Goal: Task Accomplishment & Management: Manage account settings

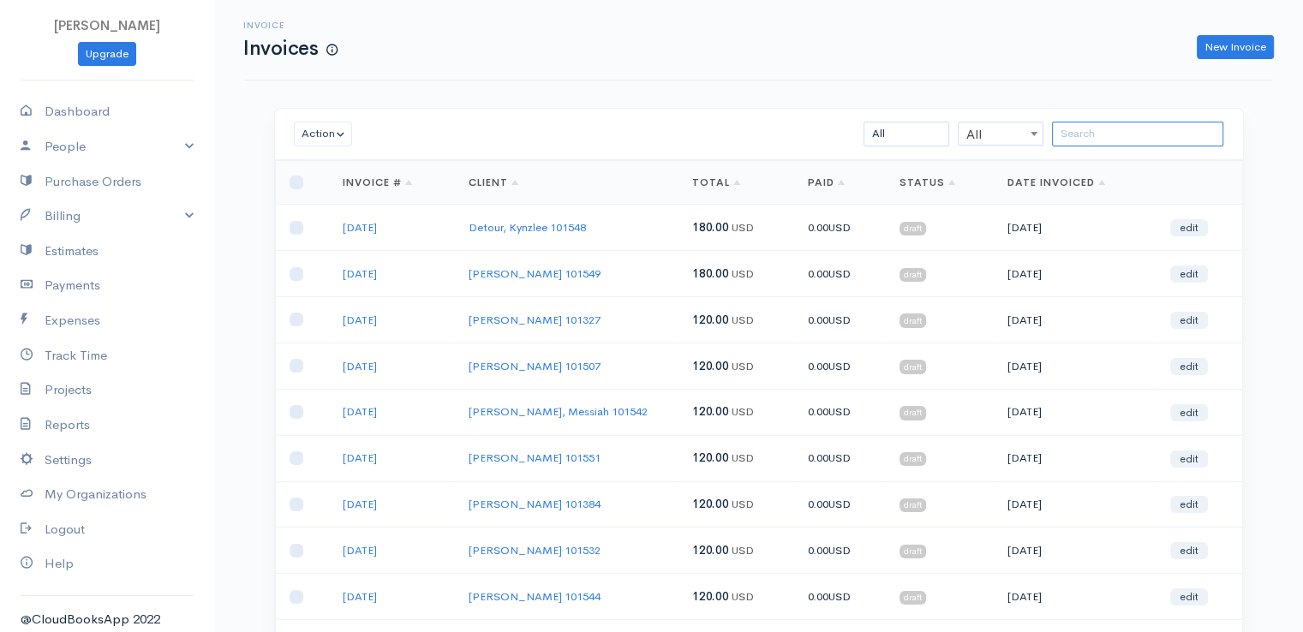
click at [1122, 136] on input "search" at bounding box center [1137, 134] width 171 height 25
click at [754, 71] on div "Invoice Invoices New Invoice" at bounding box center [758, 40] width 1027 height 81
click at [1098, 141] on input "search" at bounding box center [1137, 134] width 171 height 25
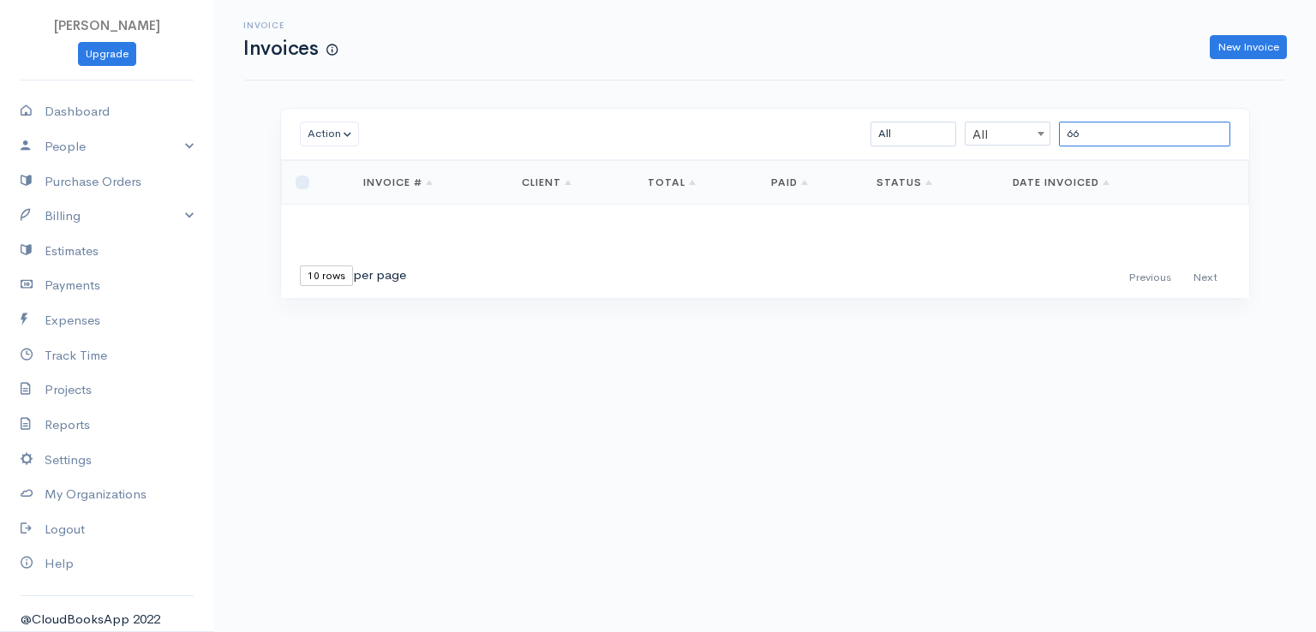
type input "6"
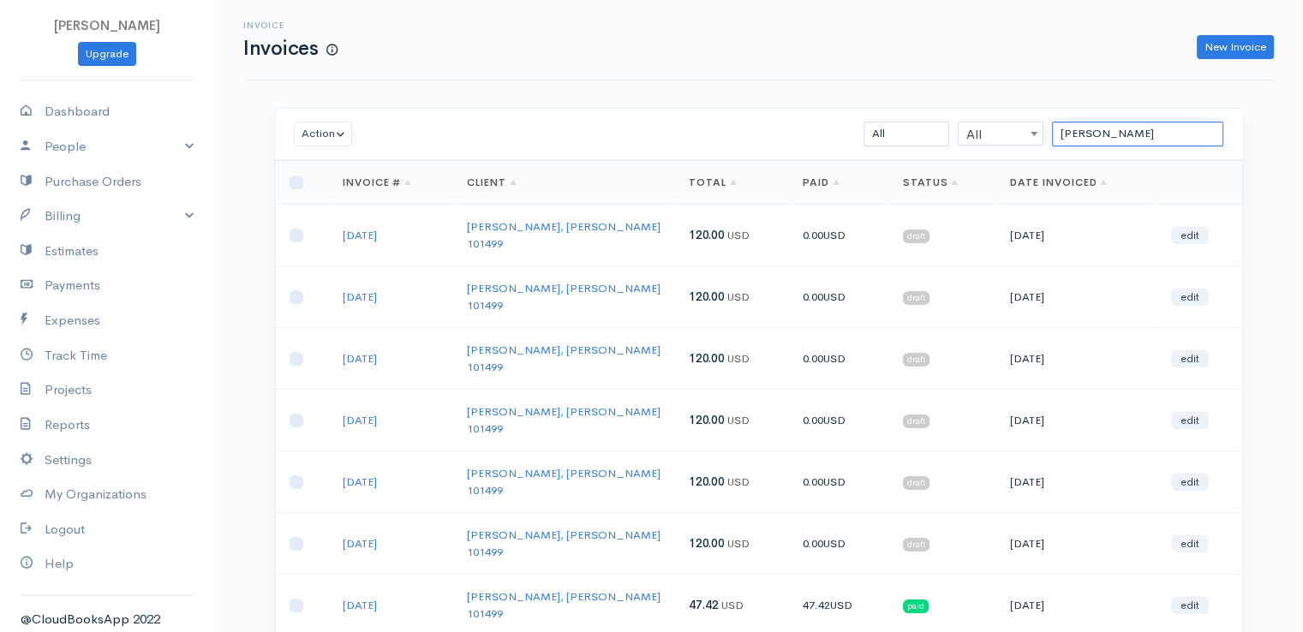
type input "[PERSON_NAME]"
click at [1189, 535] on link "edit" at bounding box center [1190, 543] width 38 height 17
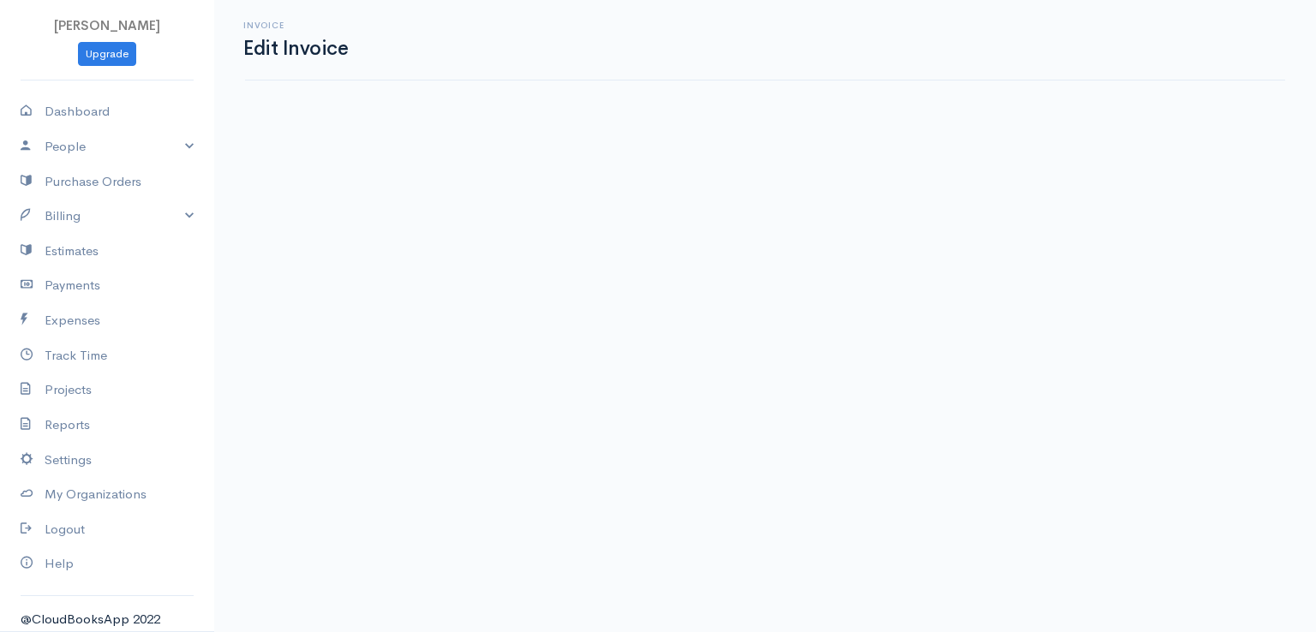
select select "2"
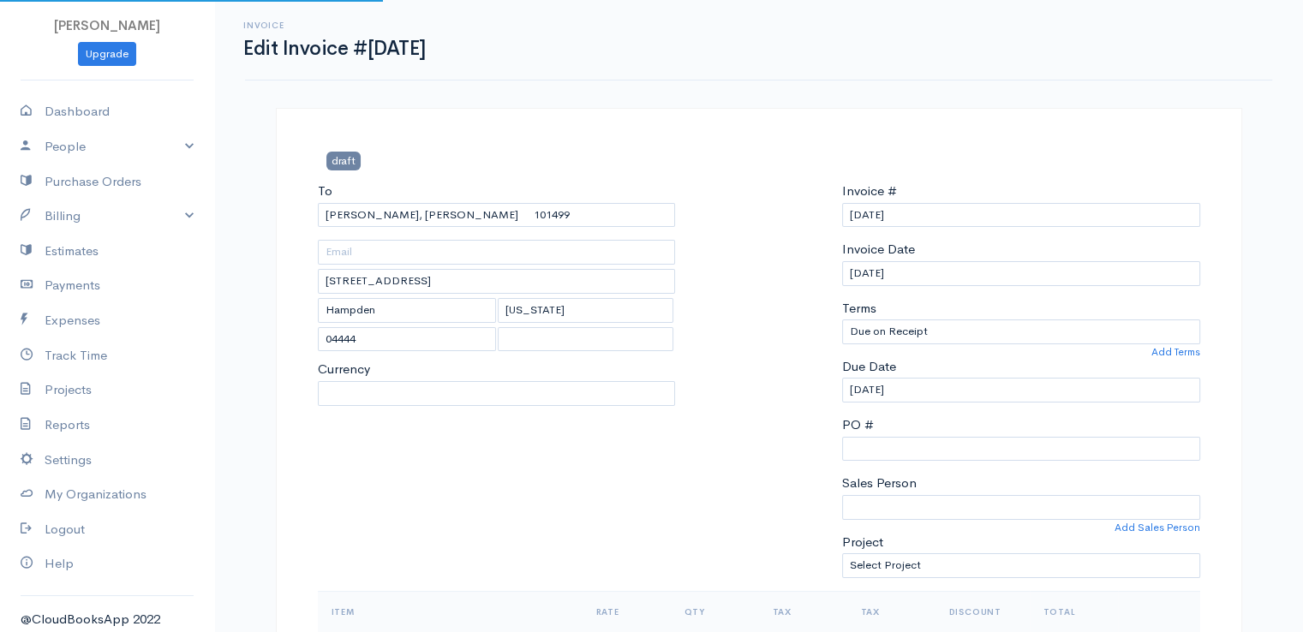
select select "[GEOGRAPHIC_DATA]"
select select "USD"
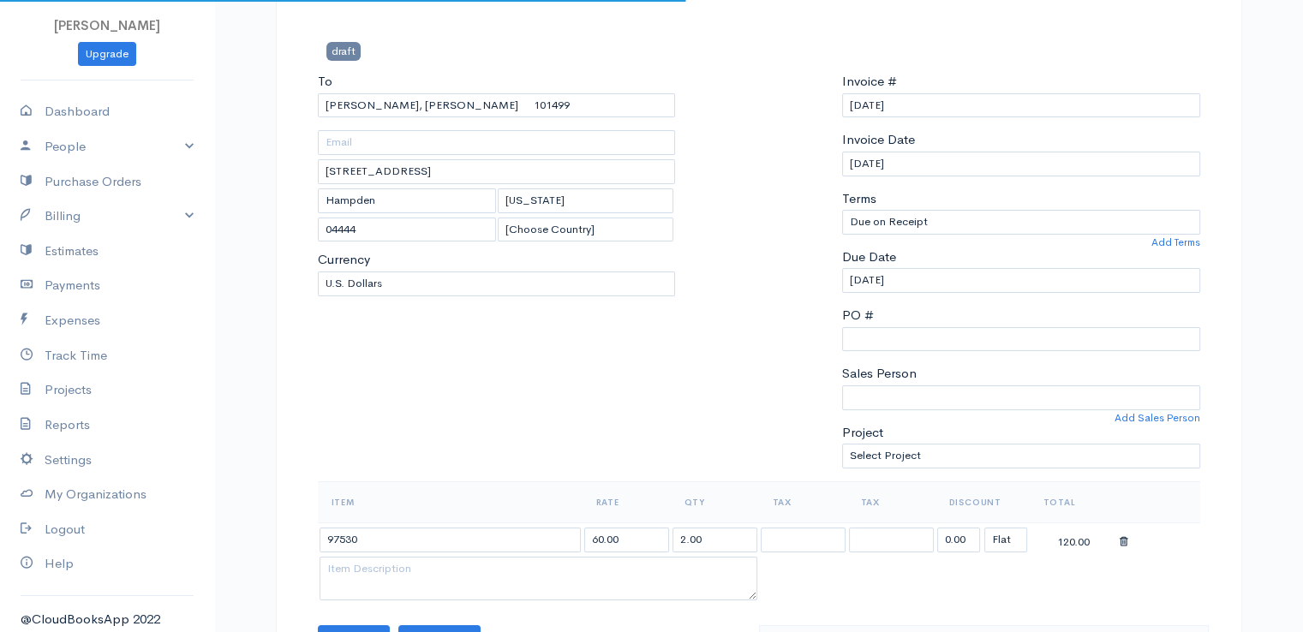
scroll to position [343, 0]
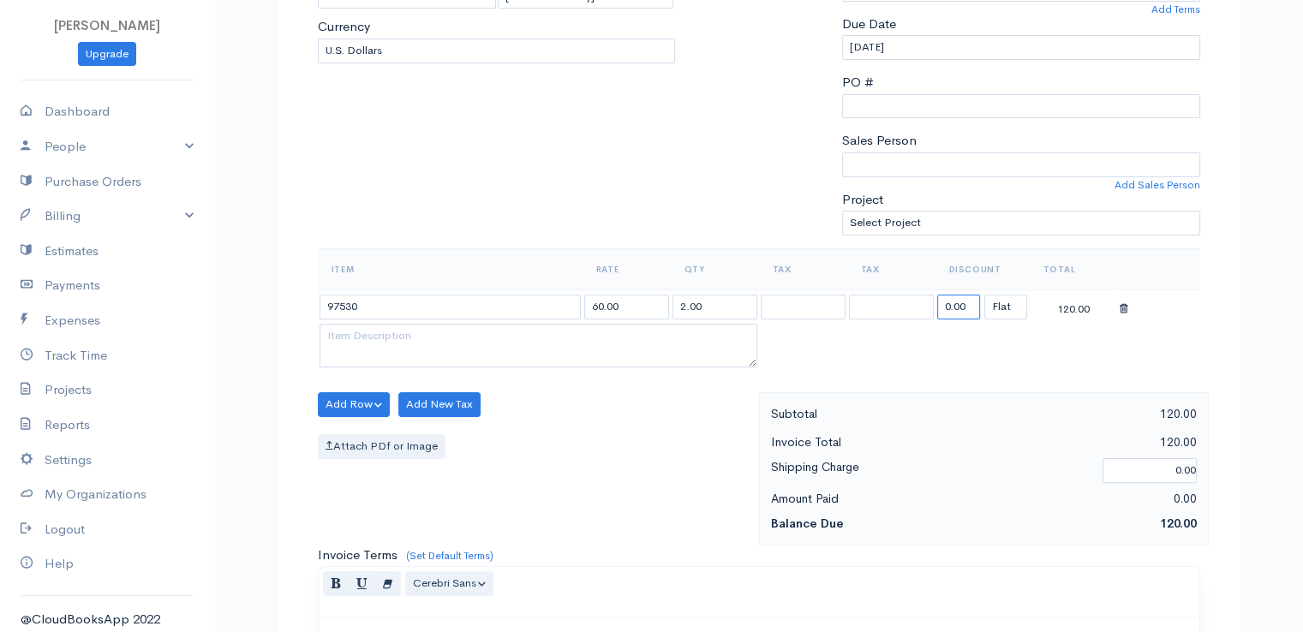
click at [948, 302] on input "0.00" at bounding box center [958, 307] width 43 height 25
type input "72.58"
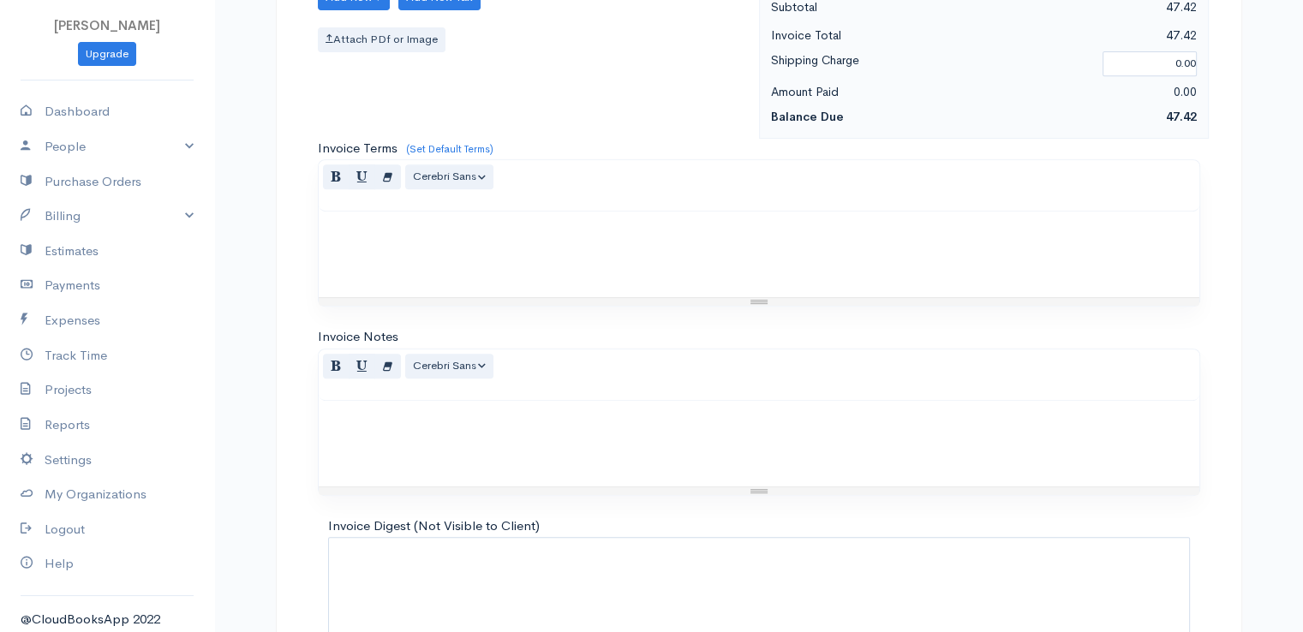
scroll to position [843, 0]
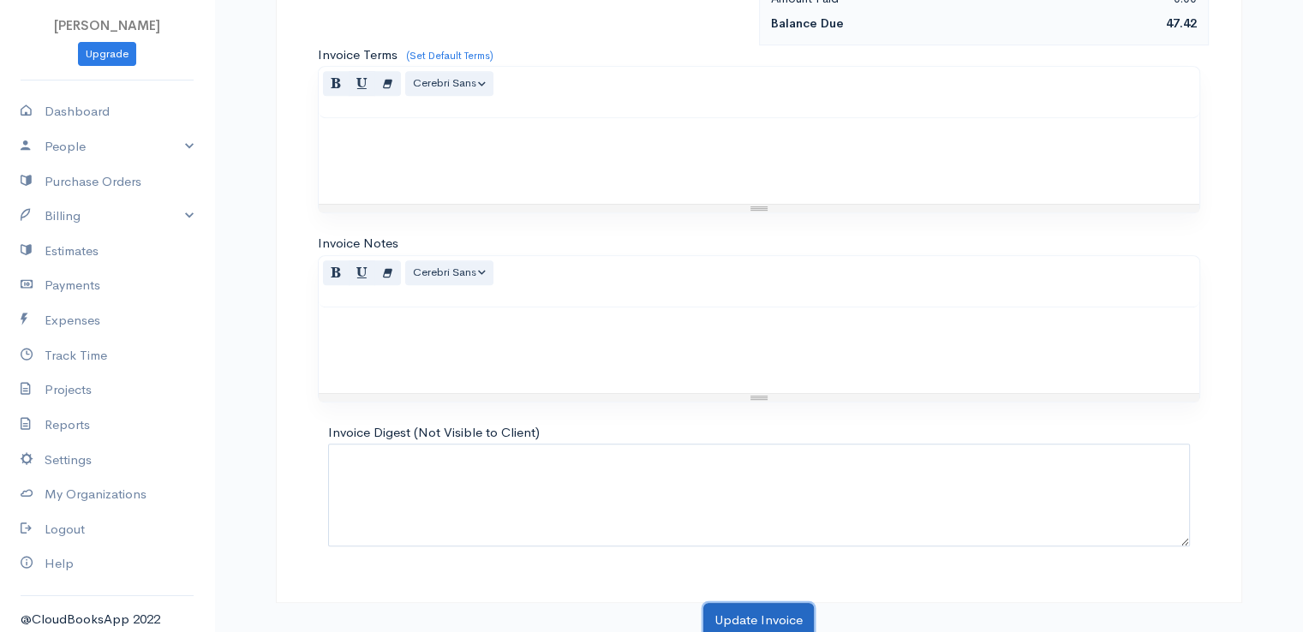
click at [799, 606] on button "Update Invoice" at bounding box center [758, 620] width 111 height 35
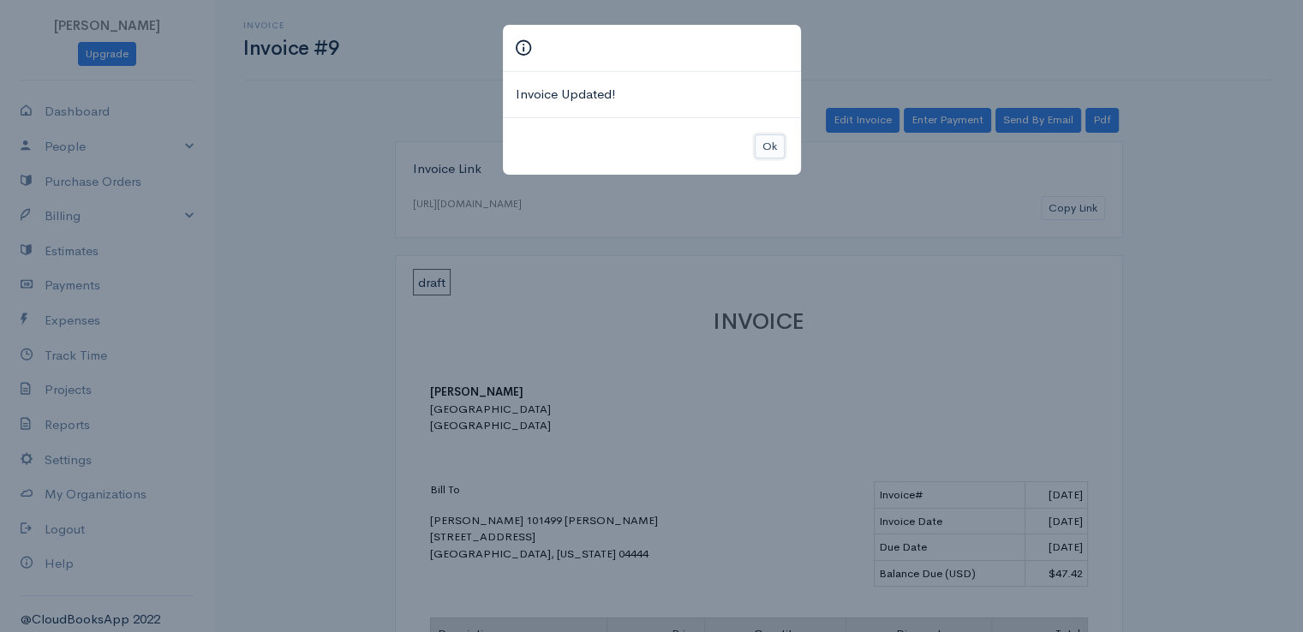
drag, startPoint x: 799, startPoint y: 606, endPoint x: 760, endPoint y: 138, distance: 469.4
click at [760, 138] on button "Ok" at bounding box center [770, 147] width 30 height 25
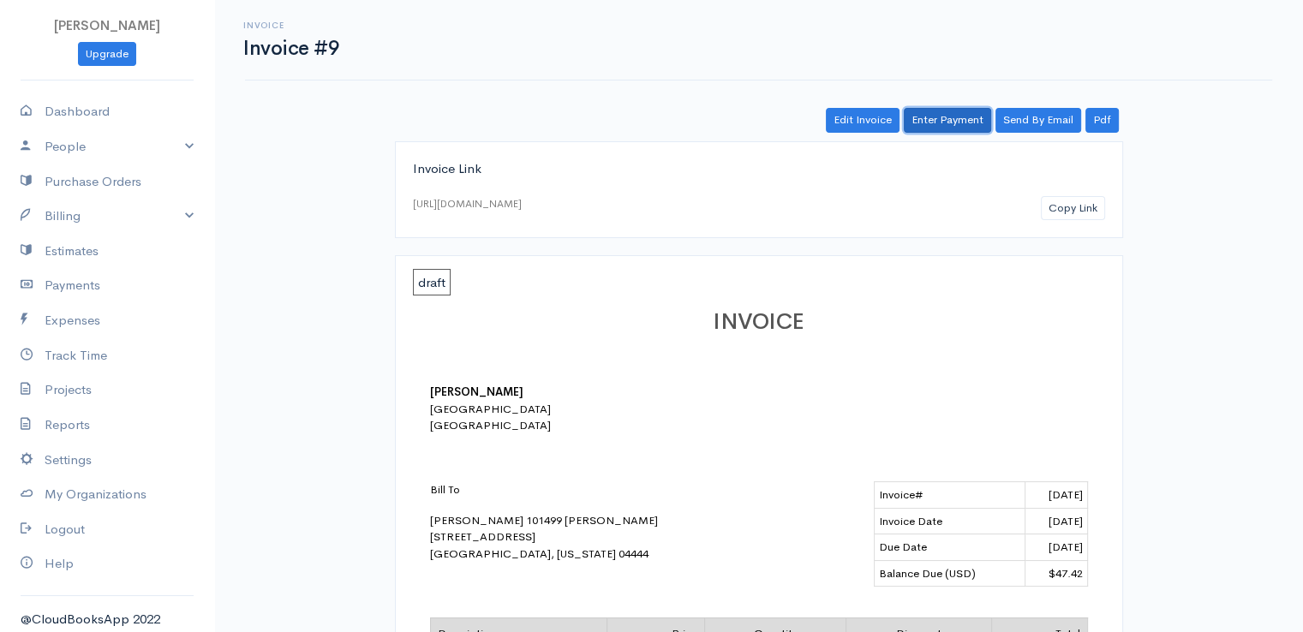
click at [941, 122] on link "Enter Payment" at bounding box center [947, 120] width 87 height 25
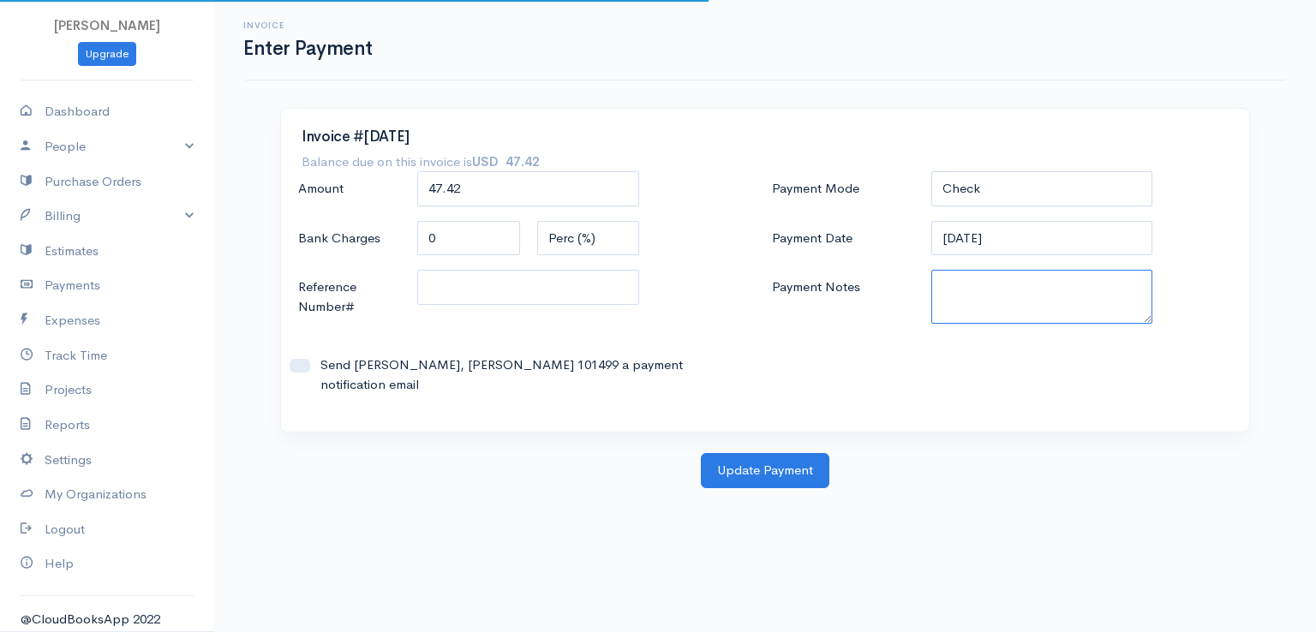
click at [949, 302] on textarea "Payment Notes" at bounding box center [1042, 297] width 222 height 54
drag, startPoint x: 937, startPoint y: 286, endPoint x: 987, endPoint y: 290, distance: 49.8
click at [1097, 285] on textarea "0080141956" at bounding box center [1042, 297] width 222 height 54
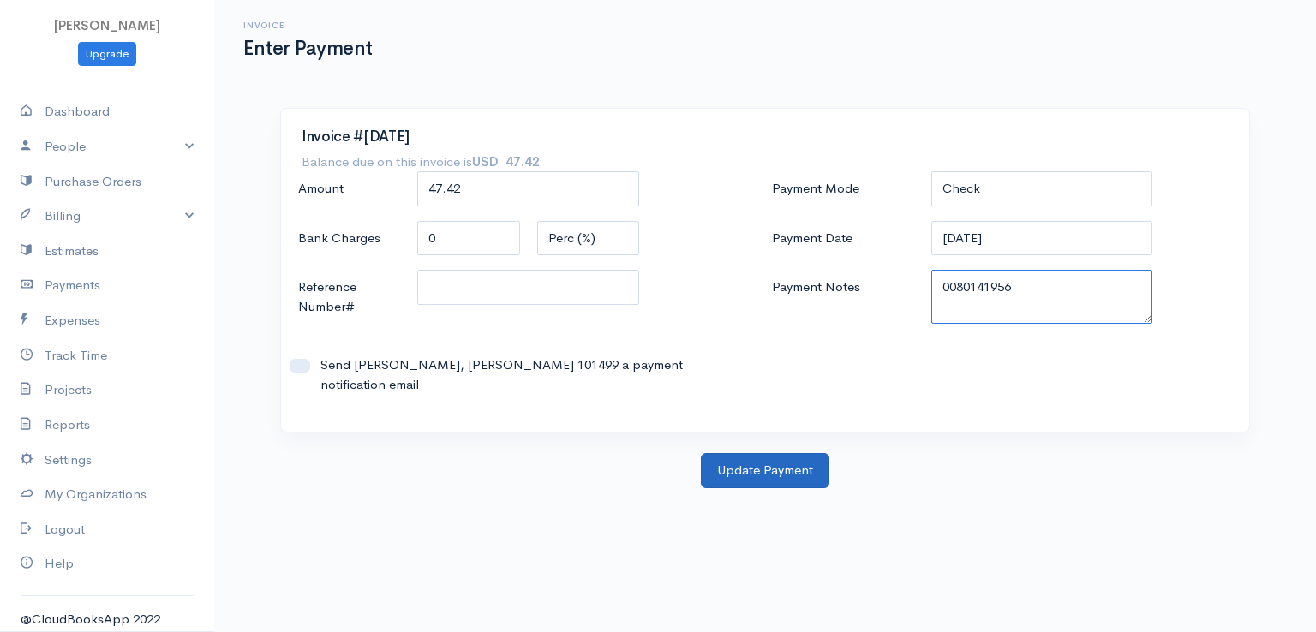
type textarea "0080141956"
click at [799, 453] on button "Update Payment" at bounding box center [765, 470] width 129 height 35
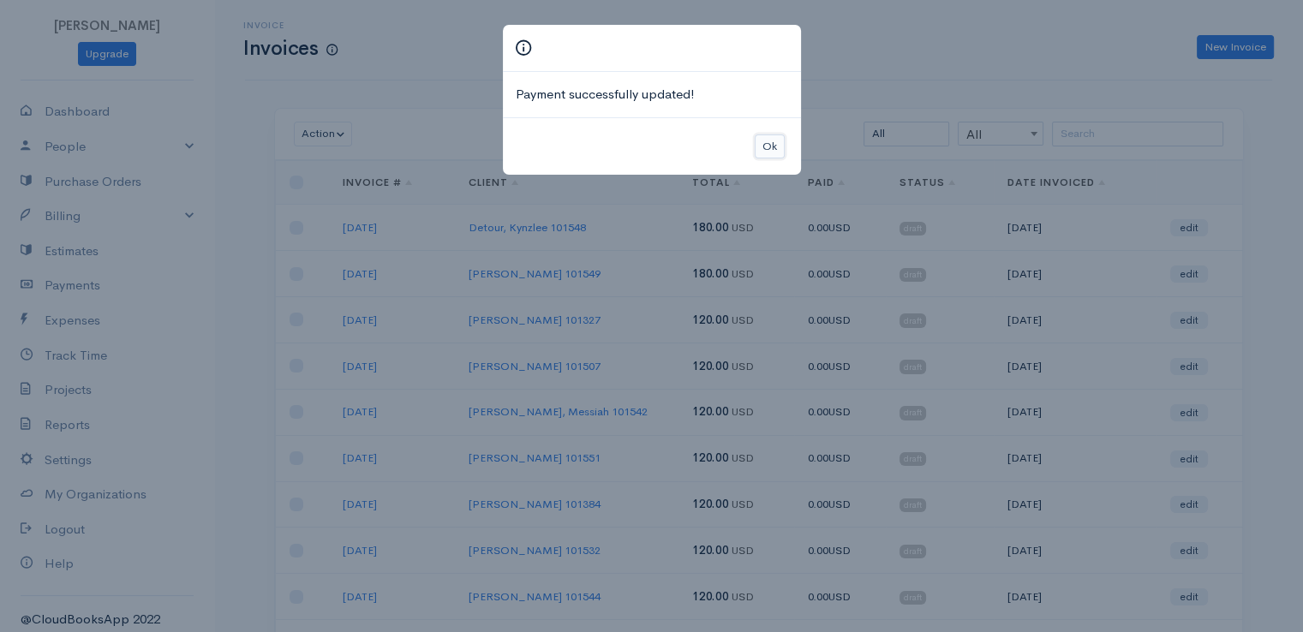
click at [776, 145] on button "Ok" at bounding box center [770, 147] width 30 height 25
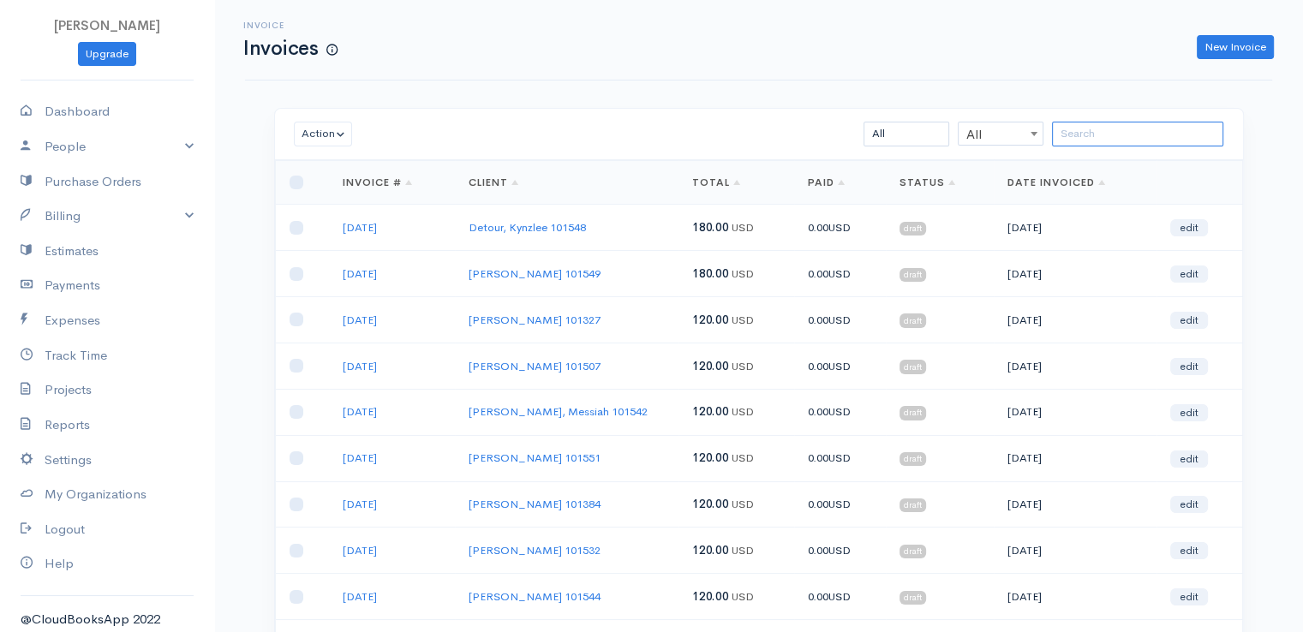
click at [1100, 135] on input "search" at bounding box center [1137, 134] width 171 height 25
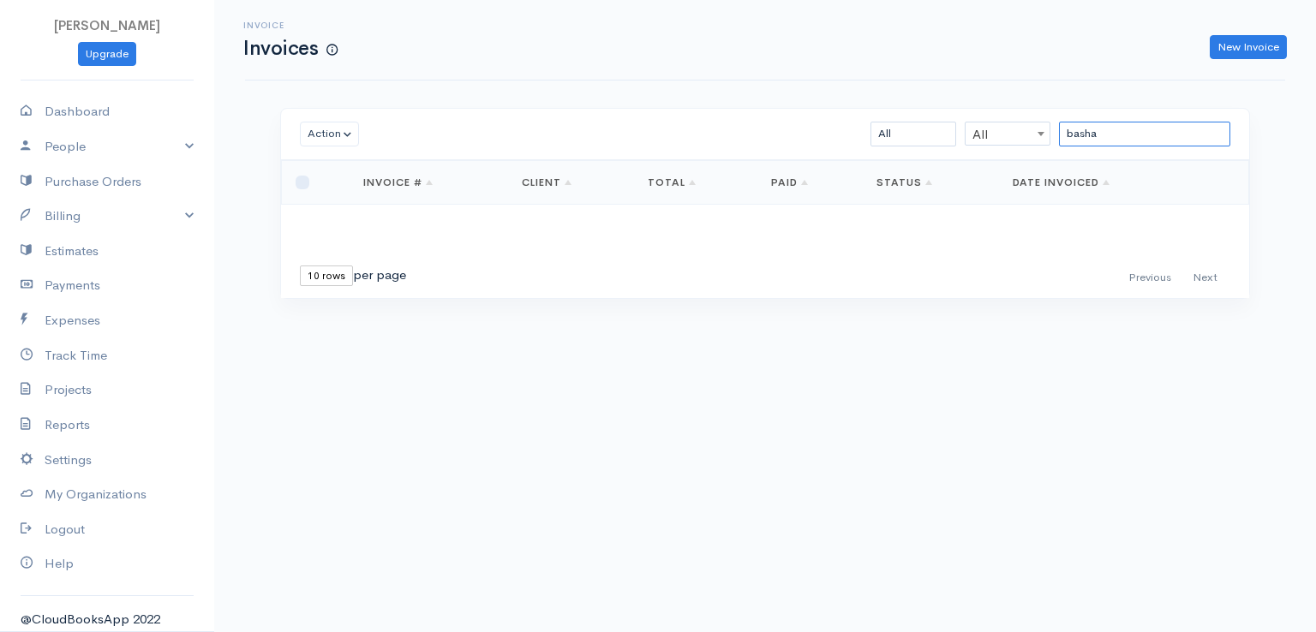
click at [1128, 138] on input "basha" at bounding box center [1144, 134] width 171 height 25
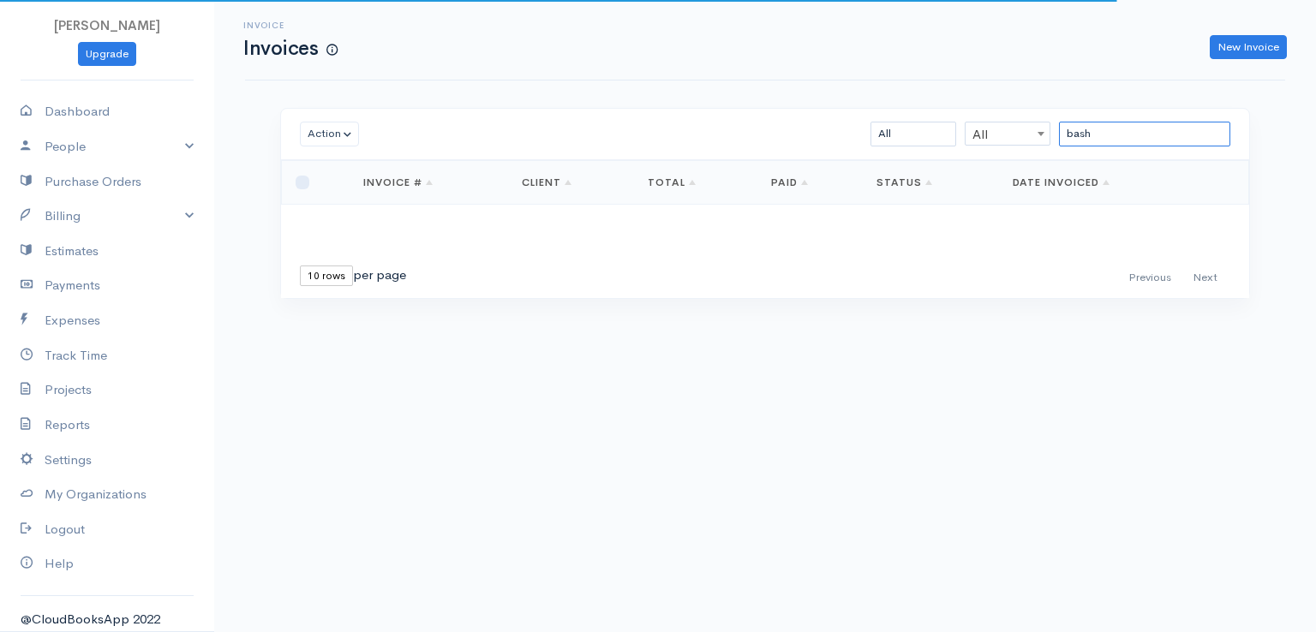
click at [1097, 131] on input "bash" at bounding box center [1144, 134] width 171 height 25
type input "[PERSON_NAME]"
click at [1114, 138] on input "[PERSON_NAME]" at bounding box center [1144, 134] width 171 height 25
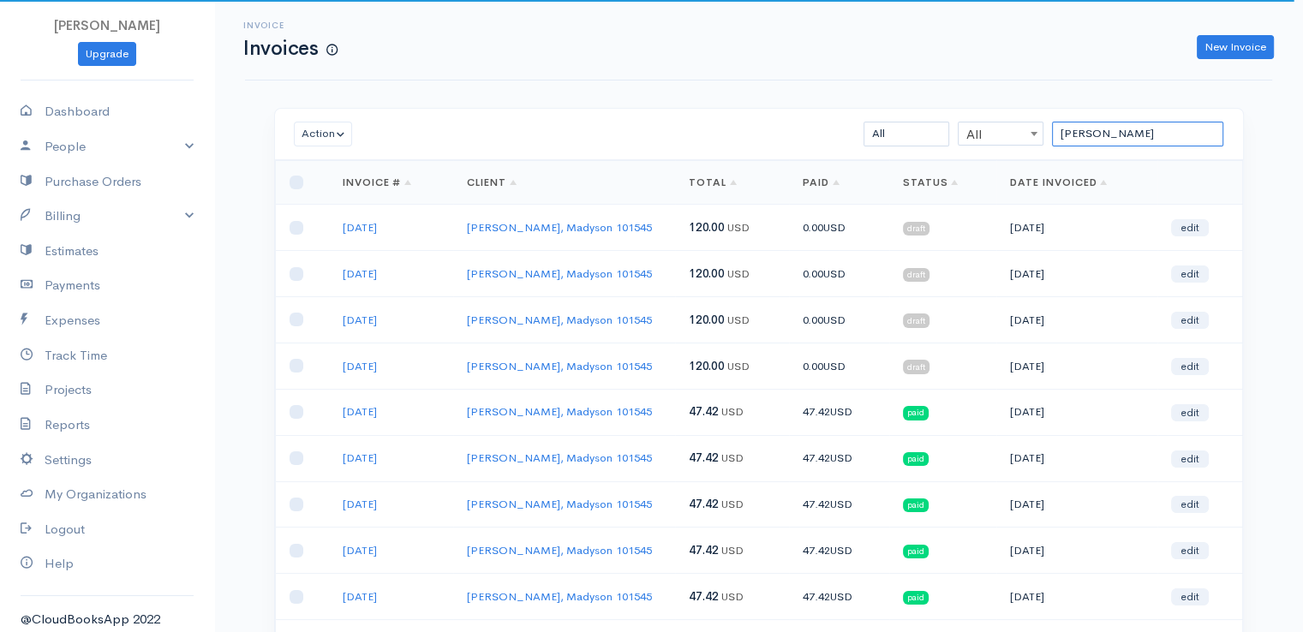
click at [1114, 138] on input "[PERSON_NAME]" at bounding box center [1137, 134] width 171 height 25
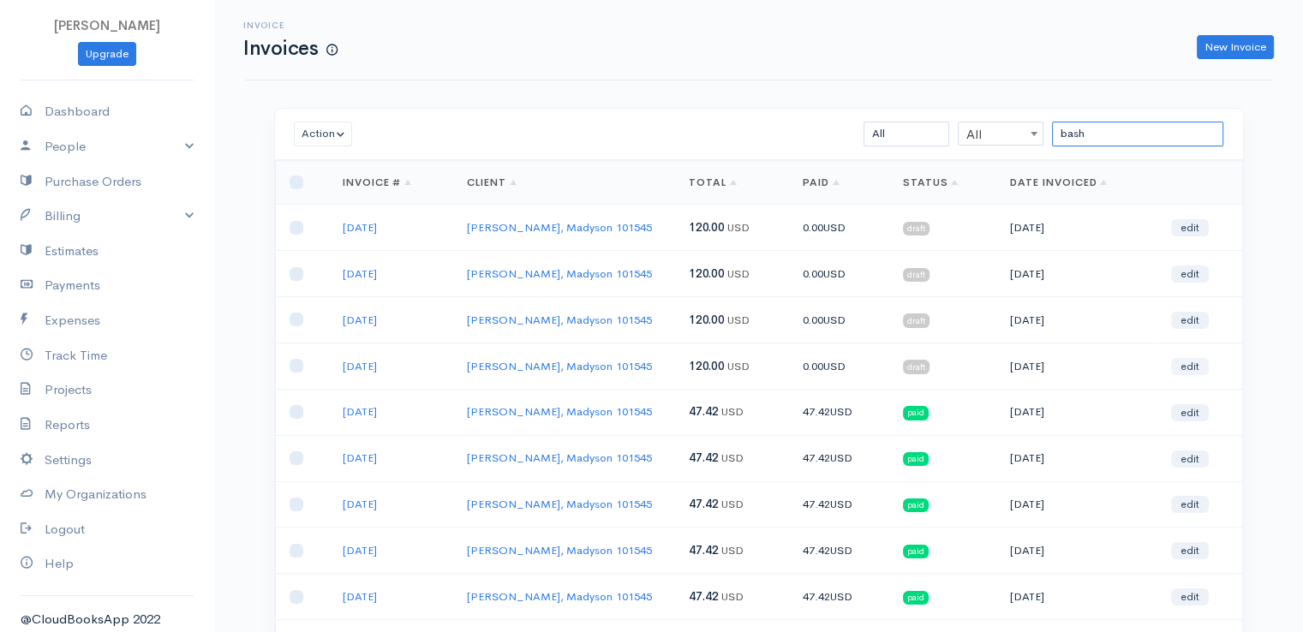
type input "bash"
click at [1193, 362] on link "edit" at bounding box center [1190, 366] width 38 height 17
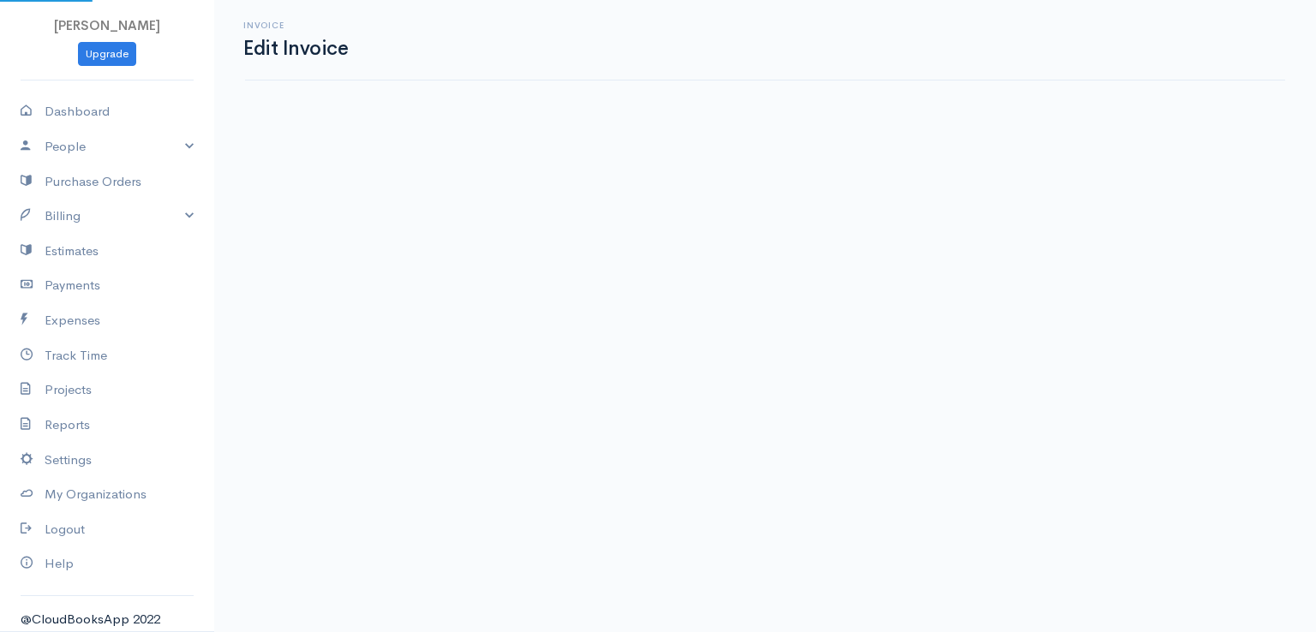
select select "2"
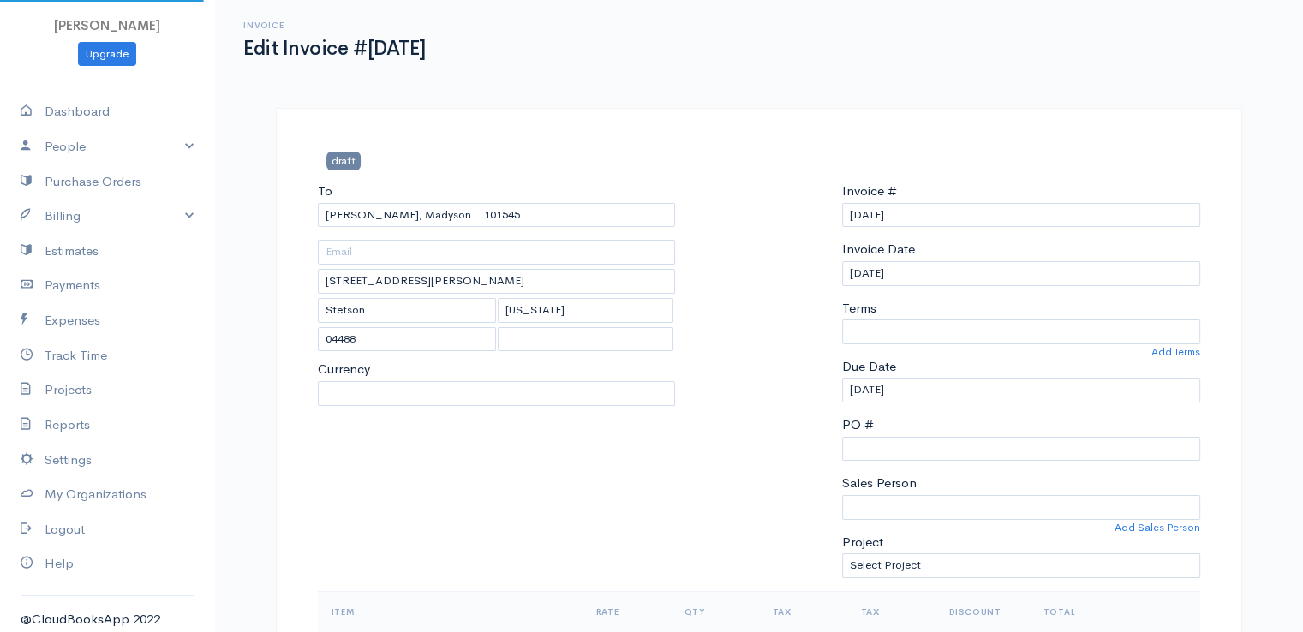
select select "[GEOGRAPHIC_DATA]"
select select "USD"
select select "0"
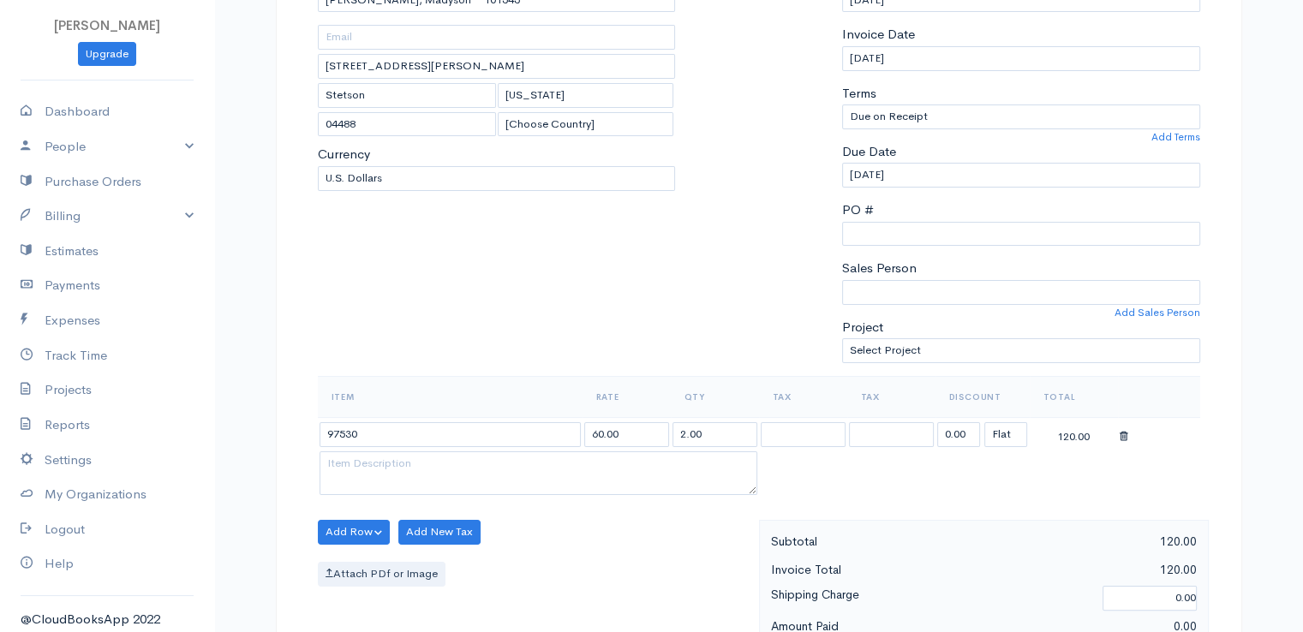
scroll to position [343, 0]
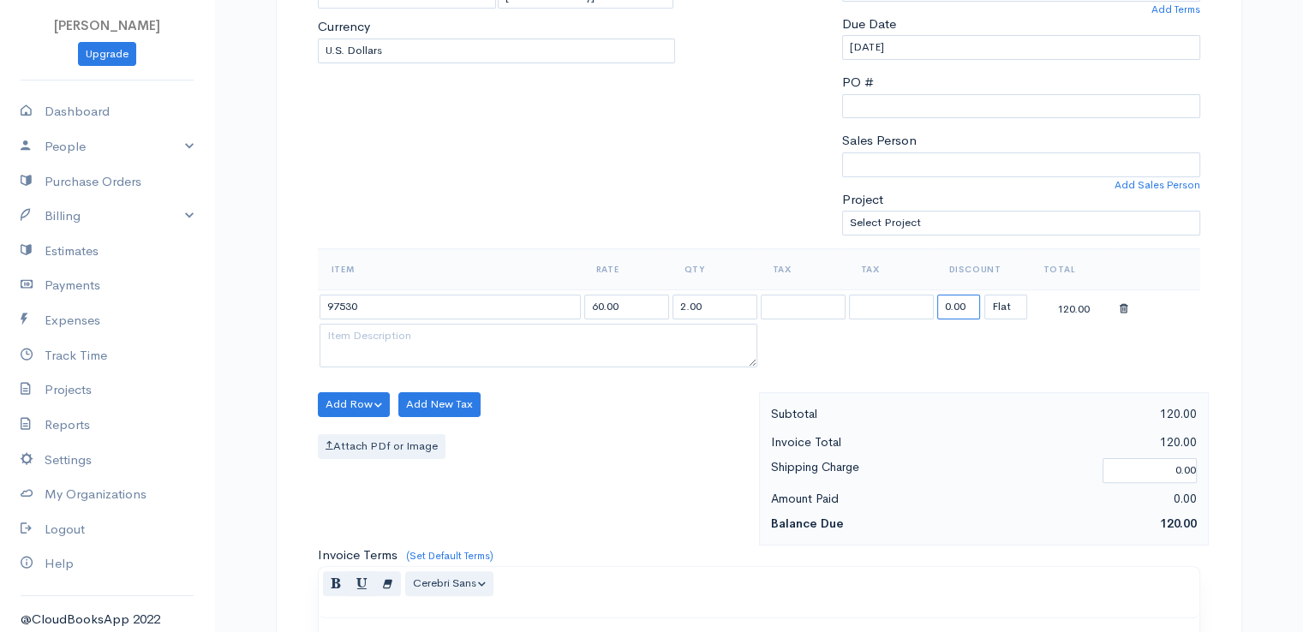
click at [947, 307] on input "0.00" at bounding box center [958, 307] width 43 height 25
type input "72.58"
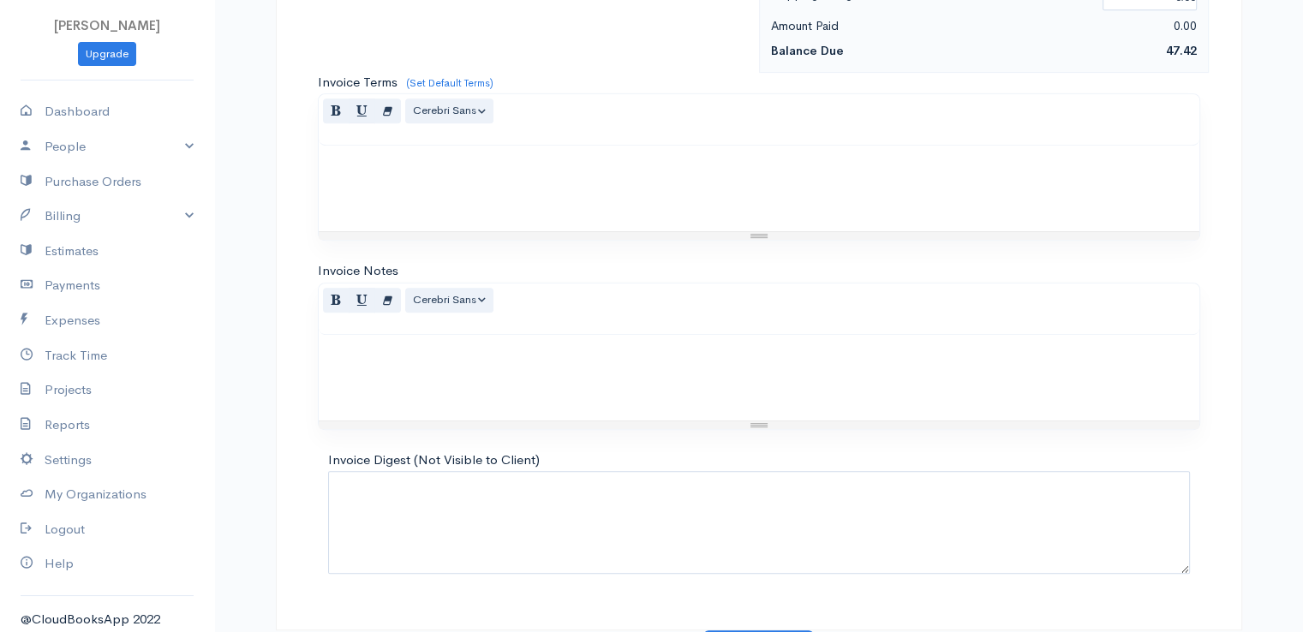
scroll to position [843, 0]
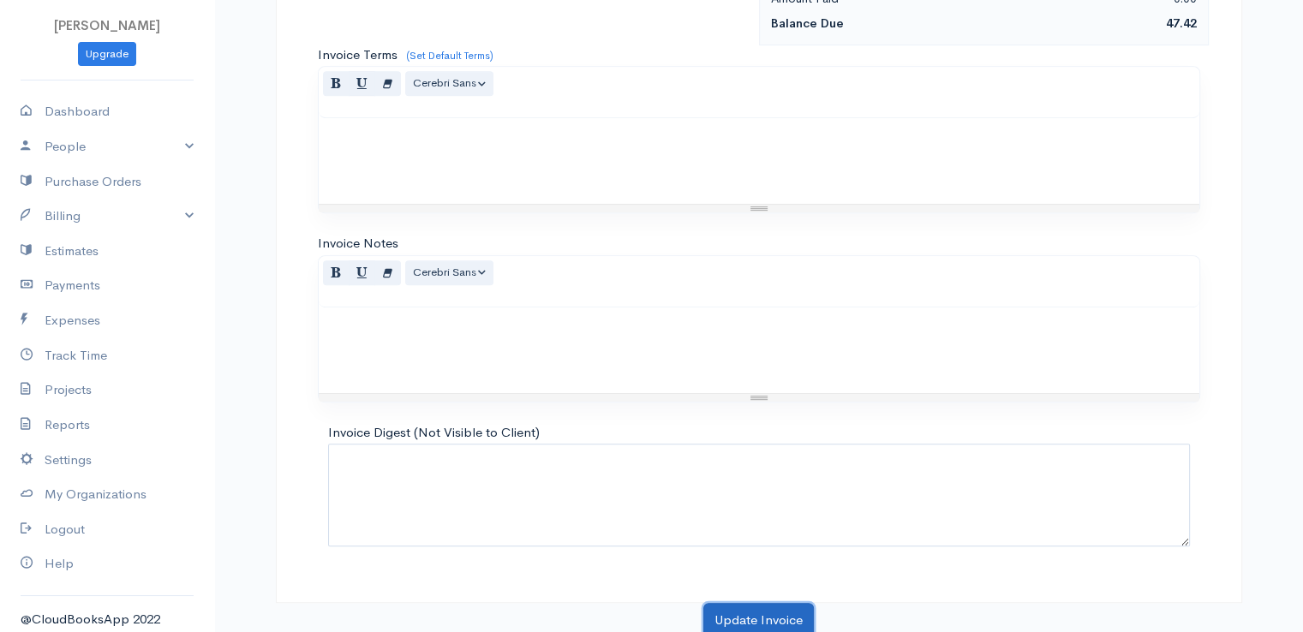
click at [768, 610] on button "Update Invoice" at bounding box center [758, 620] width 111 height 35
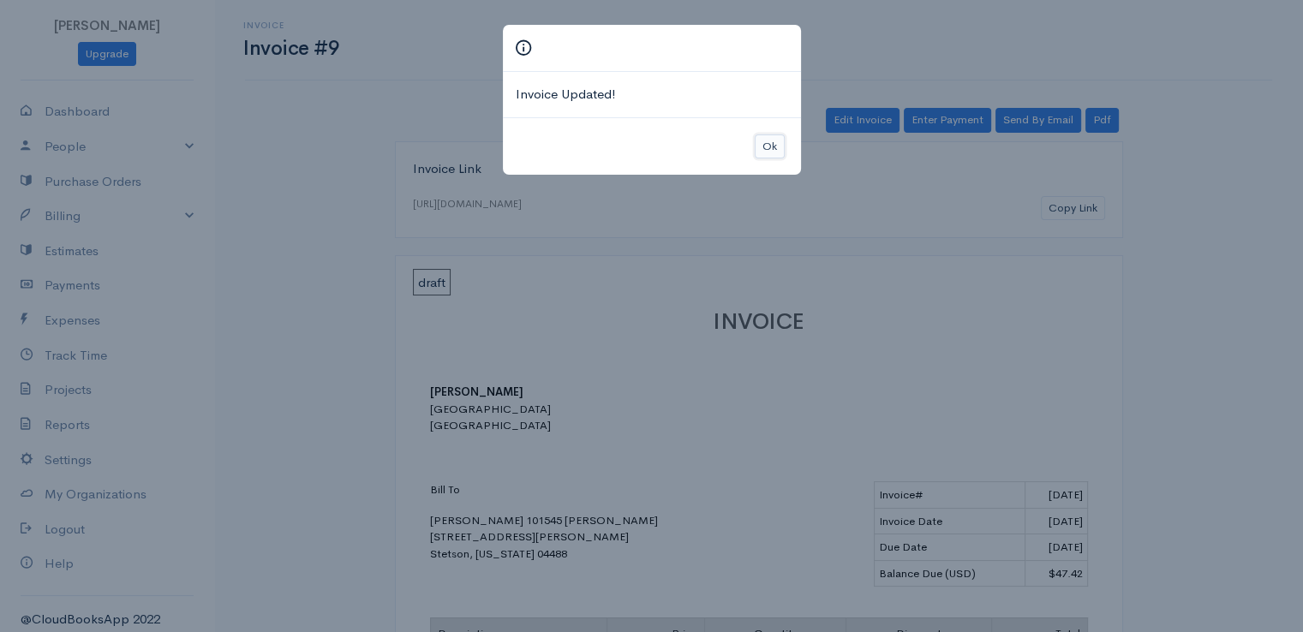
click at [757, 148] on button "Ok" at bounding box center [770, 147] width 30 height 25
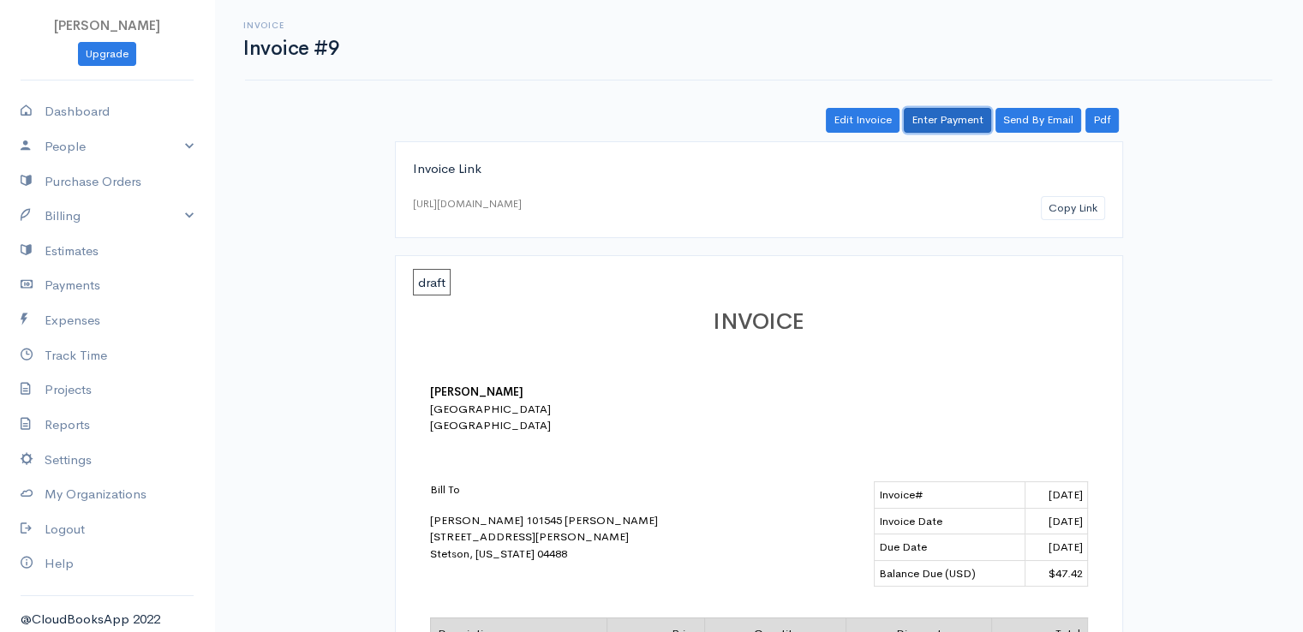
click at [936, 111] on link "Enter Payment" at bounding box center [947, 120] width 87 height 25
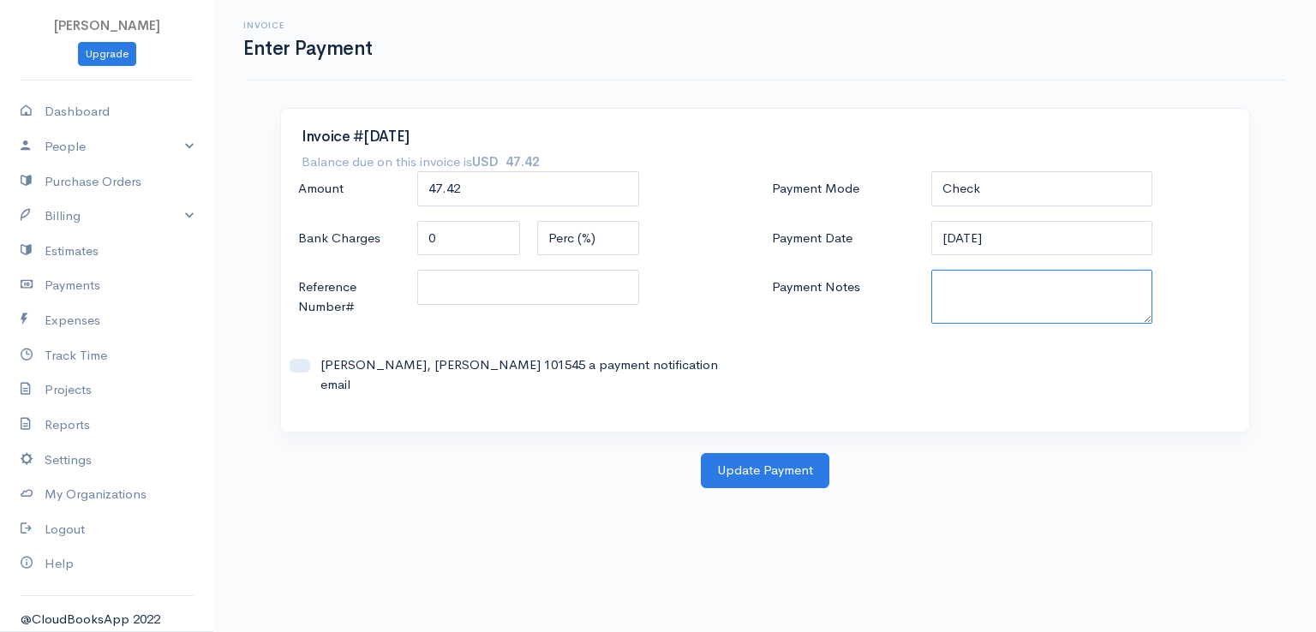
paste textarea "0080141956"
type textarea "0080141956"
click at [779, 453] on button "Update Payment" at bounding box center [765, 470] width 129 height 35
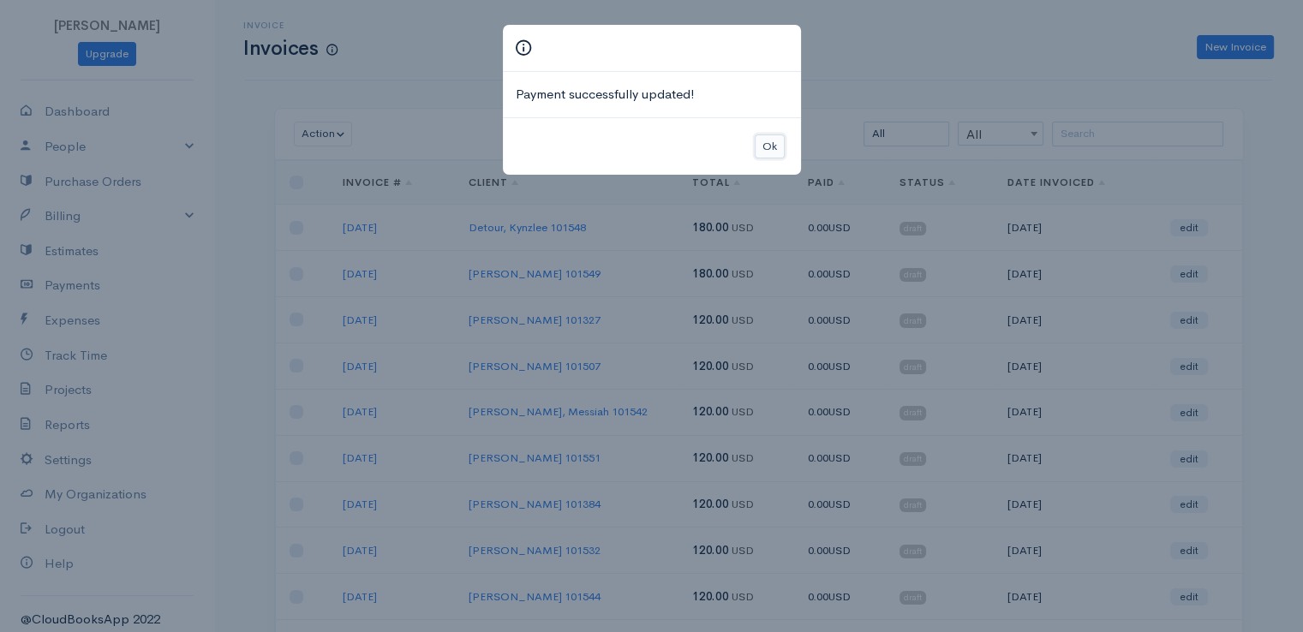
drag, startPoint x: 777, startPoint y: 142, endPoint x: 790, endPoint y: 141, distance: 12.9
click at [777, 141] on button "Ok" at bounding box center [770, 147] width 30 height 25
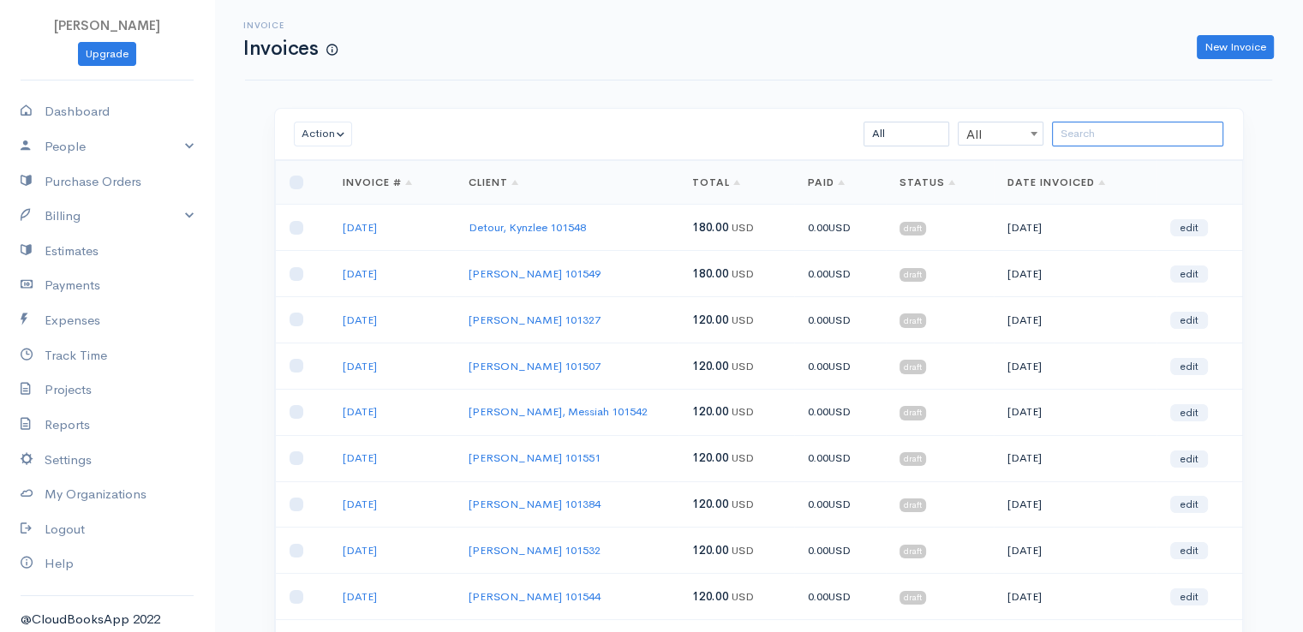
click at [1117, 129] on input "search" at bounding box center [1137, 134] width 171 height 25
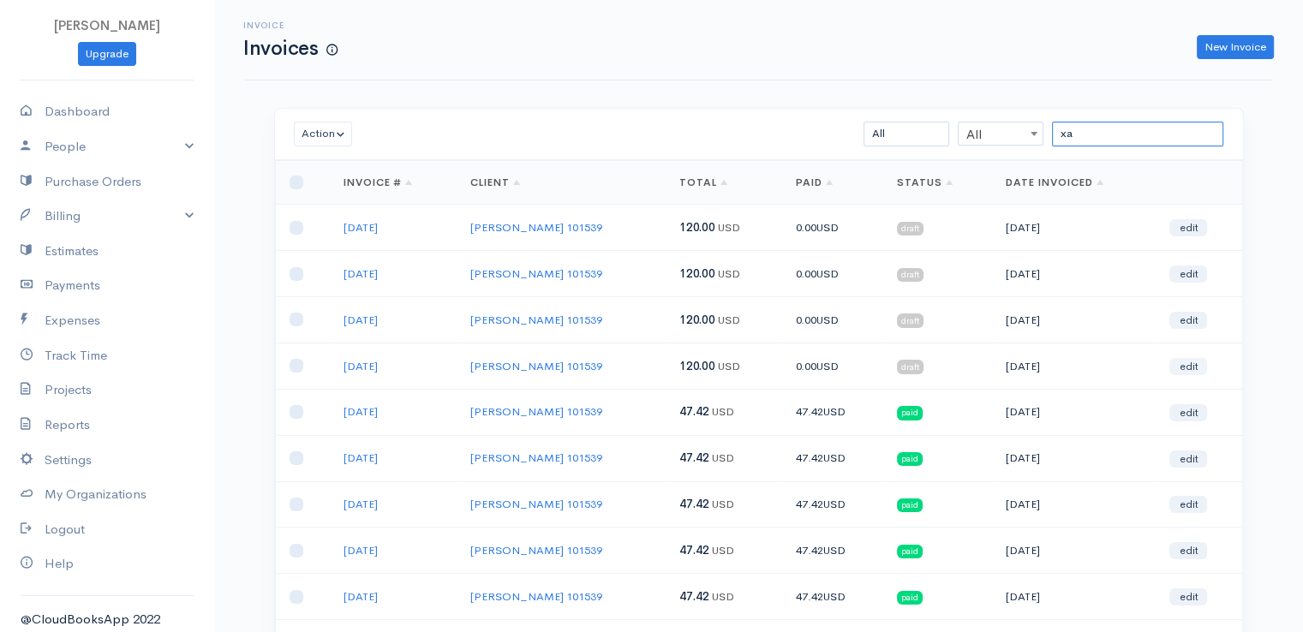
type input "xa"
click at [1186, 364] on link "edit" at bounding box center [1188, 366] width 38 height 17
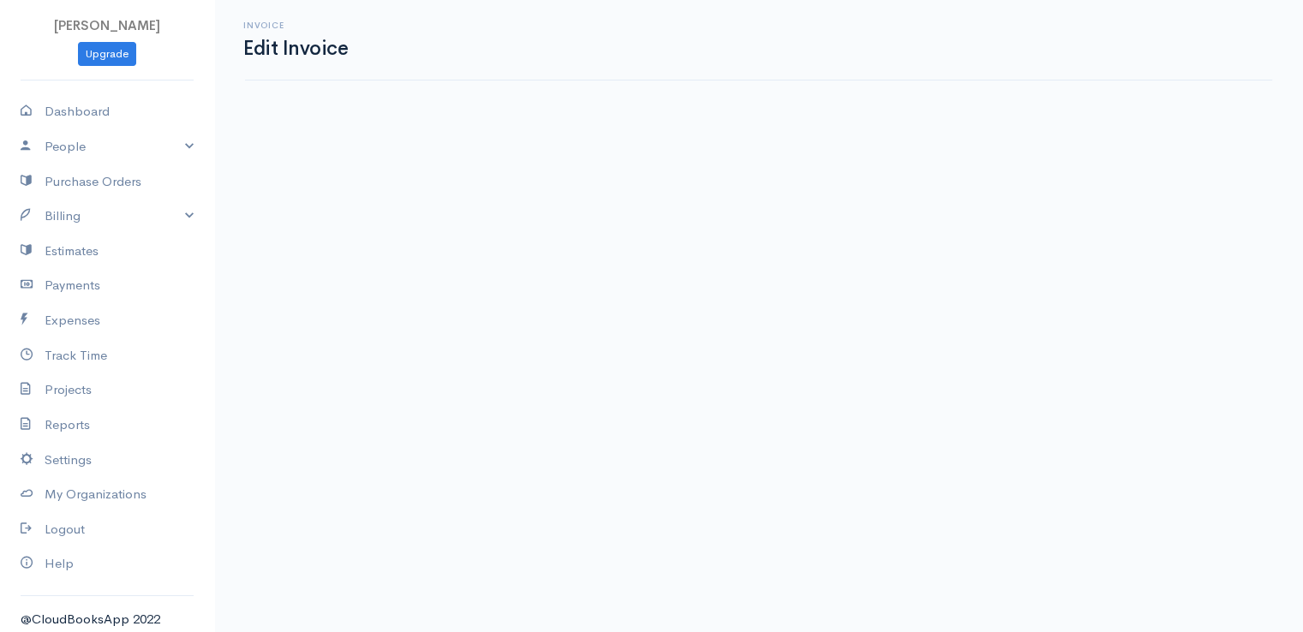
select select "2"
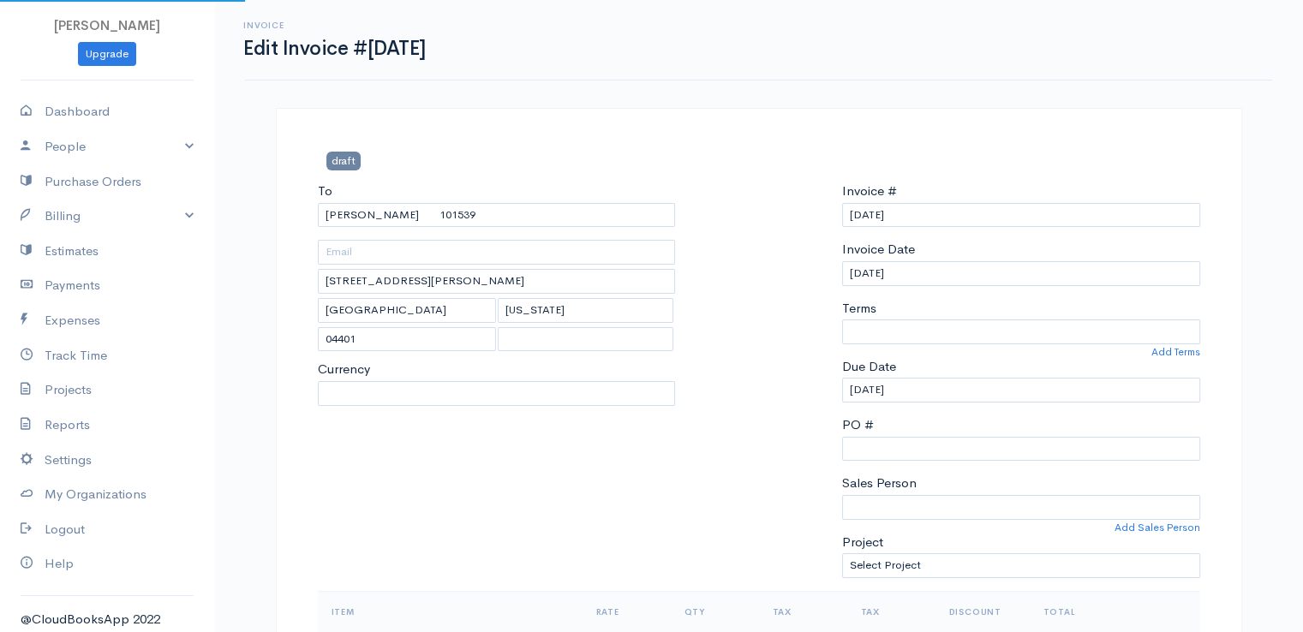
select select "[GEOGRAPHIC_DATA]"
select select "USD"
select select "0"
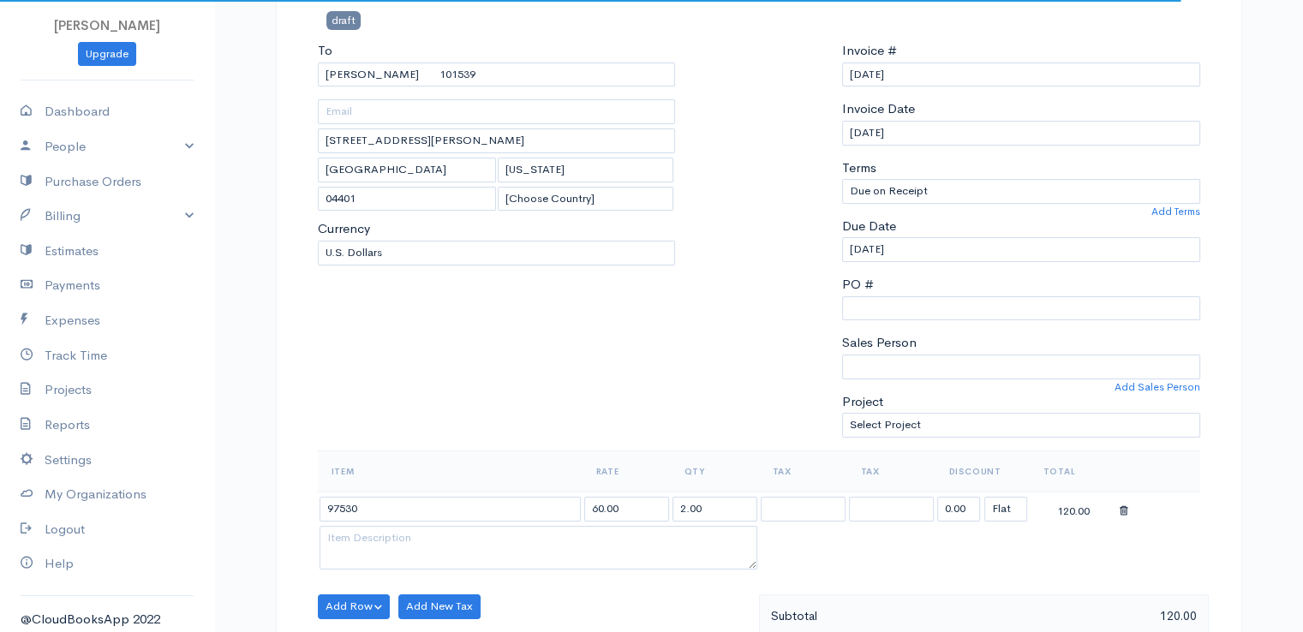
scroll to position [428, 0]
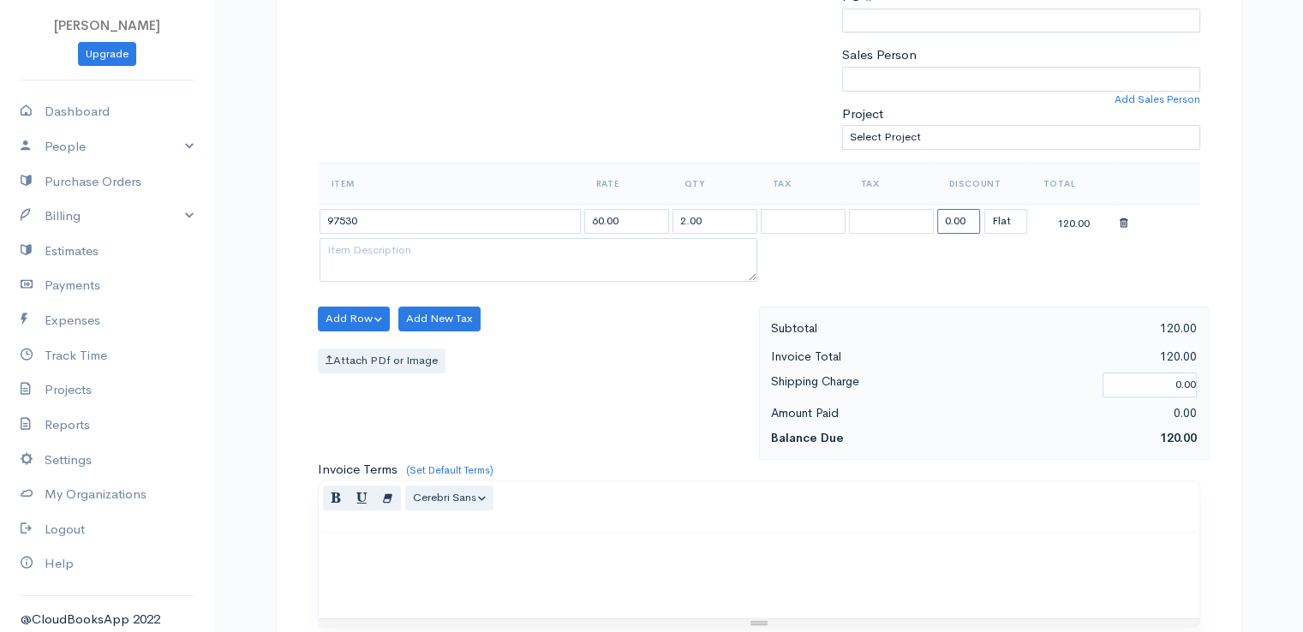
click at [953, 220] on input "0.00" at bounding box center [958, 221] width 43 height 25
type input "72.58"
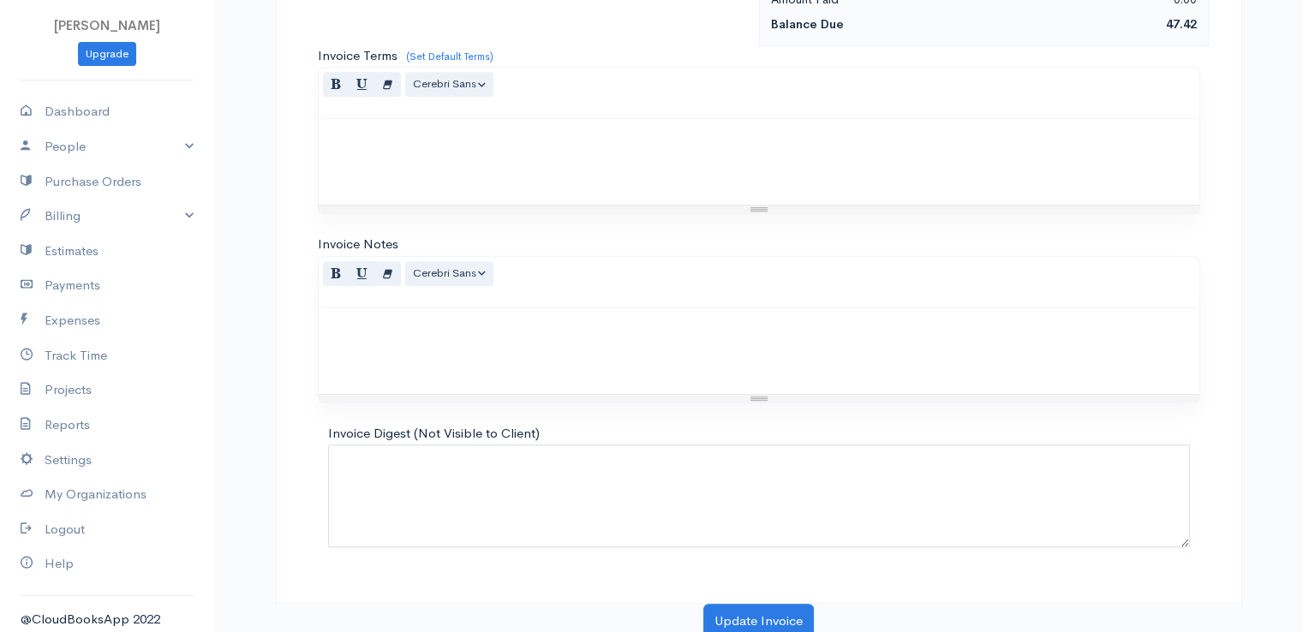
scroll to position [843, 0]
click at [785, 603] on button "Update Invoice" at bounding box center [758, 620] width 111 height 35
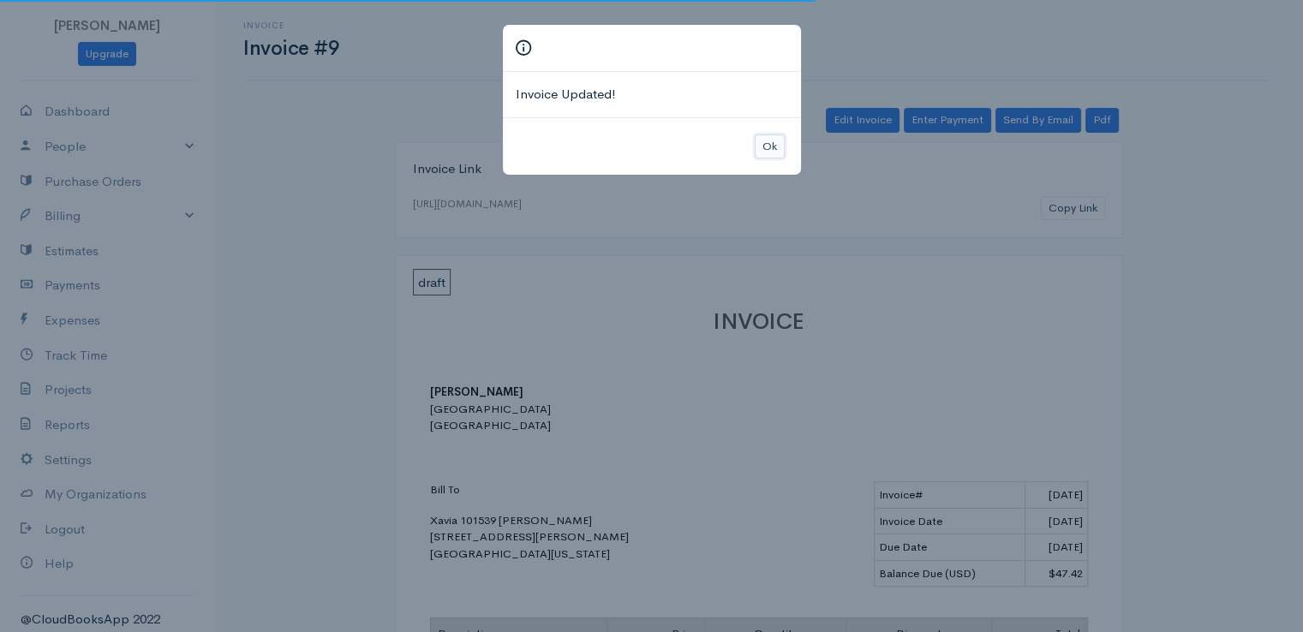
click at [775, 141] on button "Ok" at bounding box center [770, 147] width 30 height 25
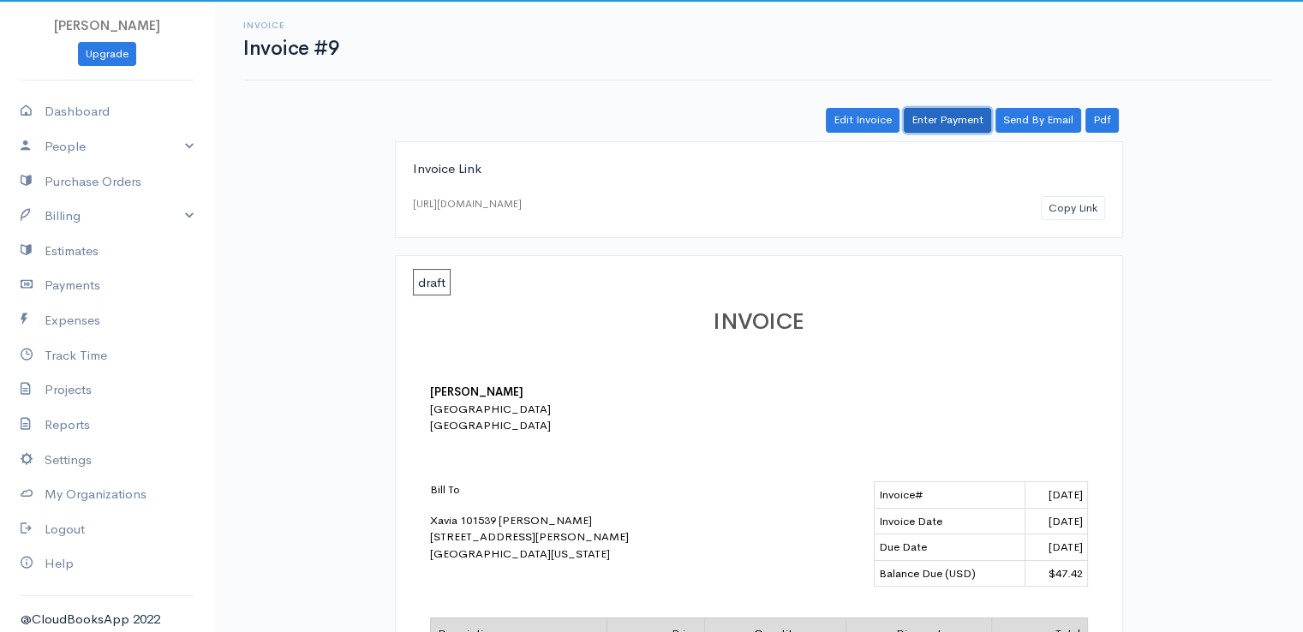
click at [973, 111] on link "Enter Payment" at bounding box center [947, 120] width 87 height 25
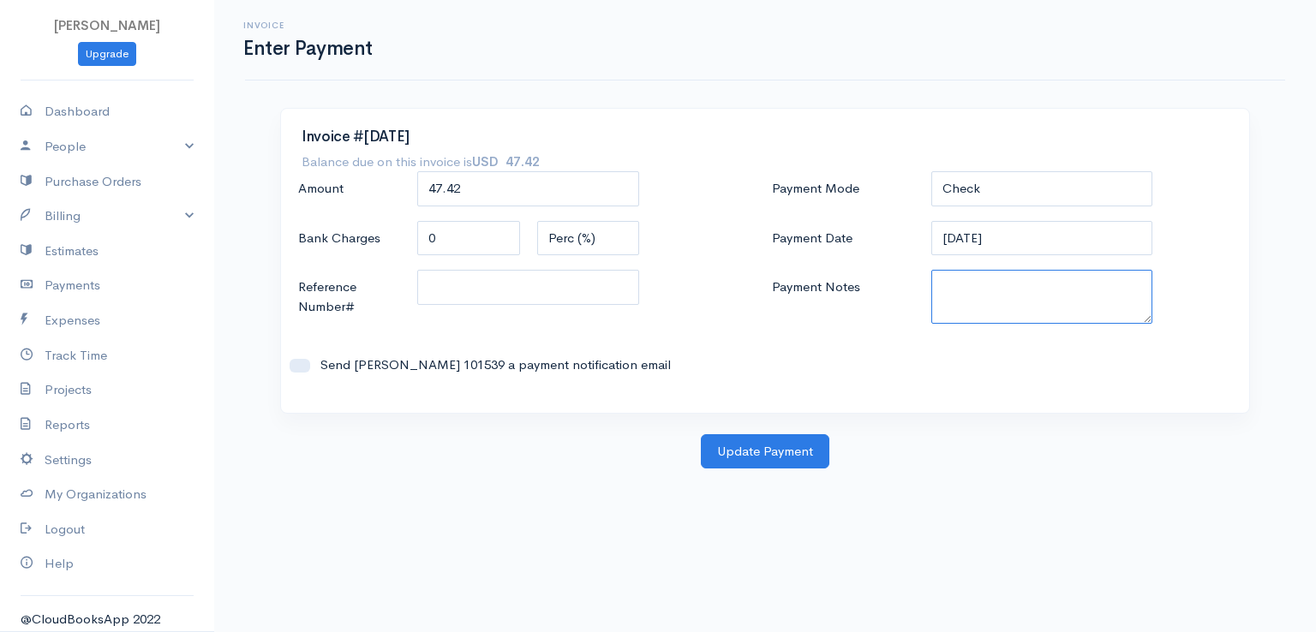
paste textarea "0080141956"
type textarea "0080141956"
click at [783, 464] on button "Update Payment" at bounding box center [765, 451] width 129 height 35
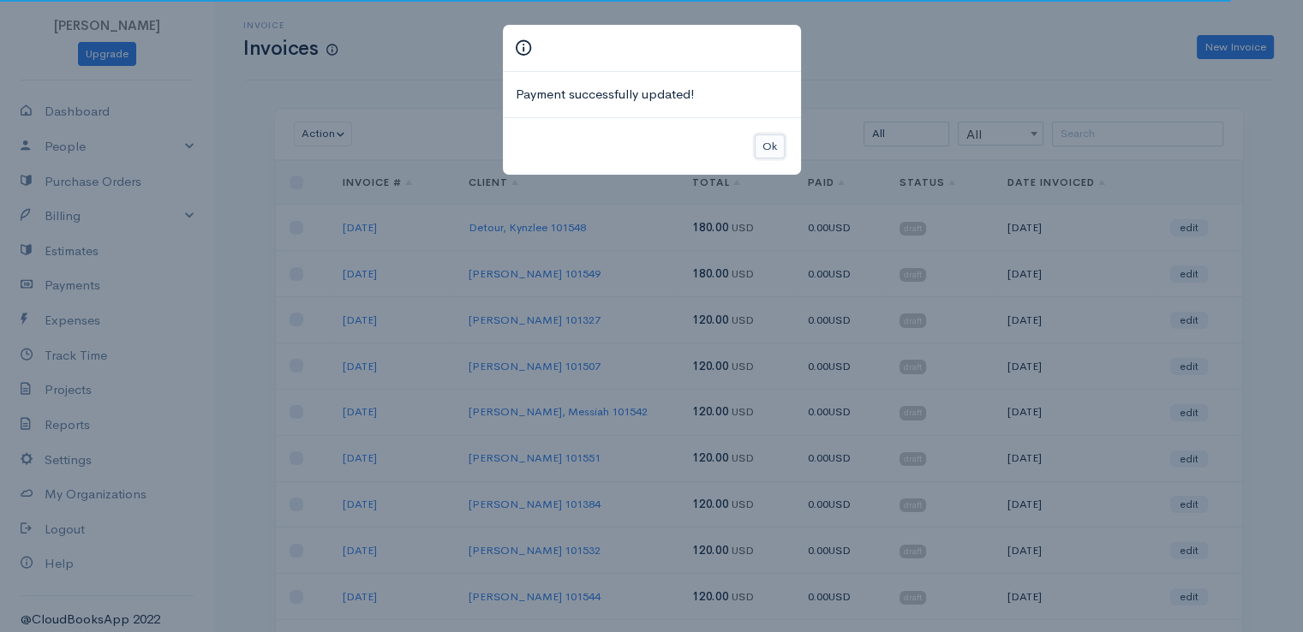
drag, startPoint x: 773, startPoint y: 140, endPoint x: 787, endPoint y: 140, distance: 14.6
click at [777, 138] on button "Ok" at bounding box center [770, 147] width 30 height 25
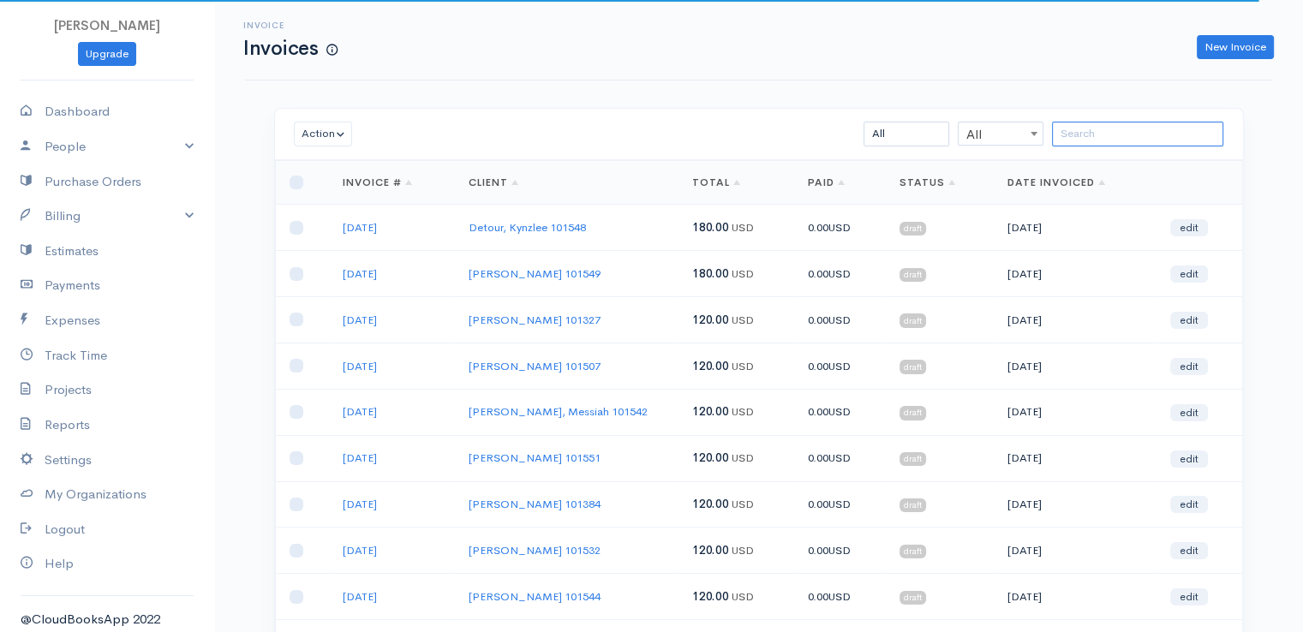
click at [1126, 135] on input "search" at bounding box center [1137, 134] width 171 height 25
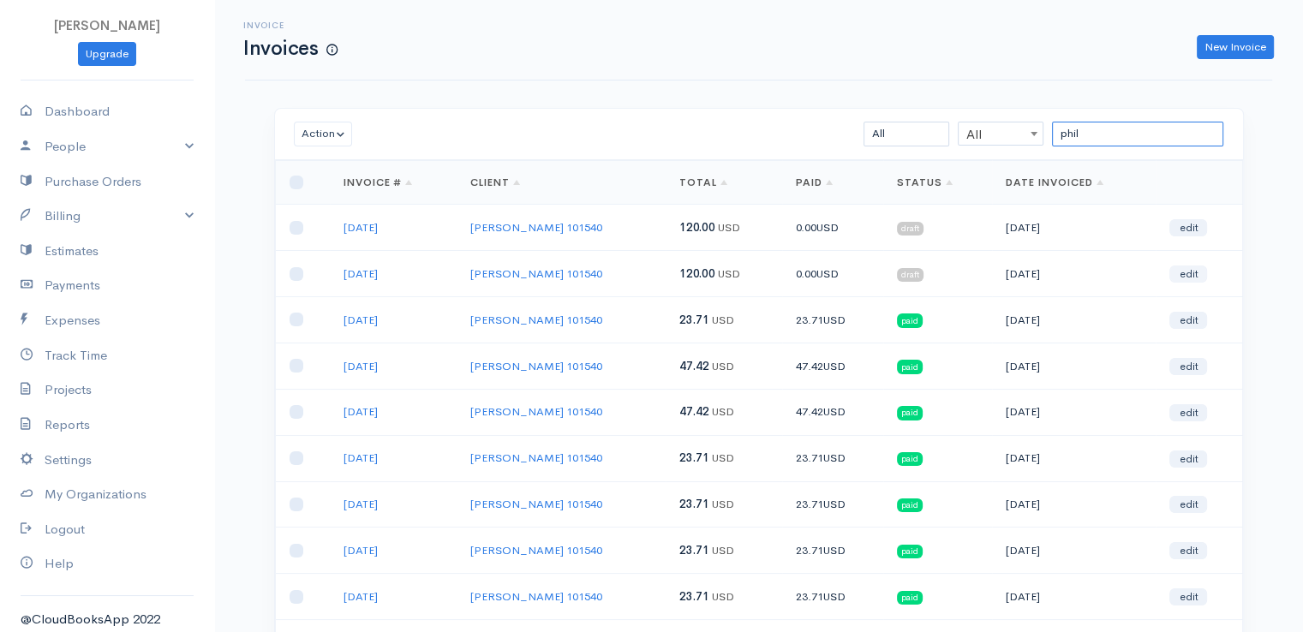
type input "phil"
click at [1190, 266] on link "edit" at bounding box center [1188, 274] width 38 height 17
select select "2"
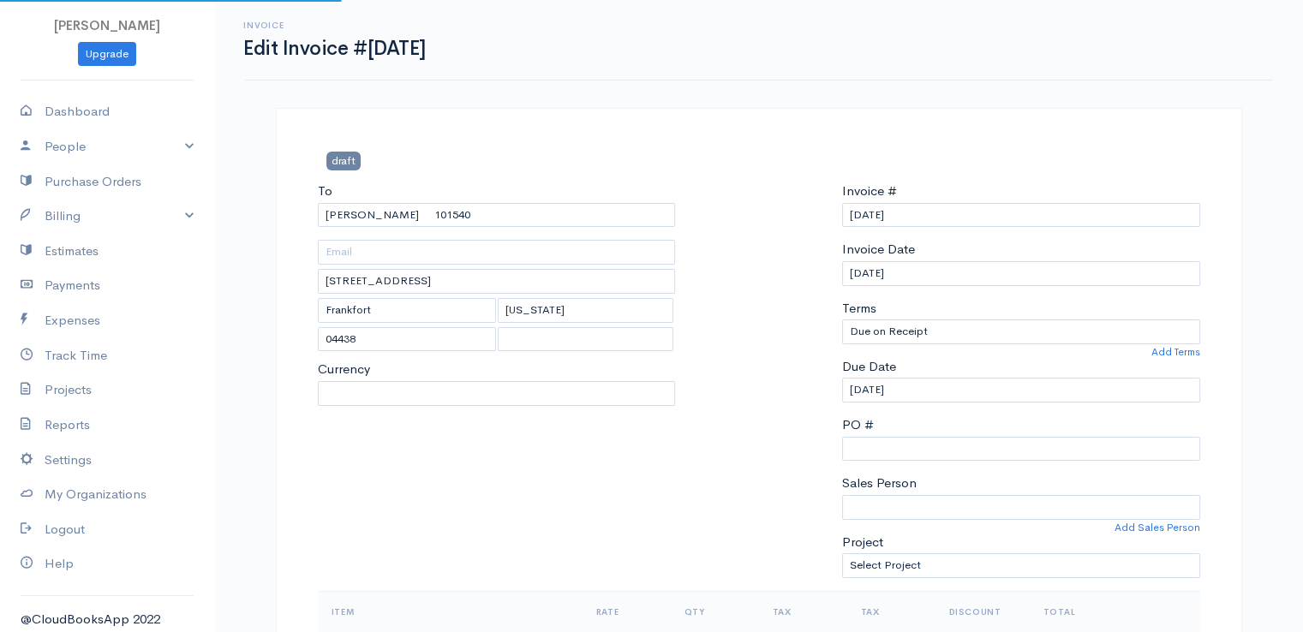
select select "[GEOGRAPHIC_DATA]"
select select "USD"
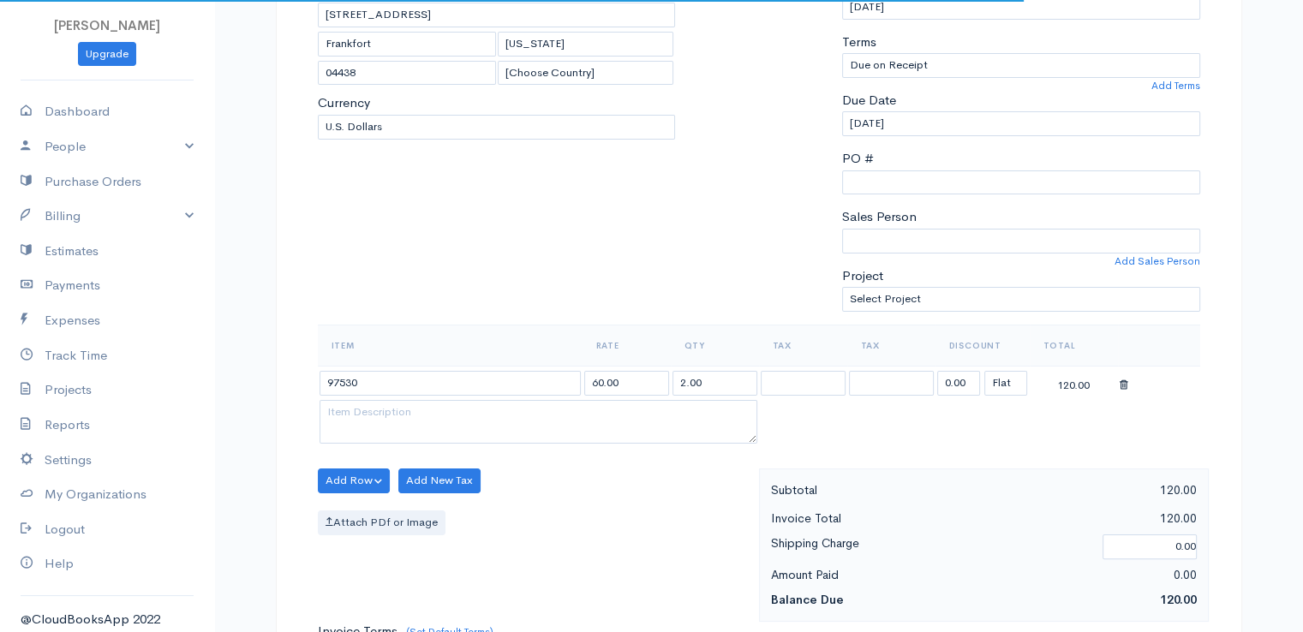
scroll to position [343, 0]
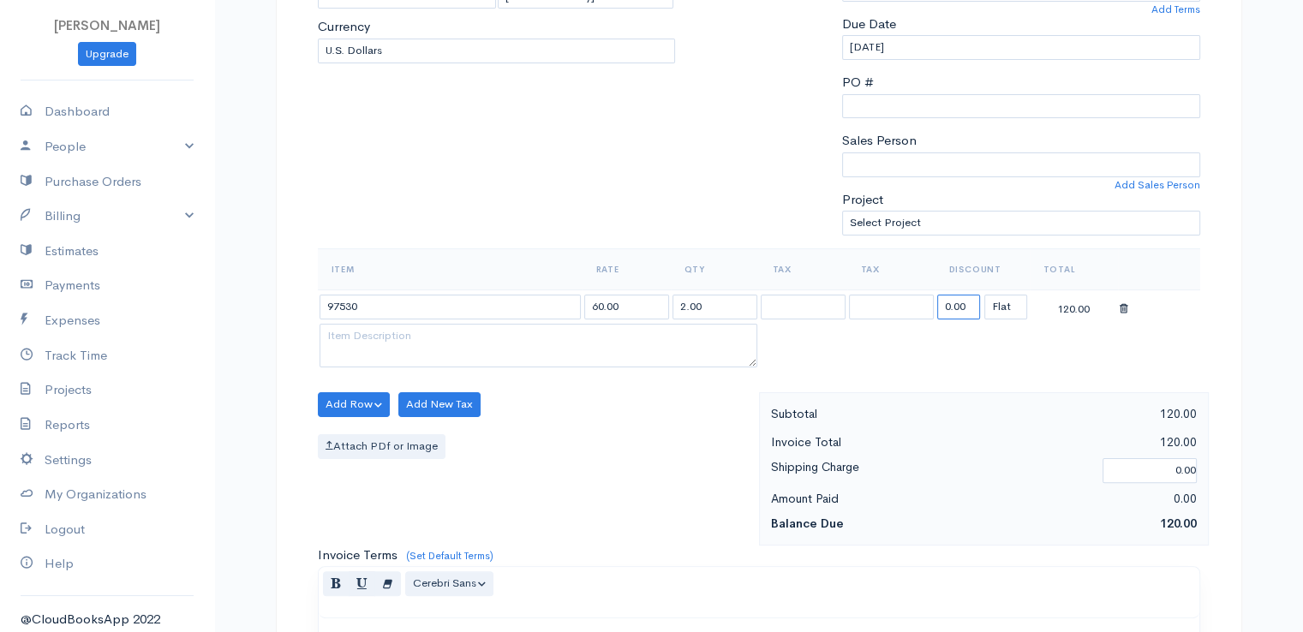
click at [948, 306] on input "0.00" at bounding box center [958, 307] width 43 height 25
type input "72.58"
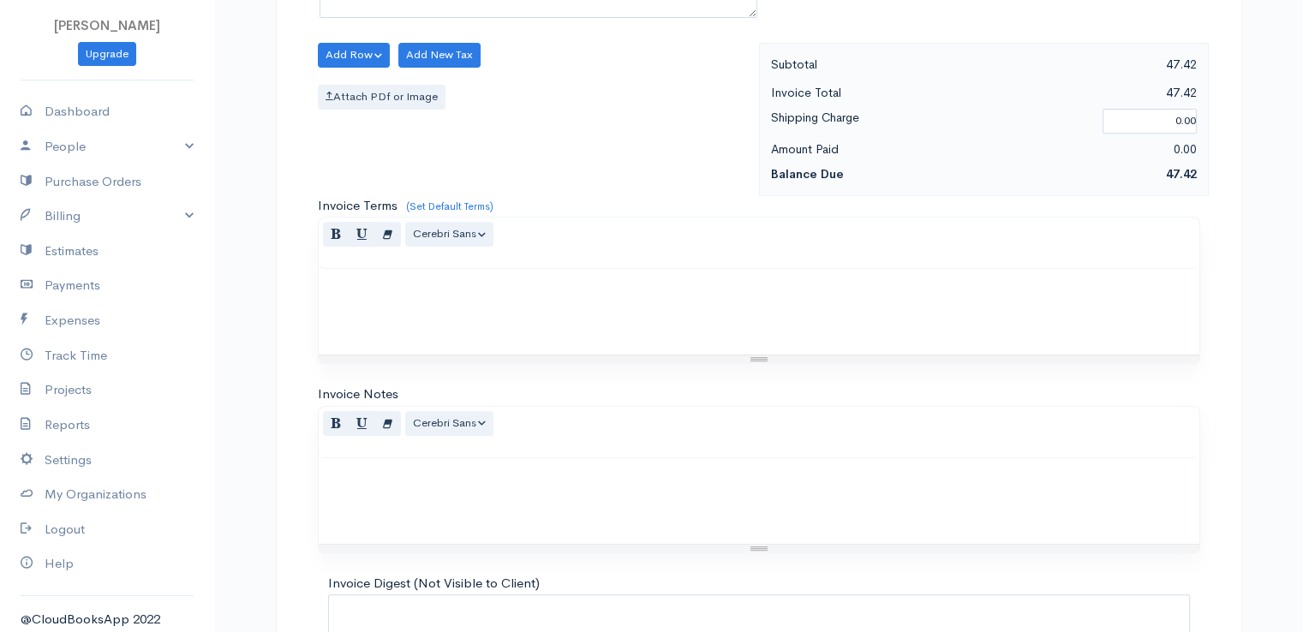
scroll to position [843, 0]
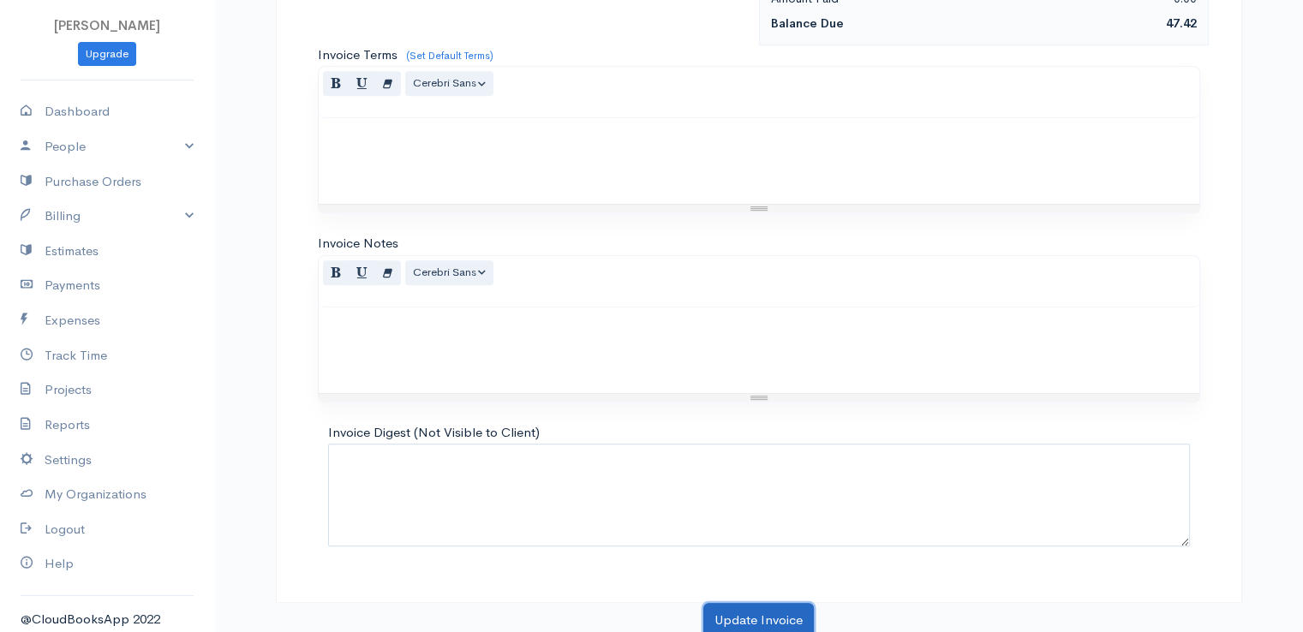
drag, startPoint x: 754, startPoint y: 599, endPoint x: 755, endPoint y: 590, distance: 8.6
click at [754, 603] on button "Update Invoice" at bounding box center [758, 620] width 111 height 35
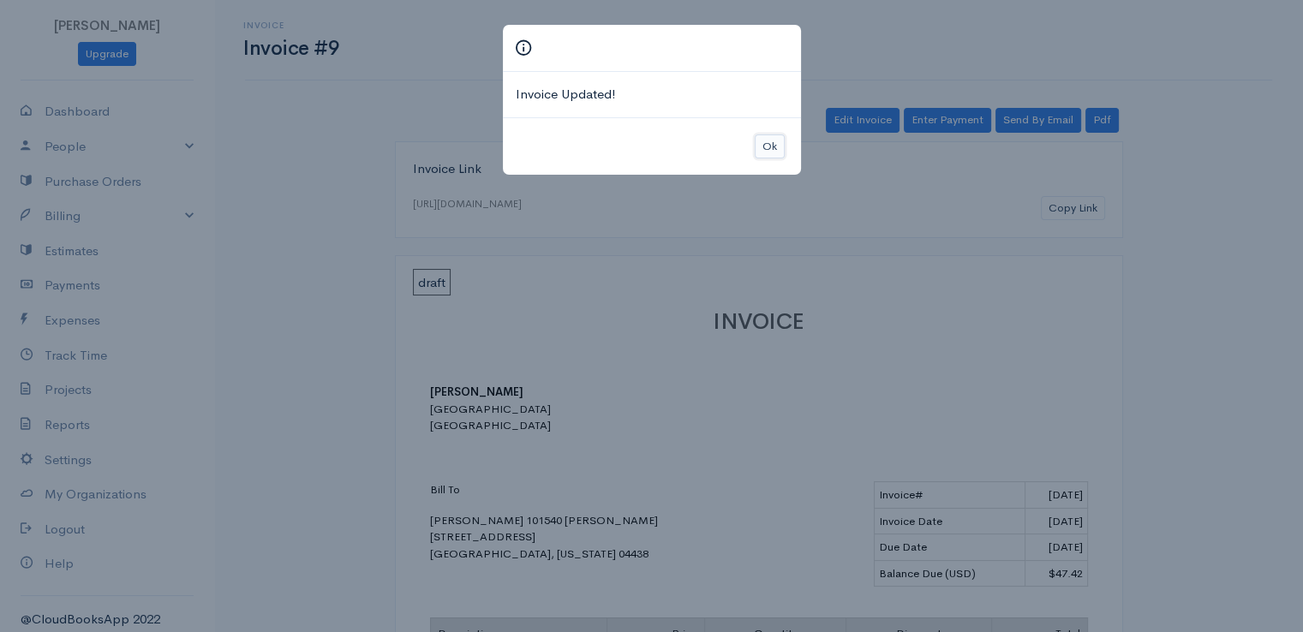
click at [769, 138] on button "Ok" at bounding box center [770, 147] width 30 height 25
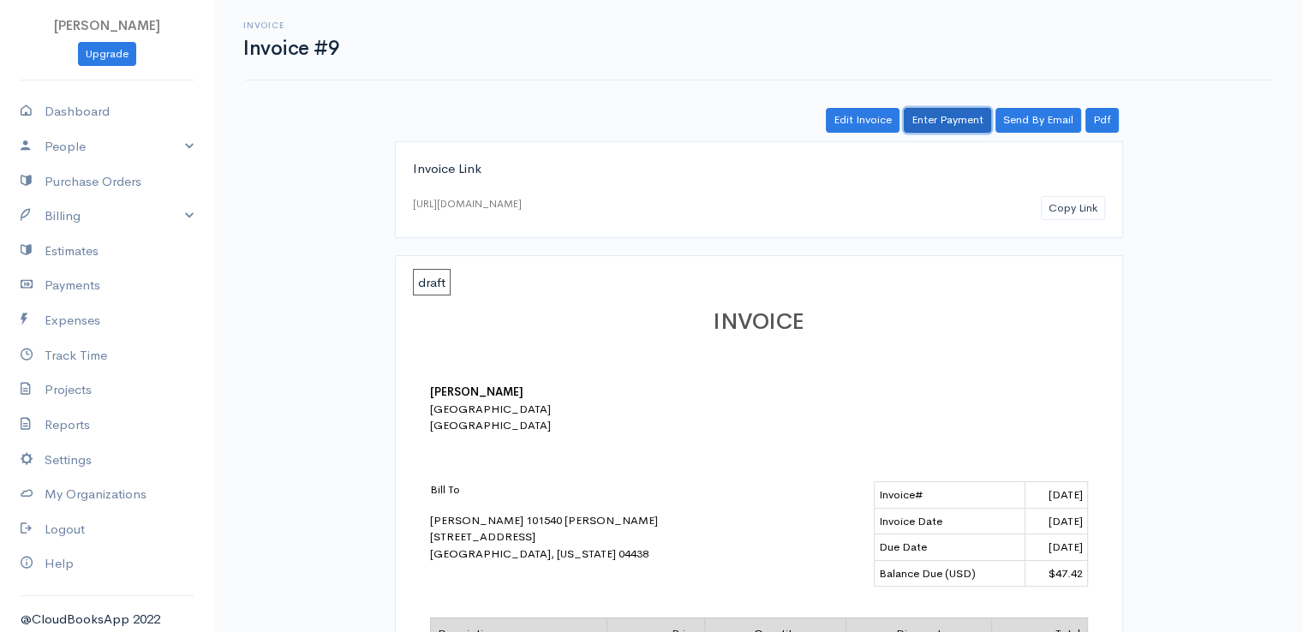
click at [935, 117] on link "Enter Payment" at bounding box center [947, 120] width 87 height 25
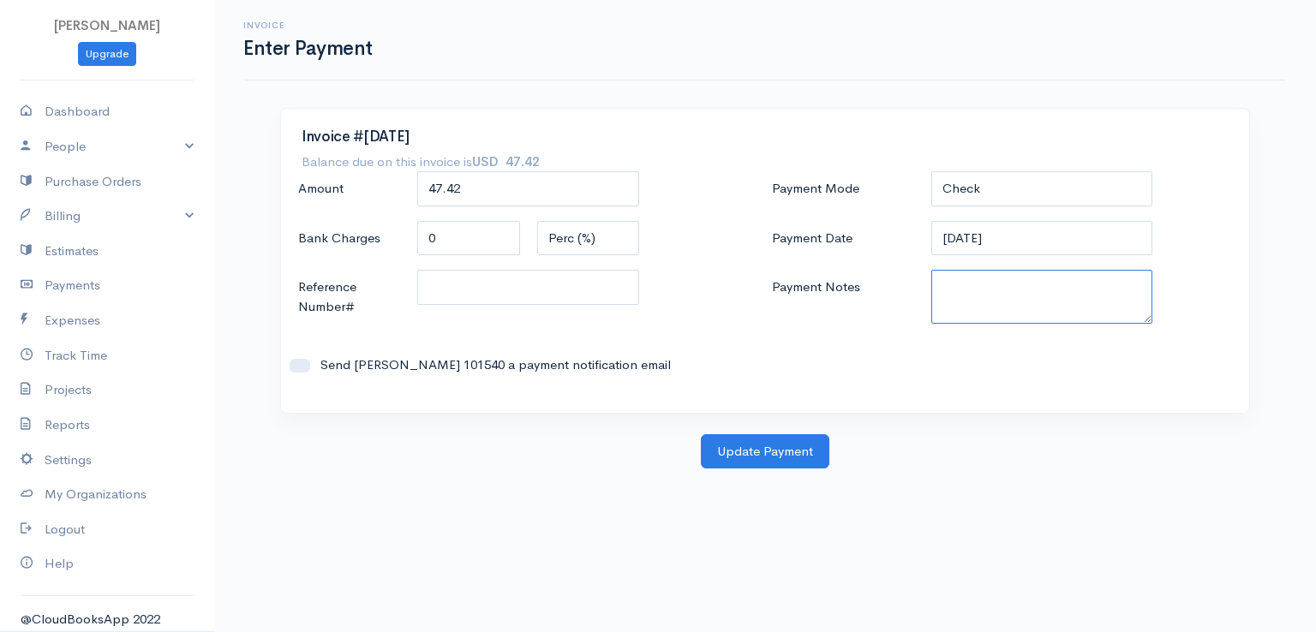
paste textarea "0080141956"
type textarea "0080141956"
click at [766, 451] on button "Update Payment" at bounding box center [765, 451] width 129 height 35
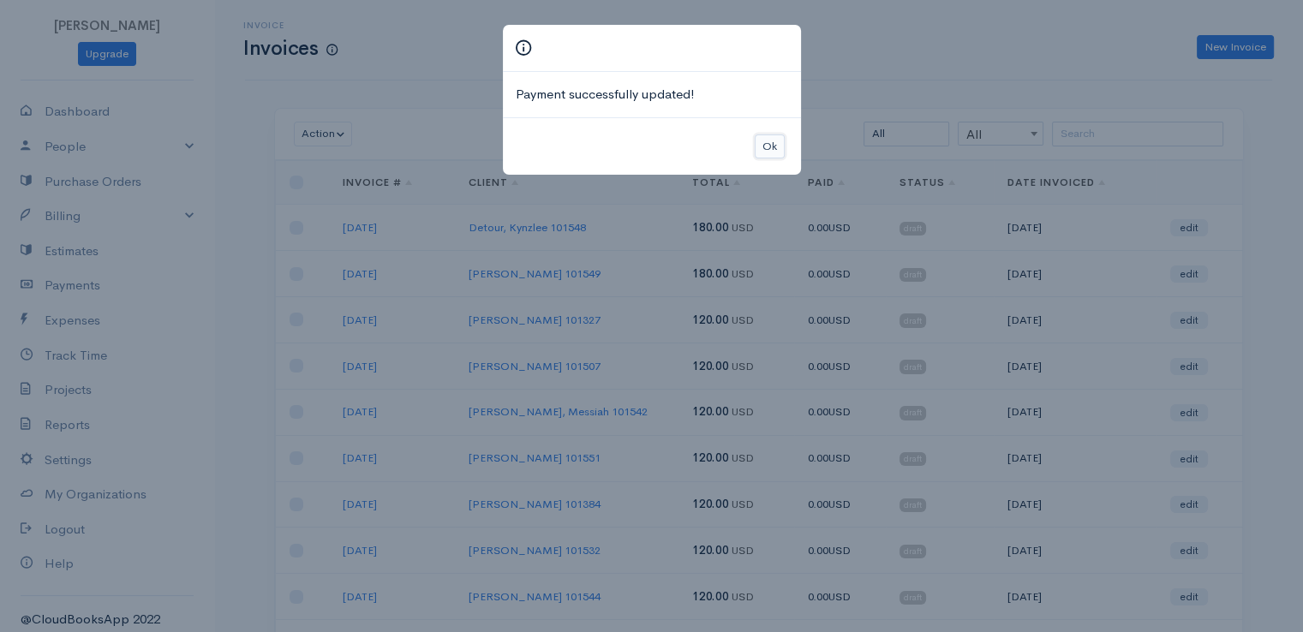
click at [775, 143] on button "Ok" at bounding box center [770, 147] width 30 height 25
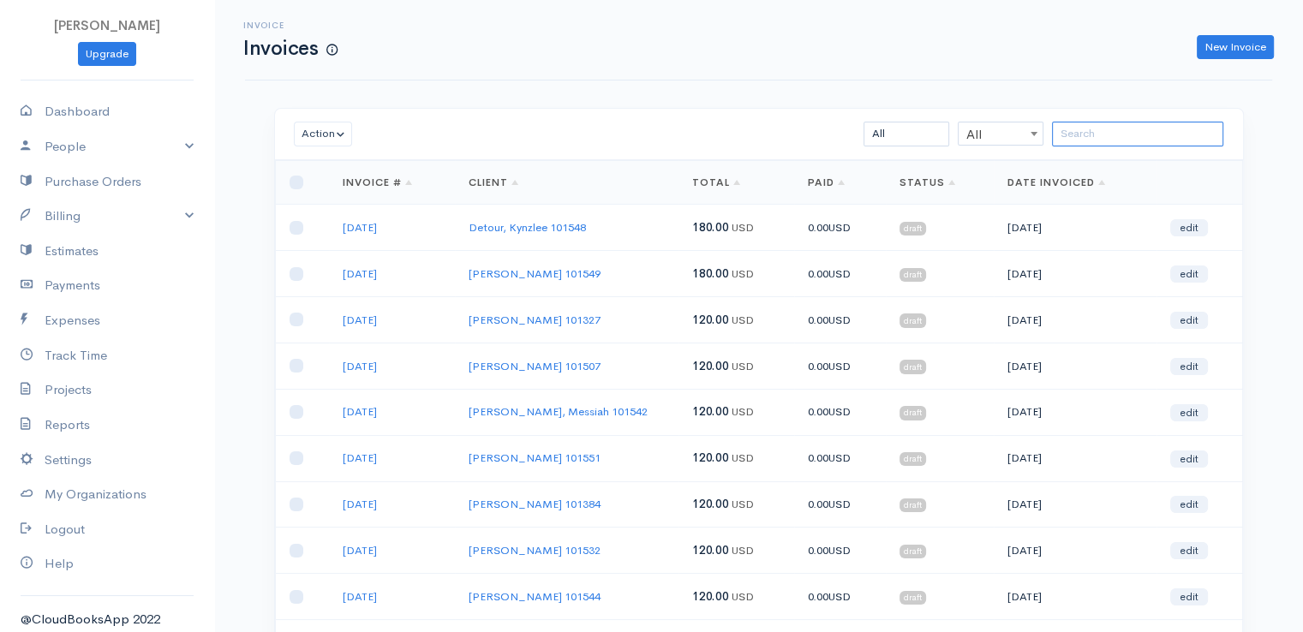
click at [1089, 129] on input "search" at bounding box center [1137, 134] width 171 height 25
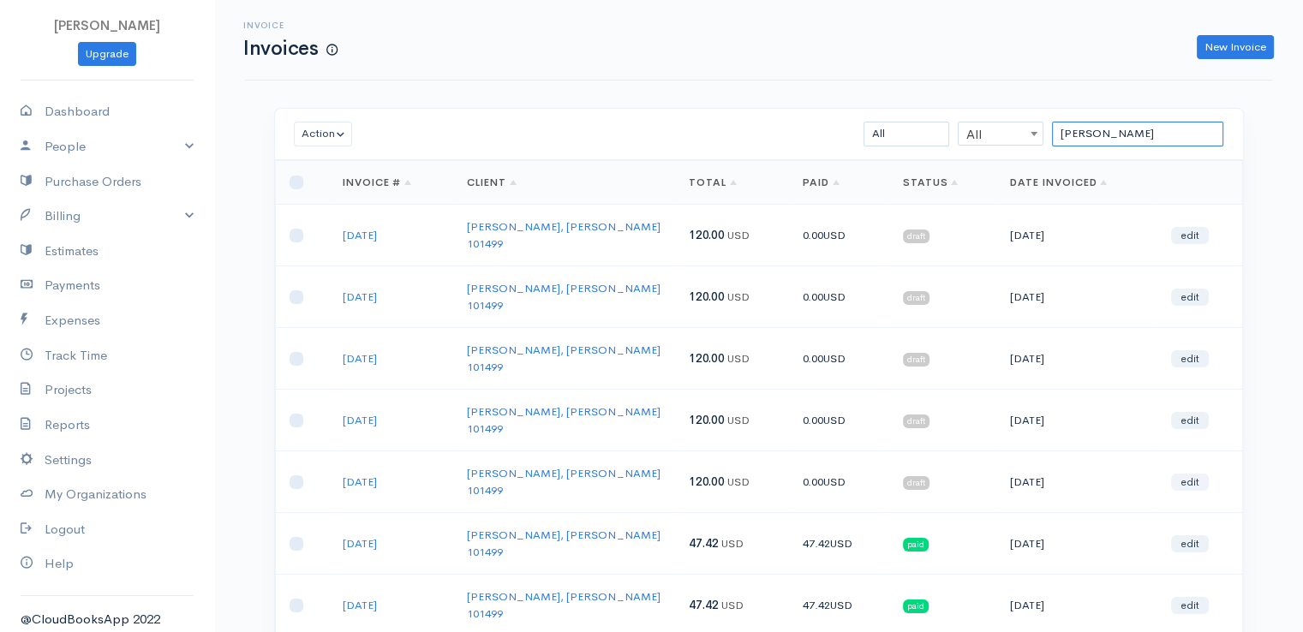
type input "[PERSON_NAME]"
click at [1182, 474] on link "edit" at bounding box center [1190, 482] width 38 height 17
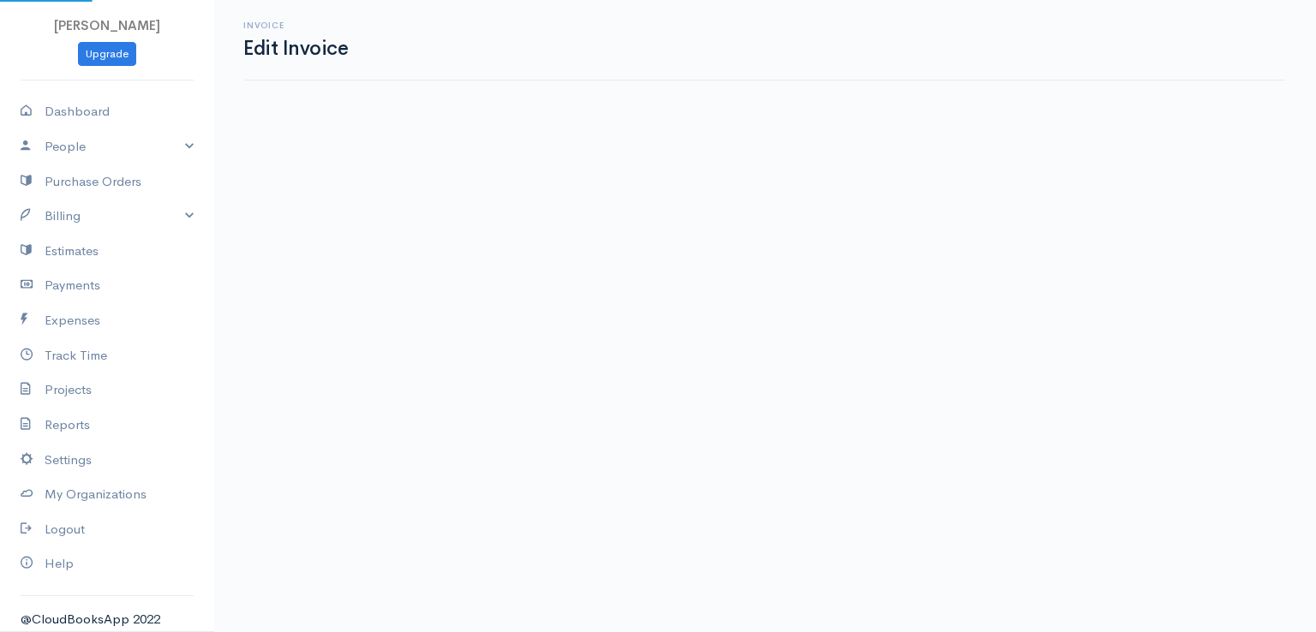
select select "2"
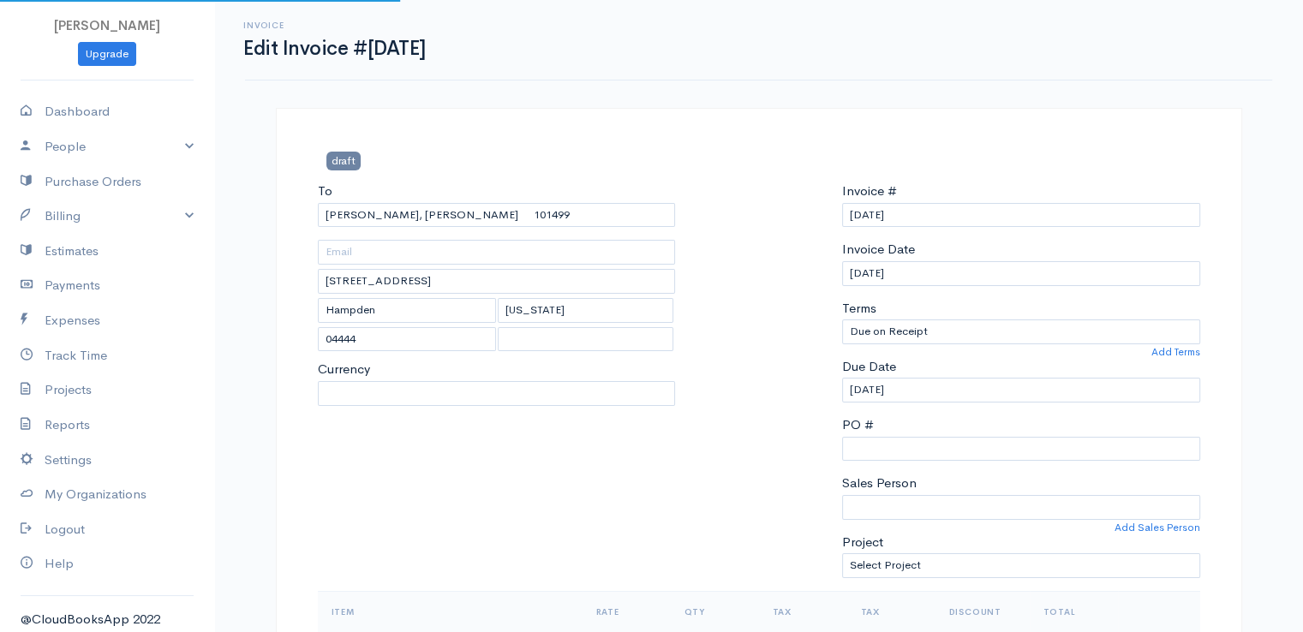
select select "[GEOGRAPHIC_DATA]"
select select "USD"
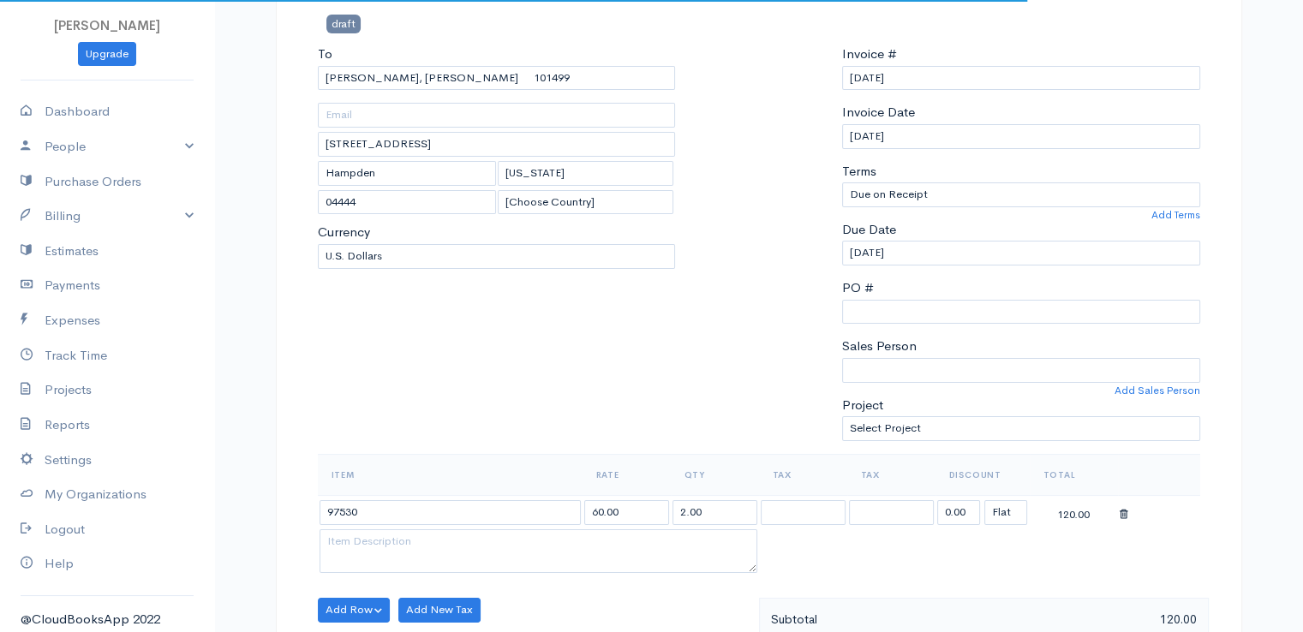
scroll to position [343, 0]
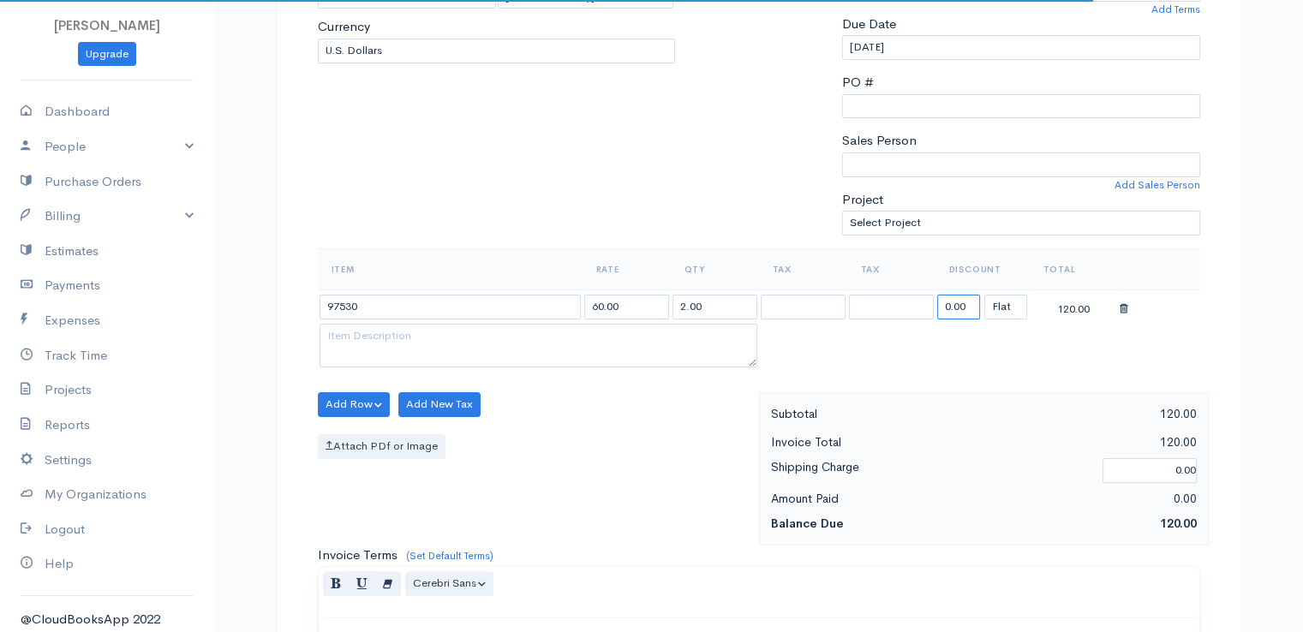
click at [958, 302] on input "0.00" at bounding box center [958, 307] width 43 height 25
type input "72.58"
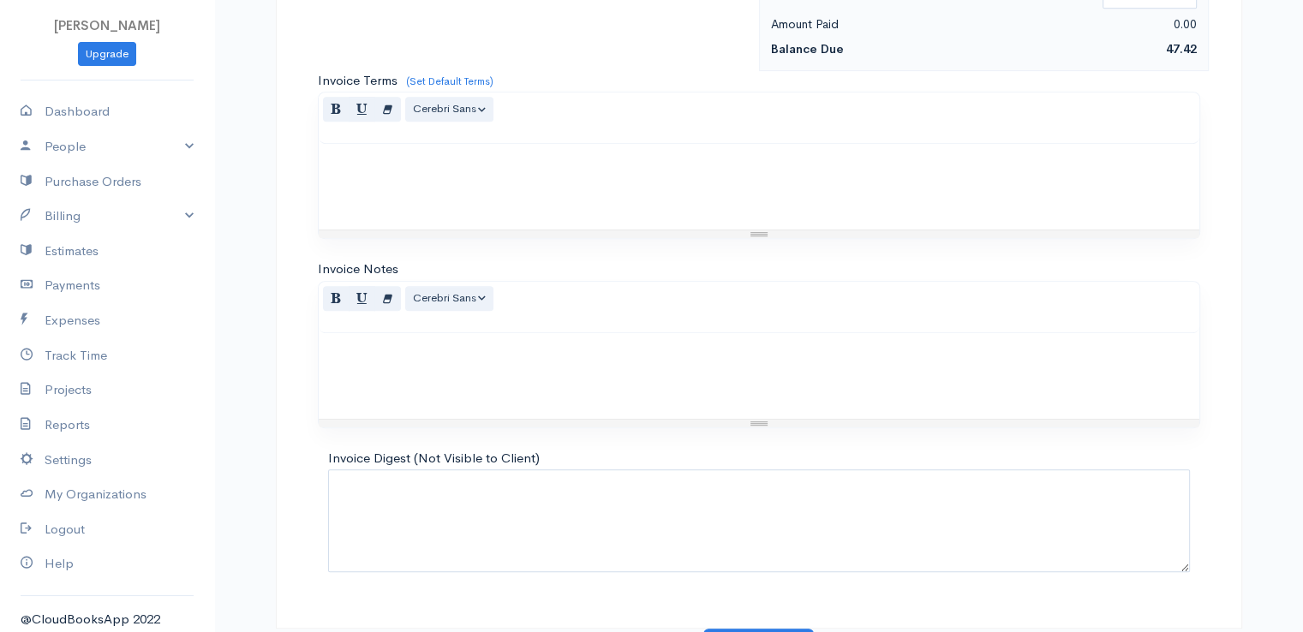
scroll to position [843, 0]
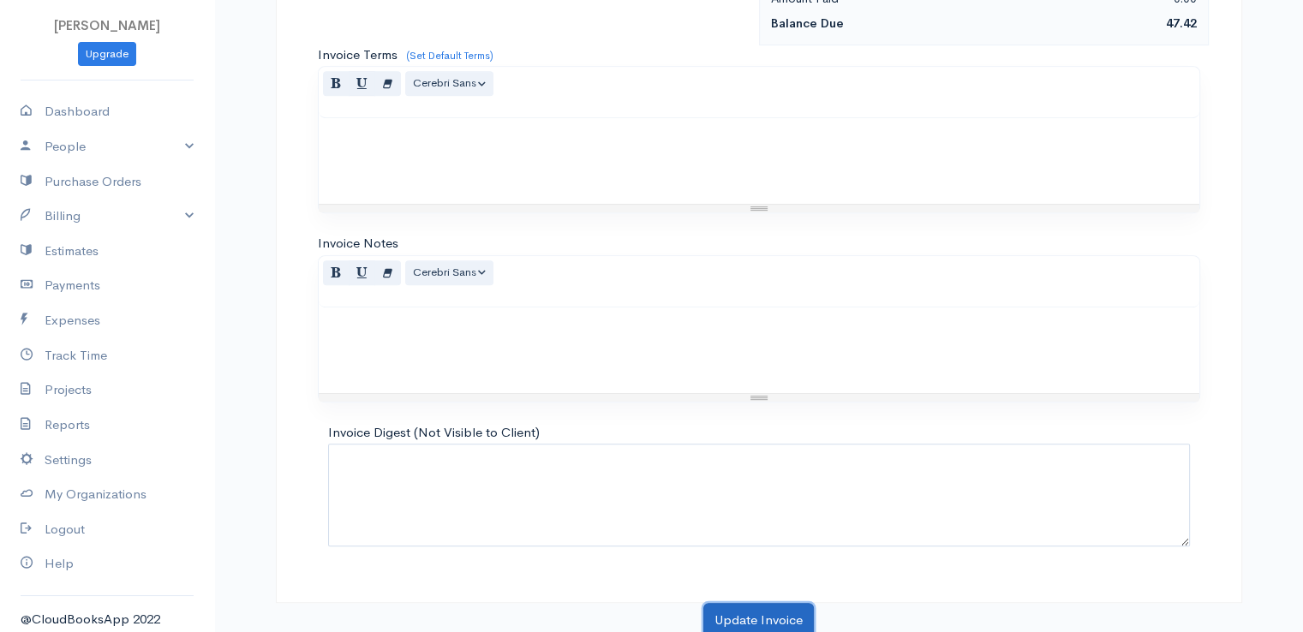
click at [754, 619] on button "Update Invoice" at bounding box center [758, 620] width 111 height 35
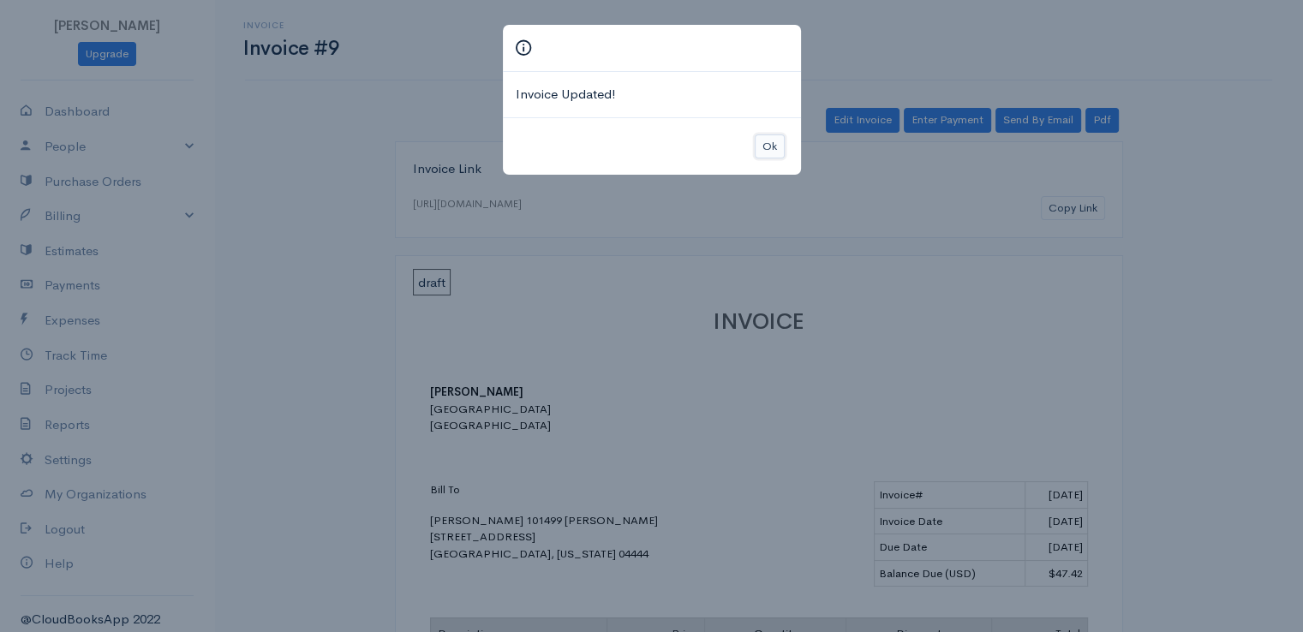
click at [766, 143] on button "Ok" at bounding box center [770, 147] width 30 height 25
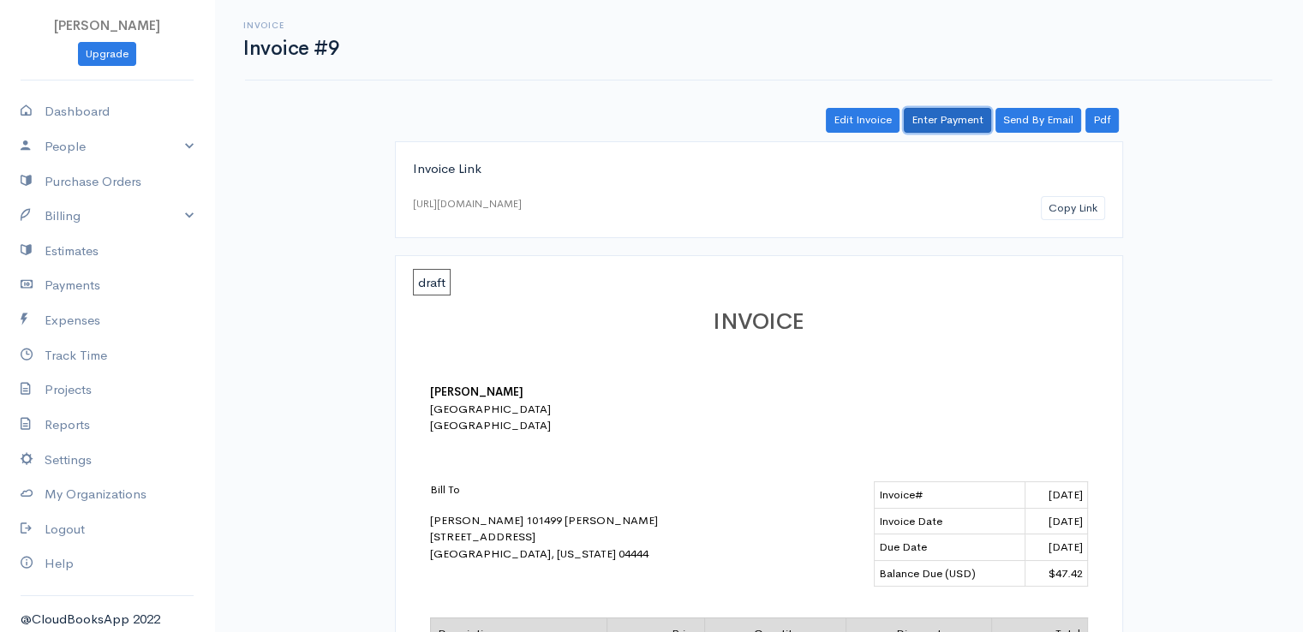
click at [955, 111] on link "Enter Payment" at bounding box center [947, 120] width 87 height 25
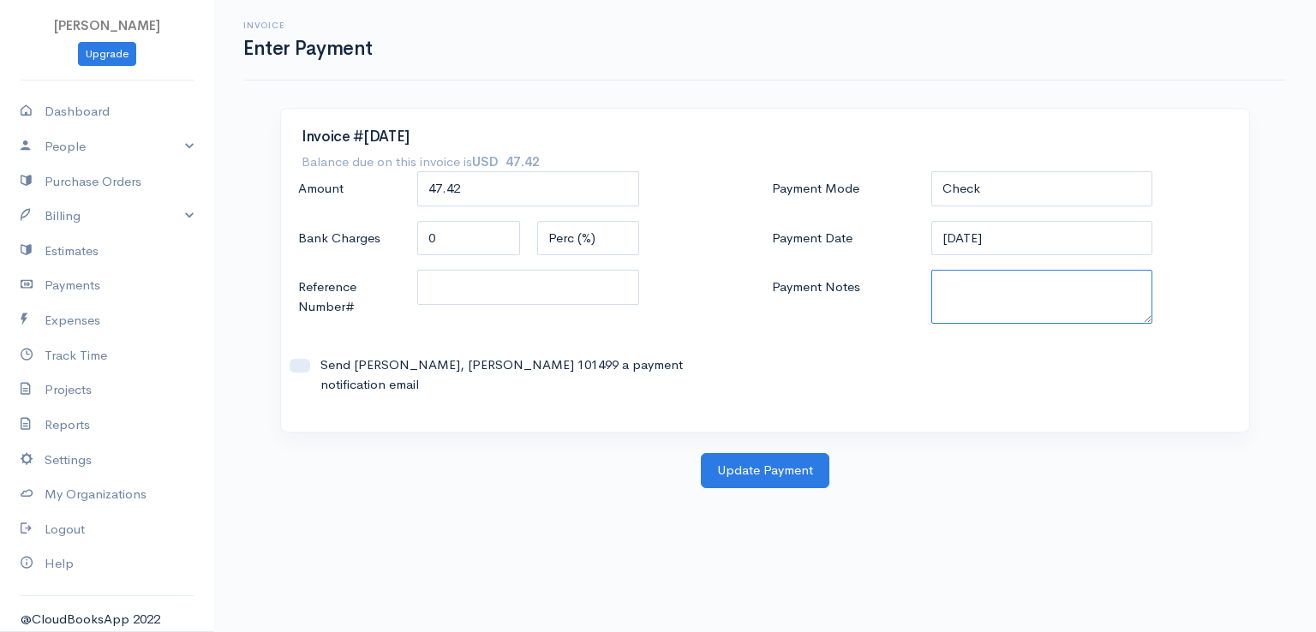
paste textarea "0080141956"
type textarea "0080141956"
click at [735, 464] on button "Update Payment" at bounding box center [765, 470] width 129 height 35
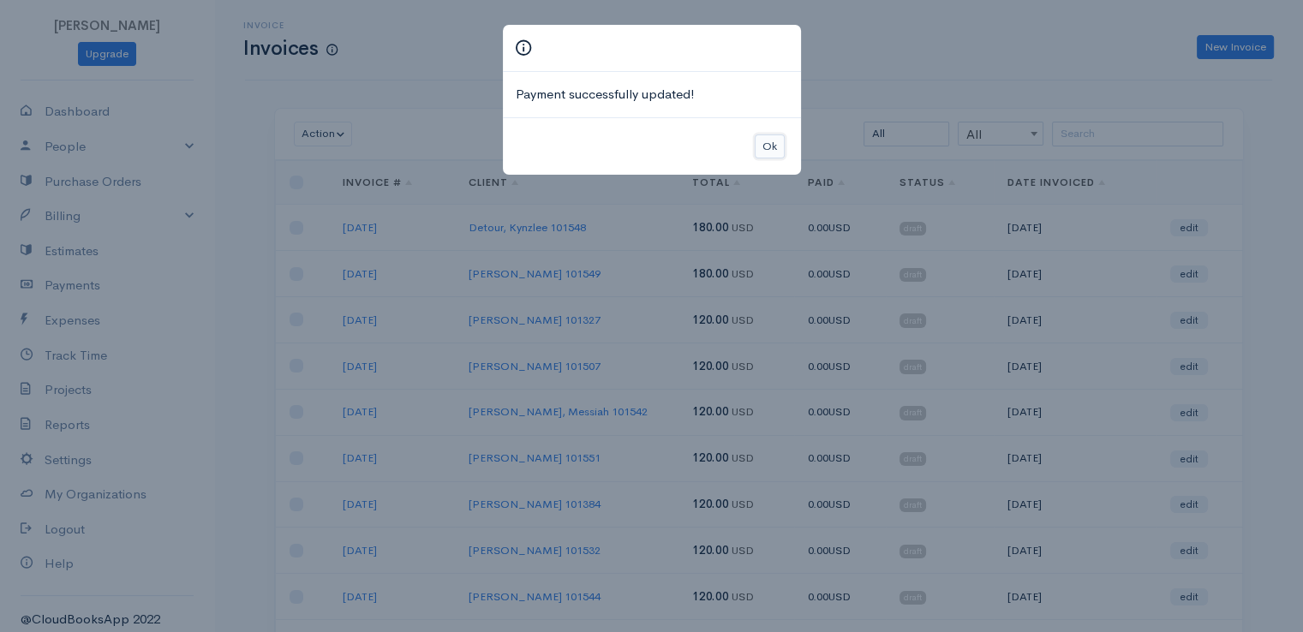
click at [773, 148] on button "Ok" at bounding box center [770, 147] width 30 height 25
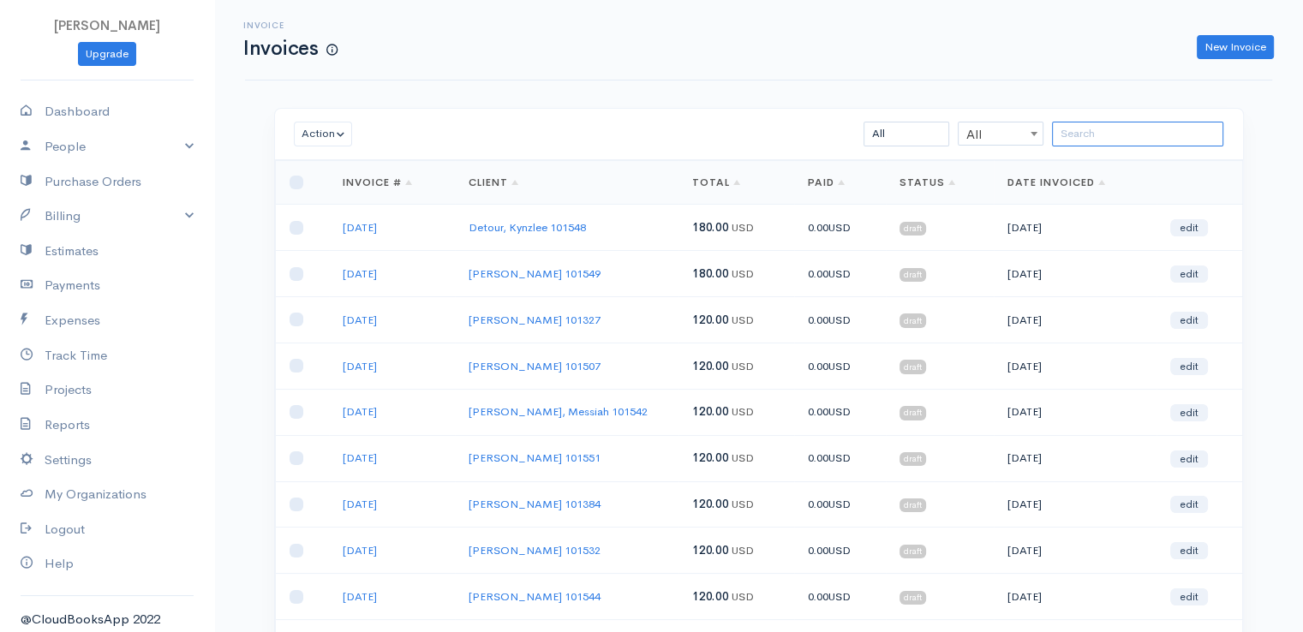
click at [1079, 136] on input "search" at bounding box center [1137, 134] width 171 height 25
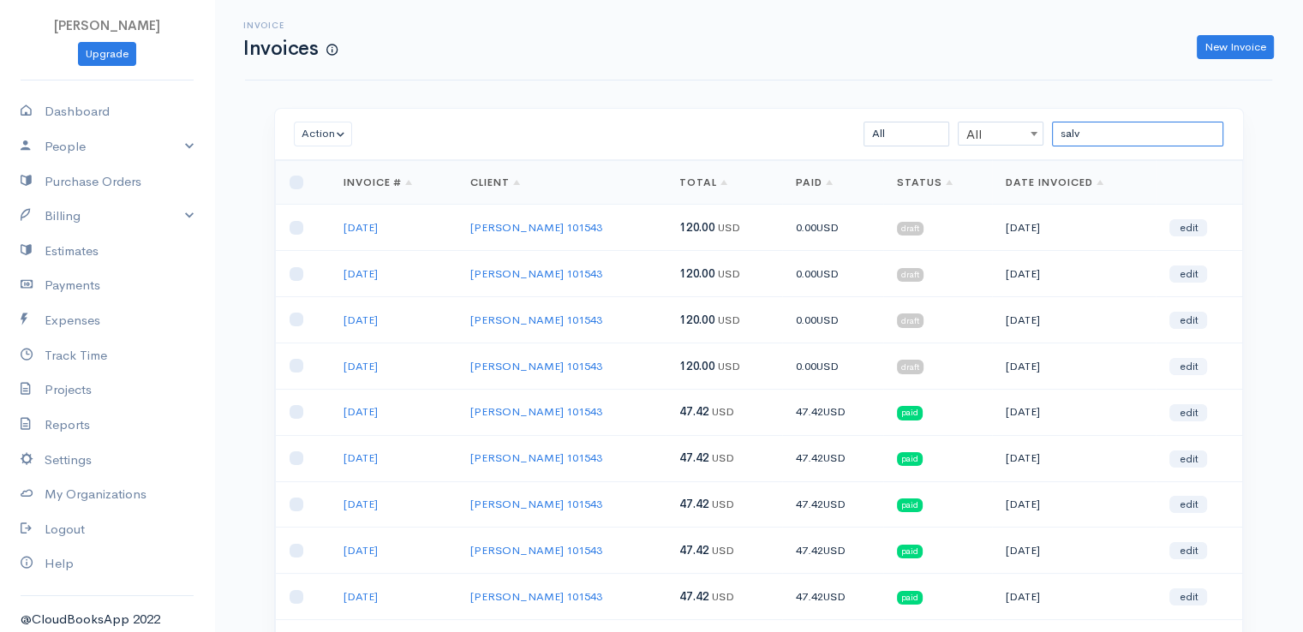
type input "salv"
click at [1190, 358] on link "edit" at bounding box center [1188, 366] width 38 height 17
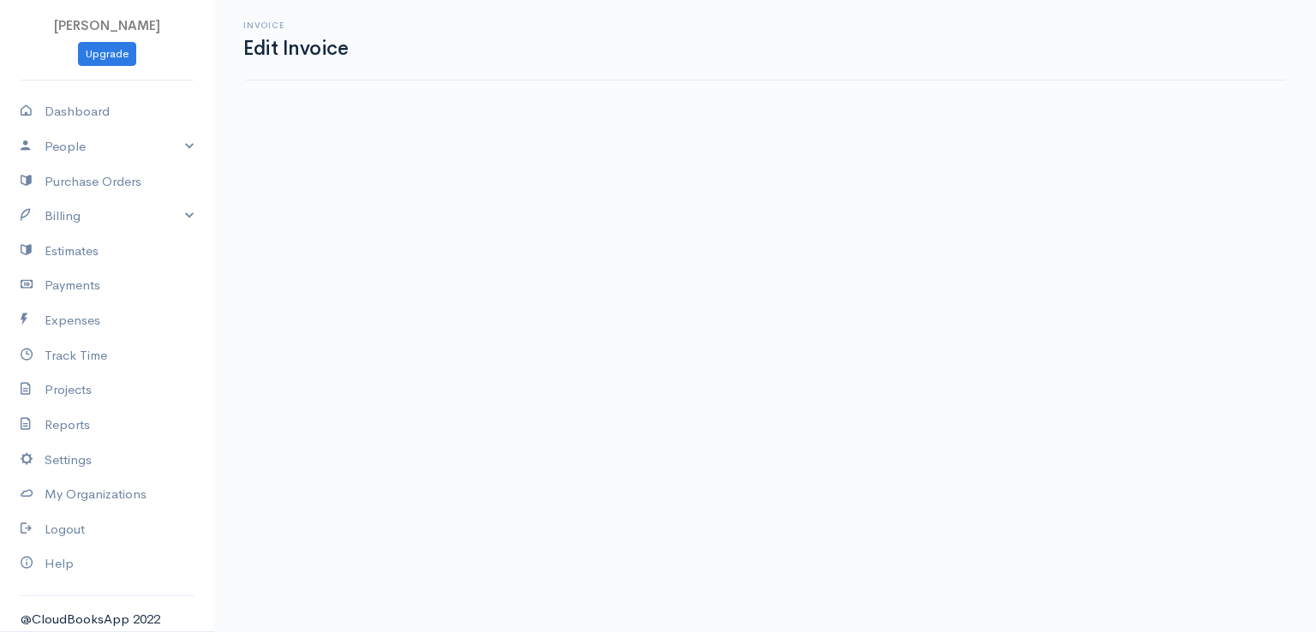
select select "2"
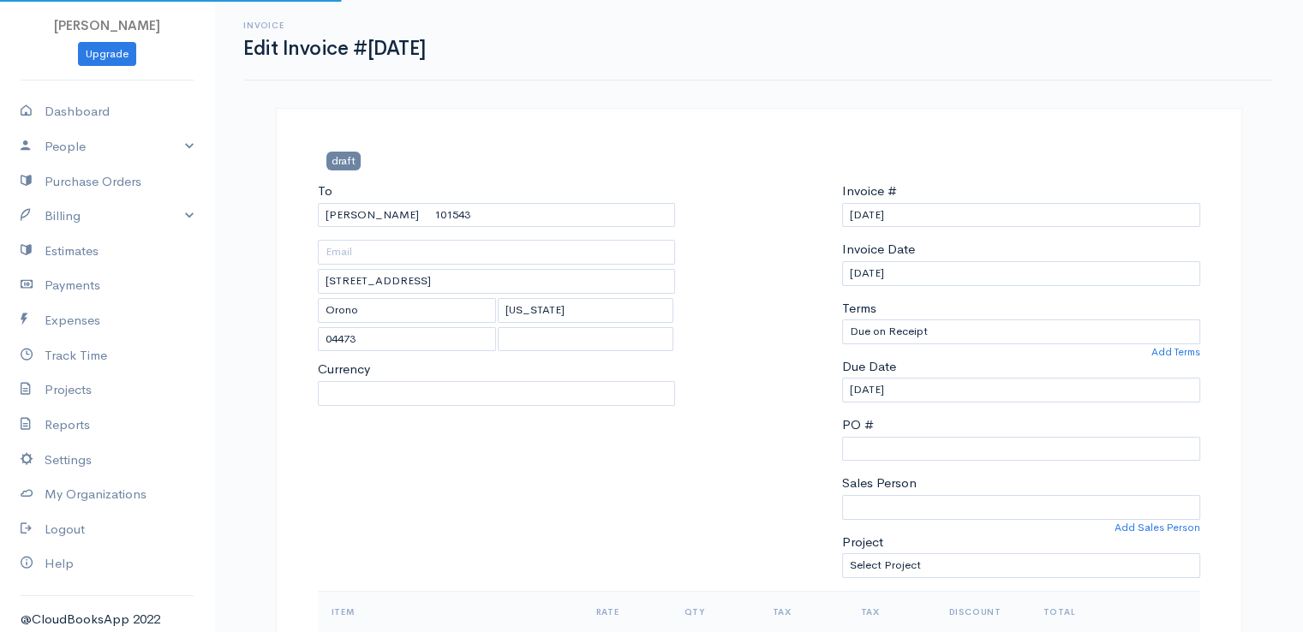
select select "[GEOGRAPHIC_DATA]"
select select "USD"
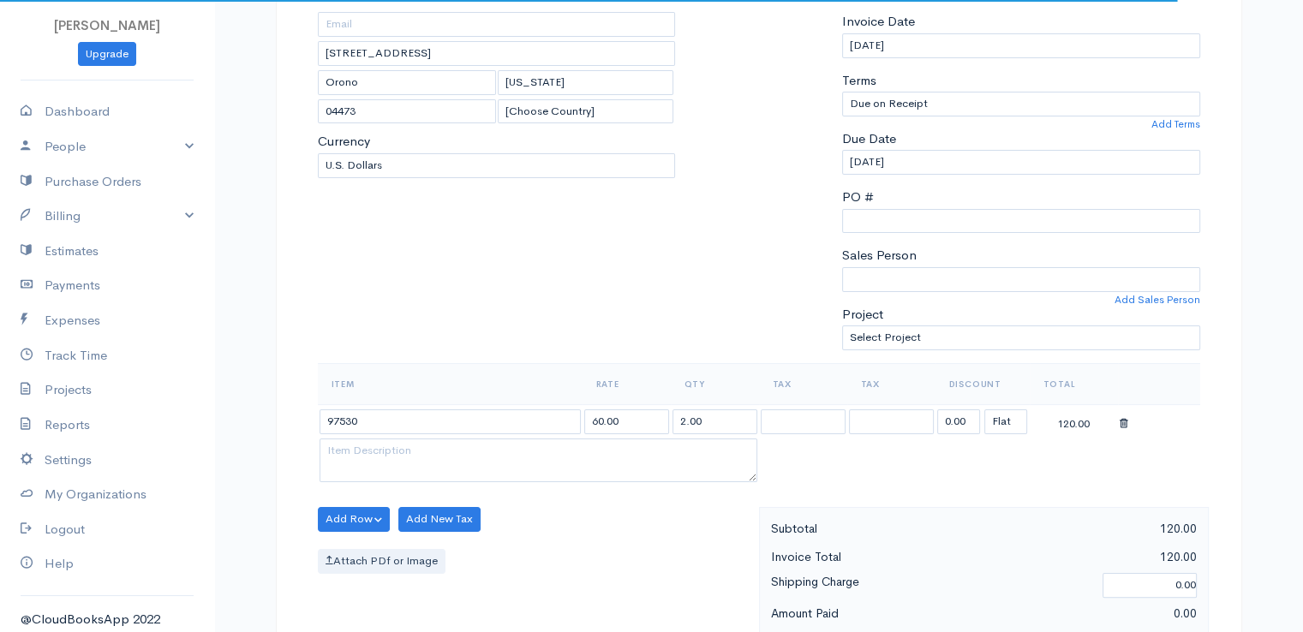
scroll to position [257, 0]
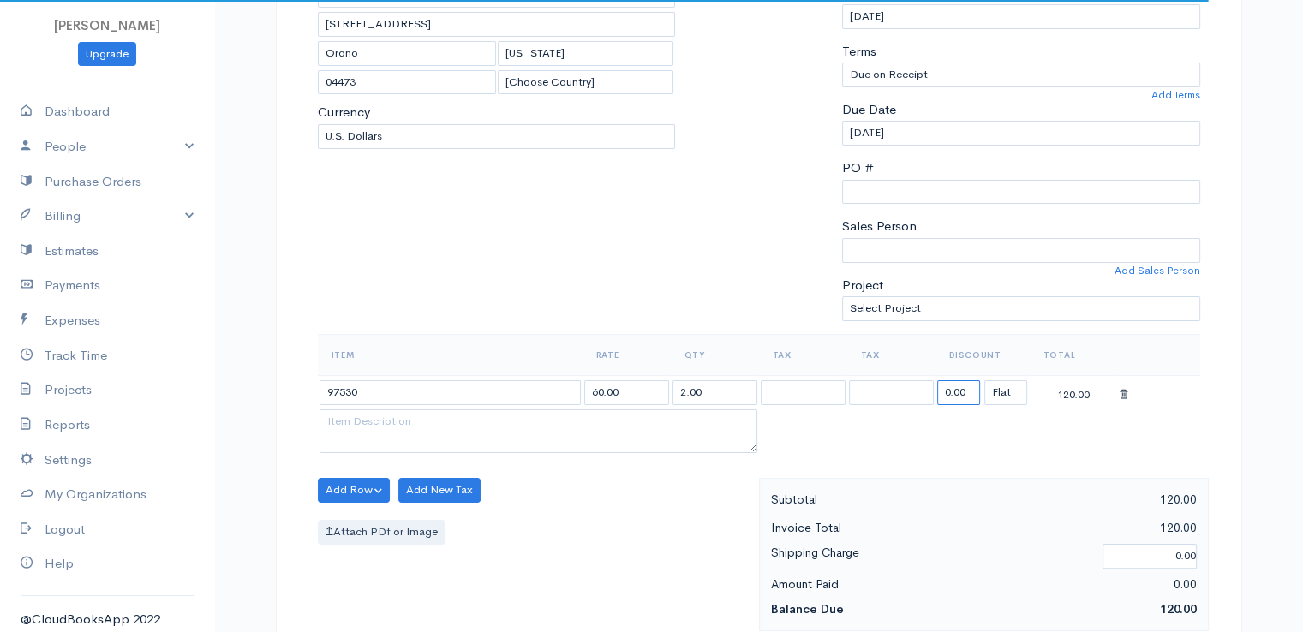
click at [949, 386] on input "0.00" at bounding box center [958, 392] width 43 height 25
click at [950, 386] on input "0.00" at bounding box center [958, 392] width 43 height 25
type input "72.58"
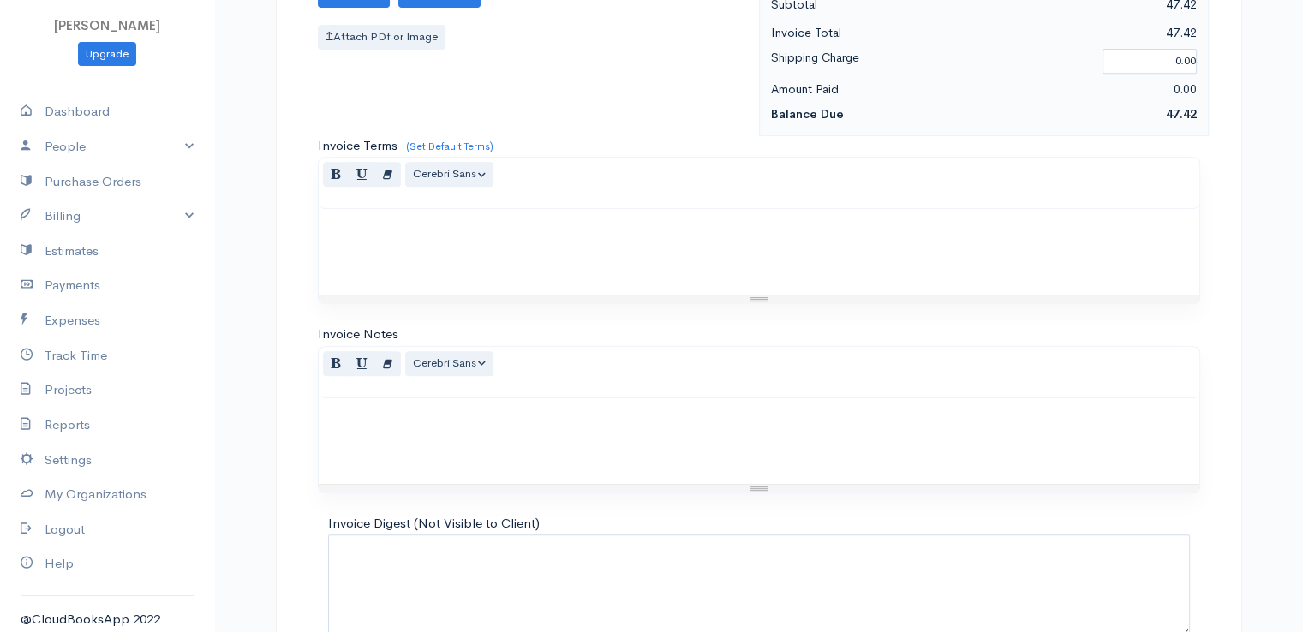
scroll to position [843, 0]
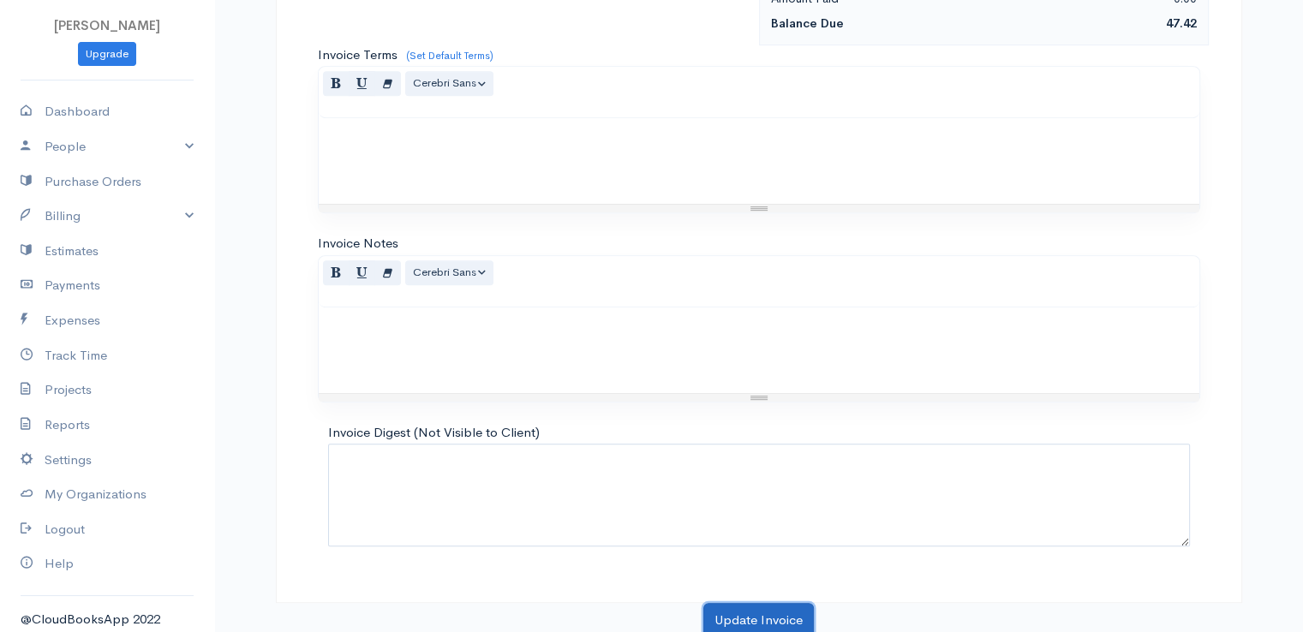
click at [768, 604] on button "Update Invoice" at bounding box center [758, 620] width 111 height 35
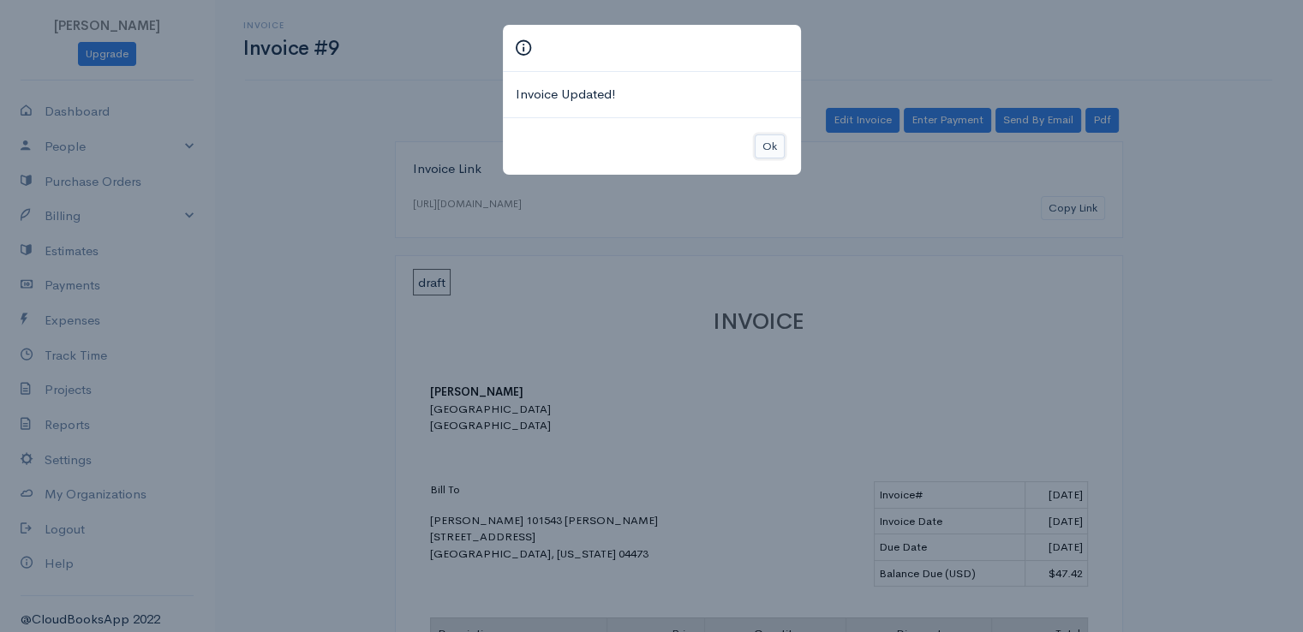
click at [778, 145] on button "Ok" at bounding box center [770, 147] width 30 height 25
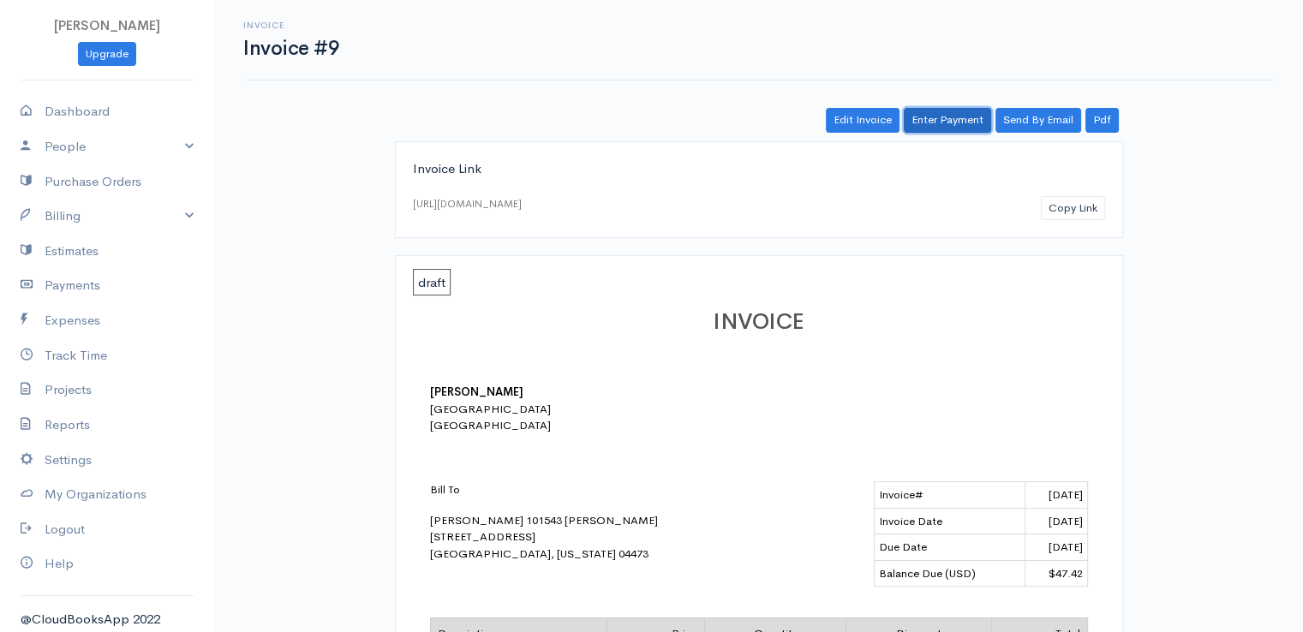
click at [965, 114] on link "Enter Payment" at bounding box center [947, 120] width 87 height 25
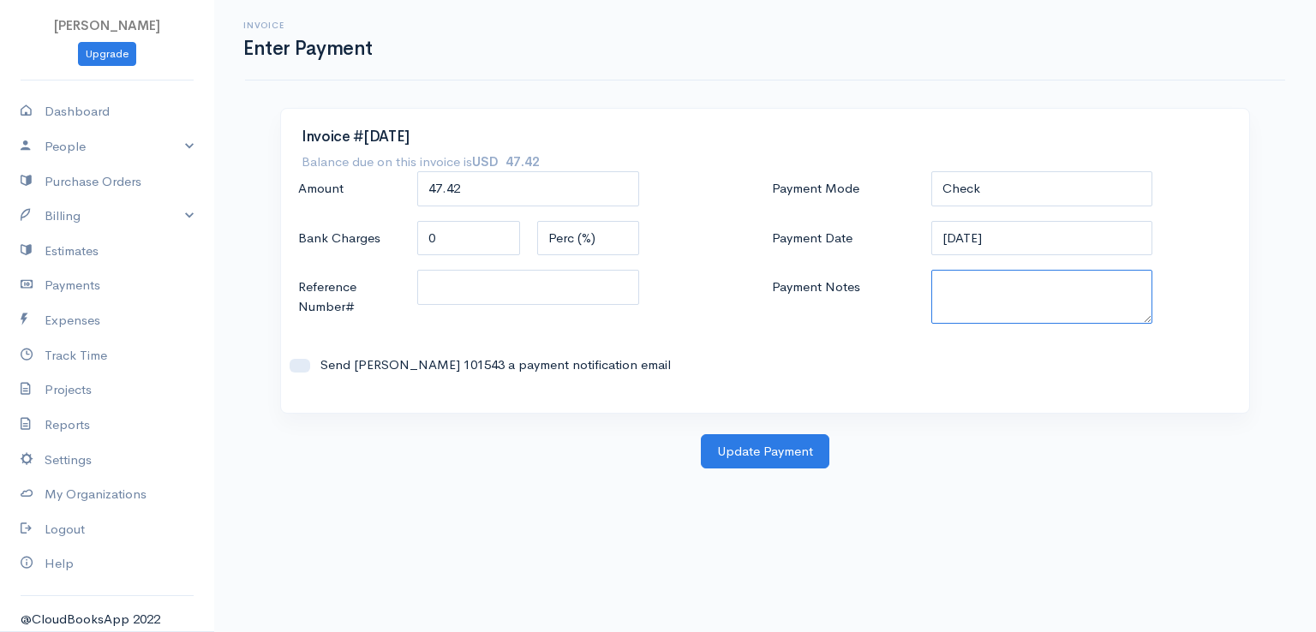
paste textarea "0080141956"
type textarea "0080141956"
click at [781, 457] on button "Update Payment" at bounding box center [765, 451] width 129 height 35
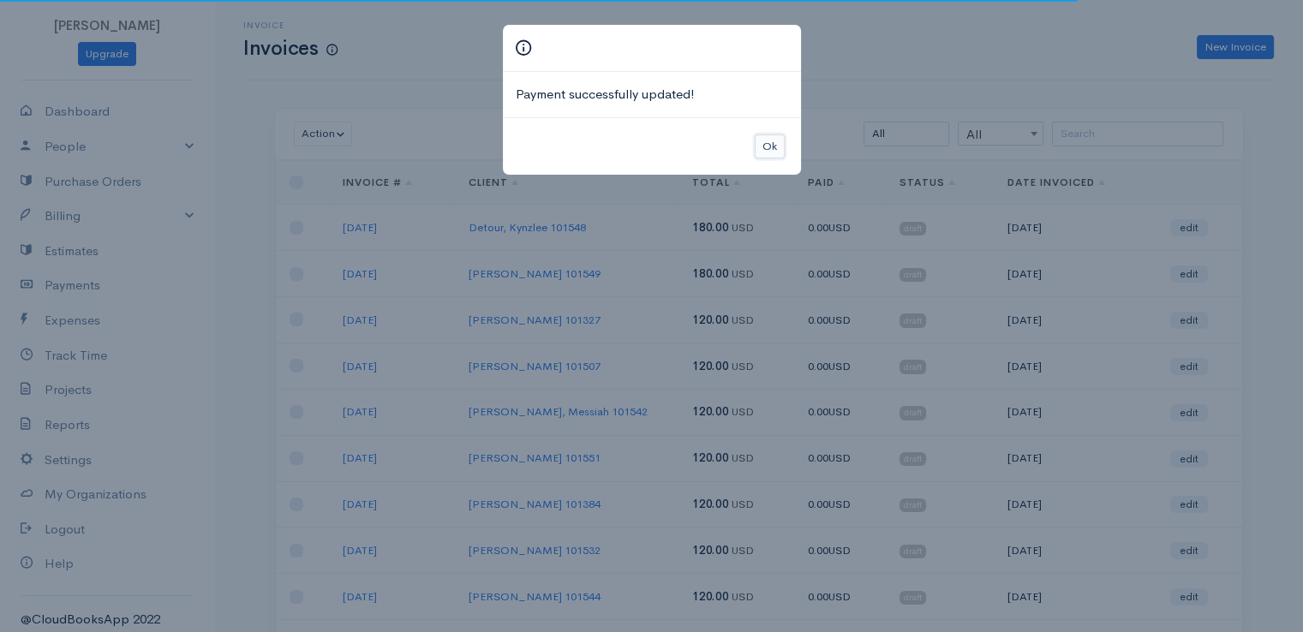
click at [757, 147] on button "Ok" at bounding box center [770, 147] width 30 height 25
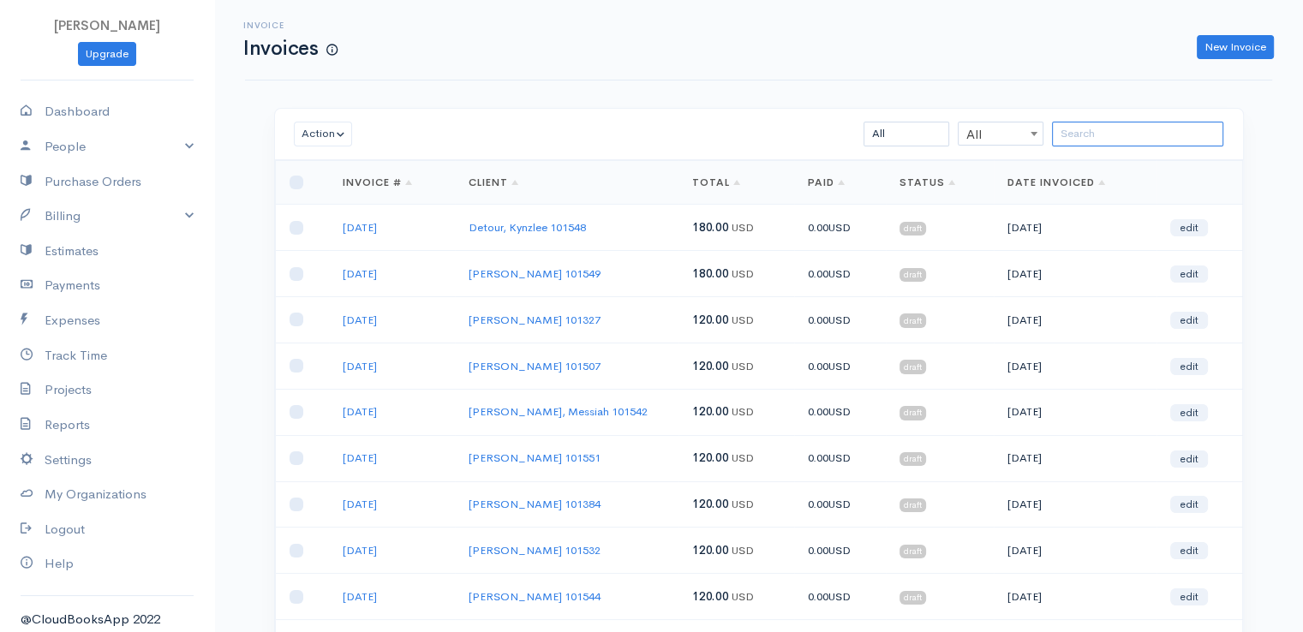
click at [1086, 126] on input "search" at bounding box center [1137, 134] width 171 height 25
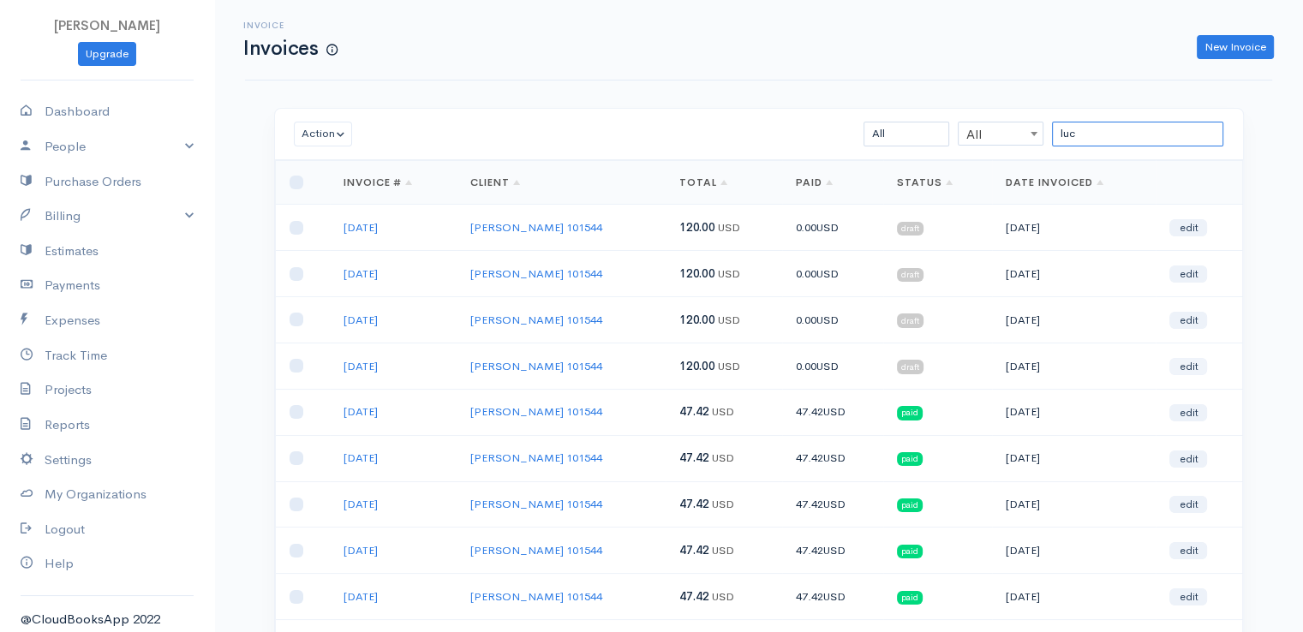
type input "luc"
click at [1187, 362] on link "edit" at bounding box center [1188, 366] width 38 height 17
select select "2"
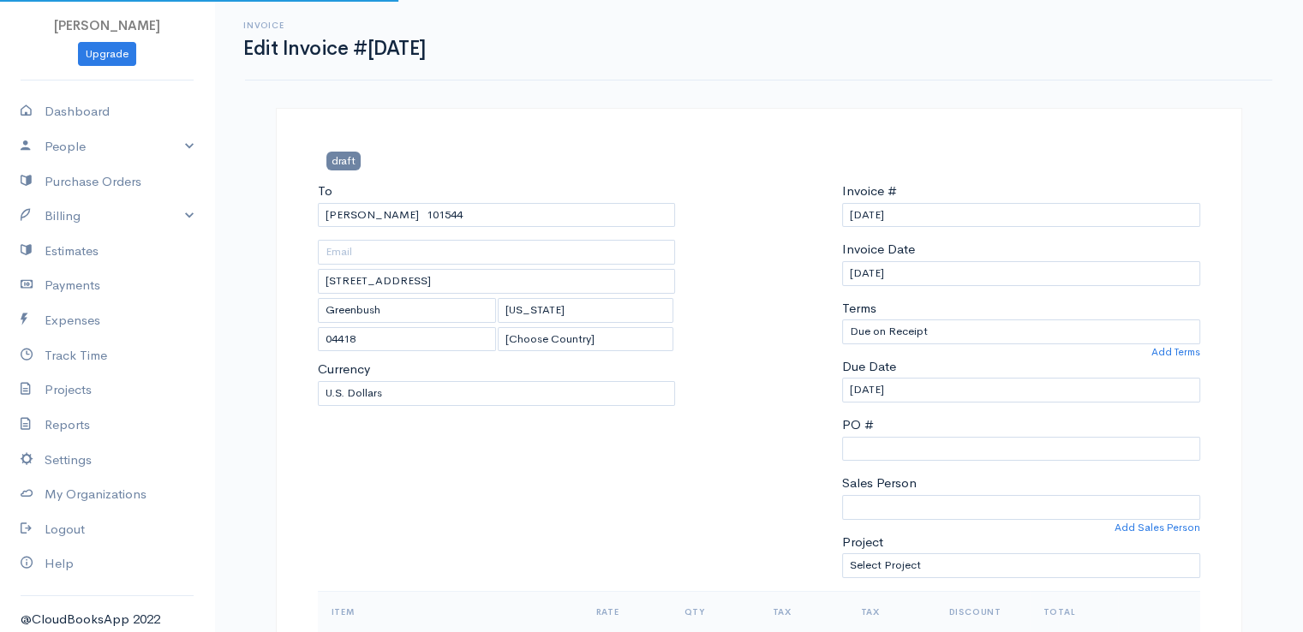
select select "[GEOGRAPHIC_DATA]"
select select "USD"
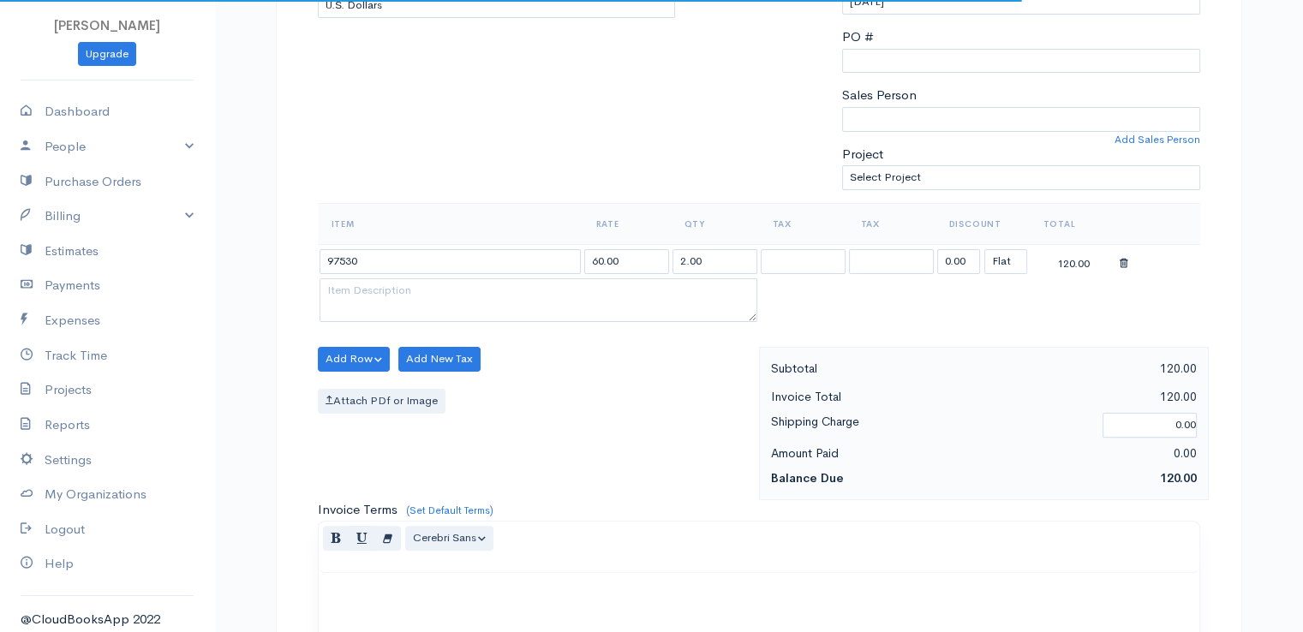
scroll to position [428, 0]
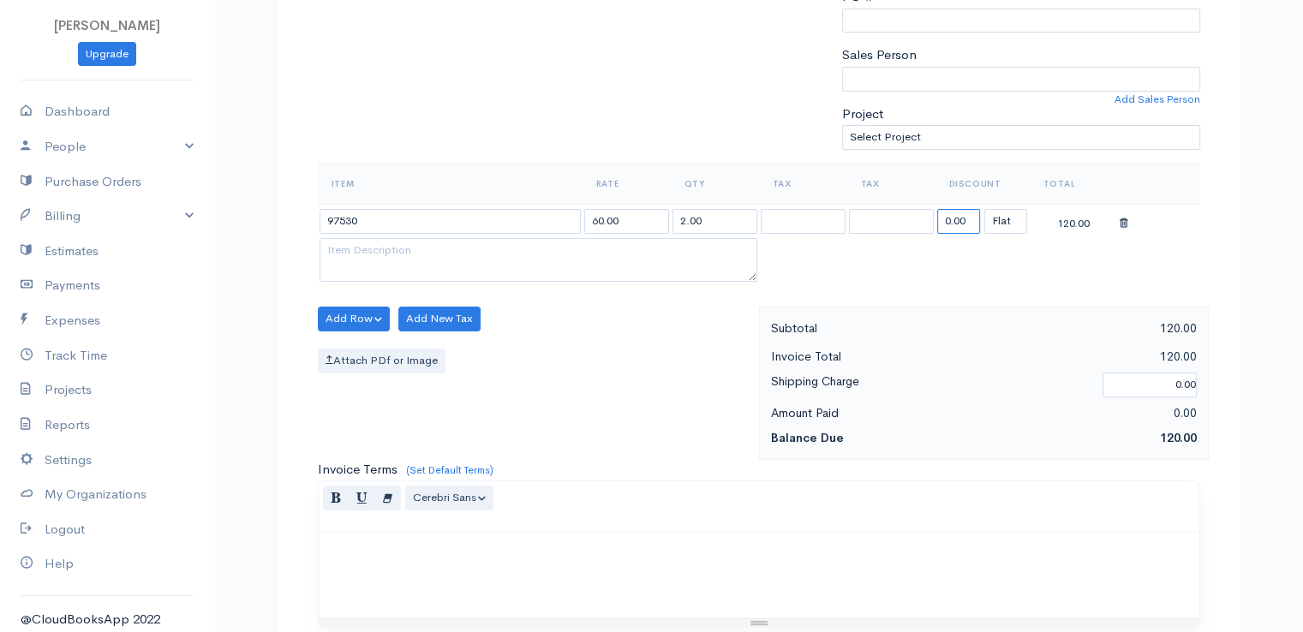
click at [949, 213] on input "0.00" at bounding box center [958, 221] width 43 height 25
type input "72.58"
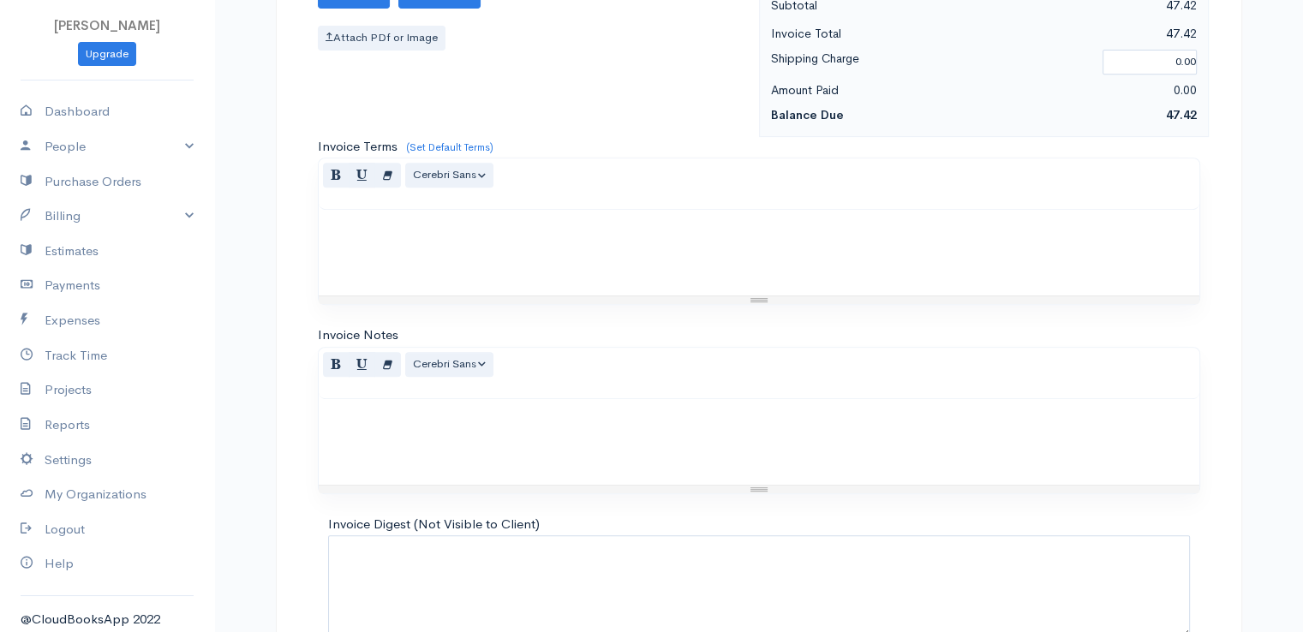
scroll to position [843, 0]
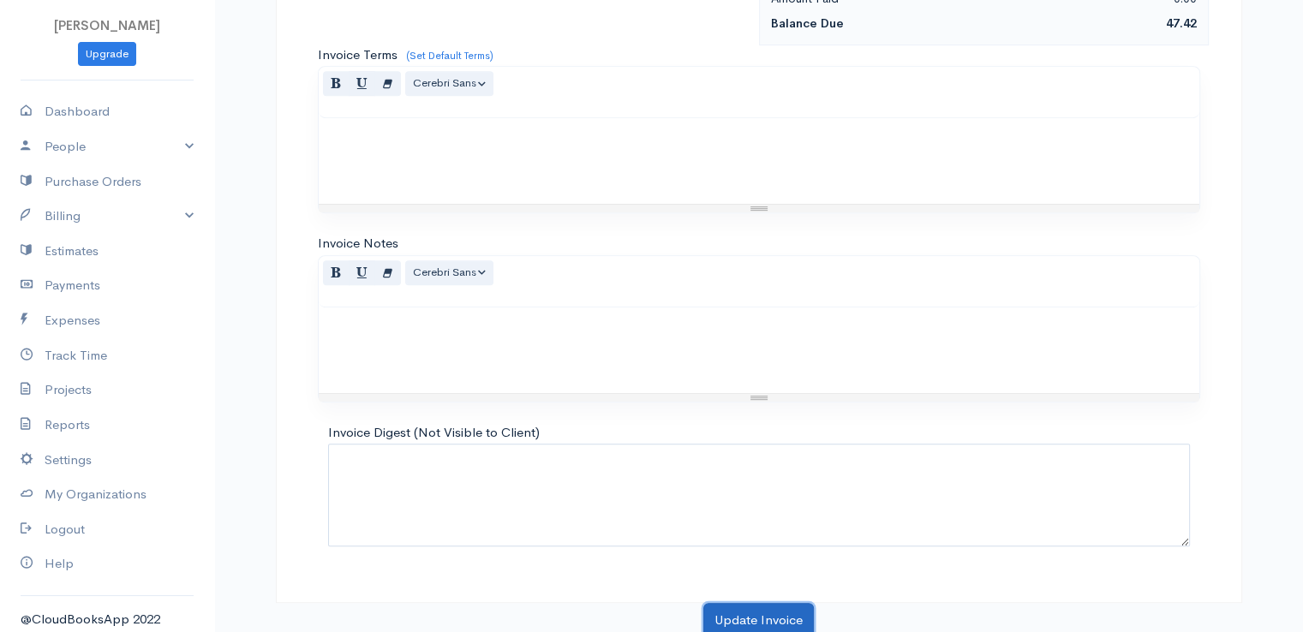
click at [755, 622] on button "Update Invoice" at bounding box center [758, 620] width 111 height 35
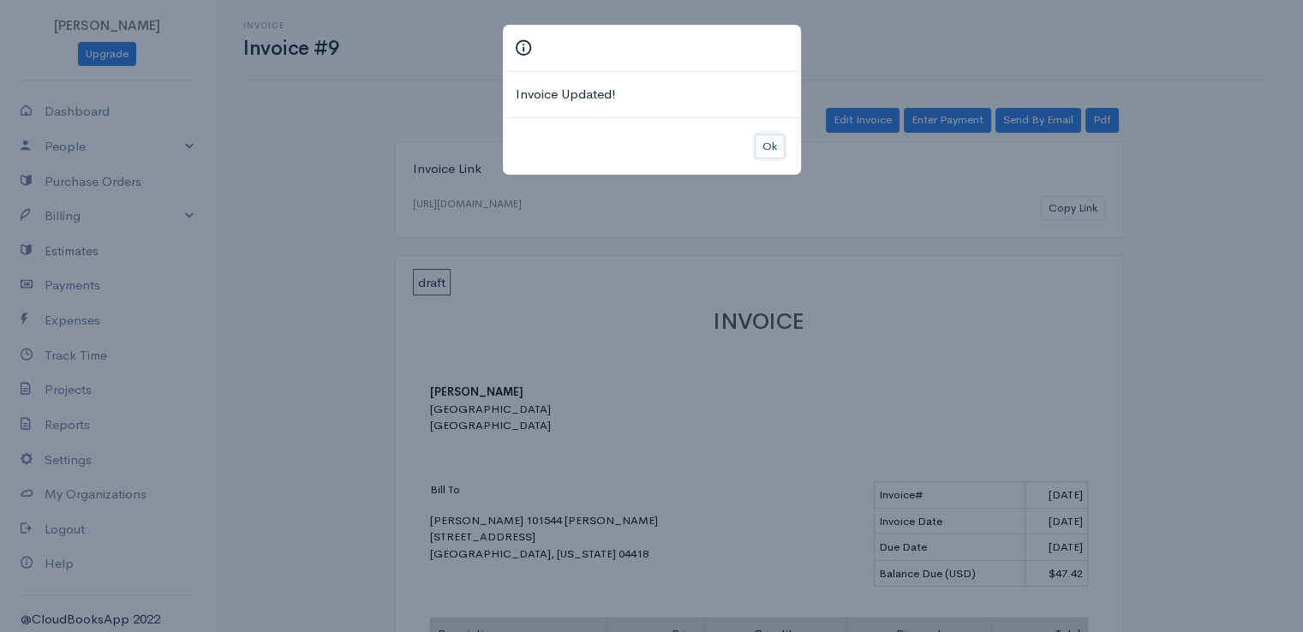
click at [773, 144] on button "Ok" at bounding box center [770, 147] width 30 height 25
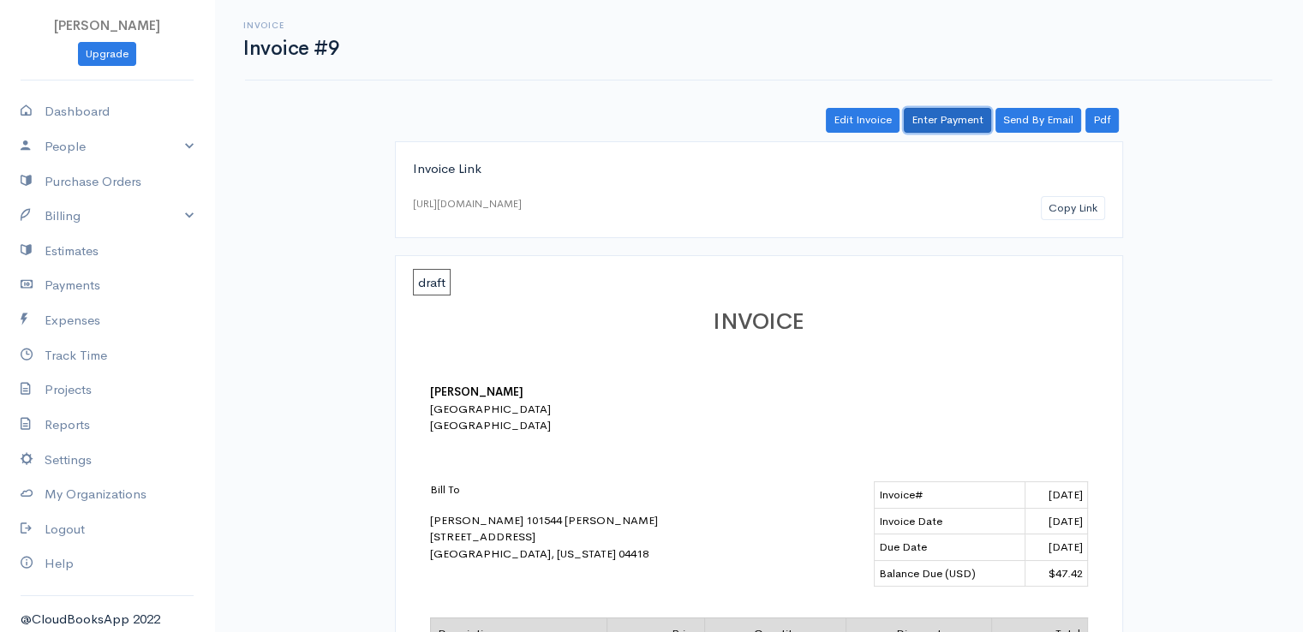
click at [944, 117] on link "Enter Payment" at bounding box center [947, 120] width 87 height 25
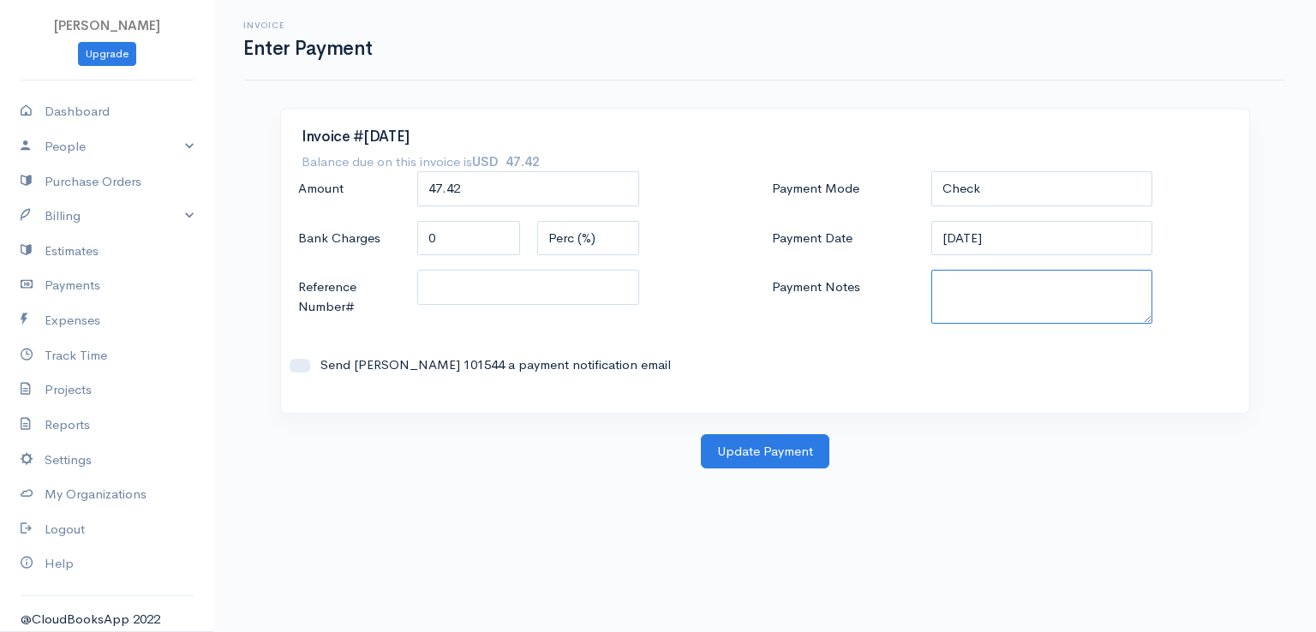
paste textarea "0080141956"
type textarea "0080141956"
click at [757, 454] on button "Update Payment" at bounding box center [765, 451] width 129 height 35
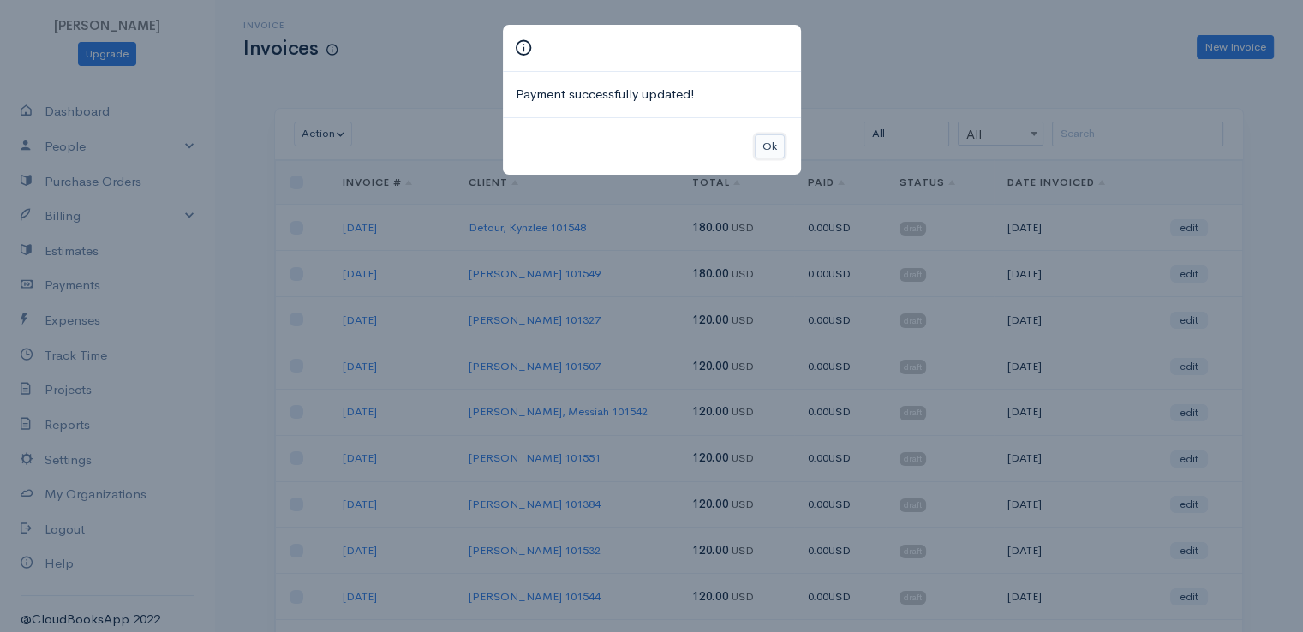
drag, startPoint x: 772, startPoint y: 145, endPoint x: 812, endPoint y: 142, distance: 40.4
click at [772, 144] on button "Ok" at bounding box center [770, 147] width 30 height 25
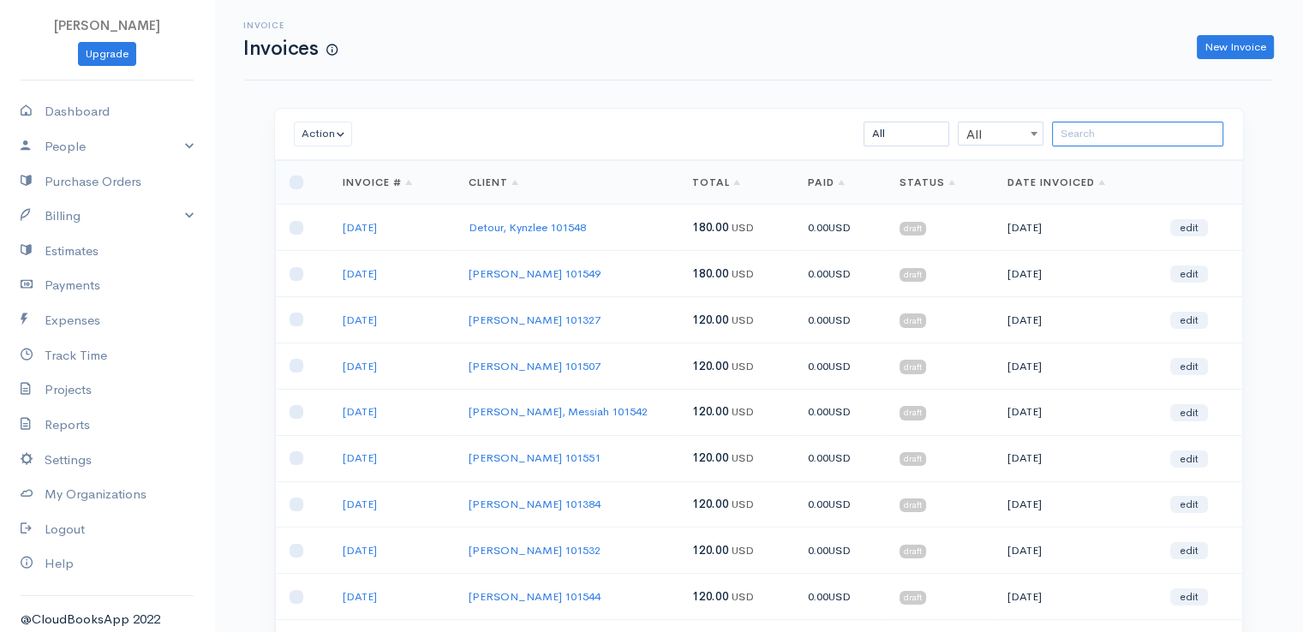
click at [1095, 133] on input "search" at bounding box center [1137, 134] width 171 height 25
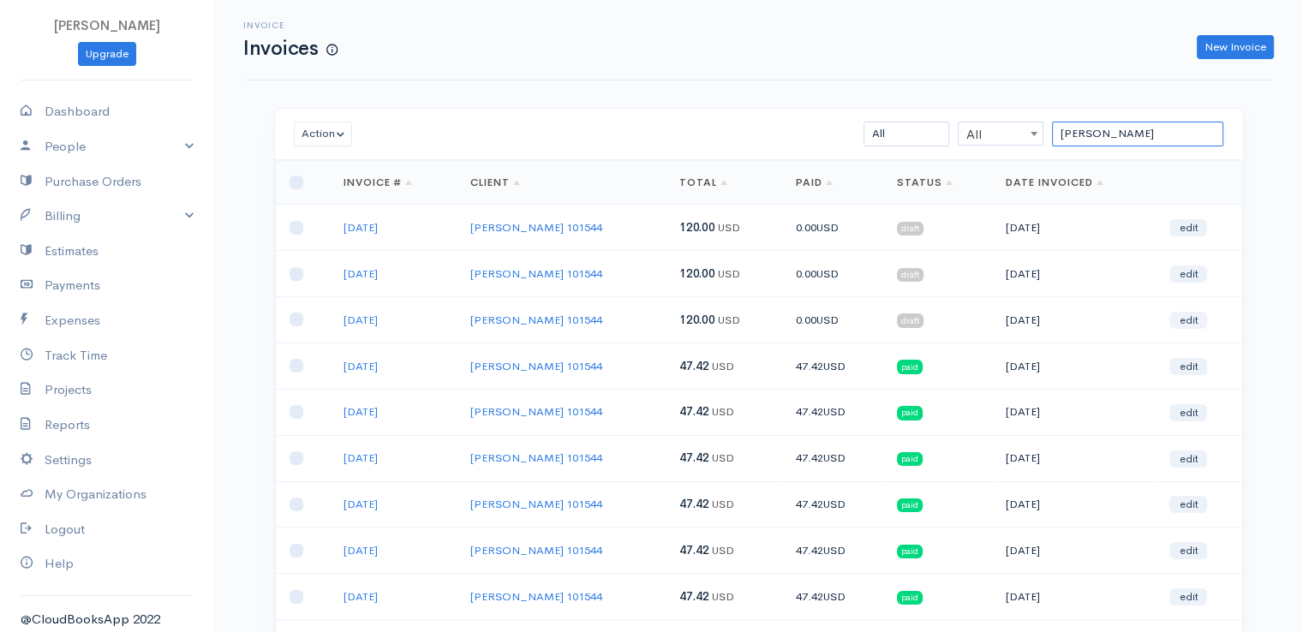
type input "[PERSON_NAME]"
click at [1193, 322] on link "edit" at bounding box center [1188, 320] width 38 height 17
select select "2"
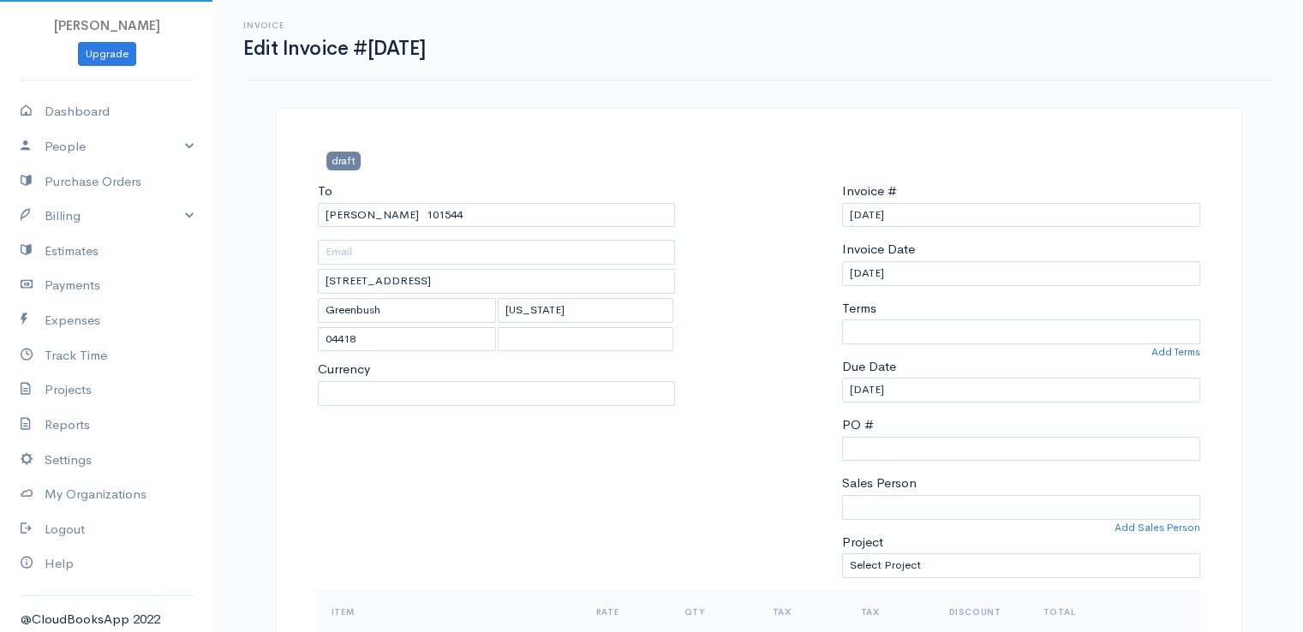
select select "[GEOGRAPHIC_DATA]"
select select "USD"
select select "0"
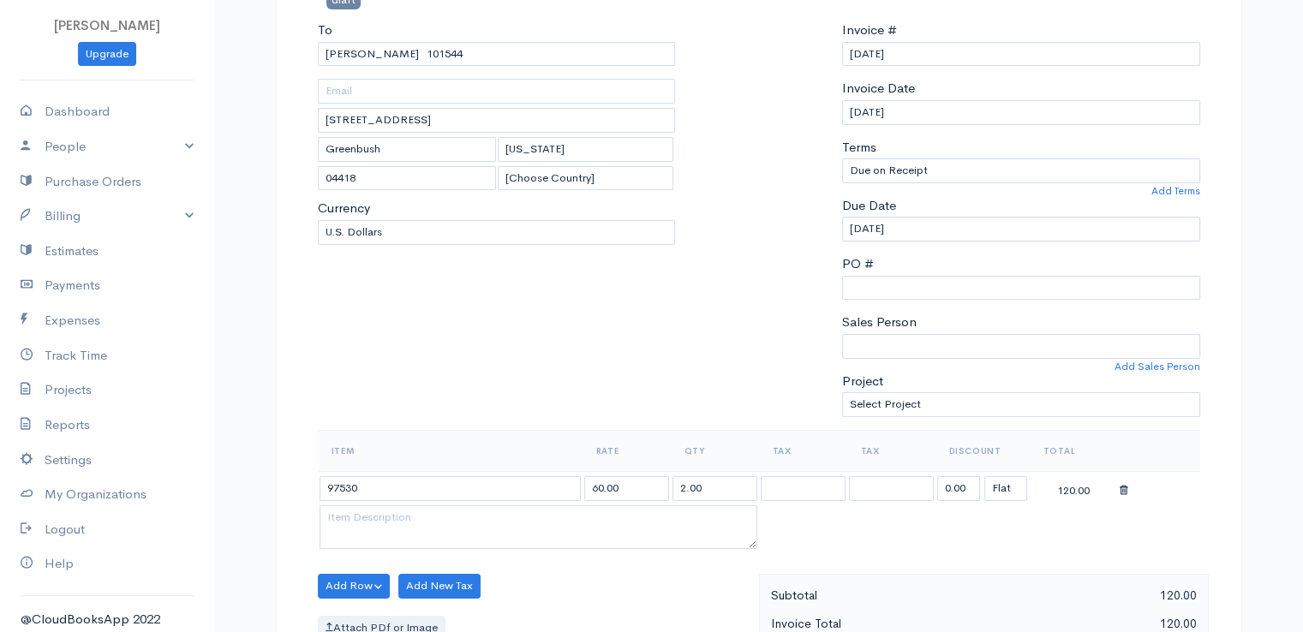
scroll to position [343, 0]
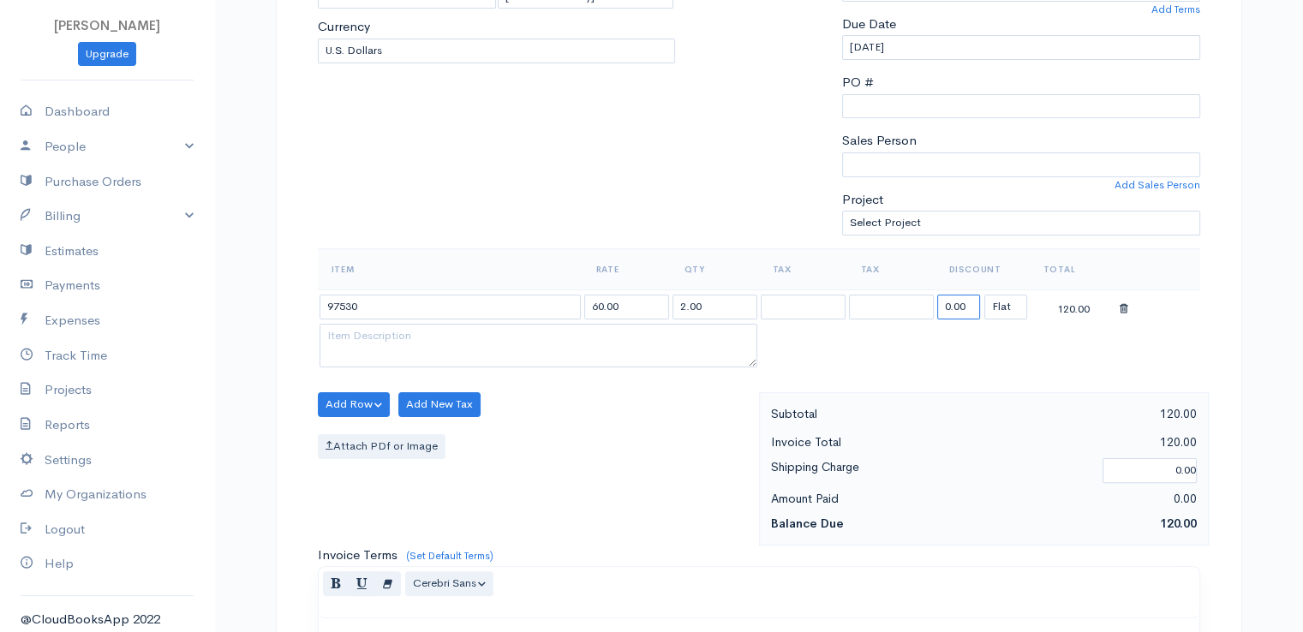
click at [947, 308] on input "0.00" at bounding box center [958, 307] width 43 height 25
type input "72.58"
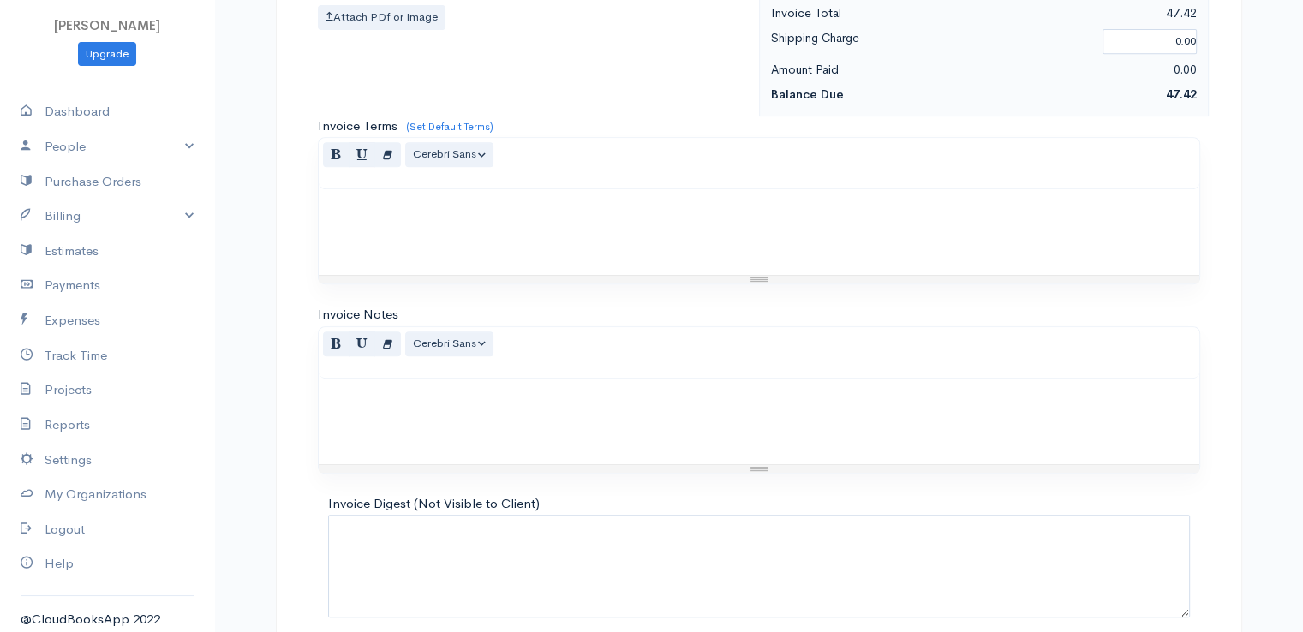
scroll to position [843, 0]
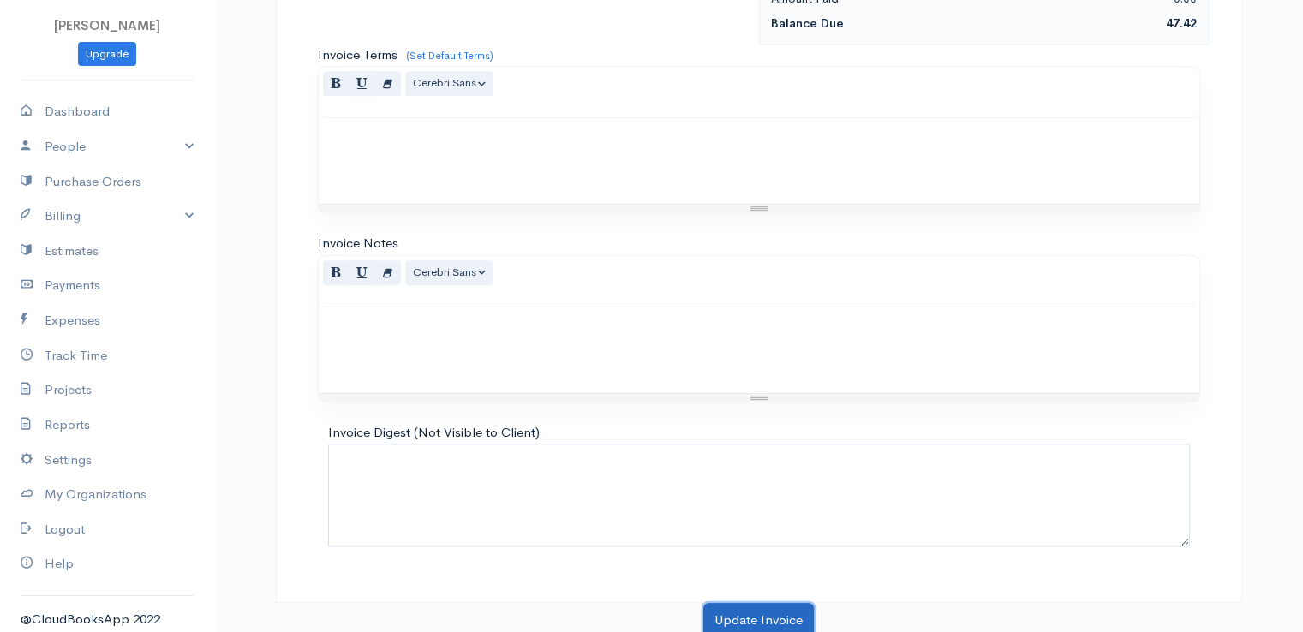
click at [745, 622] on button "Update Invoice" at bounding box center [758, 620] width 111 height 35
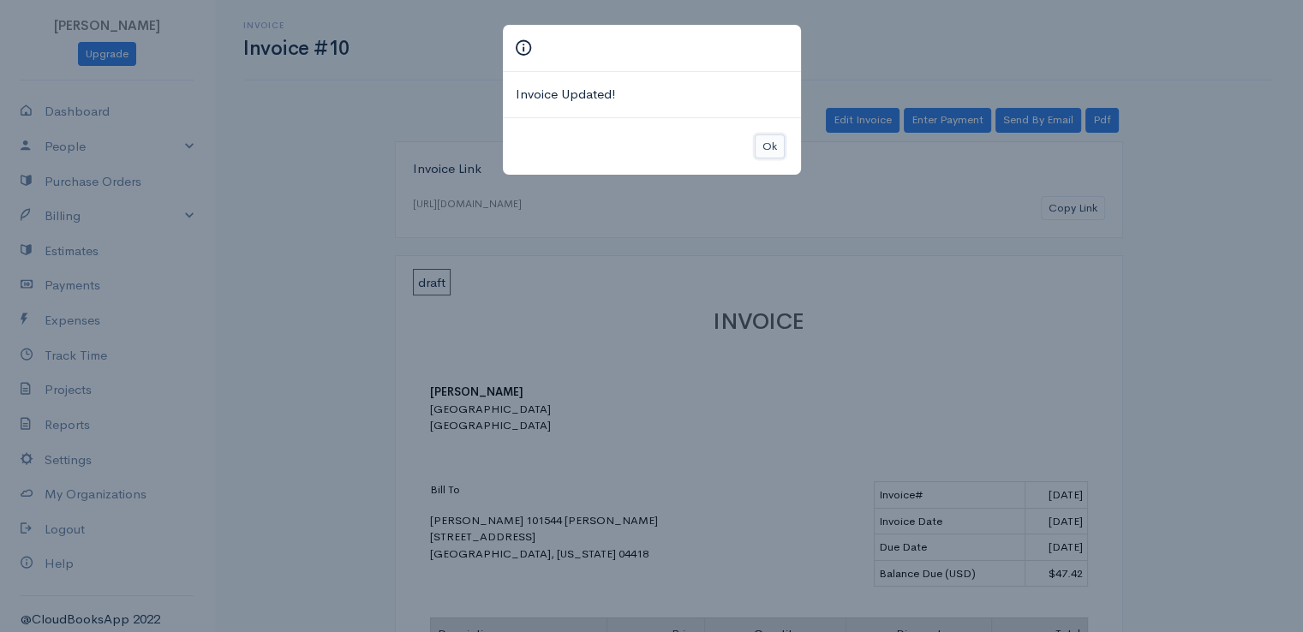
click at [773, 140] on button "Ok" at bounding box center [770, 147] width 30 height 25
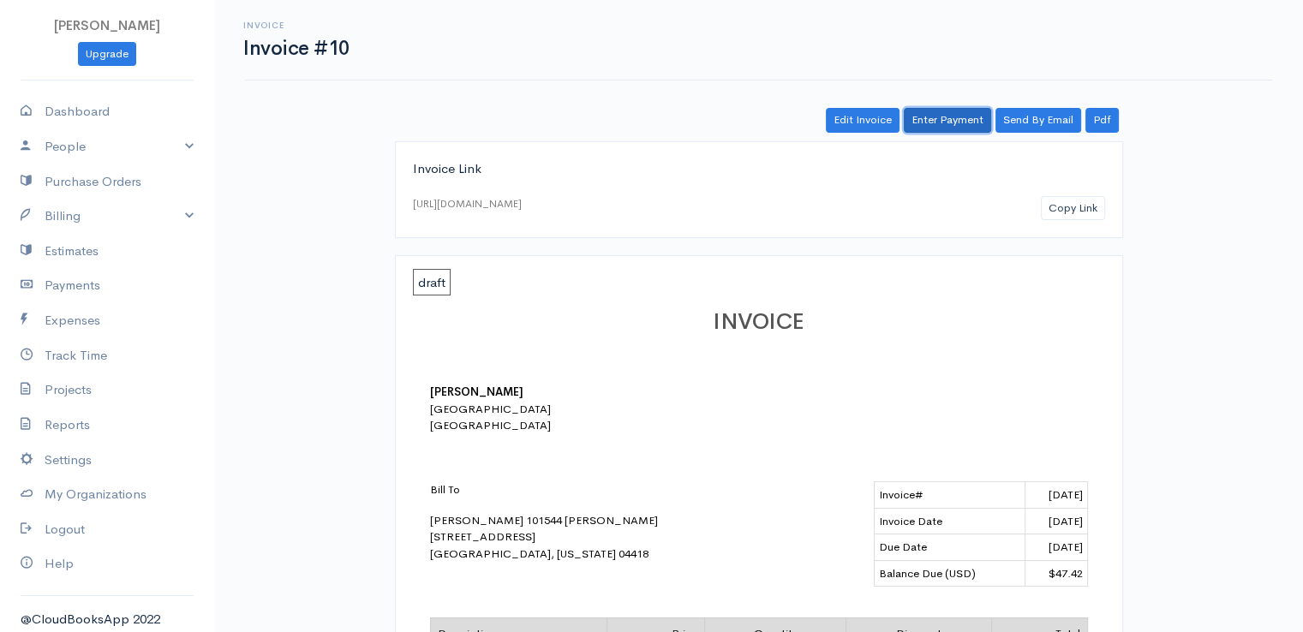
click at [942, 114] on link "Enter Payment" at bounding box center [947, 120] width 87 height 25
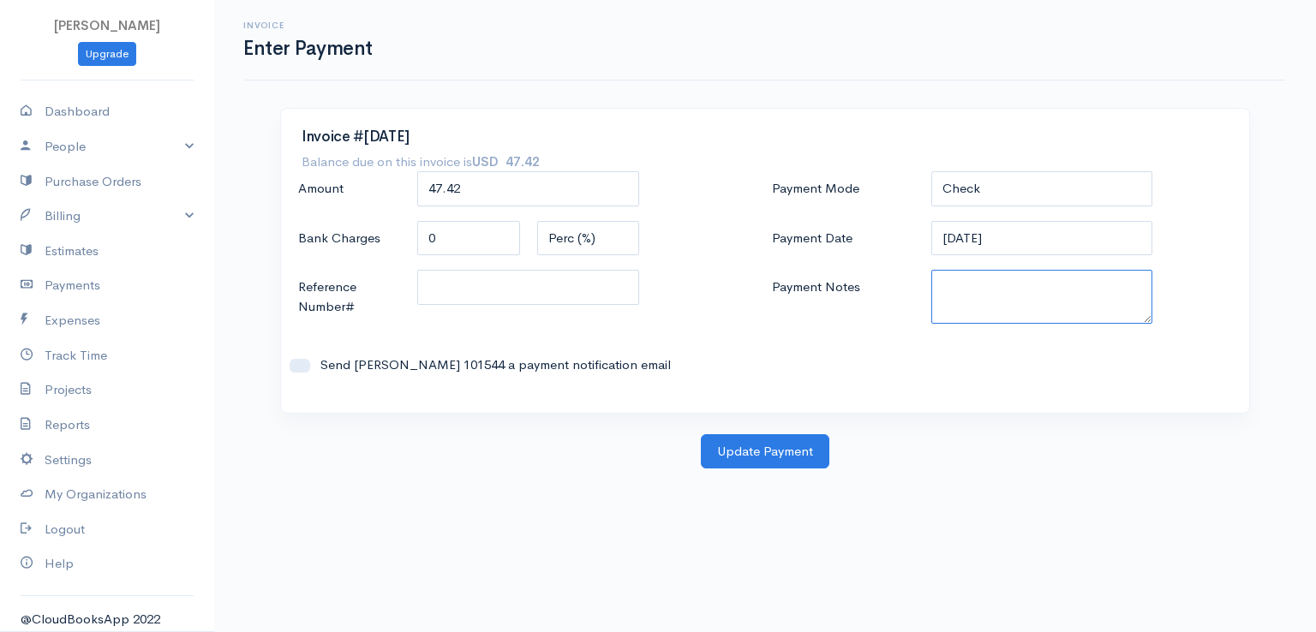
paste textarea "0080141956"
type textarea "0080141956"
click at [763, 453] on button "Update Payment" at bounding box center [765, 451] width 129 height 35
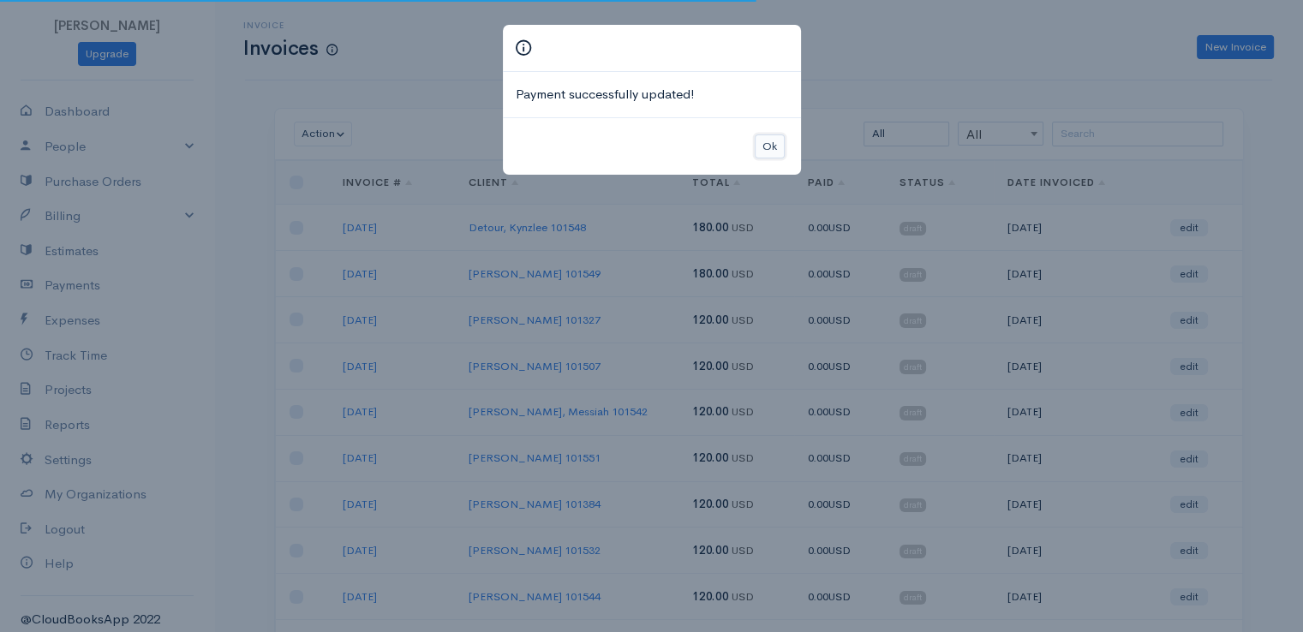
click at [767, 141] on button "Ok" at bounding box center [770, 147] width 30 height 25
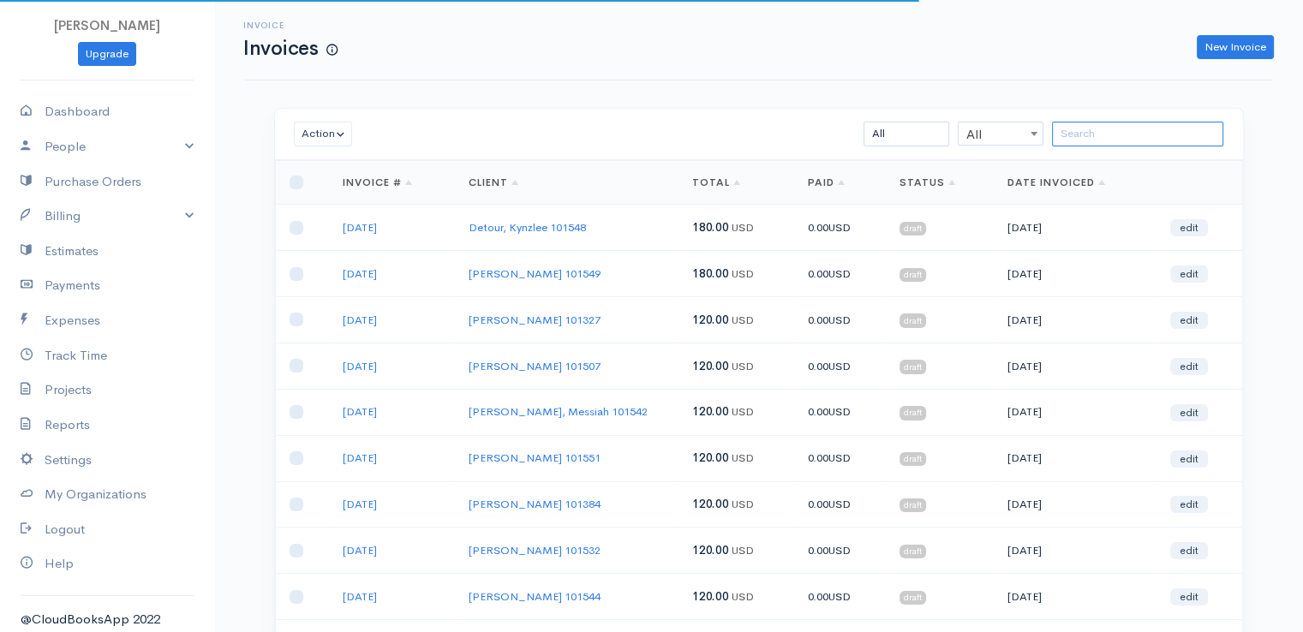
click at [1082, 137] on input "search" at bounding box center [1137, 134] width 171 height 25
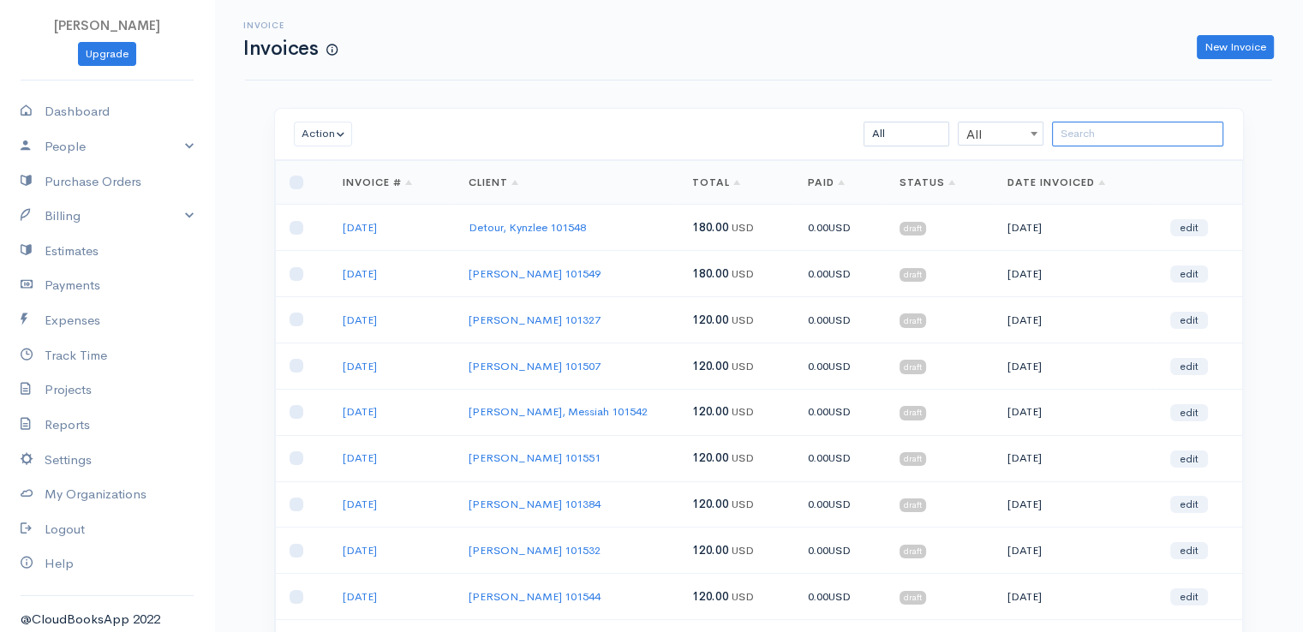
click at [1086, 135] on input "search" at bounding box center [1137, 134] width 171 height 25
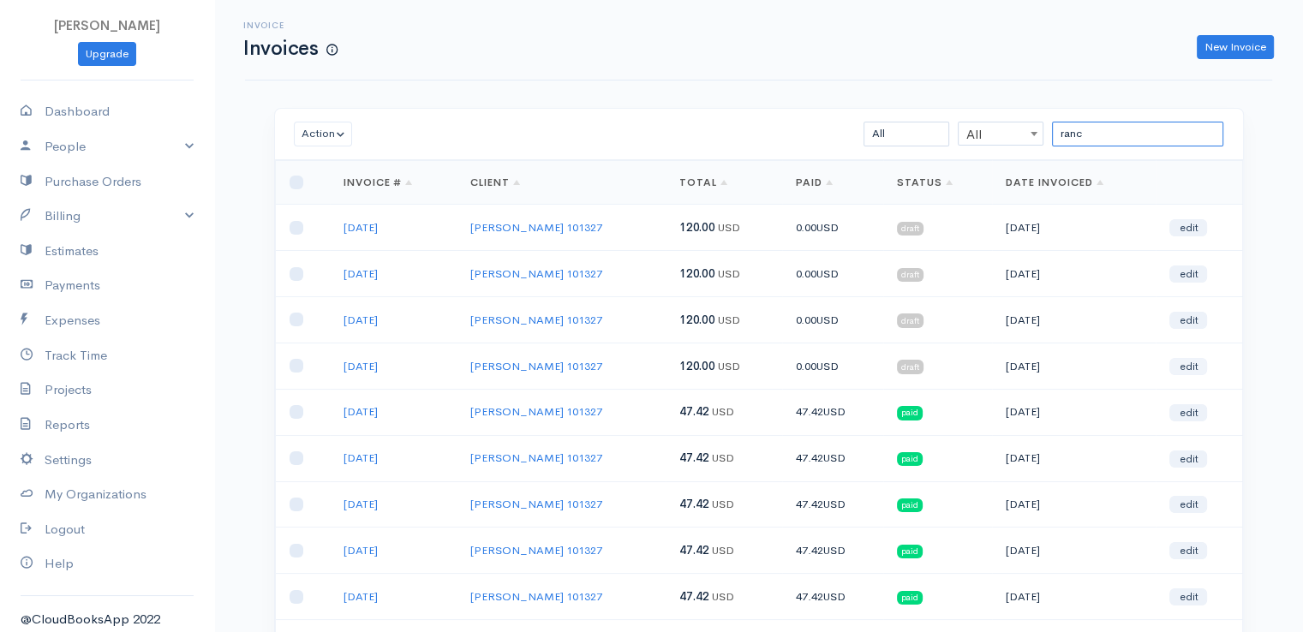
type input "ranc"
click at [1200, 361] on link "edit" at bounding box center [1188, 366] width 38 height 17
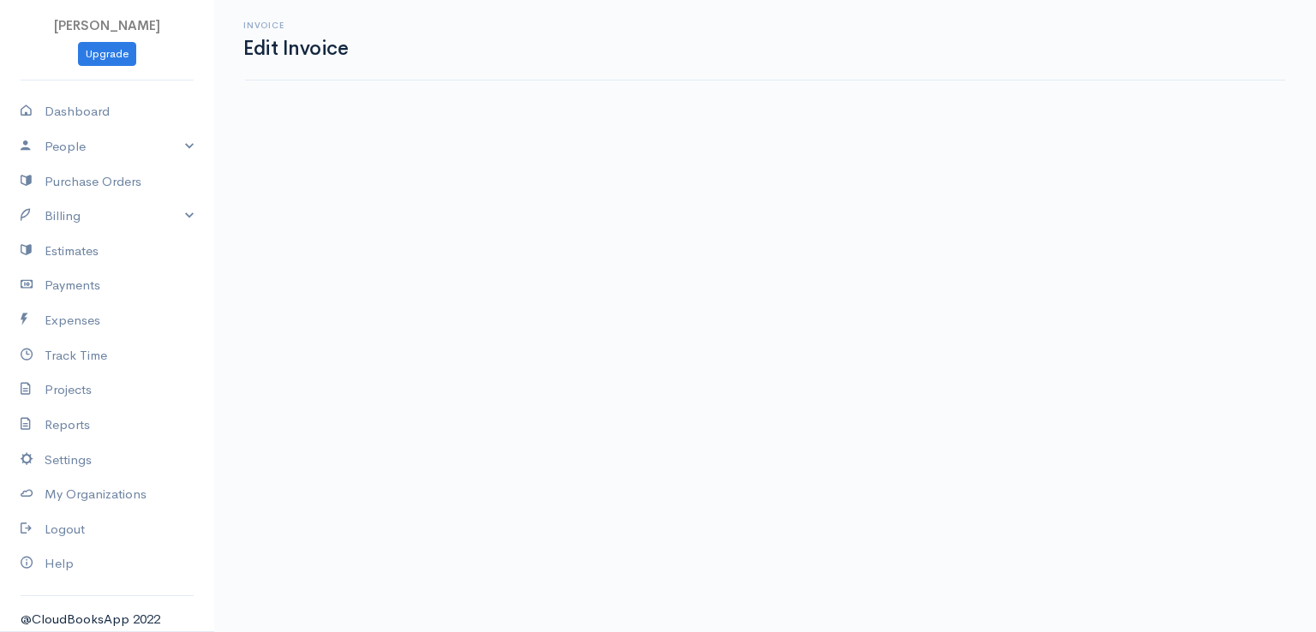
select select "2"
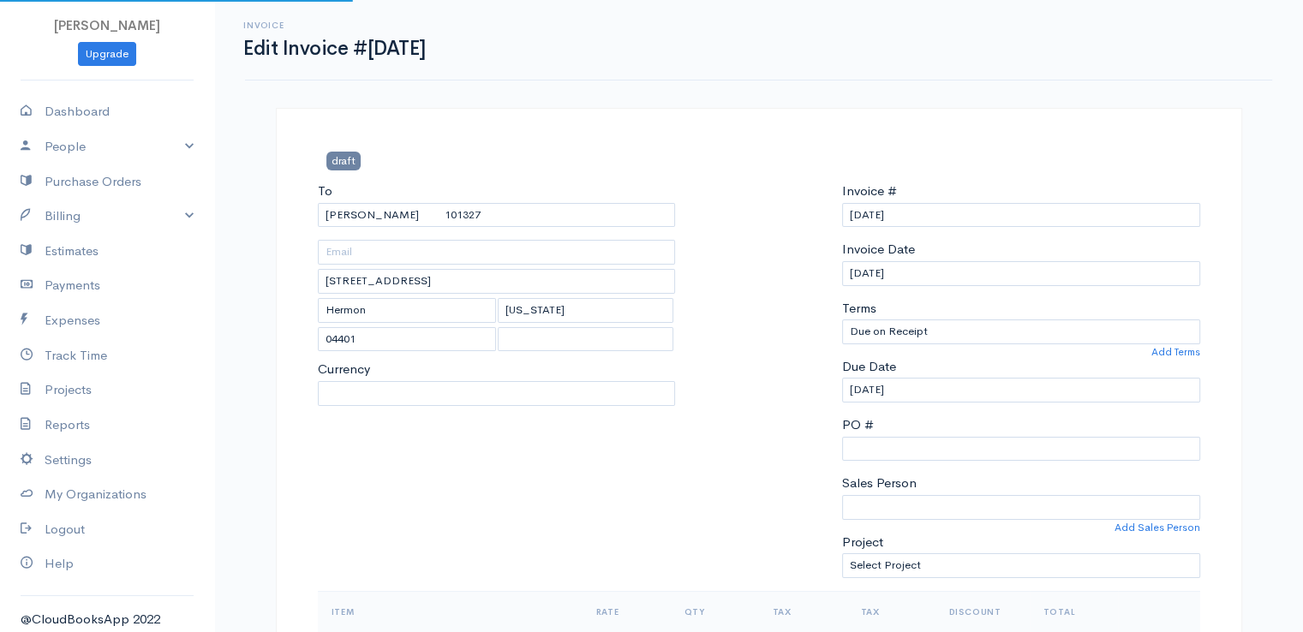
select select "[GEOGRAPHIC_DATA]"
select select "USD"
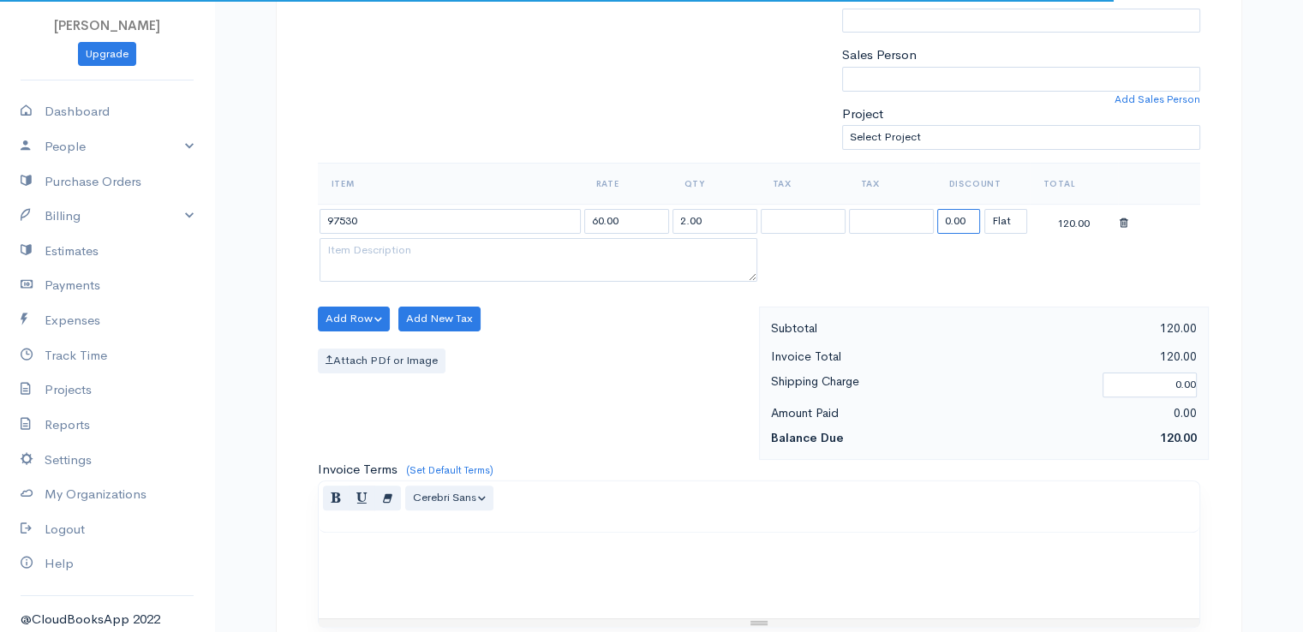
click at [952, 220] on input "0.00" at bounding box center [958, 221] width 43 height 25
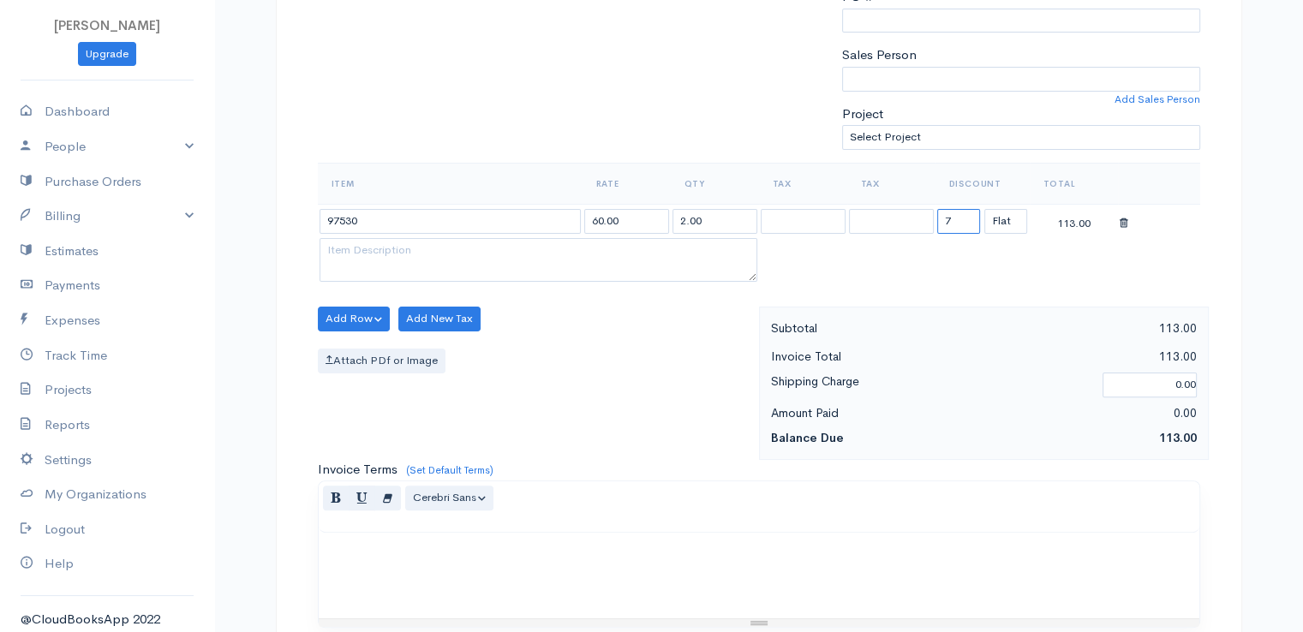
type input "72.58"
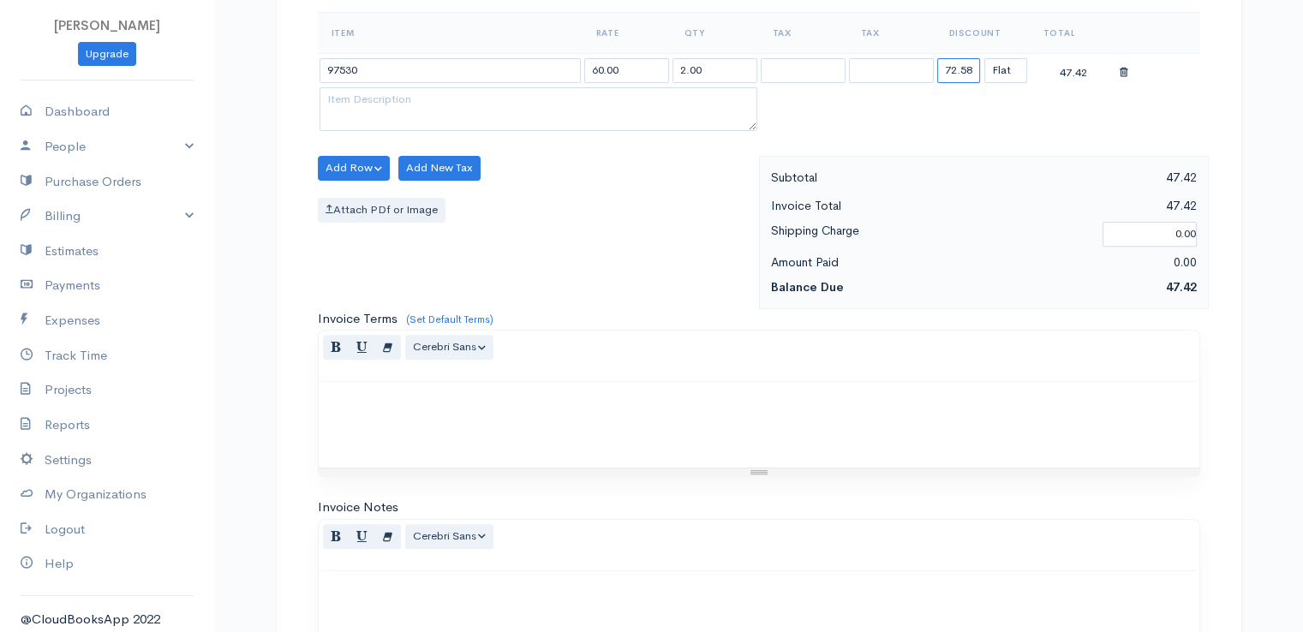
scroll to position [843, 0]
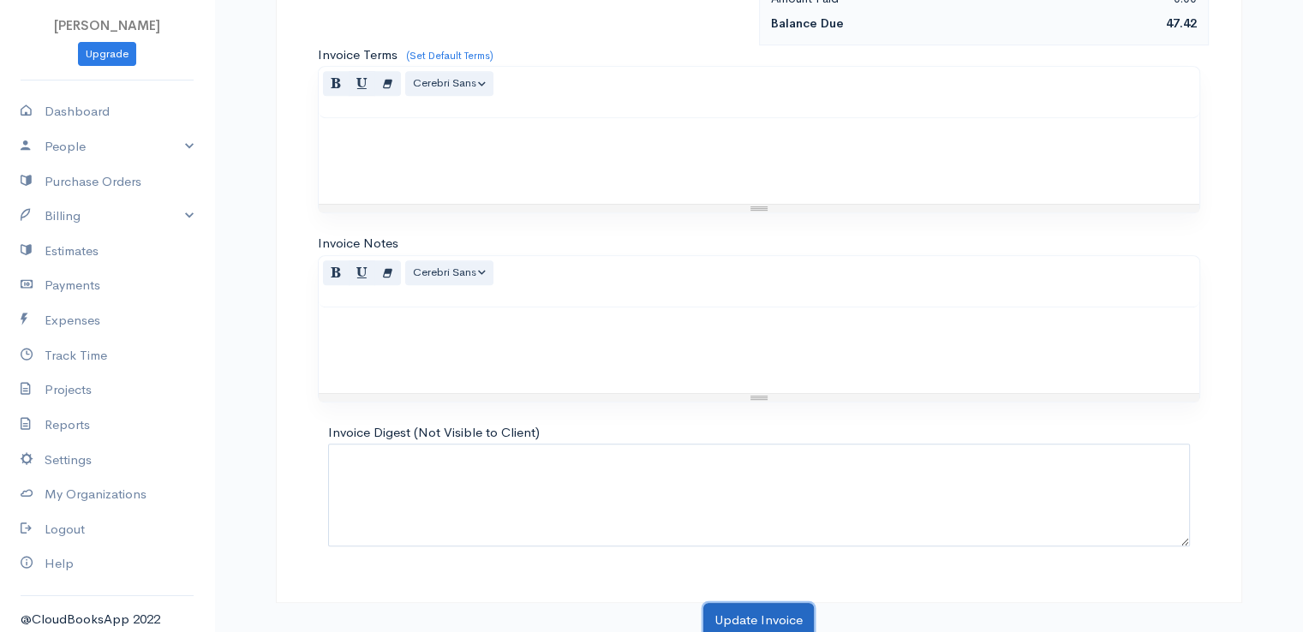
click at [733, 604] on button "Update Invoice" at bounding box center [758, 620] width 111 height 35
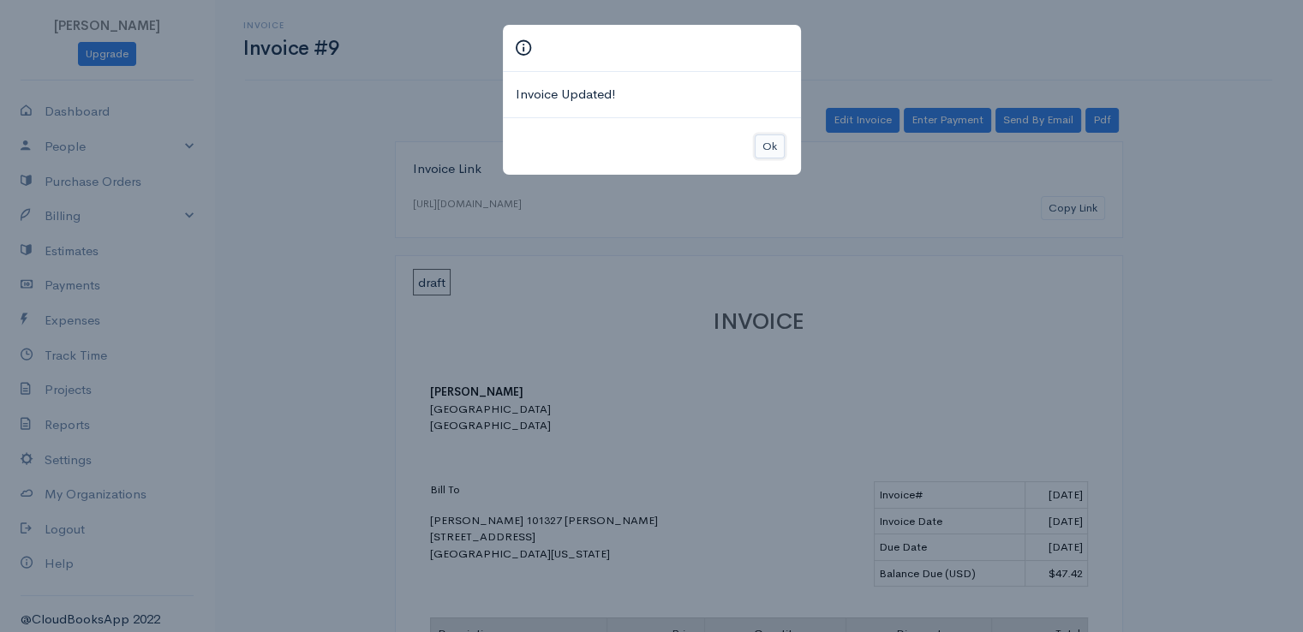
click at [768, 138] on button "Ok" at bounding box center [770, 147] width 30 height 25
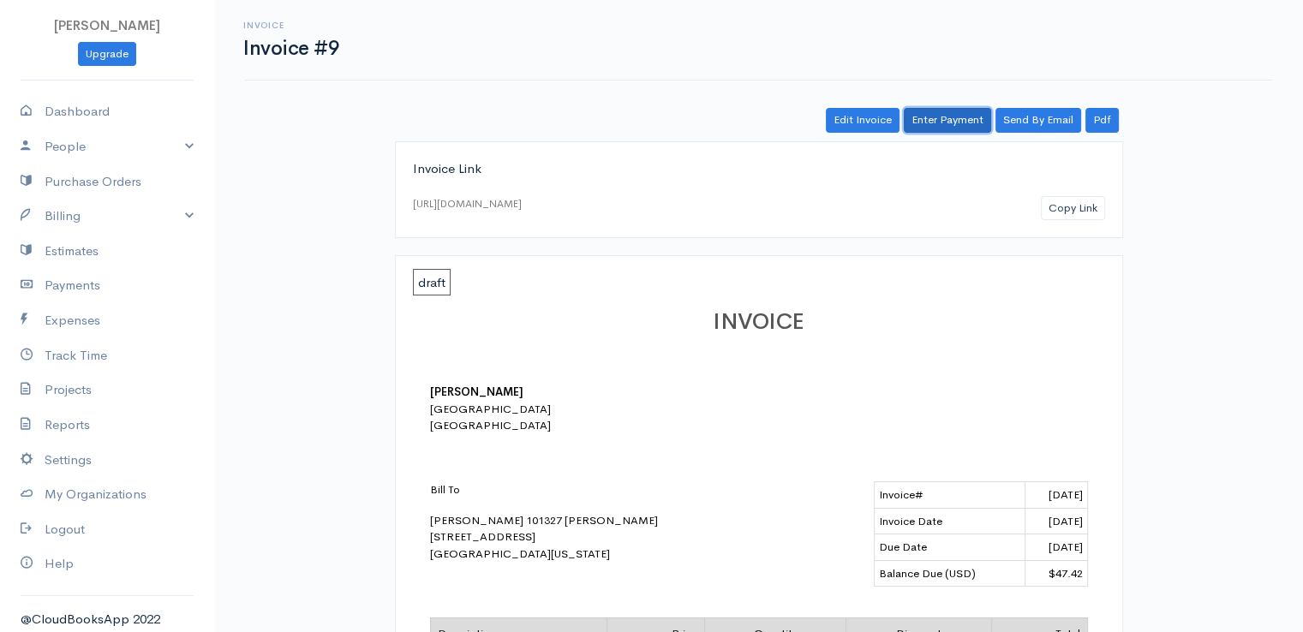
click at [942, 116] on link "Enter Payment" at bounding box center [947, 120] width 87 height 25
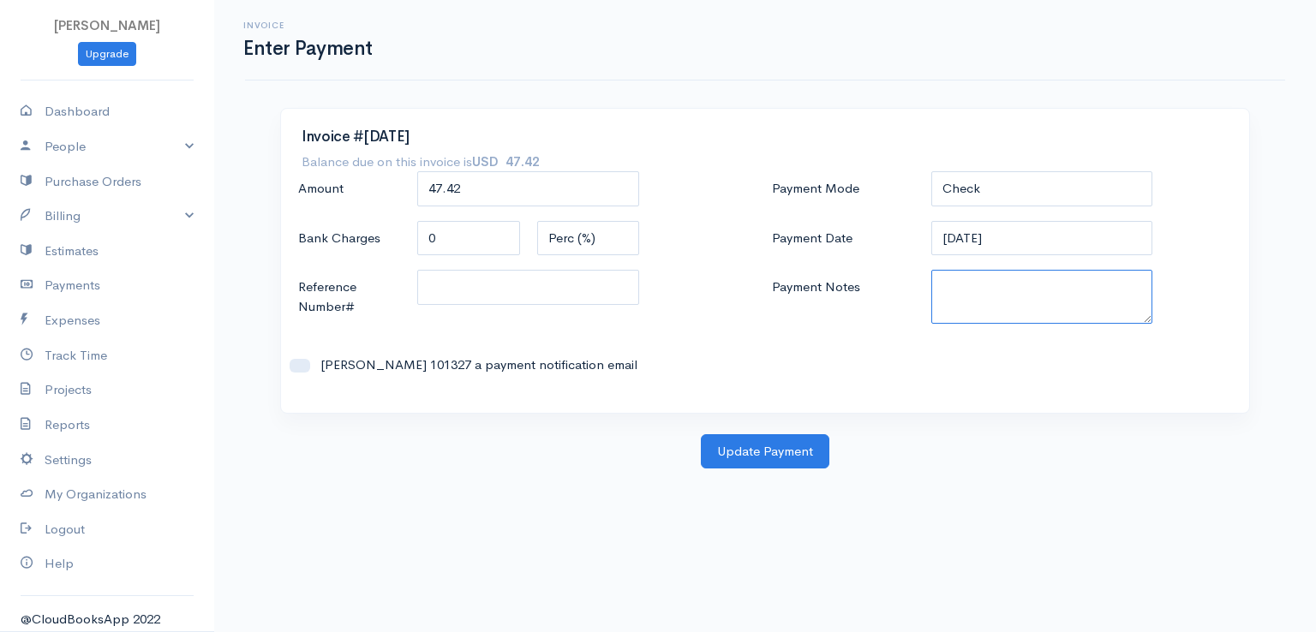
paste textarea "0080141956"
type textarea "0080141956"
click at [778, 458] on button "Update Payment" at bounding box center [765, 451] width 129 height 35
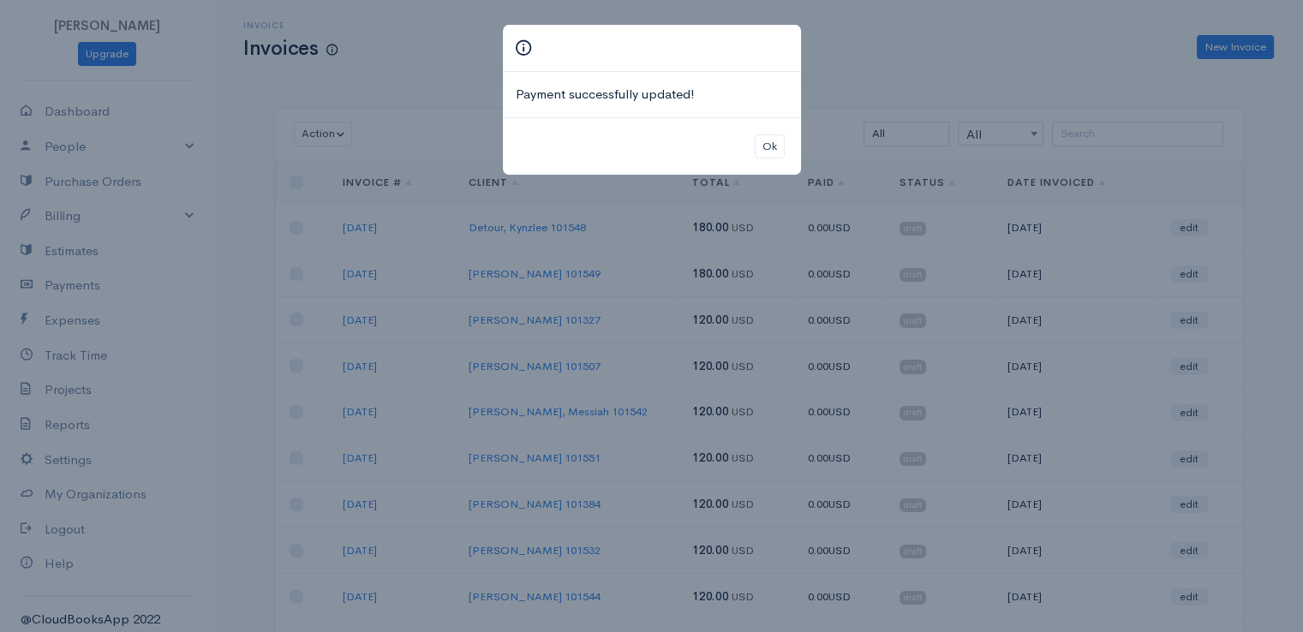
drag, startPoint x: 765, startPoint y: 289, endPoint x: 610, endPoint y: 223, distance: 168.5
click at [610, 223] on div "Payment successfully updated! Ok" at bounding box center [651, 316] width 1303 height 632
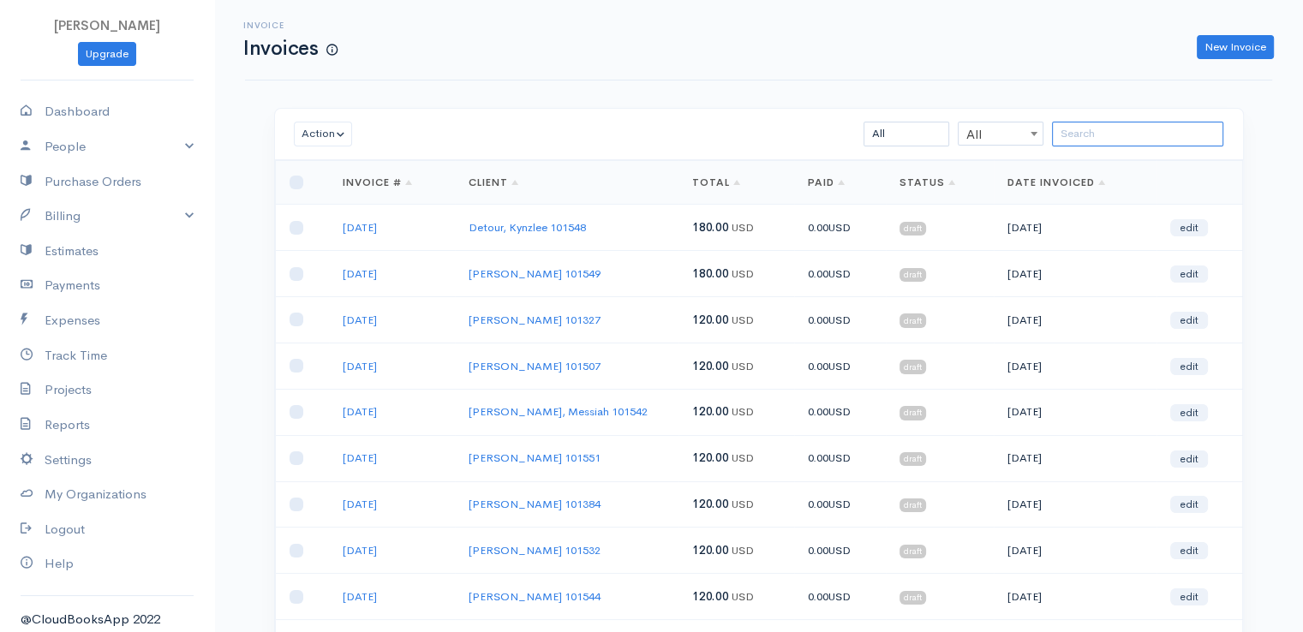
click at [1095, 137] on input "search" at bounding box center [1137, 134] width 171 height 25
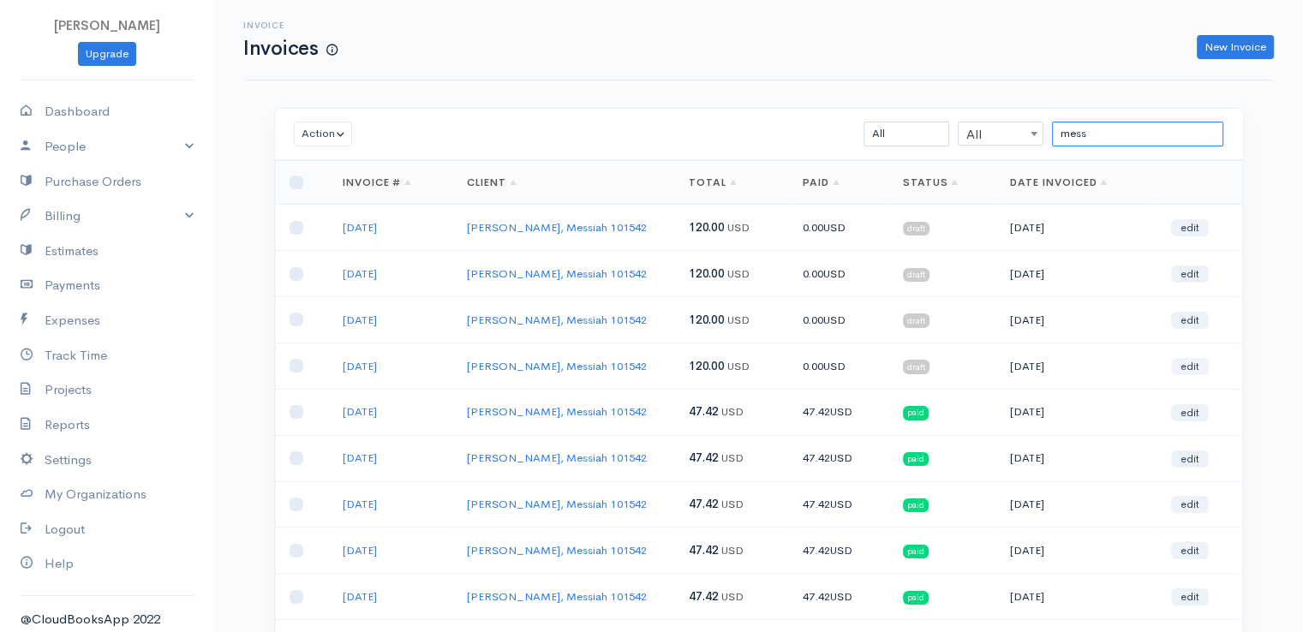
type input "mess"
click at [1203, 363] on link "edit" at bounding box center [1190, 366] width 38 height 17
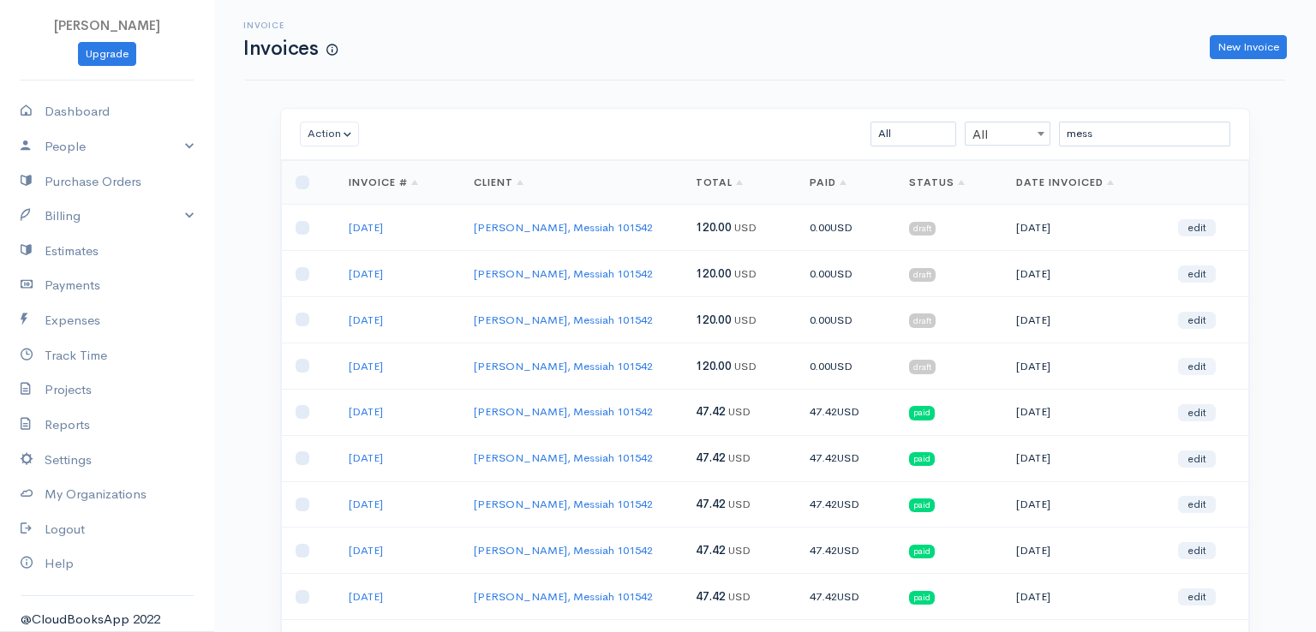
select select "2"
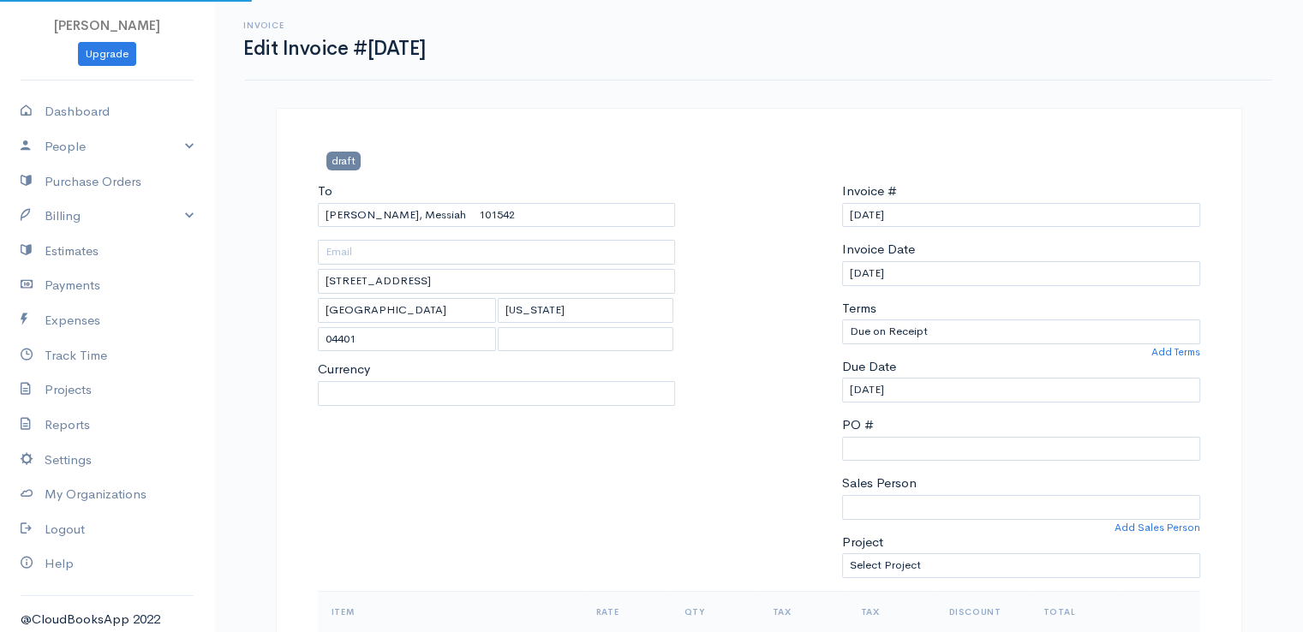
select select "[GEOGRAPHIC_DATA]"
select select "USD"
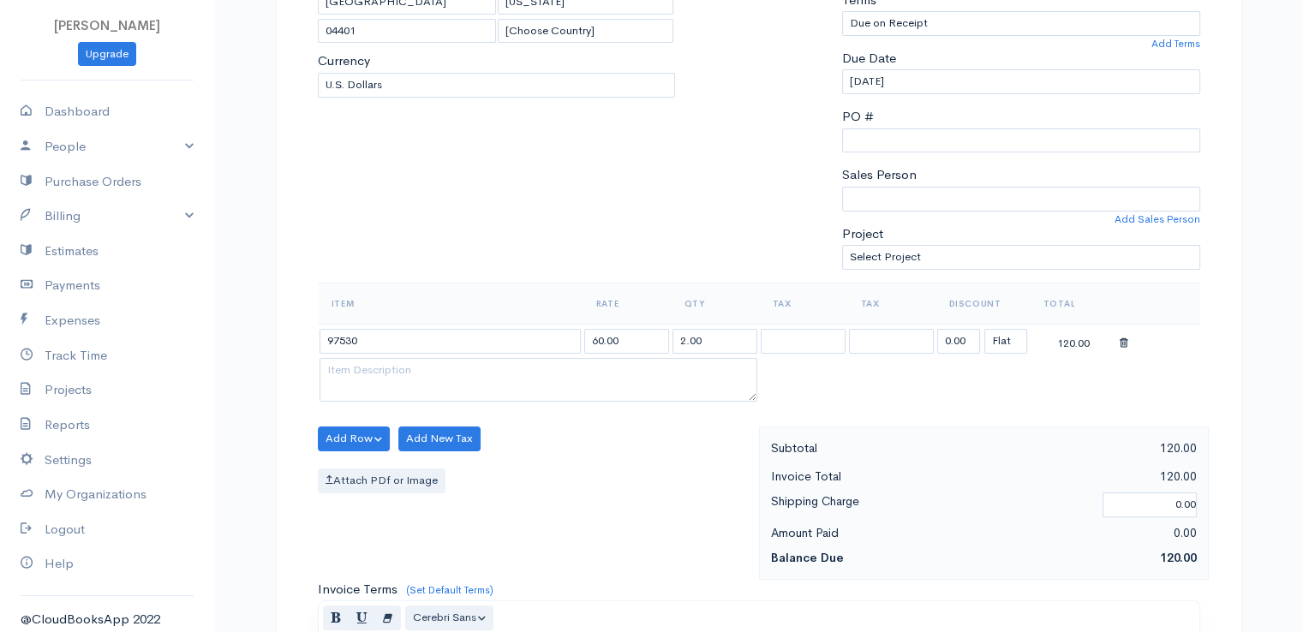
scroll to position [343, 0]
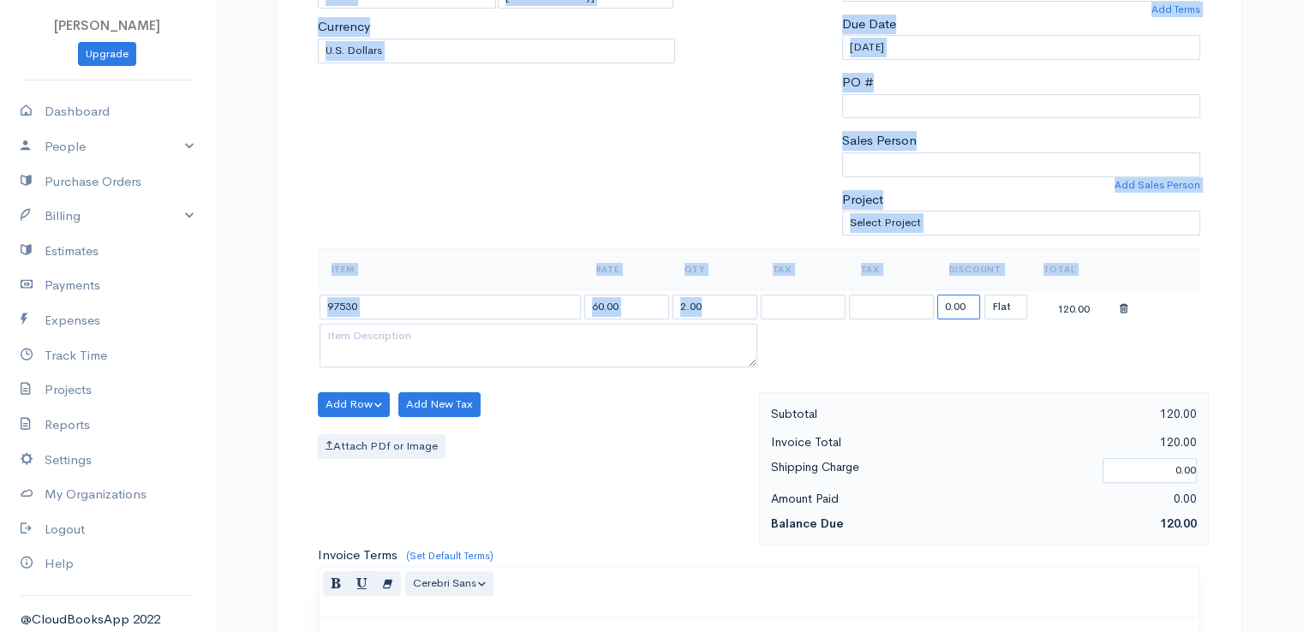
click at [961, 305] on input "0.00" at bounding box center [958, 307] width 43 height 25
click at [948, 315] on input "0.00" at bounding box center [958, 307] width 43 height 25
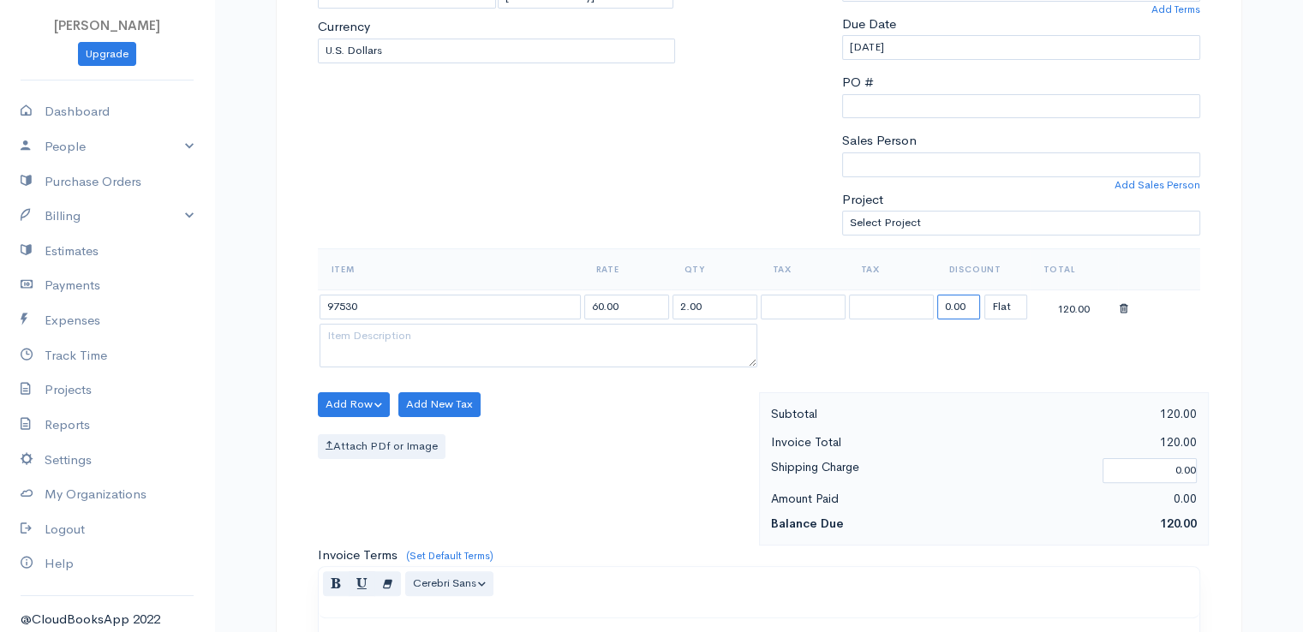
click at [946, 305] on input "0.00" at bounding box center [958, 307] width 43 height 25
click at [944, 305] on input "0.00" at bounding box center [958, 307] width 43 height 25
type input "."
type input "72.58"
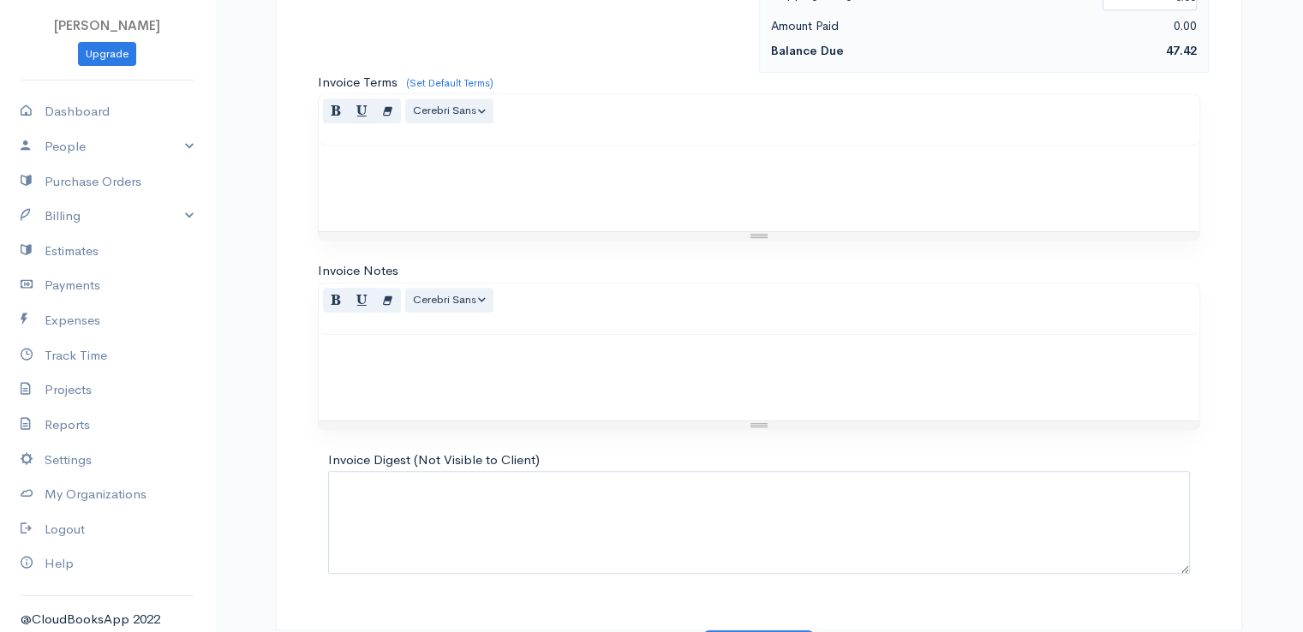
scroll to position [843, 0]
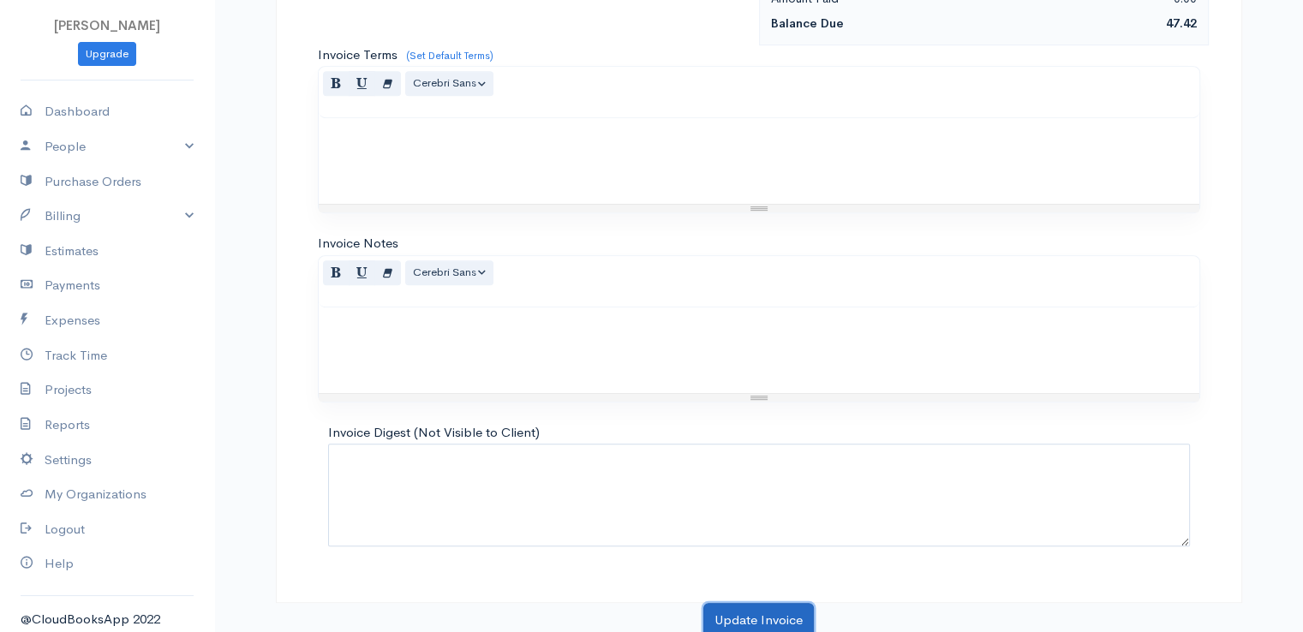
click at [735, 615] on button "Update Invoice" at bounding box center [758, 620] width 111 height 35
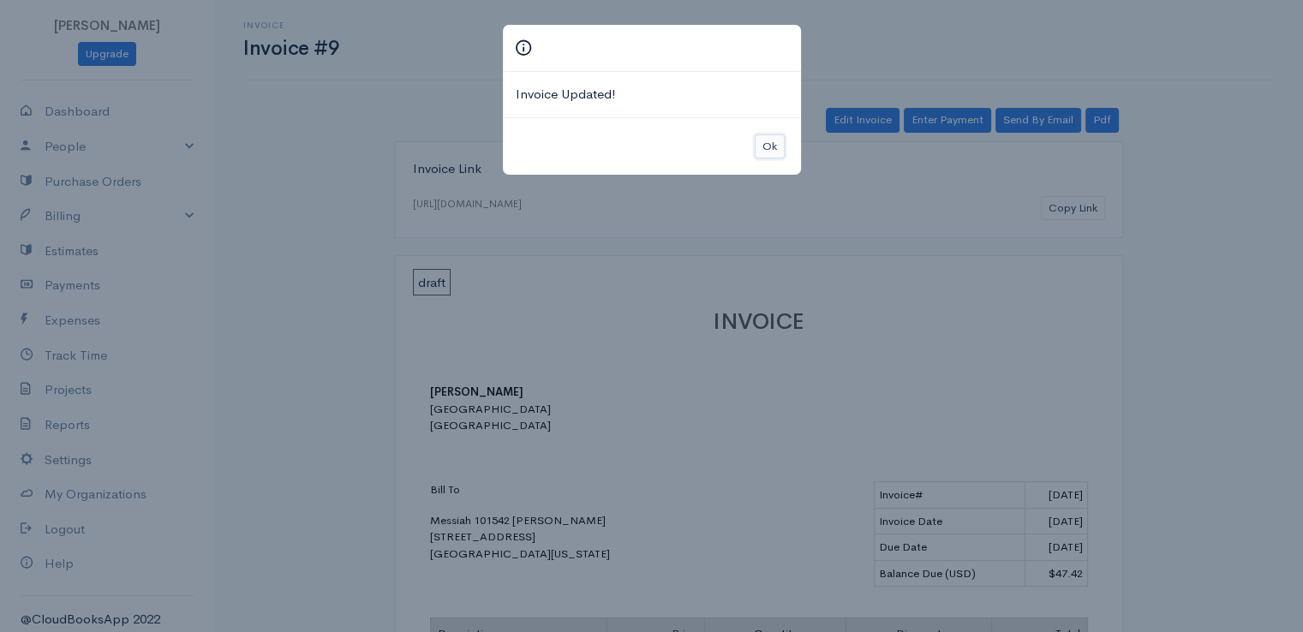
click at [771, 143] on button "Ok" at bounding box center [770, 147] width 30 height 25
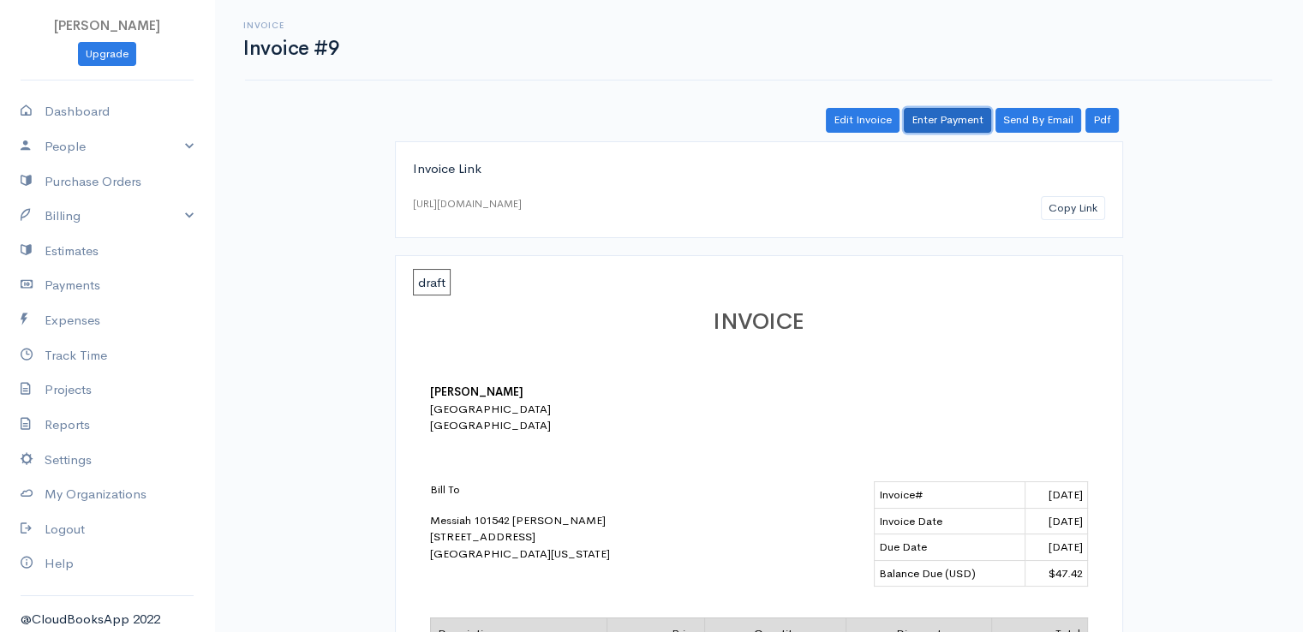
click at [960, 111] on link "Enter Payment" at bounding box center [947, 120] width 87 height 25
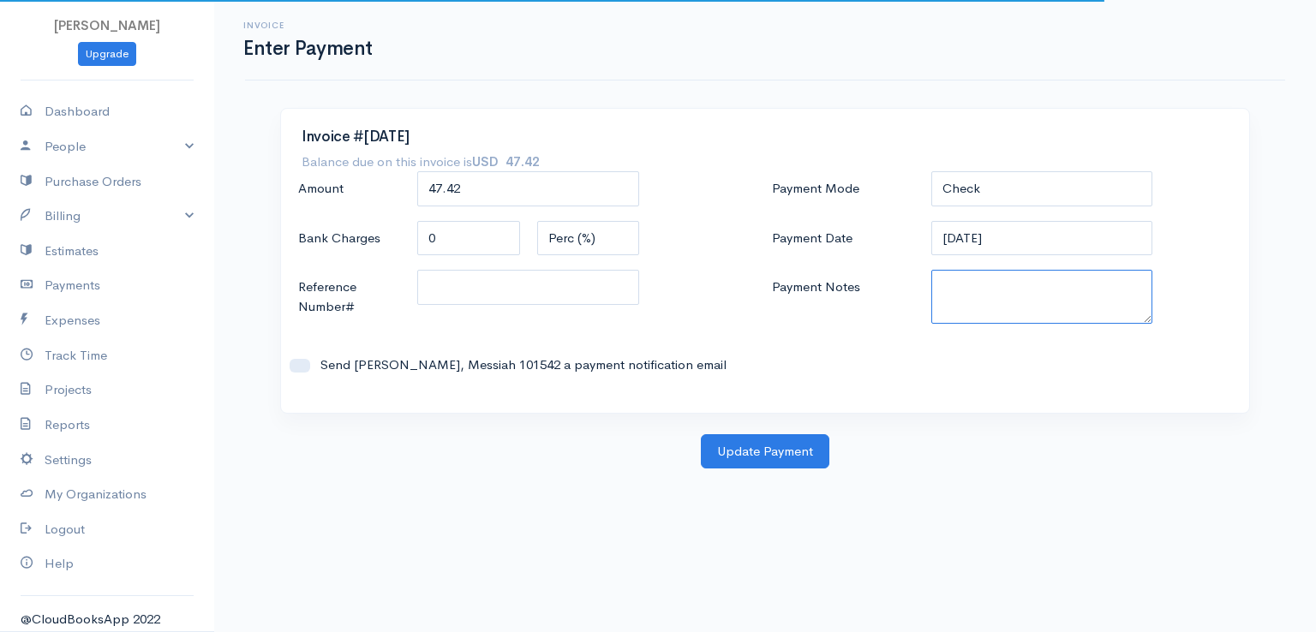
paste textarea "0080141956"
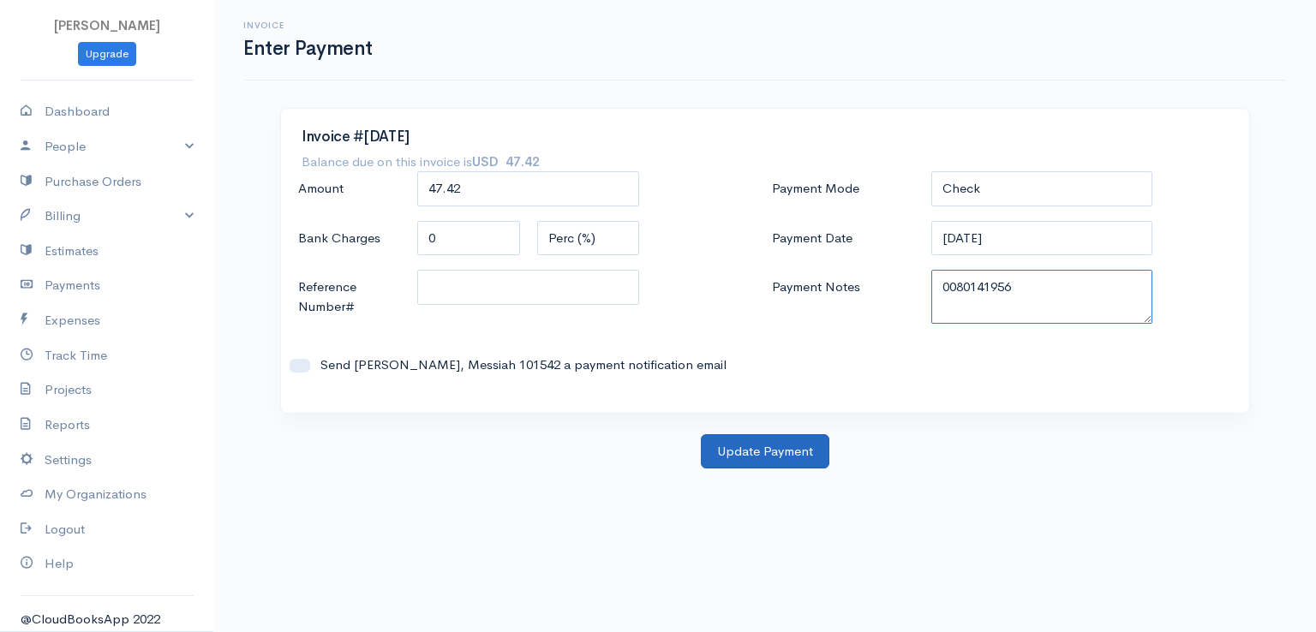
type textarea "0080141956"
click at [763, 441] on button "Update Payment" at bounding box center [765, 451] width 129 height 35
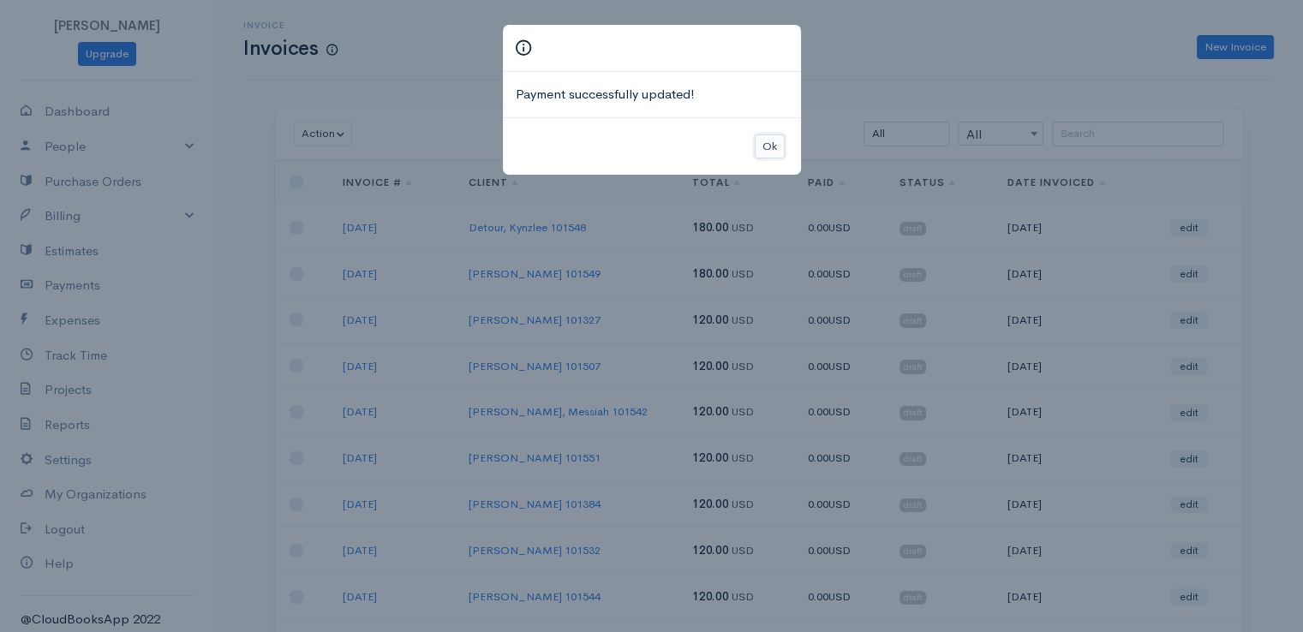
click at [770, 145] on button "Ok" at bounding box center [770, 147] width 30 height 25
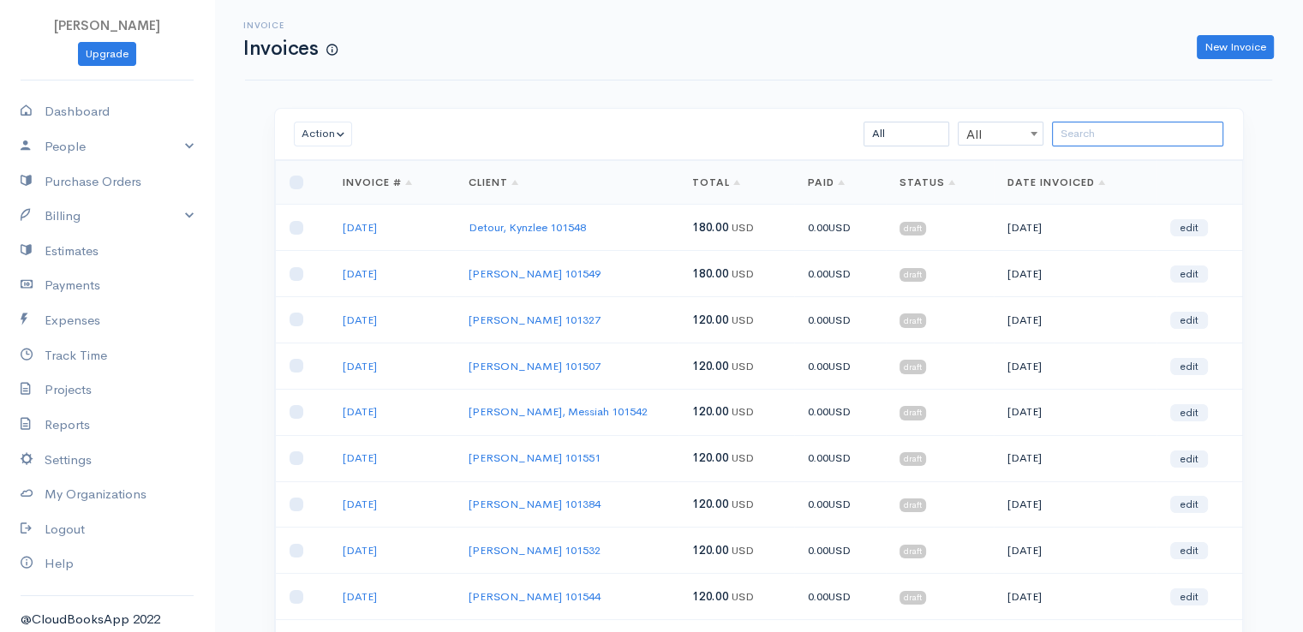
click at [1104, 135] on input "search" at bounding box center [1137, 134] width 171 height 25
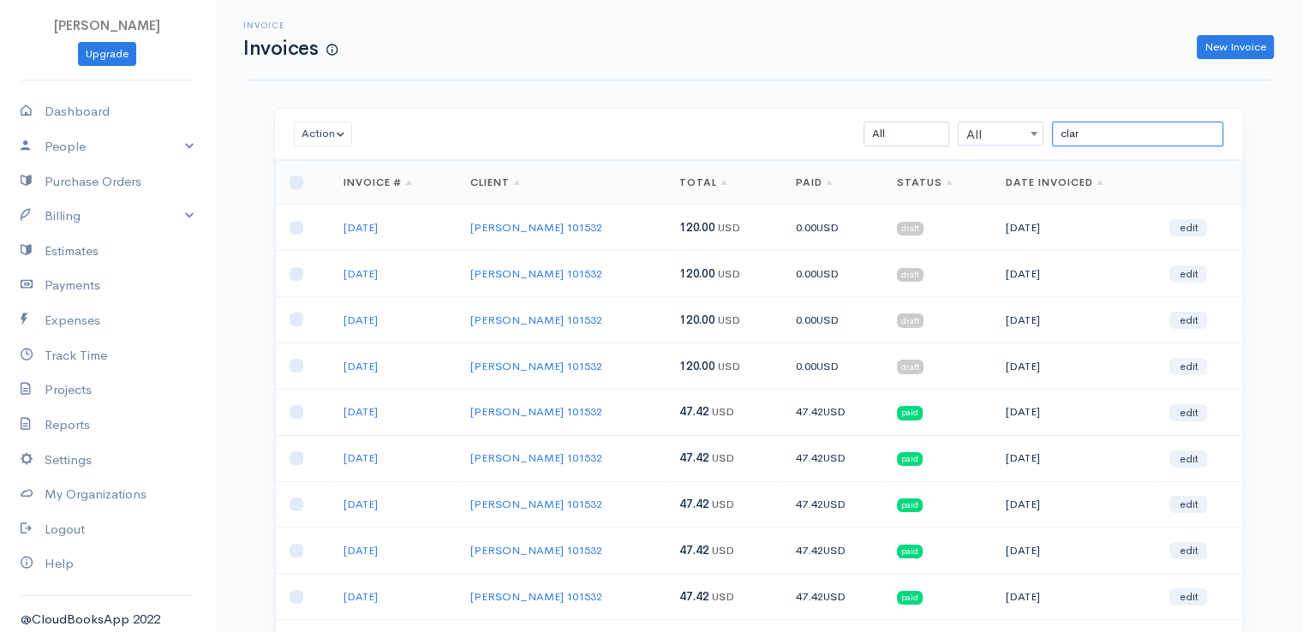
type input "clar"
click at [1196, 364] on link "edit" at bounding box center [1188, 366] width 38 height 17
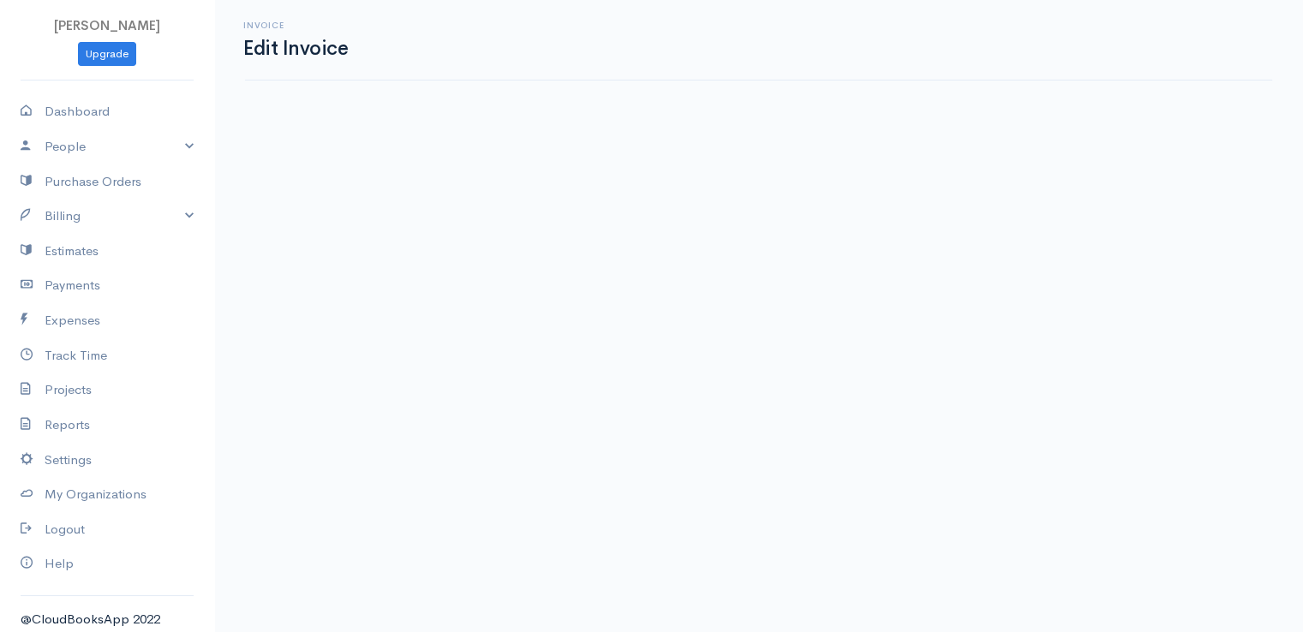
select select "2"
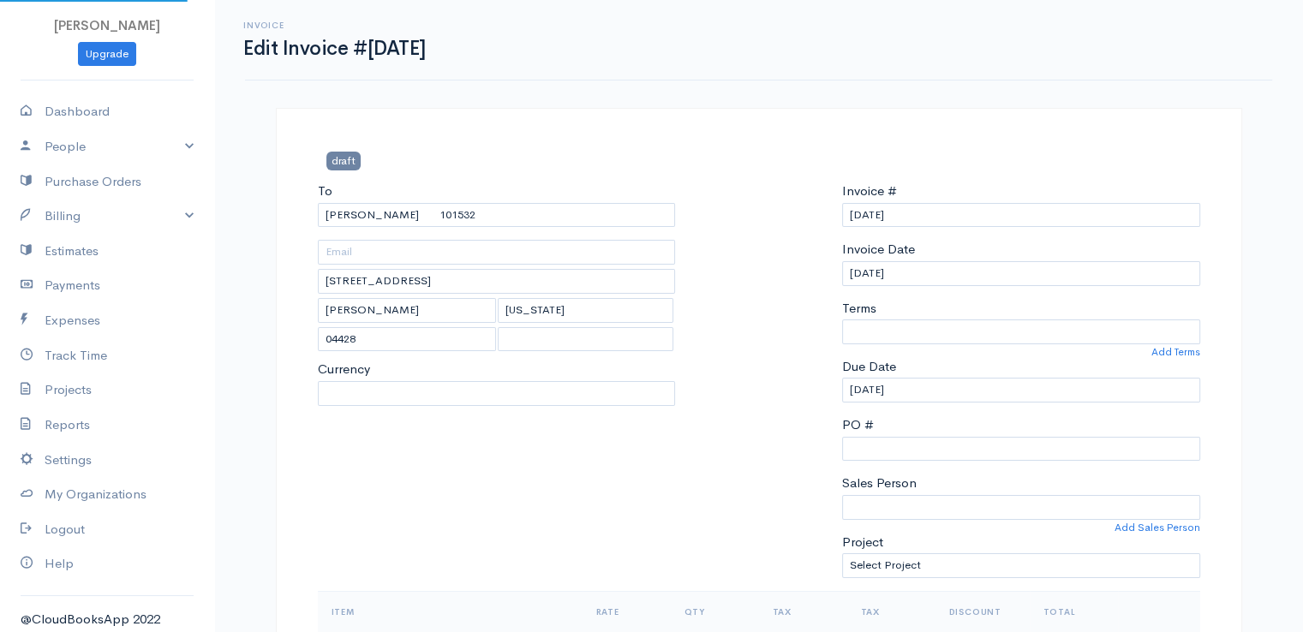
select select "[GEOGRAPHIC_DATA]"
select select "USD"
select select "0"
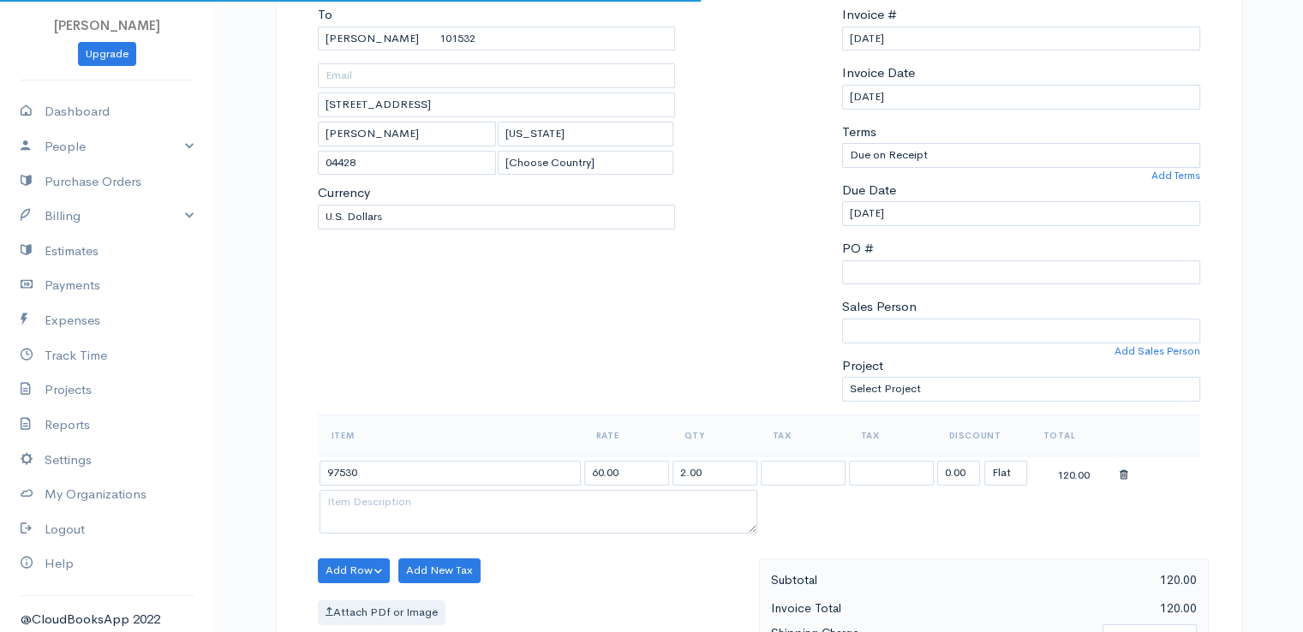
scroll to position [428, 0]
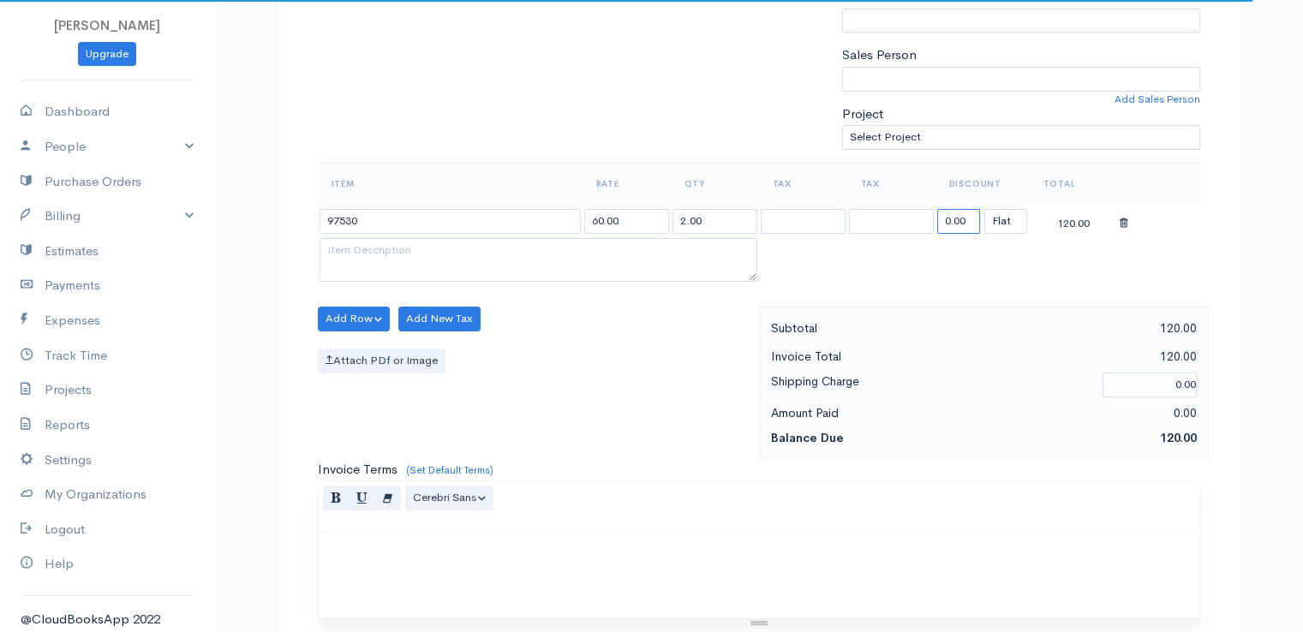
click at [953, 218] on input "0.00" at bounding box center [958, 221] width 43 height 25
type input "72.58"
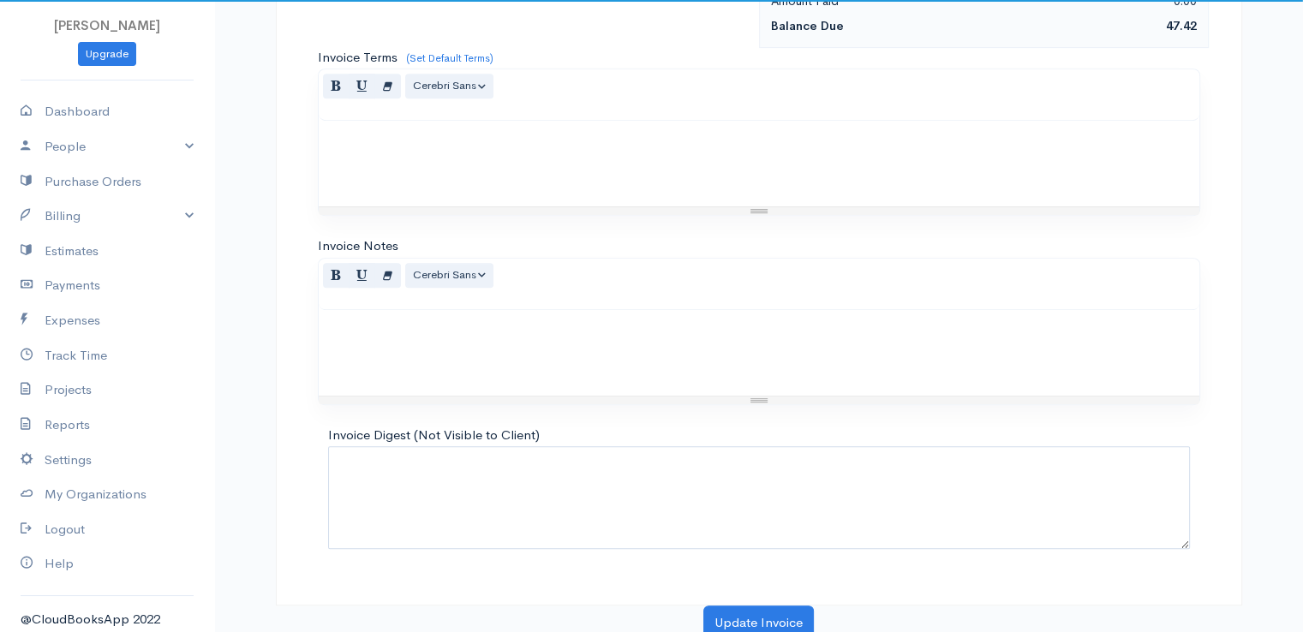
scroll to position [843, 0]
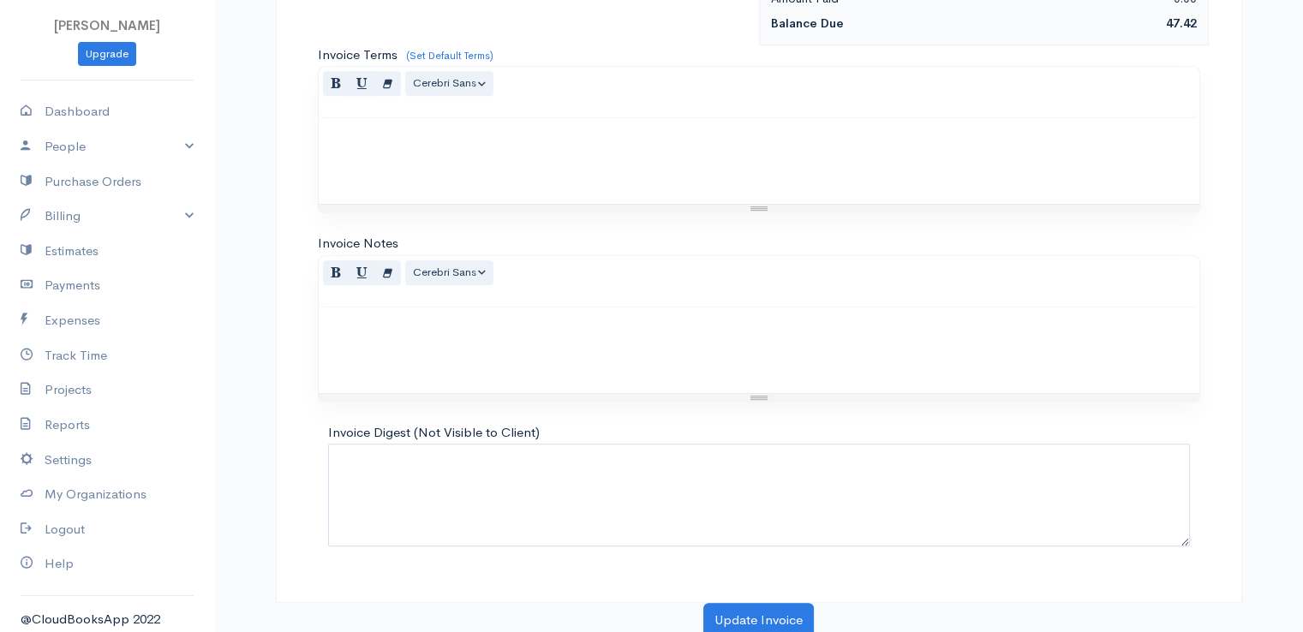
click at [751, 618] on button "Update Invoice" at bounding box center [758, 620] width 111 height 35
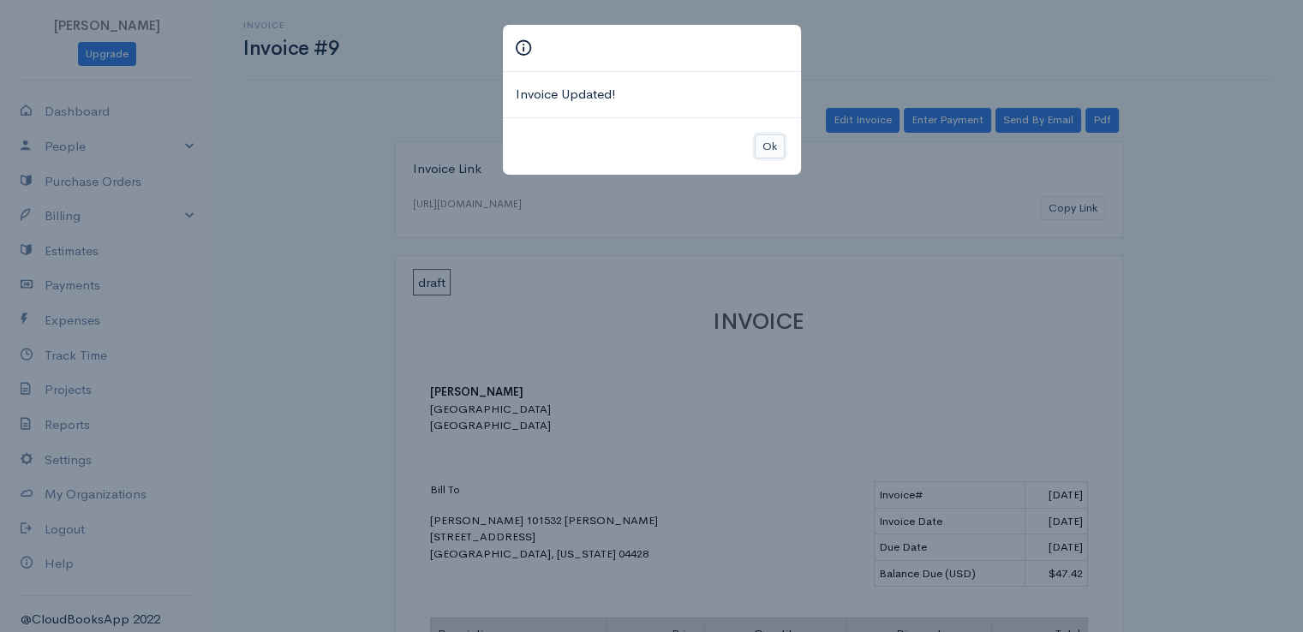
click at [763, 141] on button "Ok" at bounding box center [770, 147] width 30 height 25
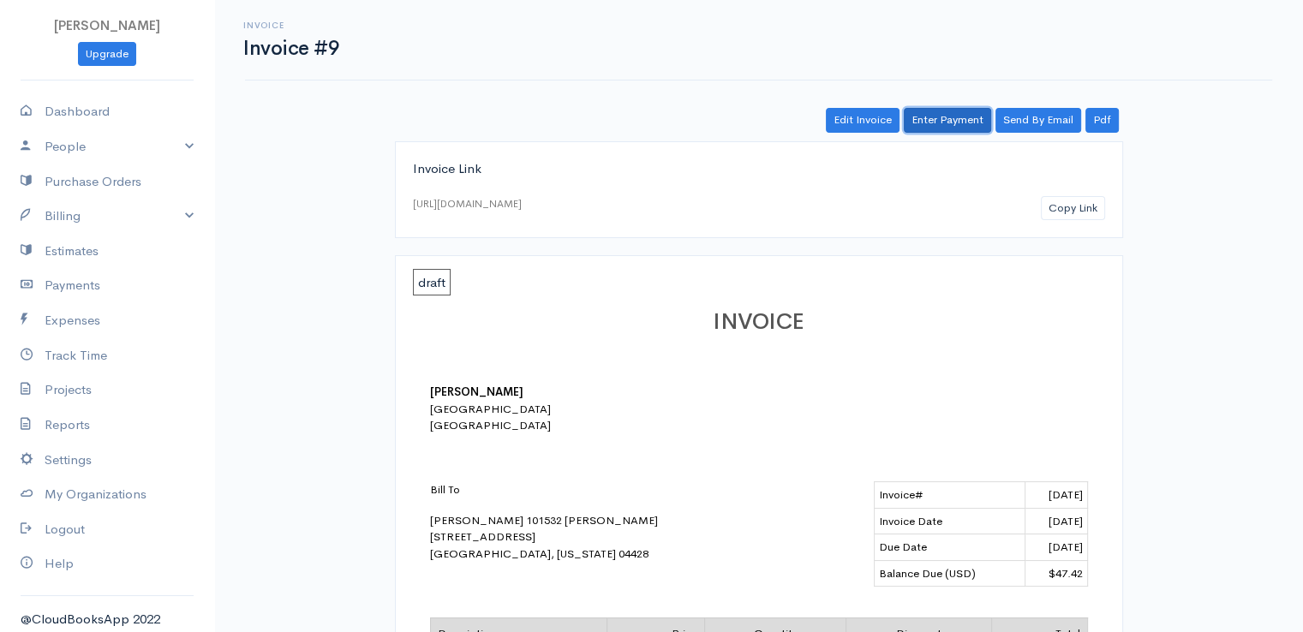
click at [940, 124] on link "Enter Payment" at bounding box center [947, 120] width 87 height 25
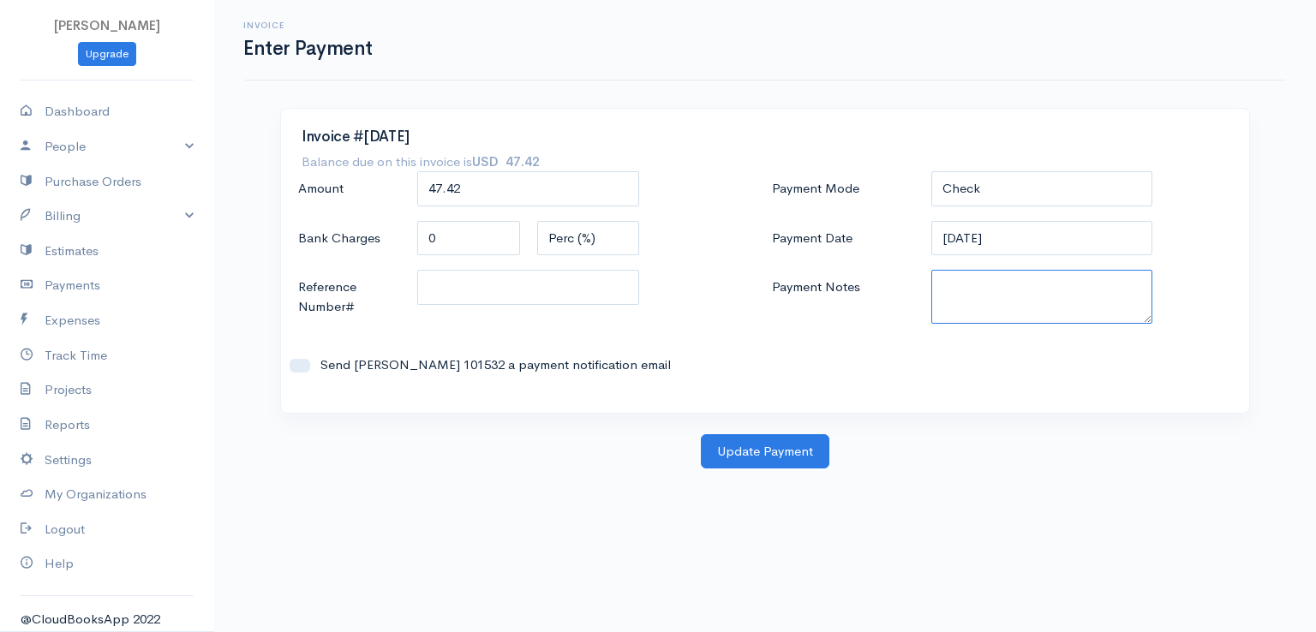
paste textarea "0080141956"
type textarea "0080141956"
click at [786, 450] on button "Update Payment" at bounding box center [765, 451] width 129 height 35
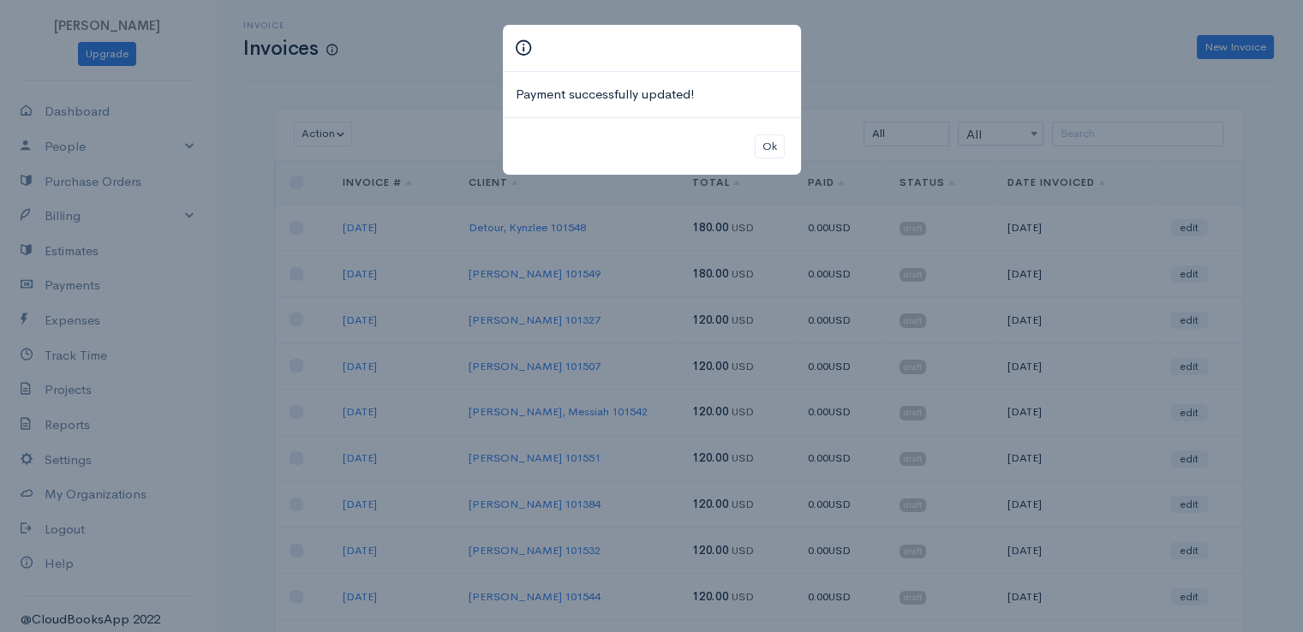
drag, startPoint x: 727, startPoint y: 440, endPoint x: 635, endPoint y: 299, distance: 169.0
click at [633, 299] on div "Payment successfully updated! Ok" at bounding box center [651, 316] width 1303 height 632
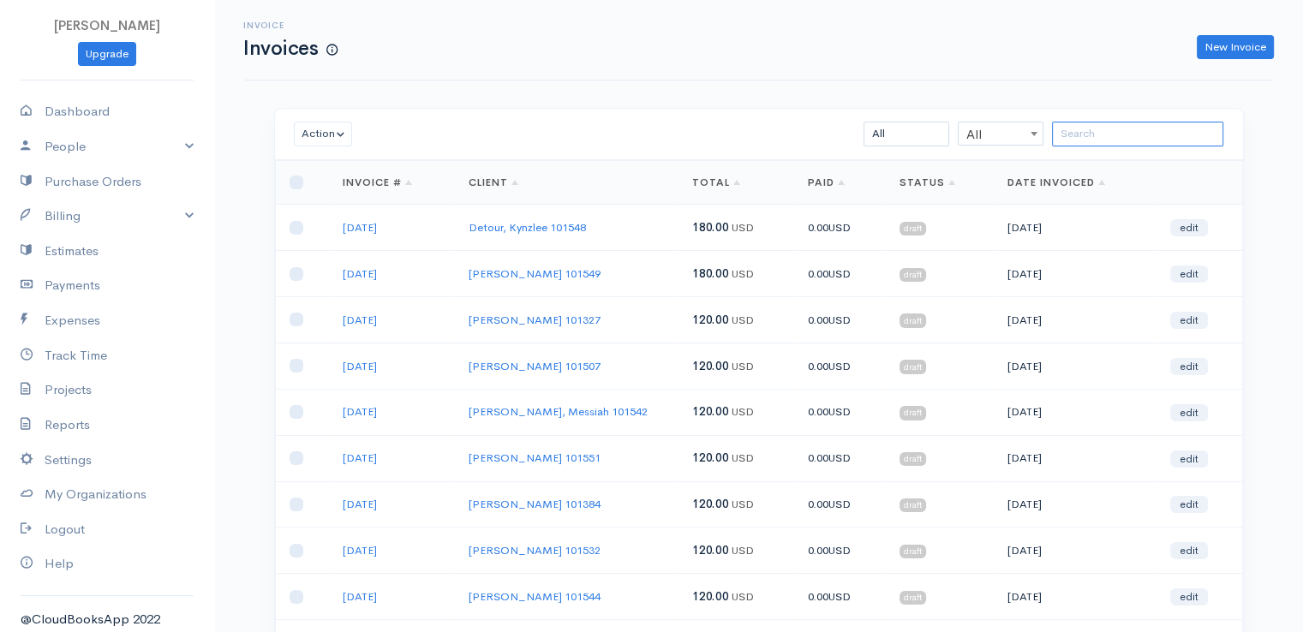
click at [1098, 131] on input "search" at bounding box center [1137, 134] width 171 height 25
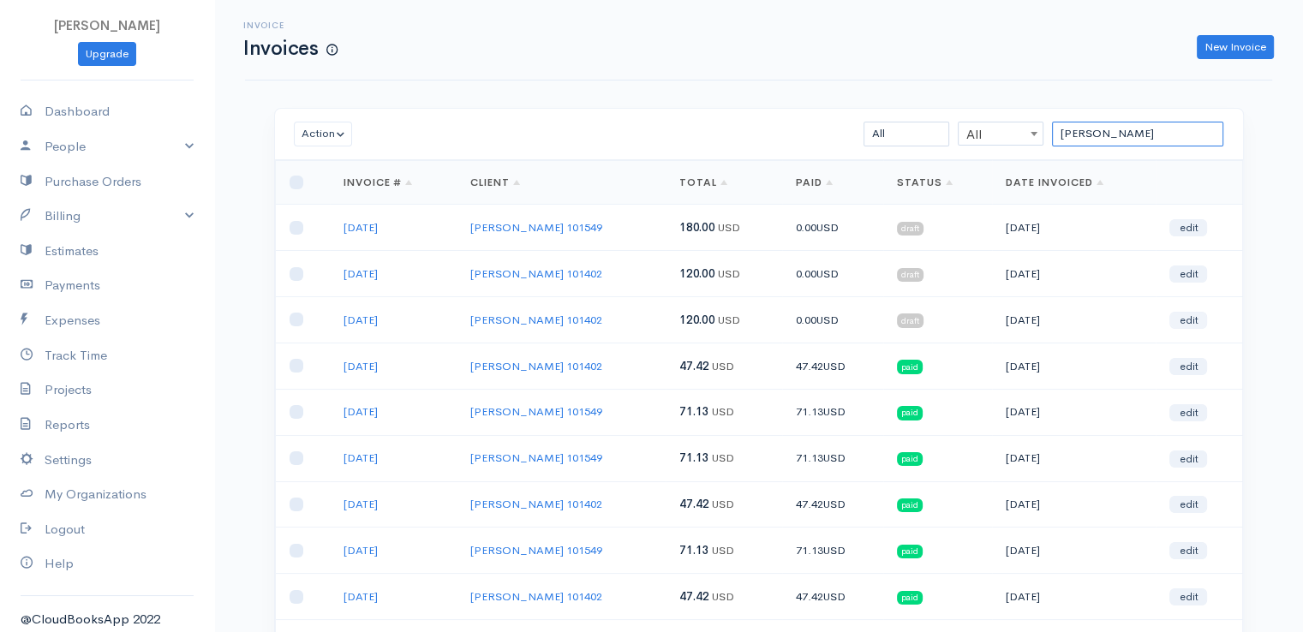
type input "[PERSON_NAME]"
click at [1187, 320] on link "edit" at bounding box center [1188, 320] width 38 height 17
select select "2"
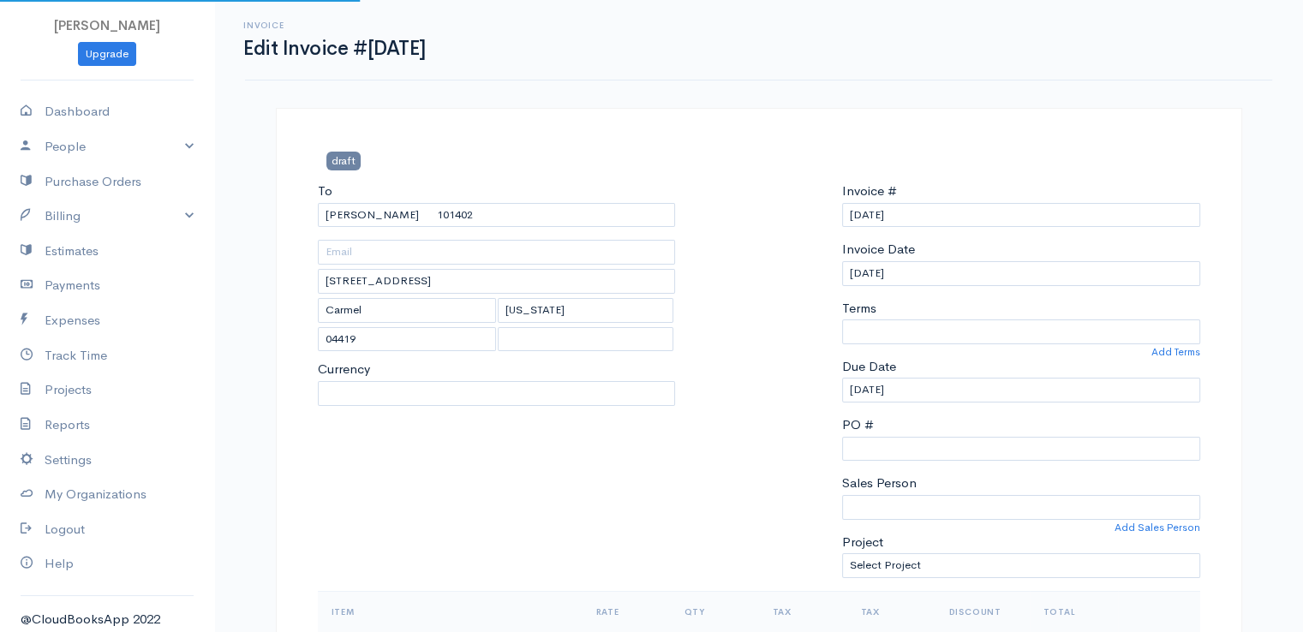
select select "[GEOGRAPHIC_DATA]"
select select "USD"
select select "0"
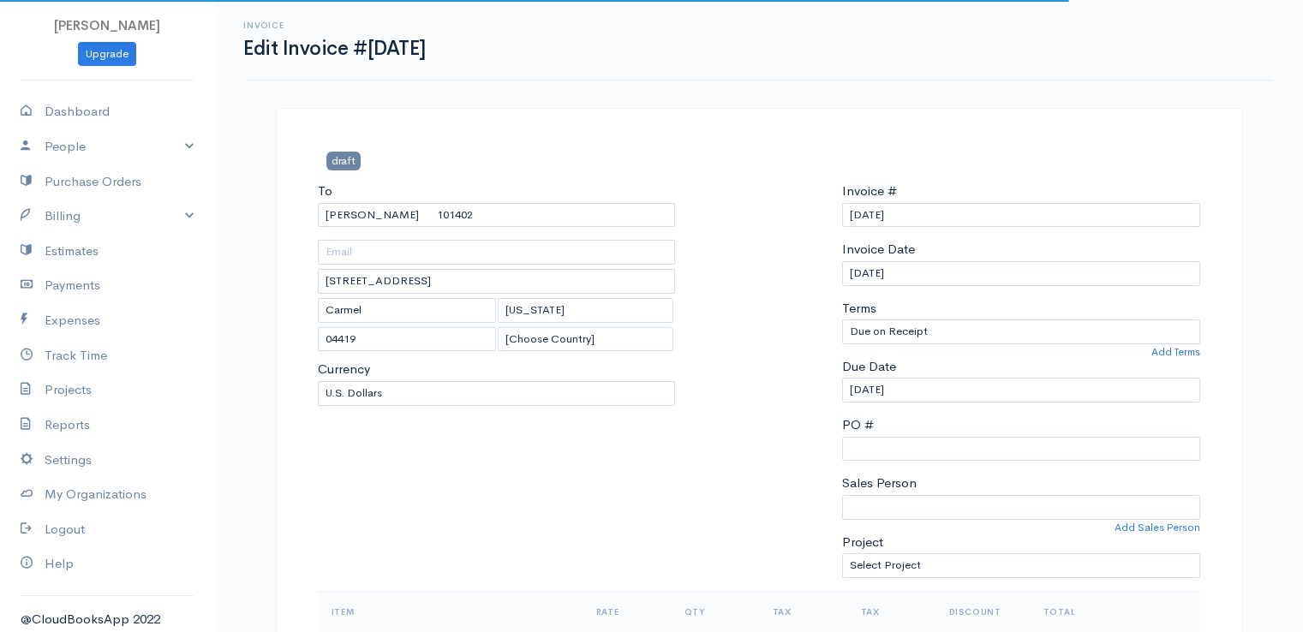
scroll to position [514, 0]
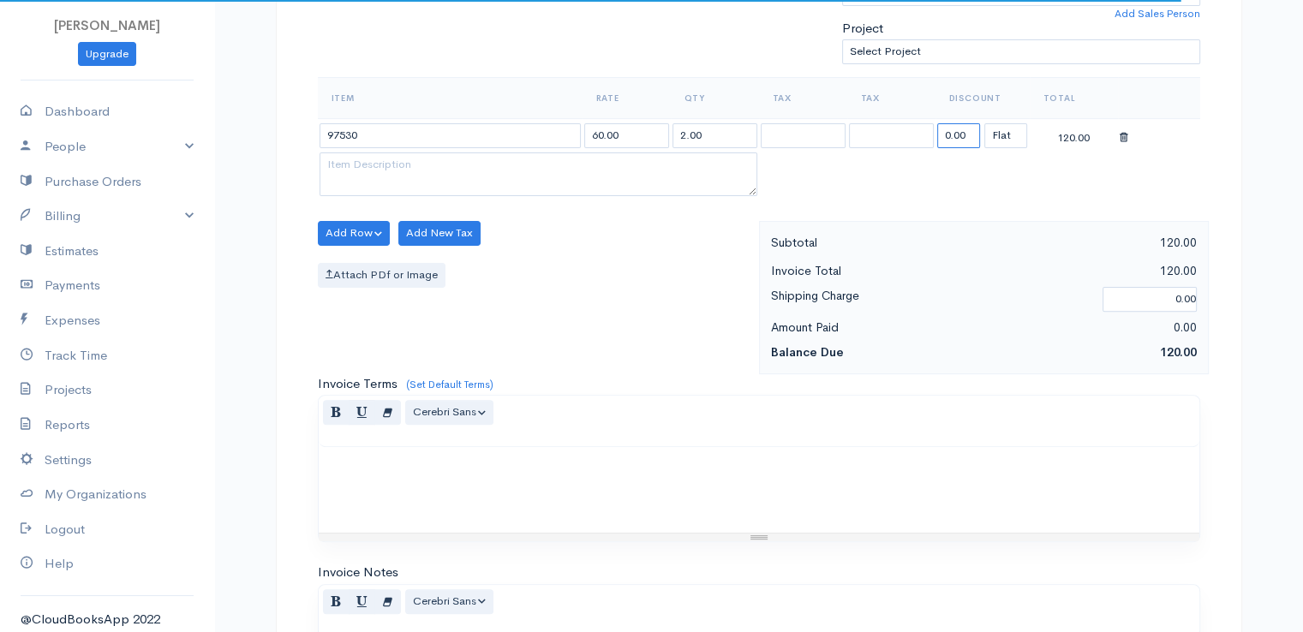
click at [956, 128] on input "0.00" at bounding box center [958, 135] width 43 height 25
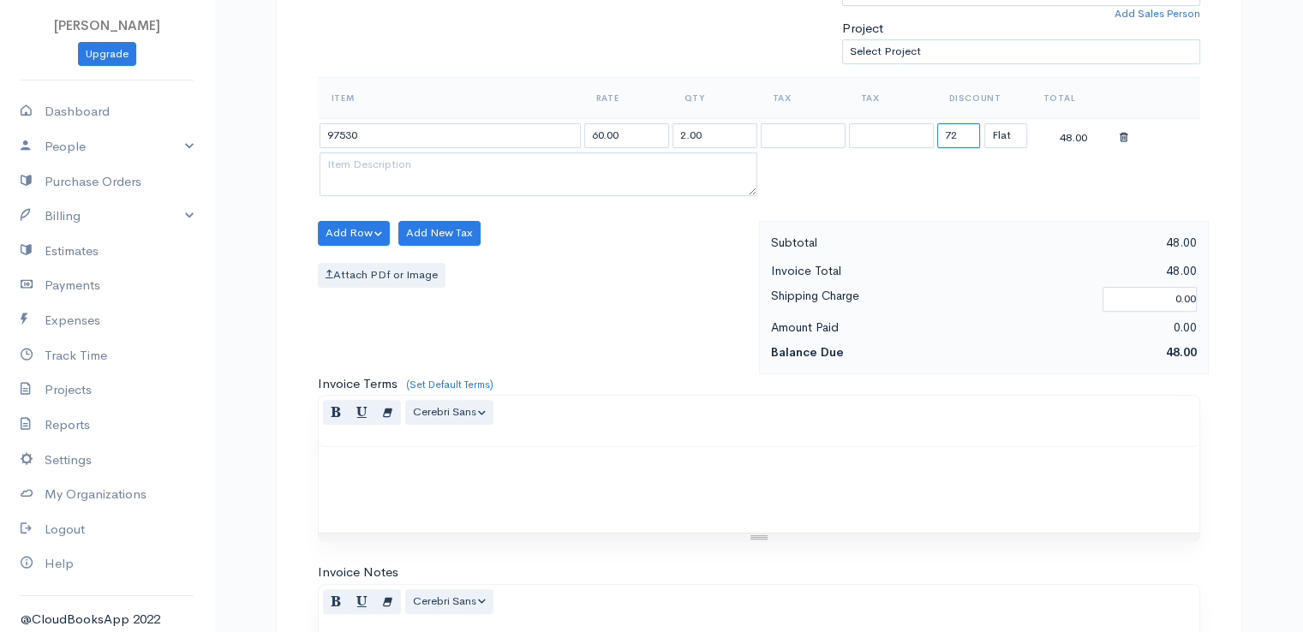
type input "72.58"
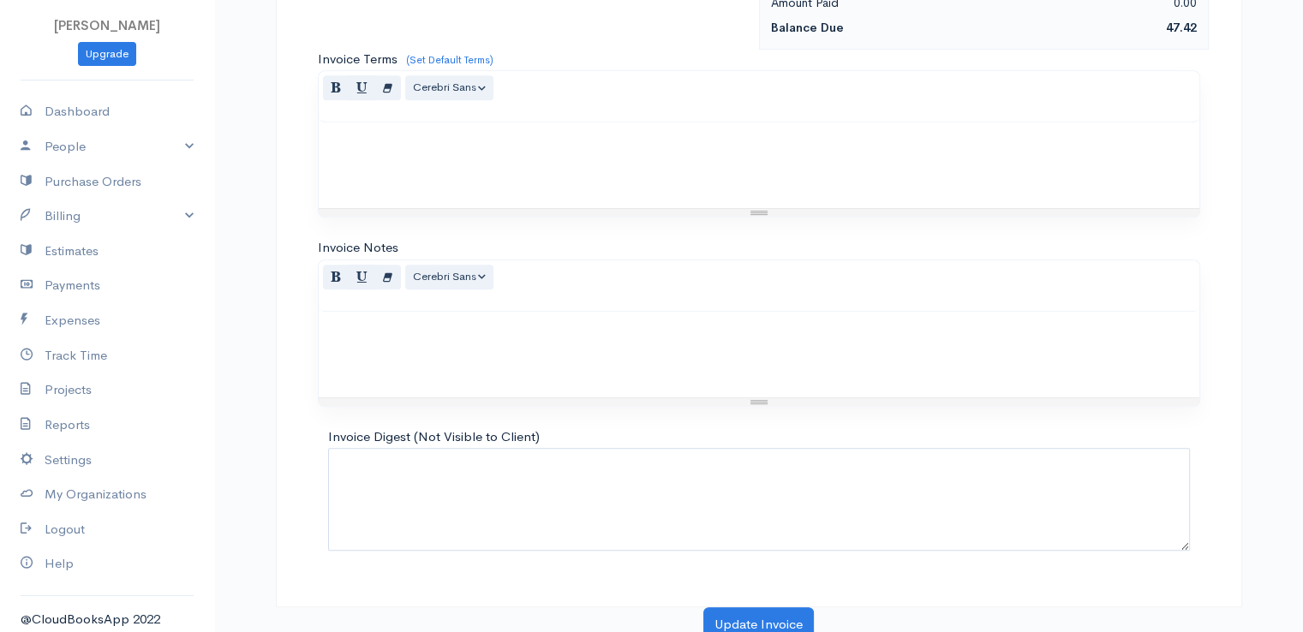
scroll to position [843, 0]
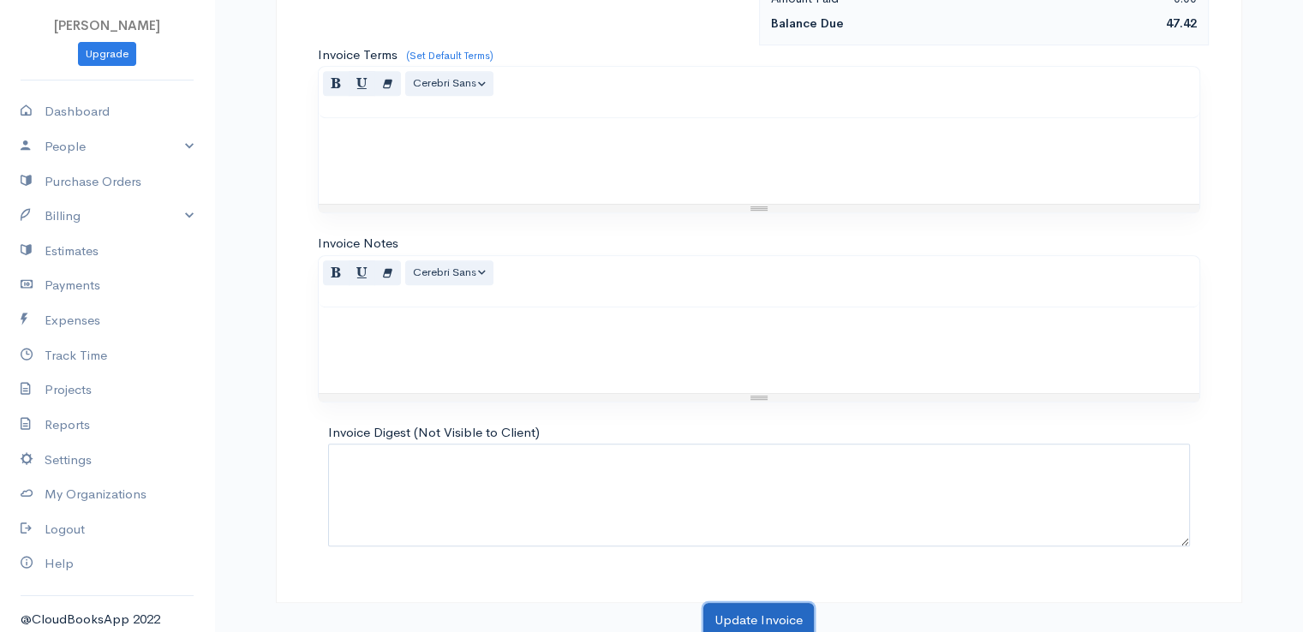
click at [778, 606] on button "Update Invoice" at bounding box center [758, 620] width 111 height 35
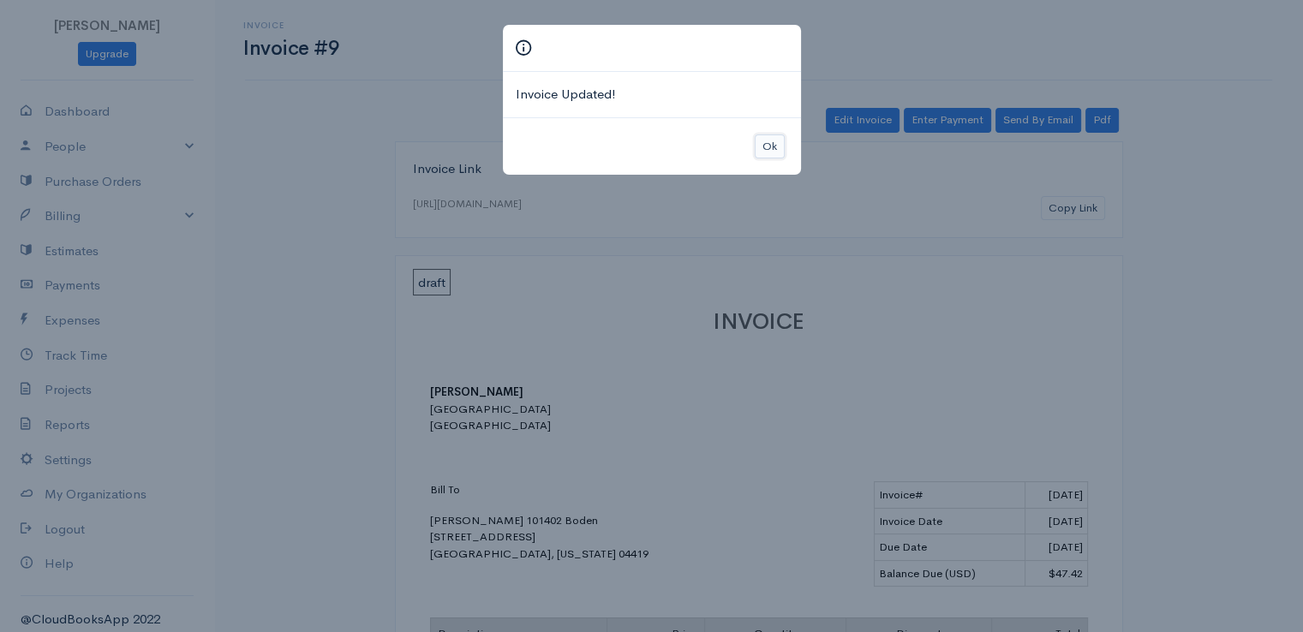
click at [768, 148] on button "Ok" at bounding box center [770, 147] width 30 height 25
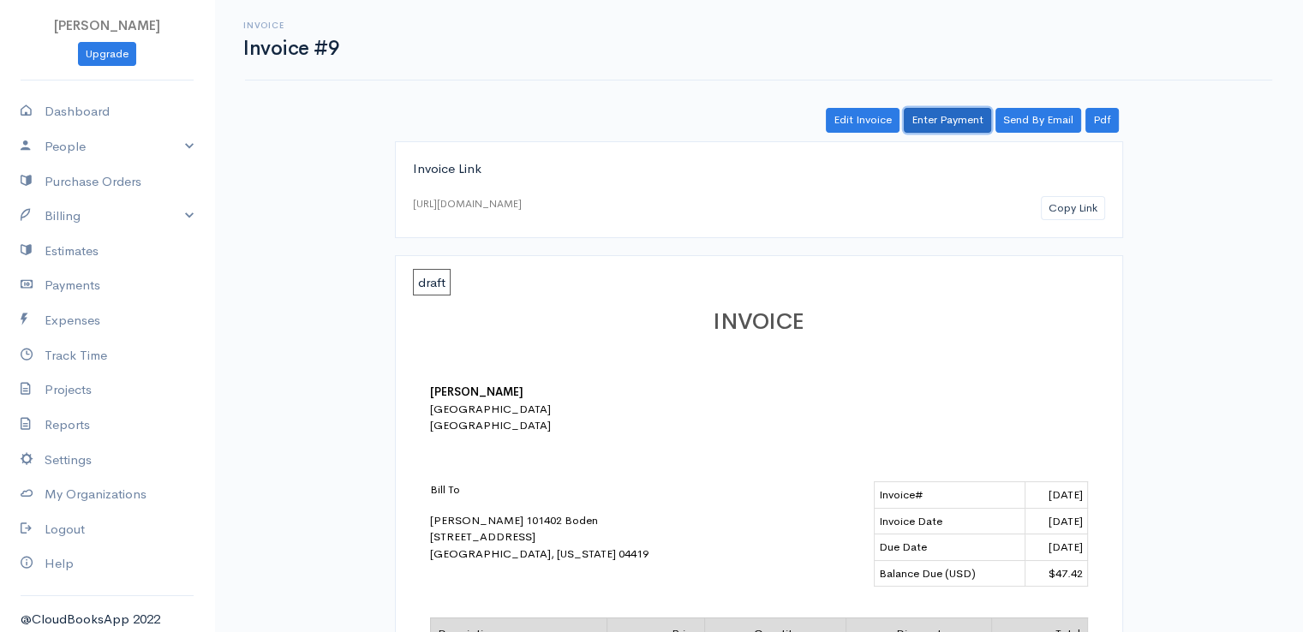
click at [970, 117] on link "Enter Payment" at bounding box center [947, 120] width 87 height 25
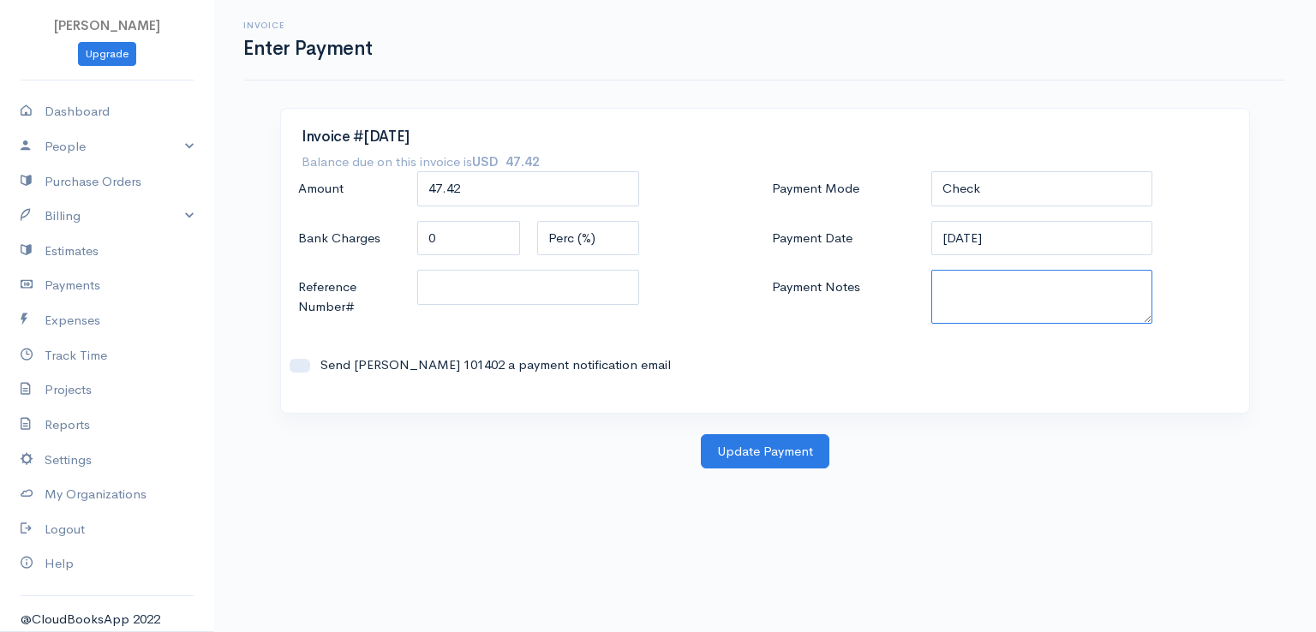
paste textarea "0080141956"
type textarea "0080141956"
click at [752, 453] on button "Update Payment" at bounding box center [765, 451] width 129 height 35
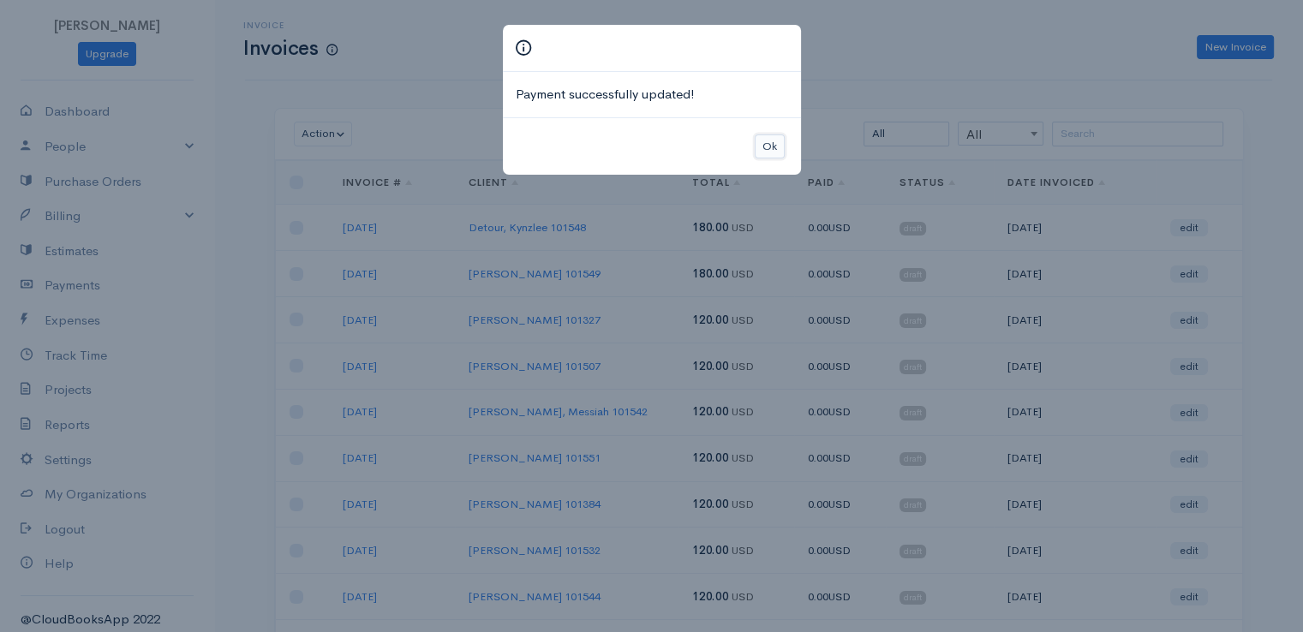
click at [769, 153] on button "Ok" at bounding box center [770, 147] width 30 height 25
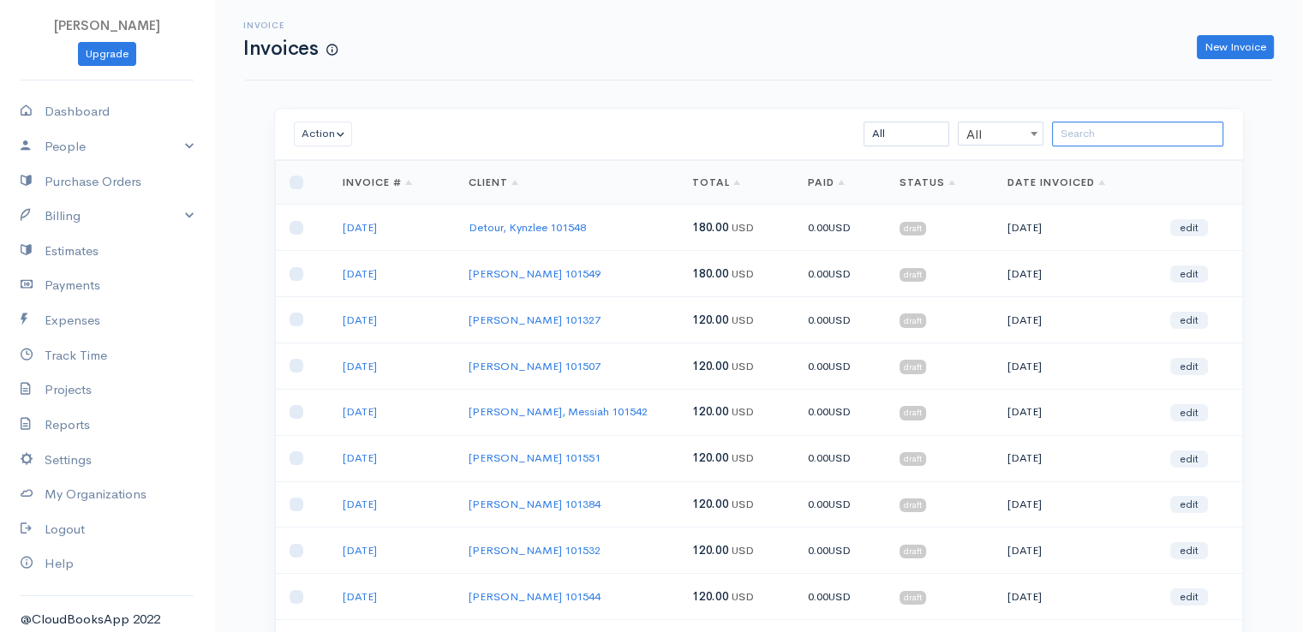
click at [1135, 145] on input "search" at bounding box center [1137, 134] width 171 height 25
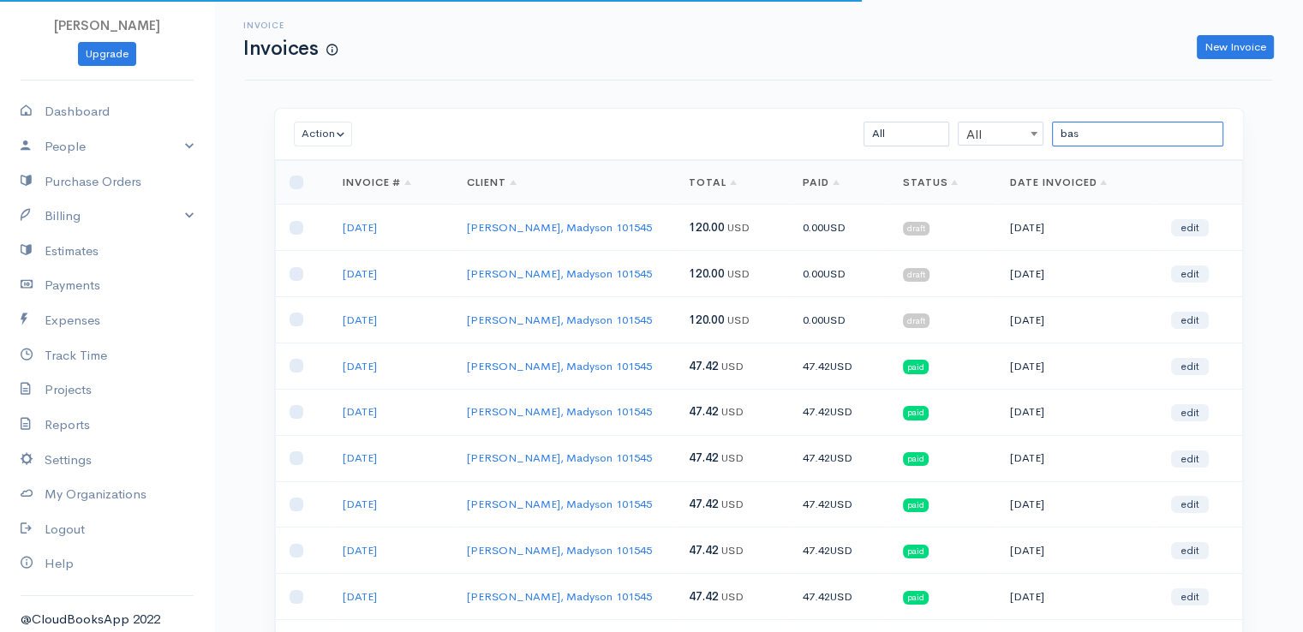
type input "bas"
drag, startPoint x: 953, startPoint y: 371, endPoint x: 809, endPoint y: 76, distance: 328.0
click at [808, 73] on div "Invoice Invoices New Invoice" at bounding box center [758, 40] width 1027 height 81
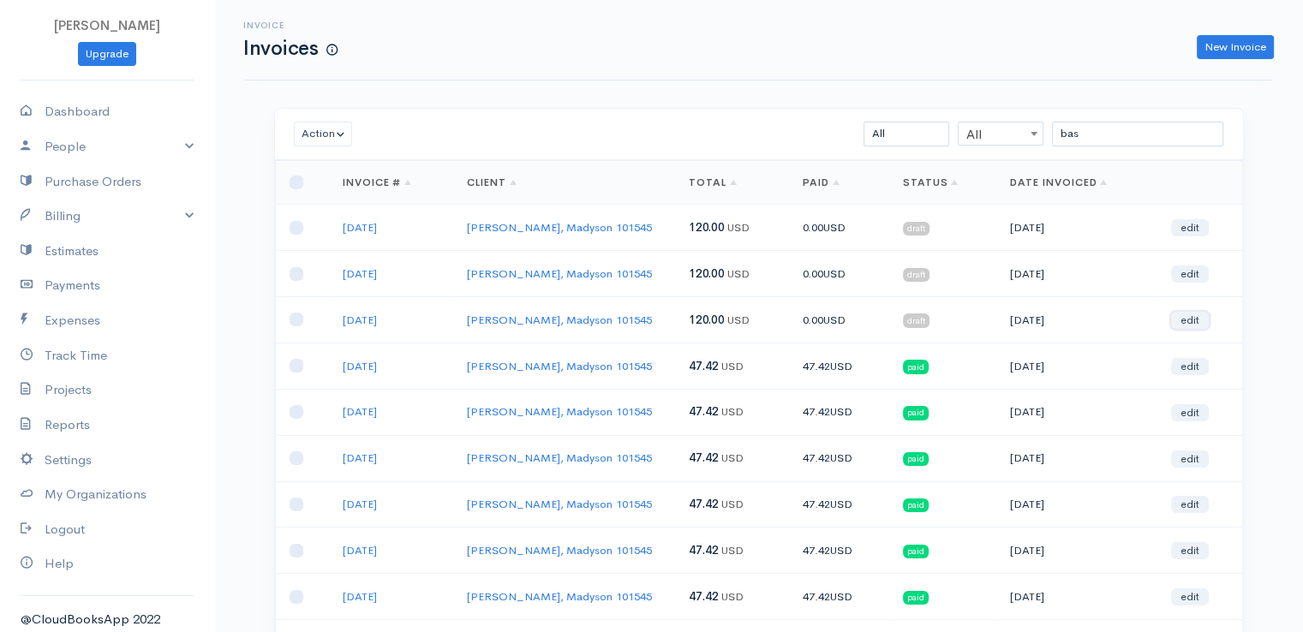
click at [1179, 318] on link "edit" at bounding box center [1190, 320] width 38 height 17
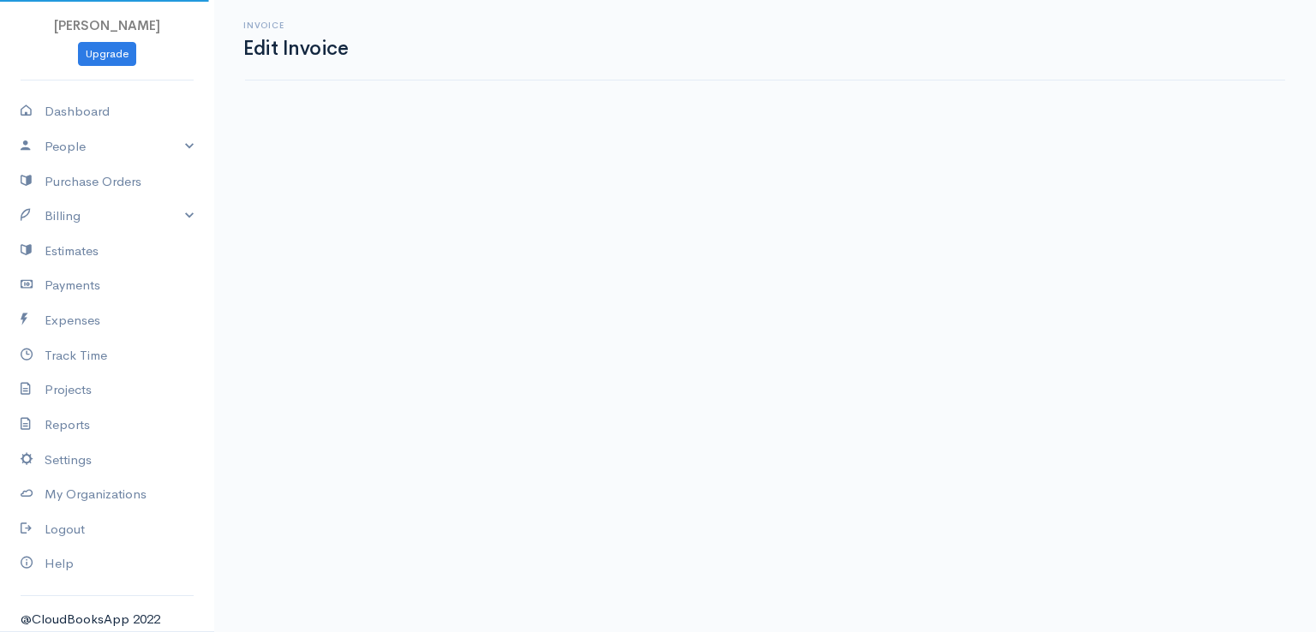
select select "2"
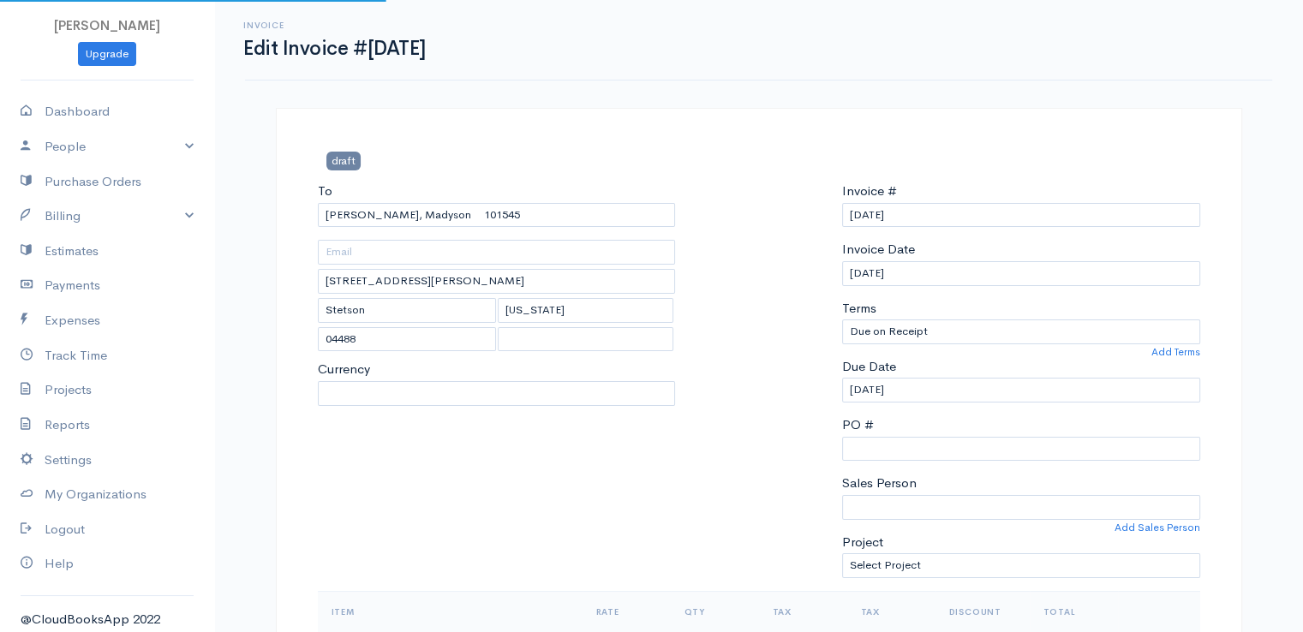
select select "[GEOGRAPHIC_DATA]"
select select "USD"
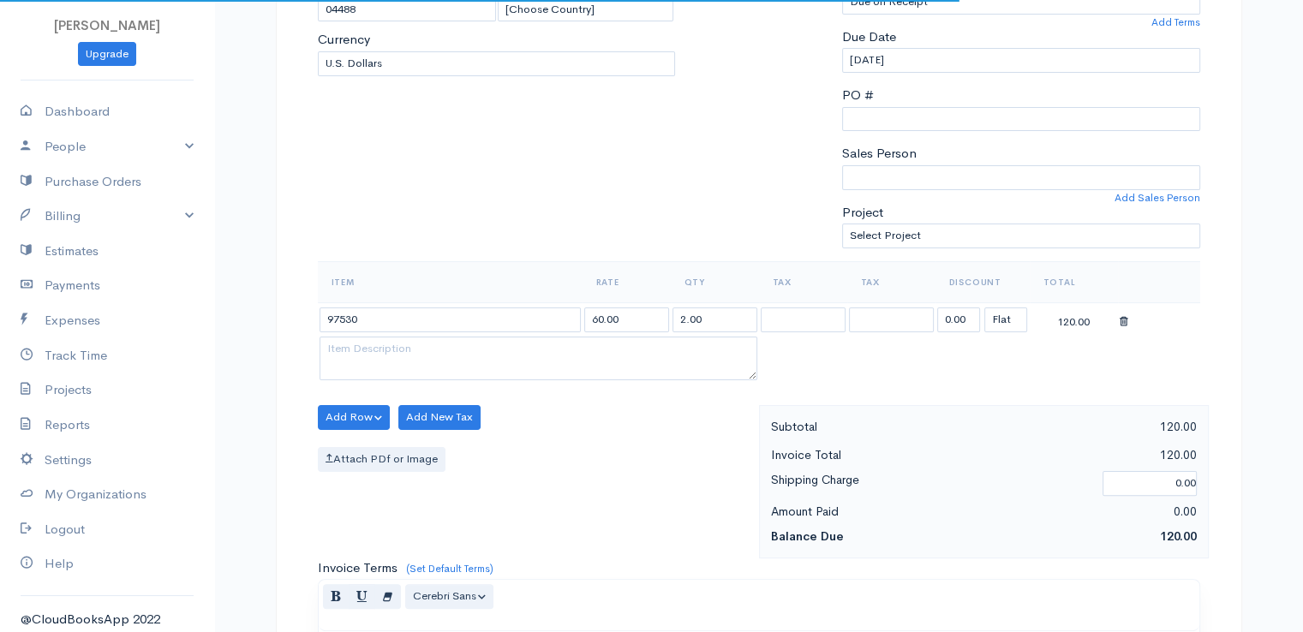
scroll to position [343, 0]
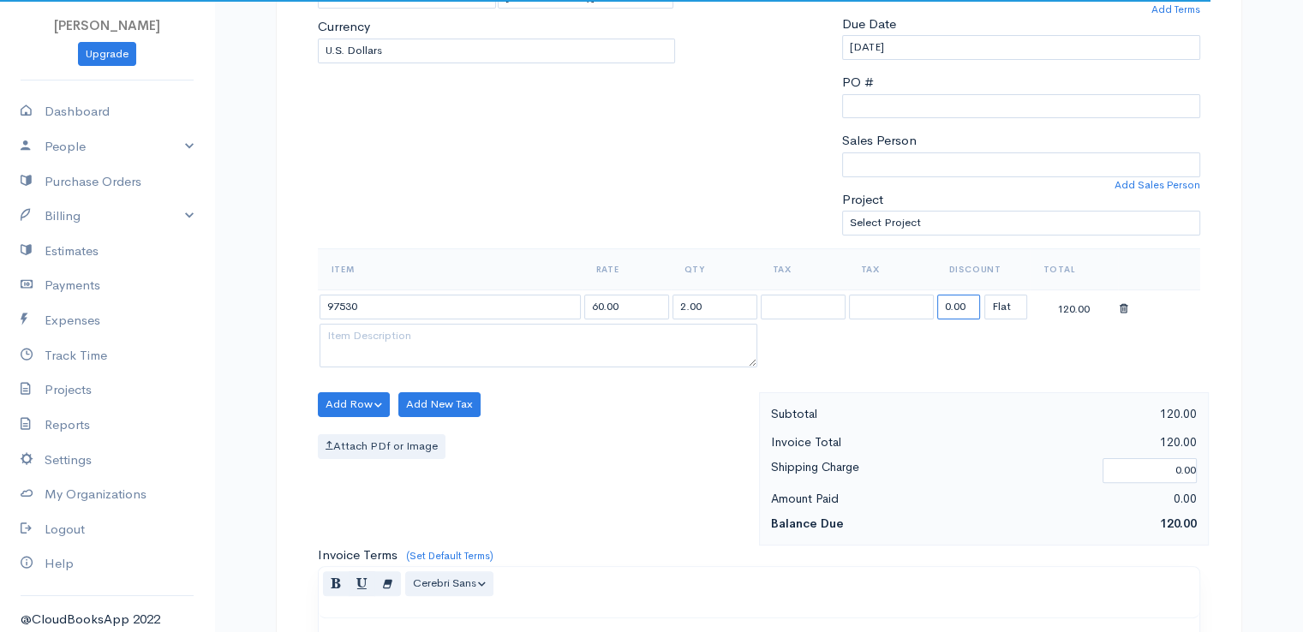
click at [951, 300] on input "0.00" at bounding box center [958, 307] width 43 height 25
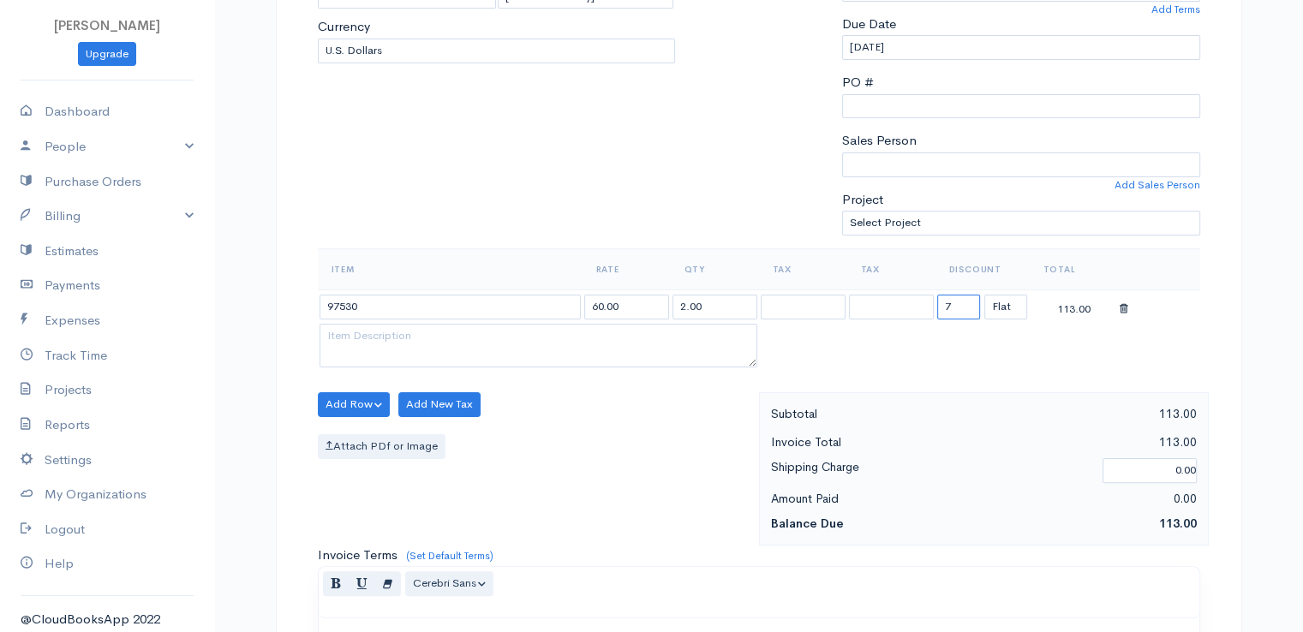
type input "72.58"
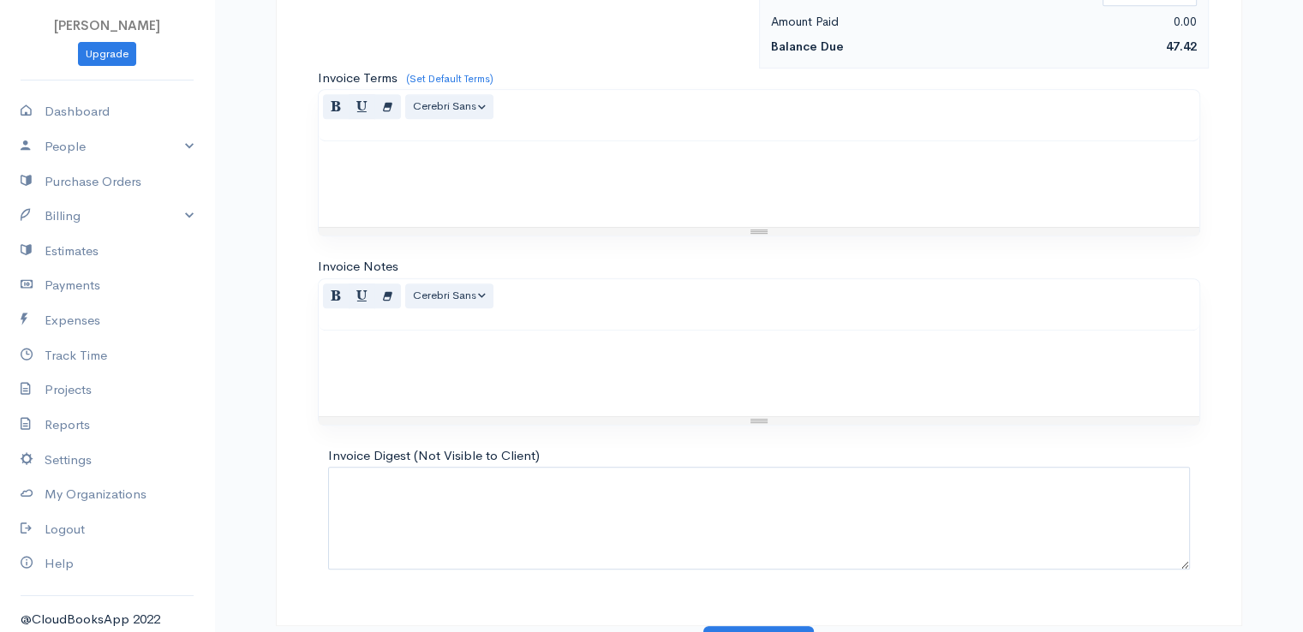
scroll to position [843, 0]
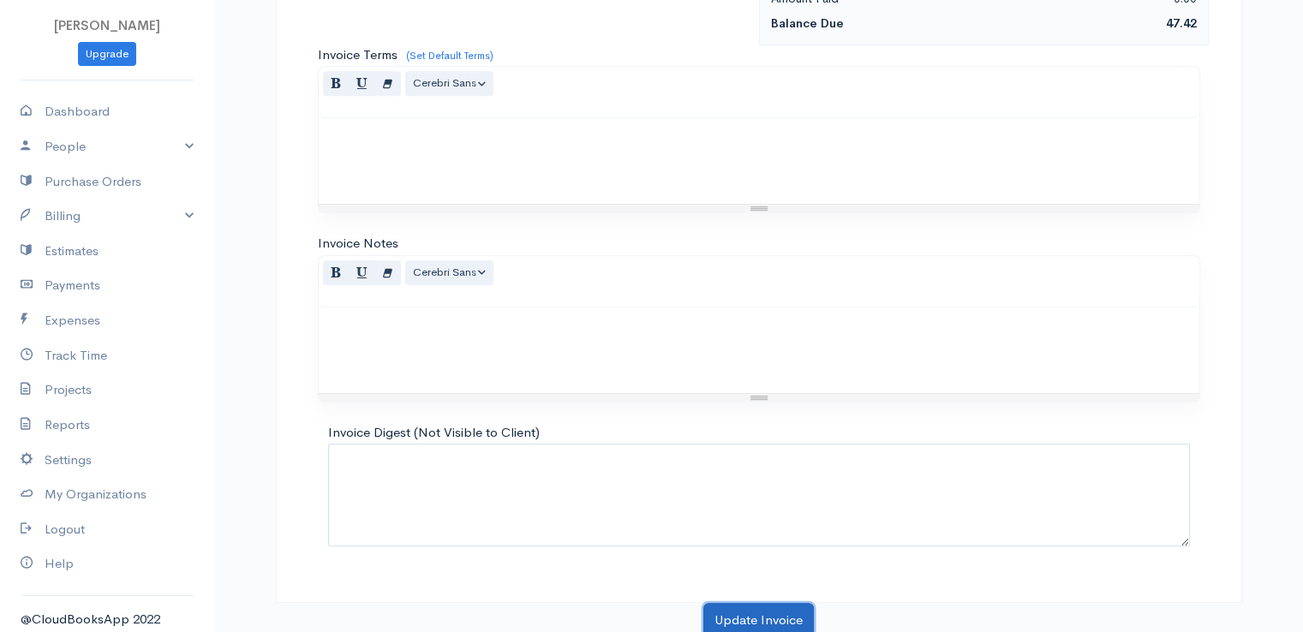
click at [767, 605] on button "Update Invoice" at bounding box center [758, 620] width 111 height 35
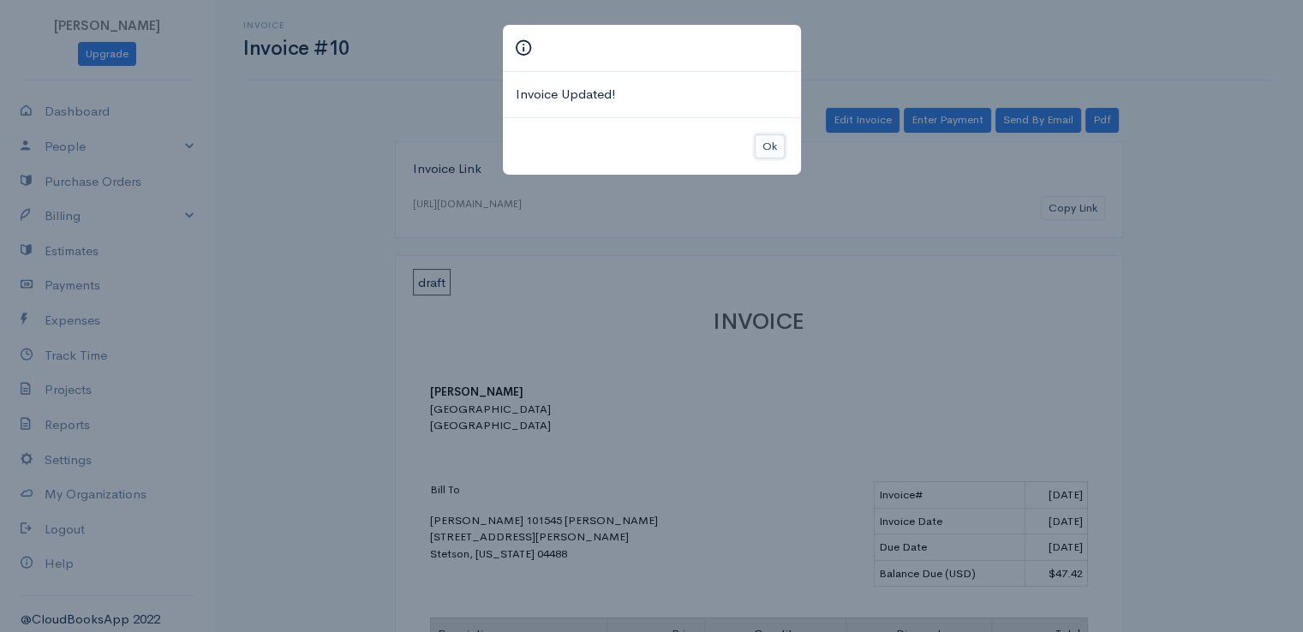
click at [765, 137] on button "Ok" at bounding box center [770, 147] width 30 height 25
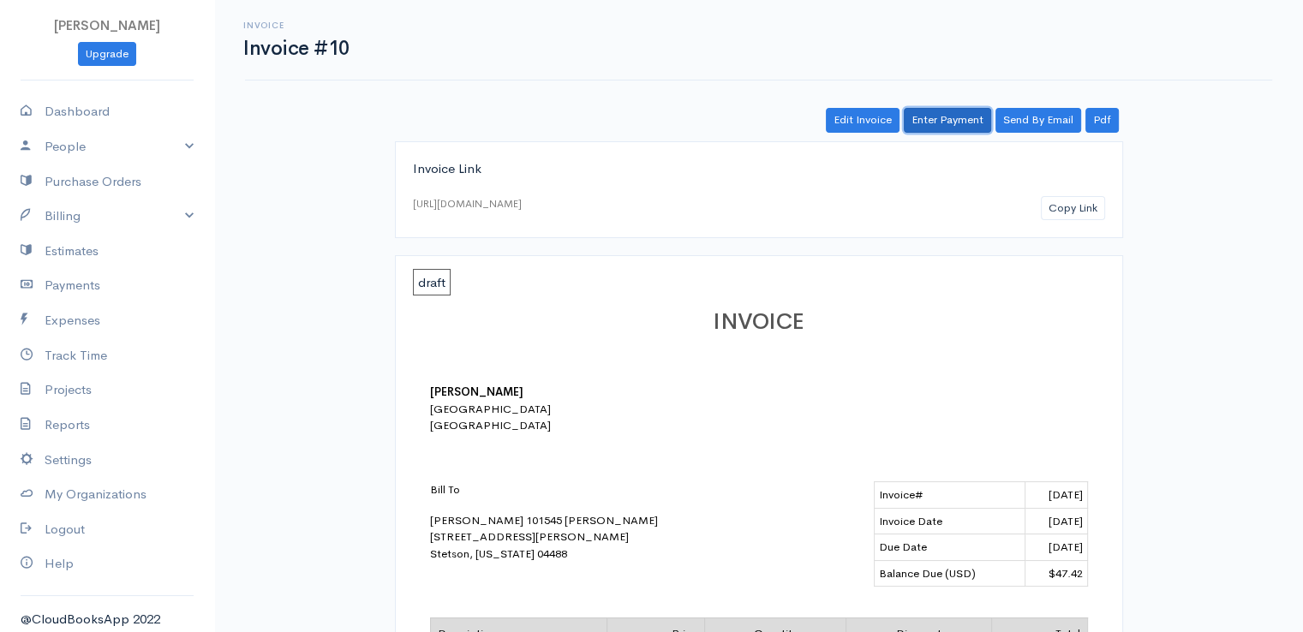
click at [941, 117] on link "Enter Payment" at bounding box center [947, 120] width 87 height 25
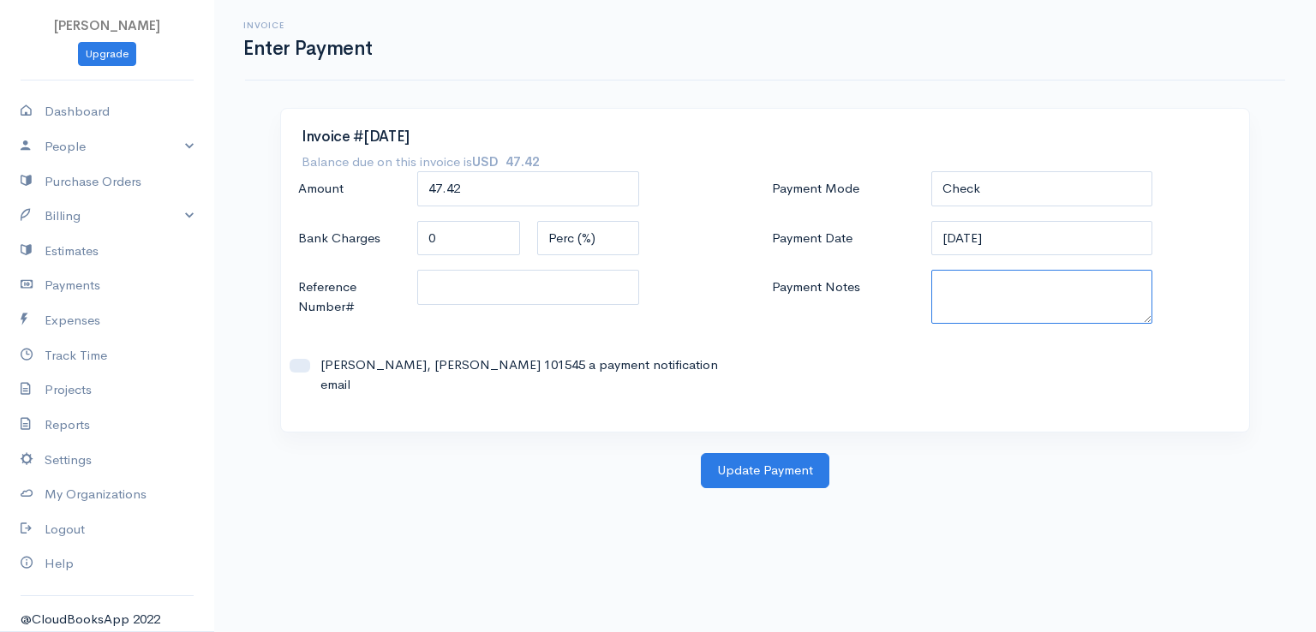
paste textarea "0080141956"
type textarea "0080141956"
click at [762, 453] on button "Update Payment" at bounding box center [765, 470] width 129 height 35
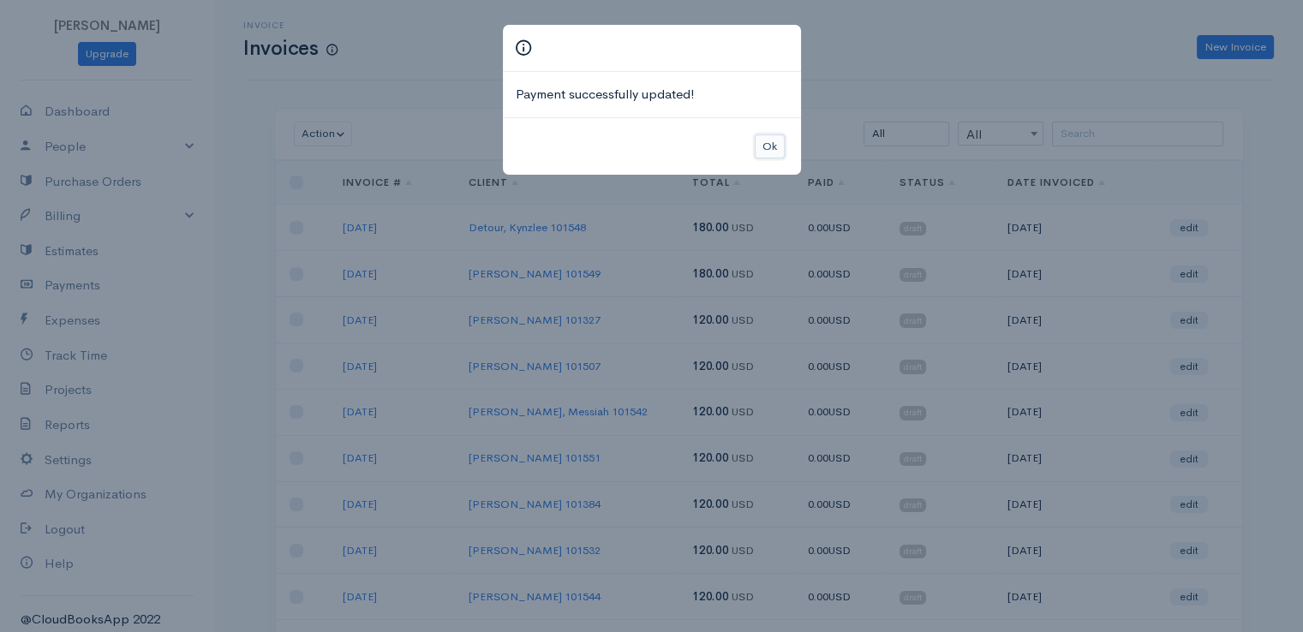
click at [772, 148] on button "Ok" at bounding box center [770, 147] width 30 height 25
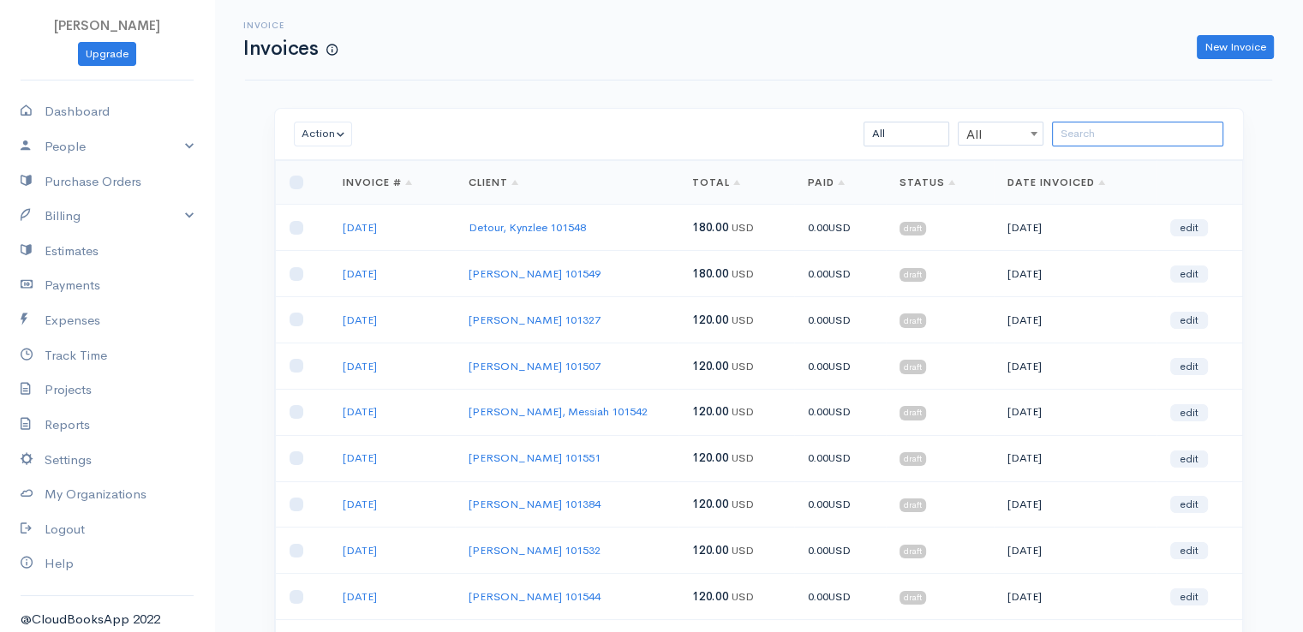
click at [1104, 131] on input "search" at bounding box center [1137, 134] width 171 height 25
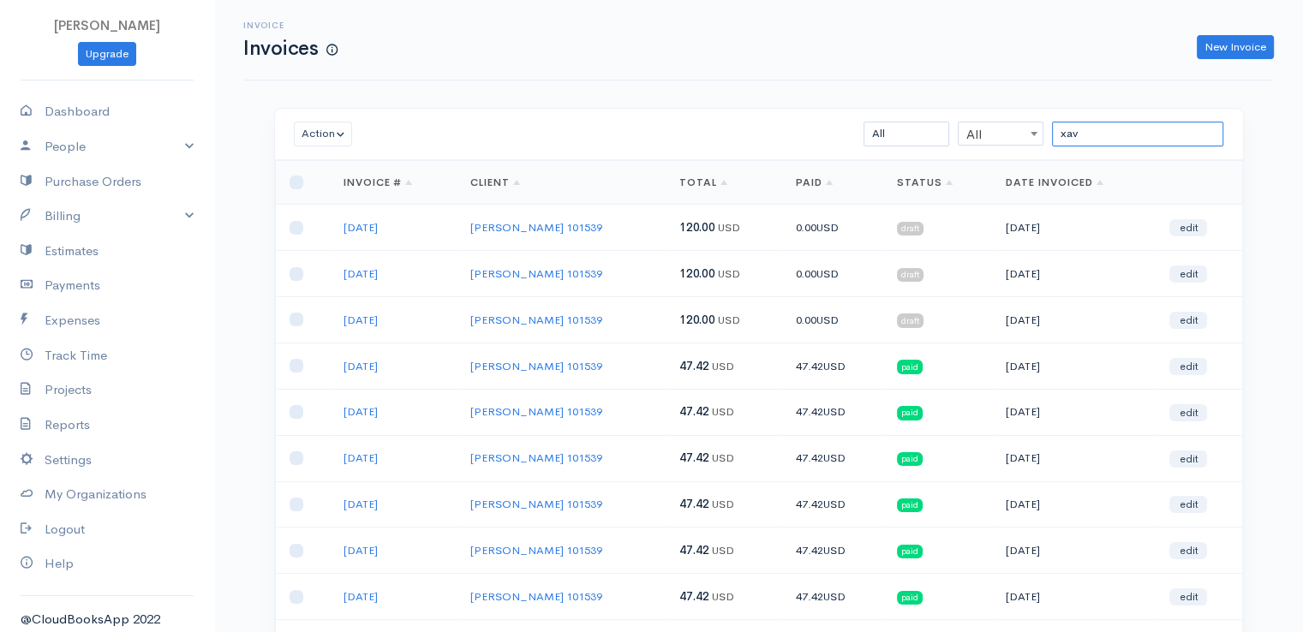
type input "xav"
click at [1186, 321] on link "edit" at bounding box center [1188, 320] width 38 height 17
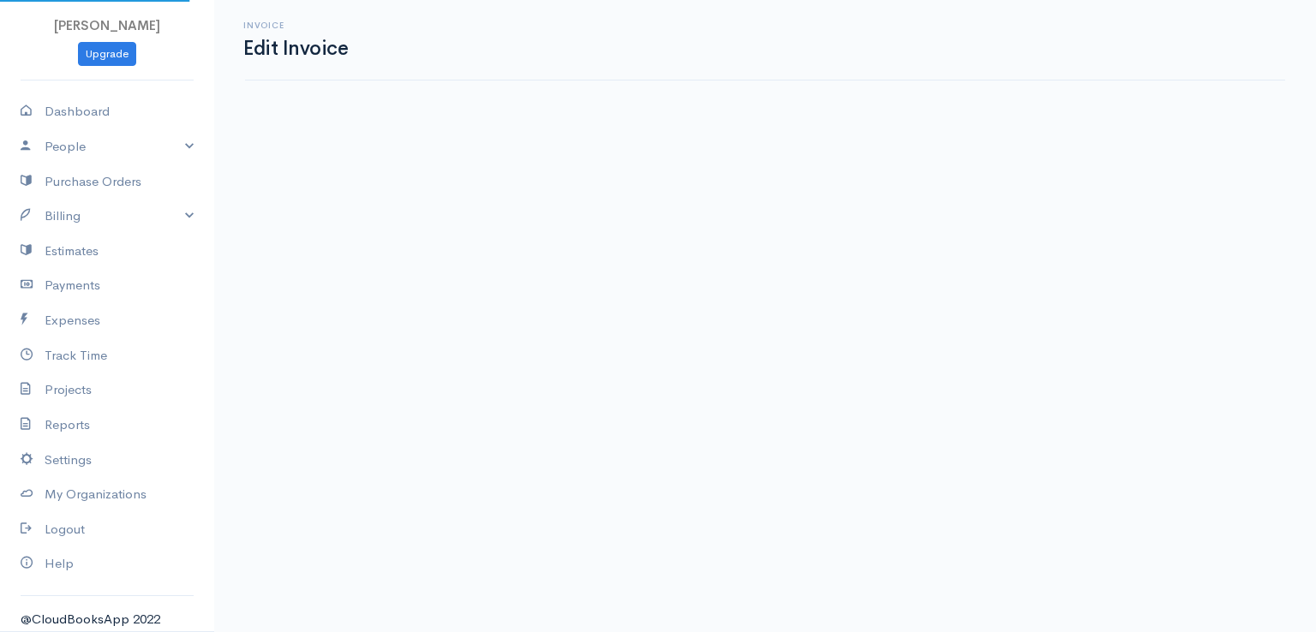
select select "2"
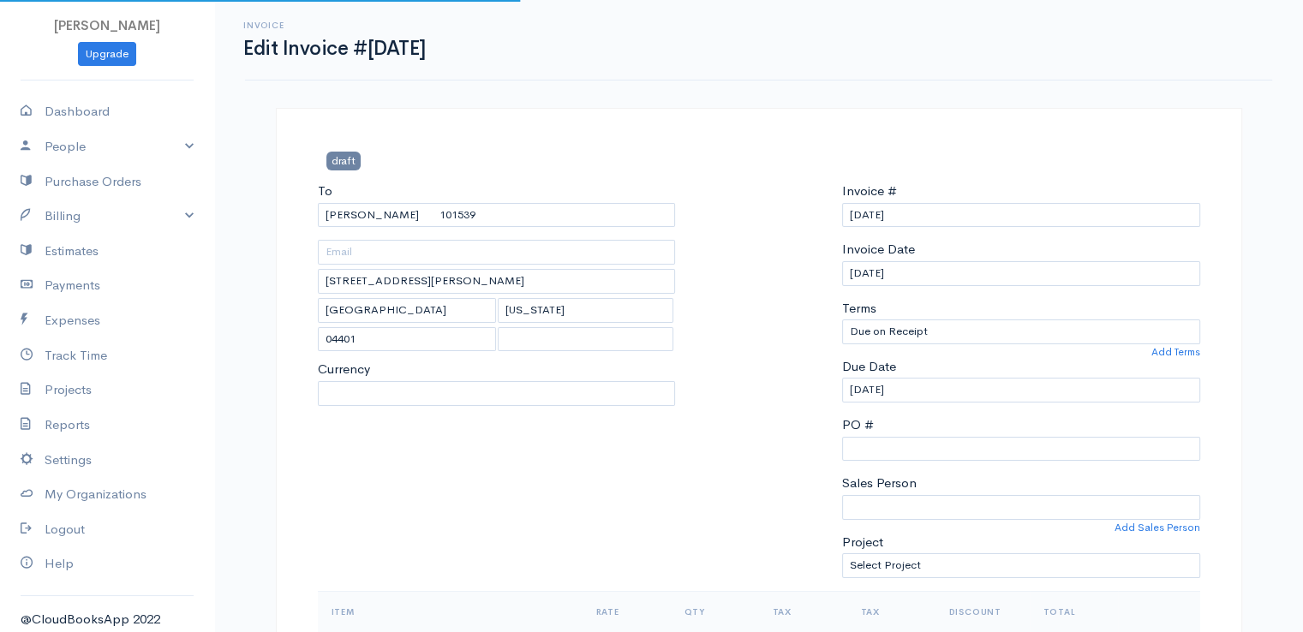
select select "[GEOGRAPHIC_DATA]"
select select "USD"
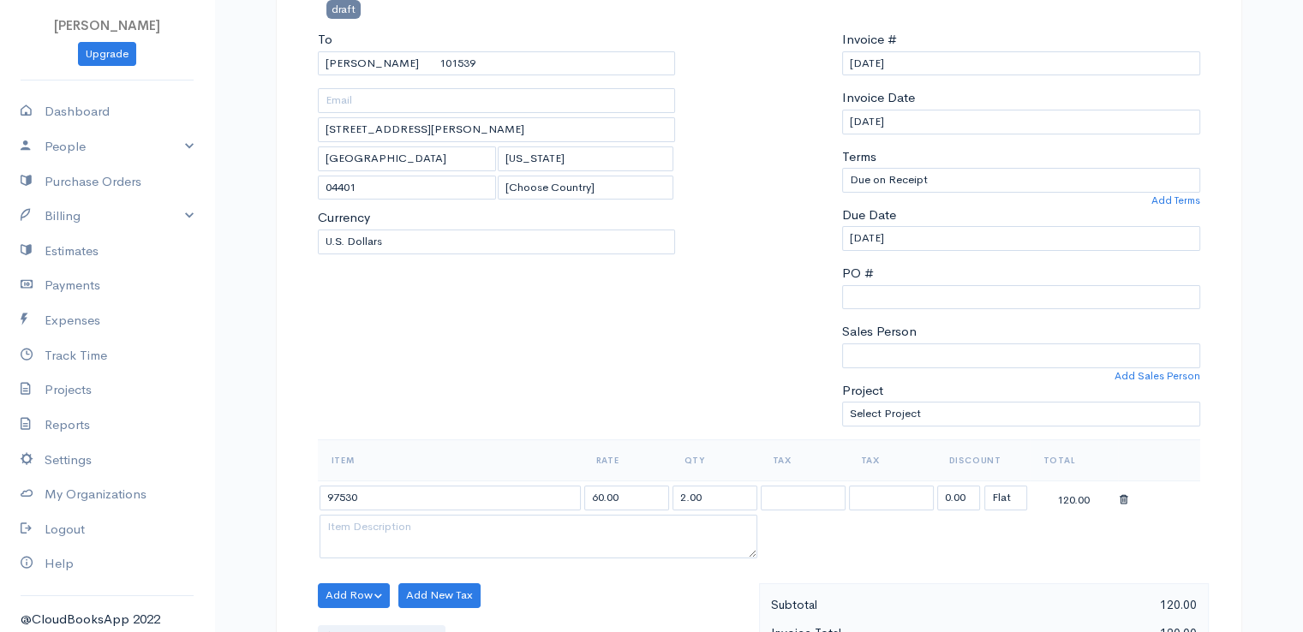
scroll to position [343, 0]
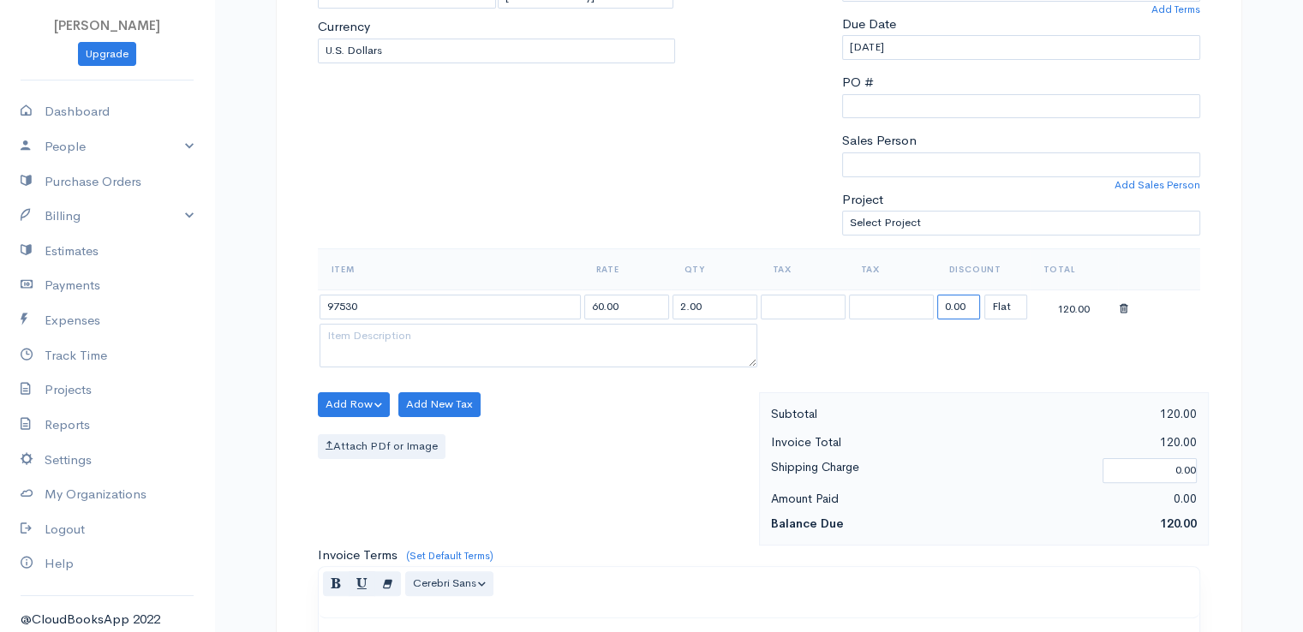
click at [954, 311] on input "0.00" at bounding box center [958, 307] width 43 height 25
type input "72.58"
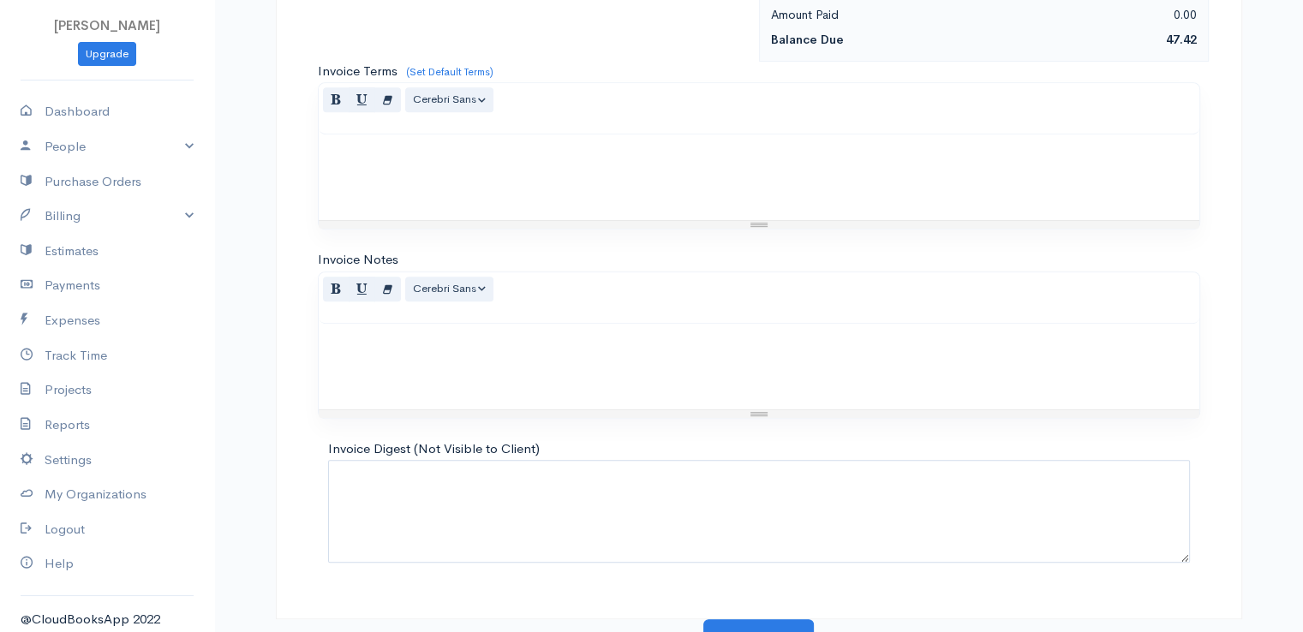
scroll to position [843, 0]
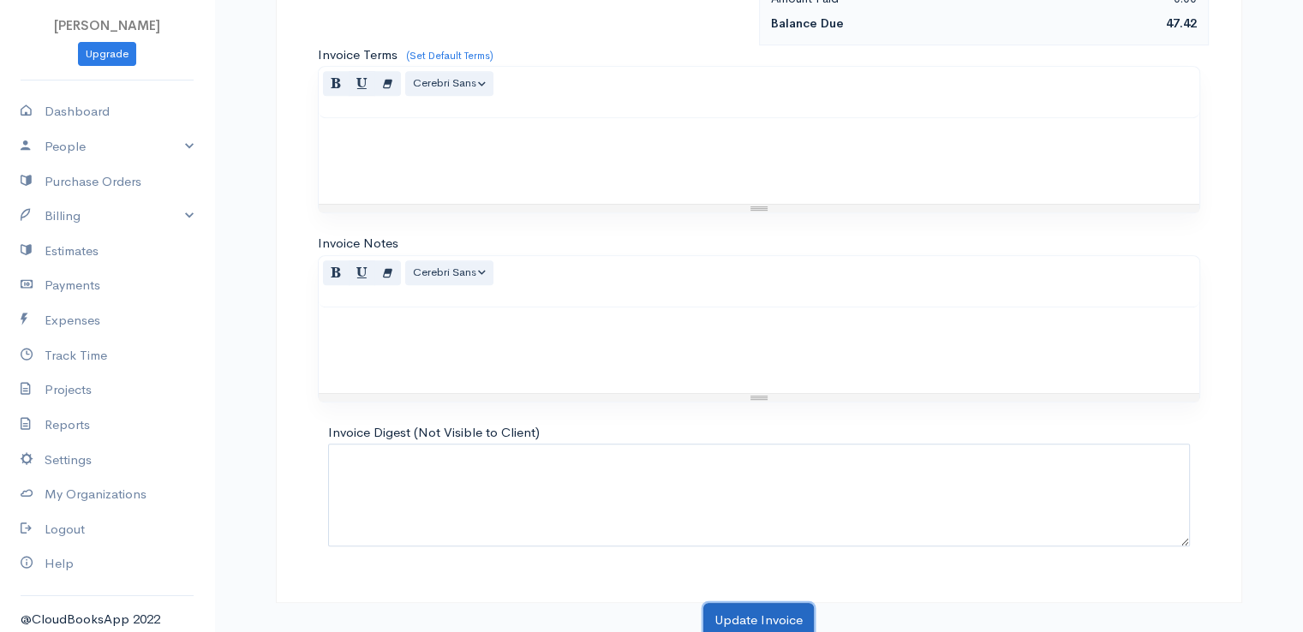
click at [757, 613] on button "Update Invoice" at bounding box center [758, 620] width 111 height 35
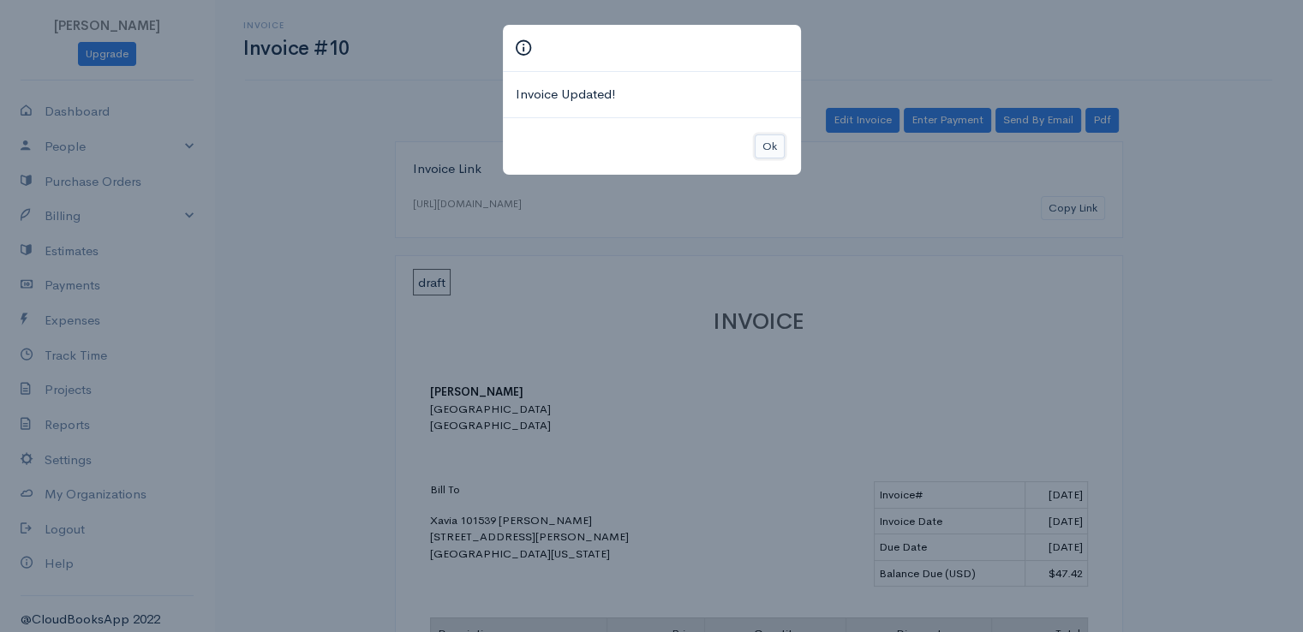
click at [771, 150] on button "Ok" at bounding box center [770, 147] width 30 height 25
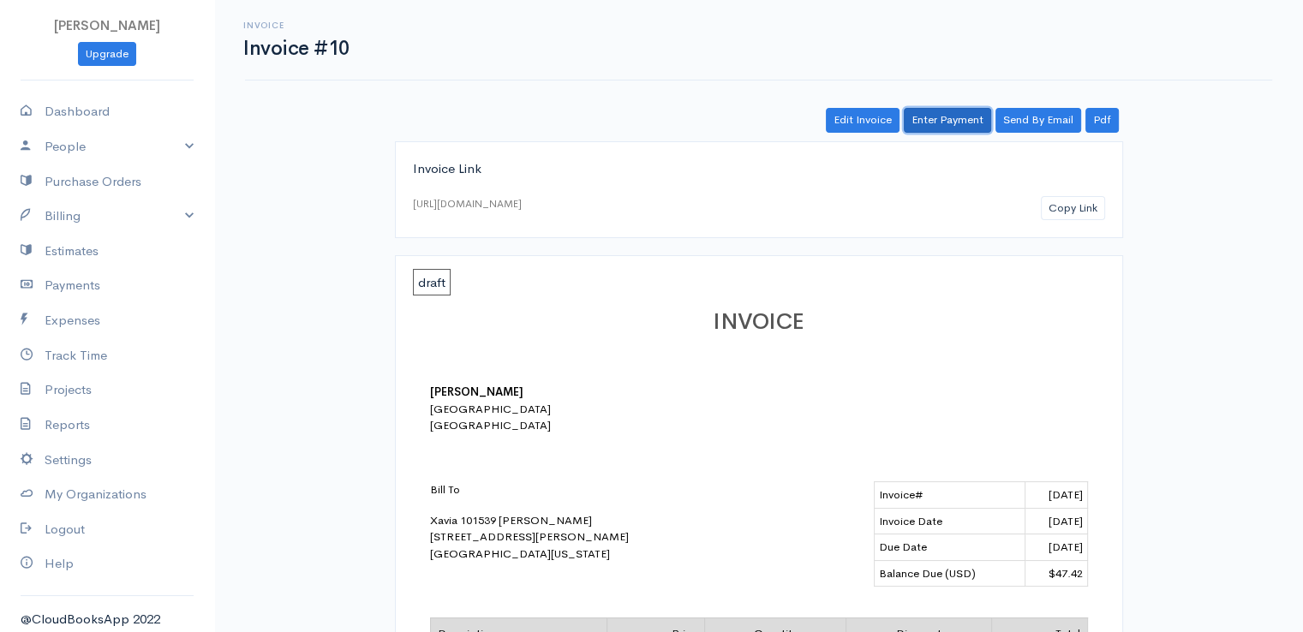
click at [956, 122] on link "Enter Payment" at bounding box center [947, 120] width 87 height 25
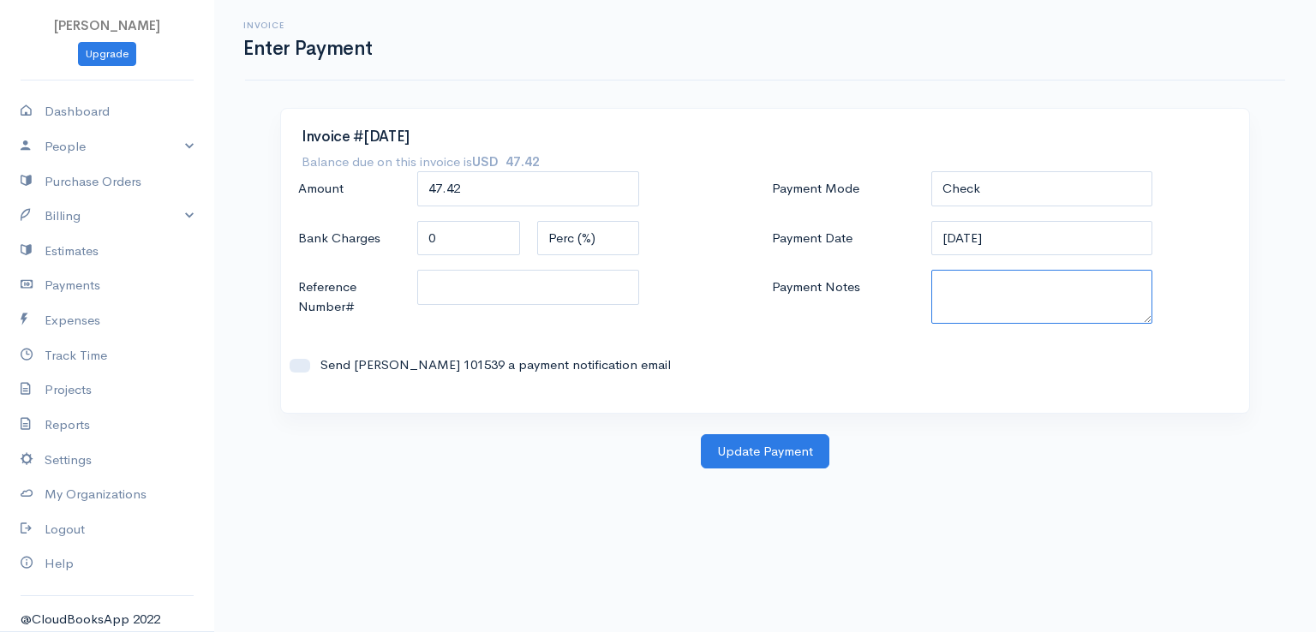
drag, startPoint x: 956, startPoint y: 295, endPoint x: 952, endPoint y: 307, distance: 12.7
click at [952, 307] on textarea "Payment Notes" at bounding box center [1042, 297] width 222 height 54
paste textarea "0080141956"
type textarea "0080141956"
click at [733, 463] on button "Update Payment" at bounding box center [765, 451] width 129 height 35
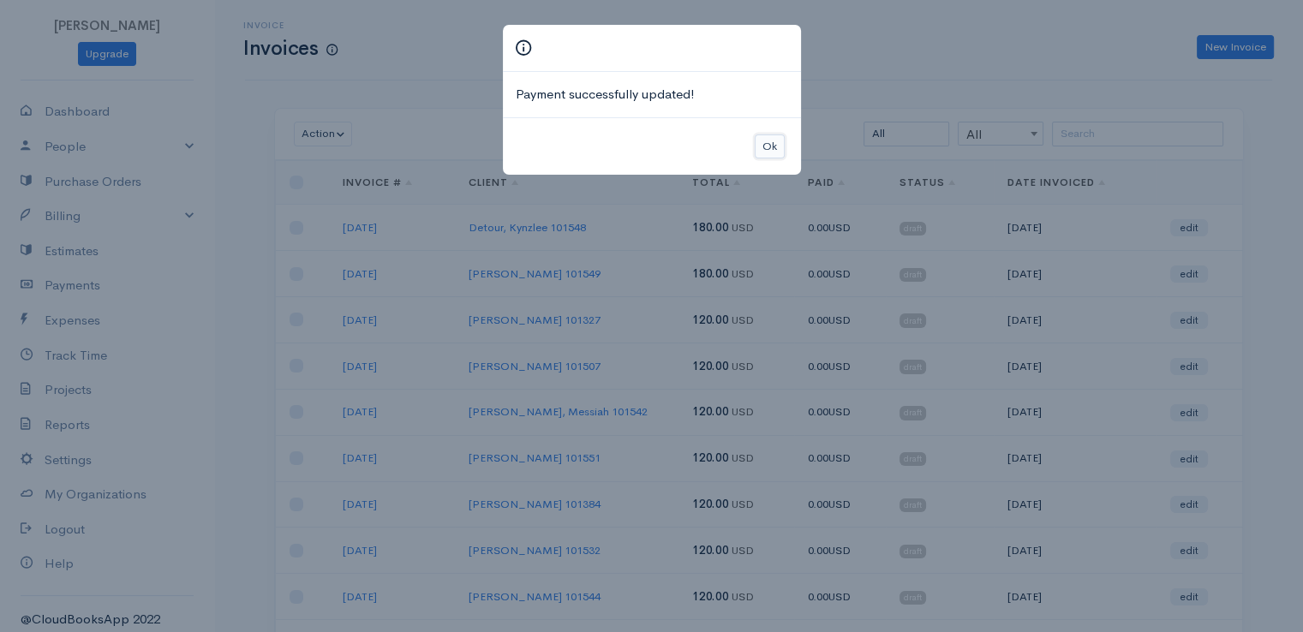
click at [774, 138] on button "Ok" at bounding box center [770, 147] width 30 height 25
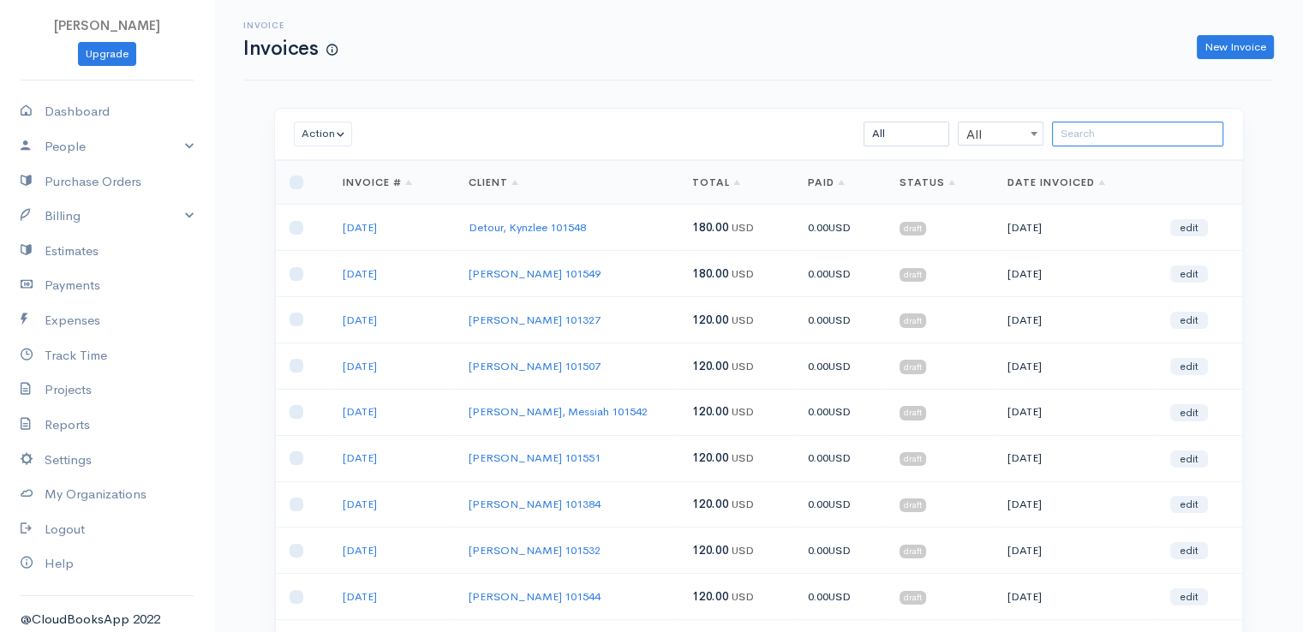
click at [1098, 131] on input "search" at bounding box center [1137, 134] width 171 height 25
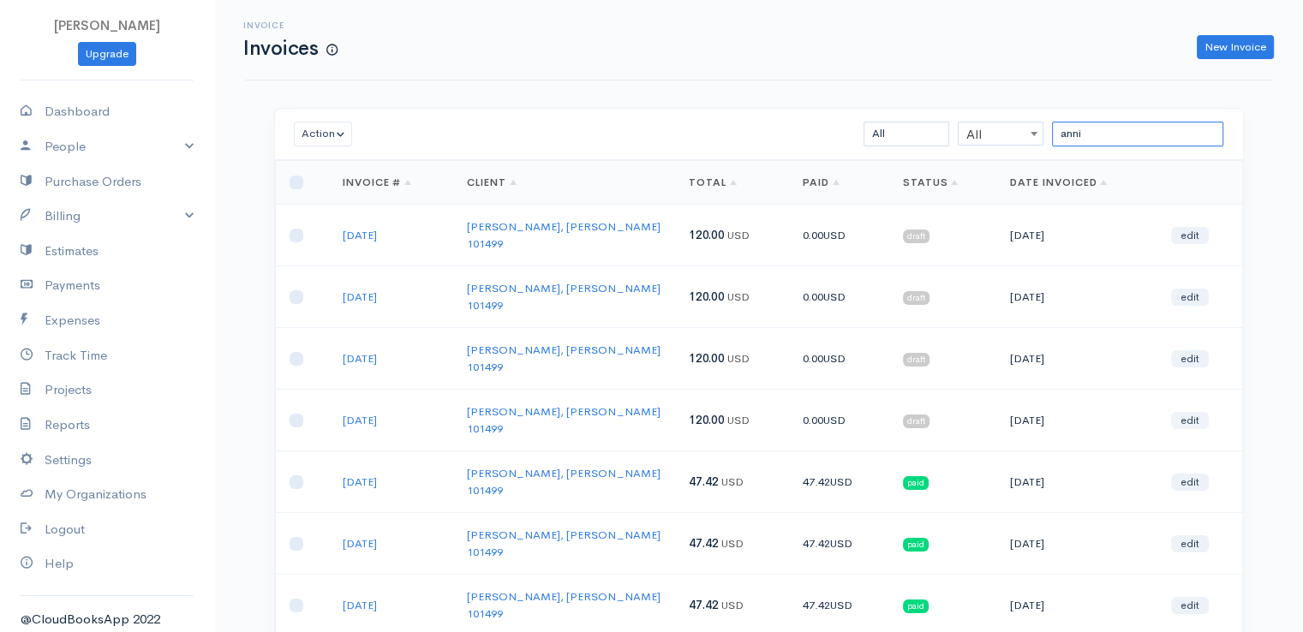
type input "anni"
click at [1187, 412] on link "edit" at bounding box center [1190, 420] width 38 height 17
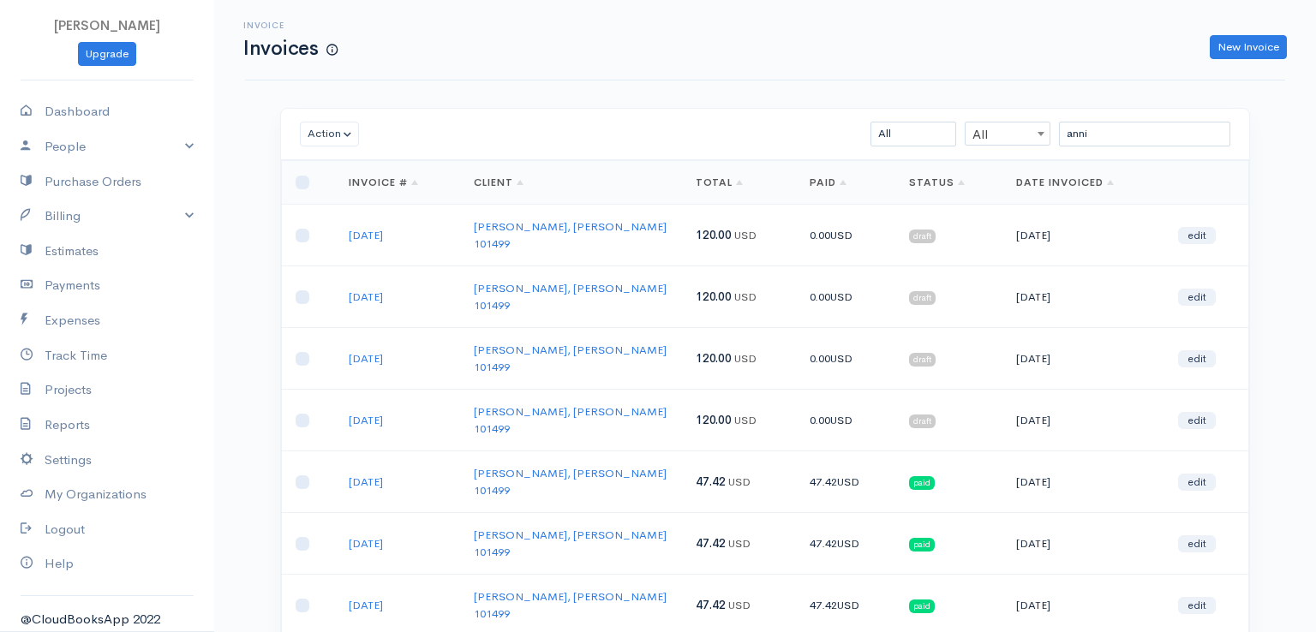
select select "2"
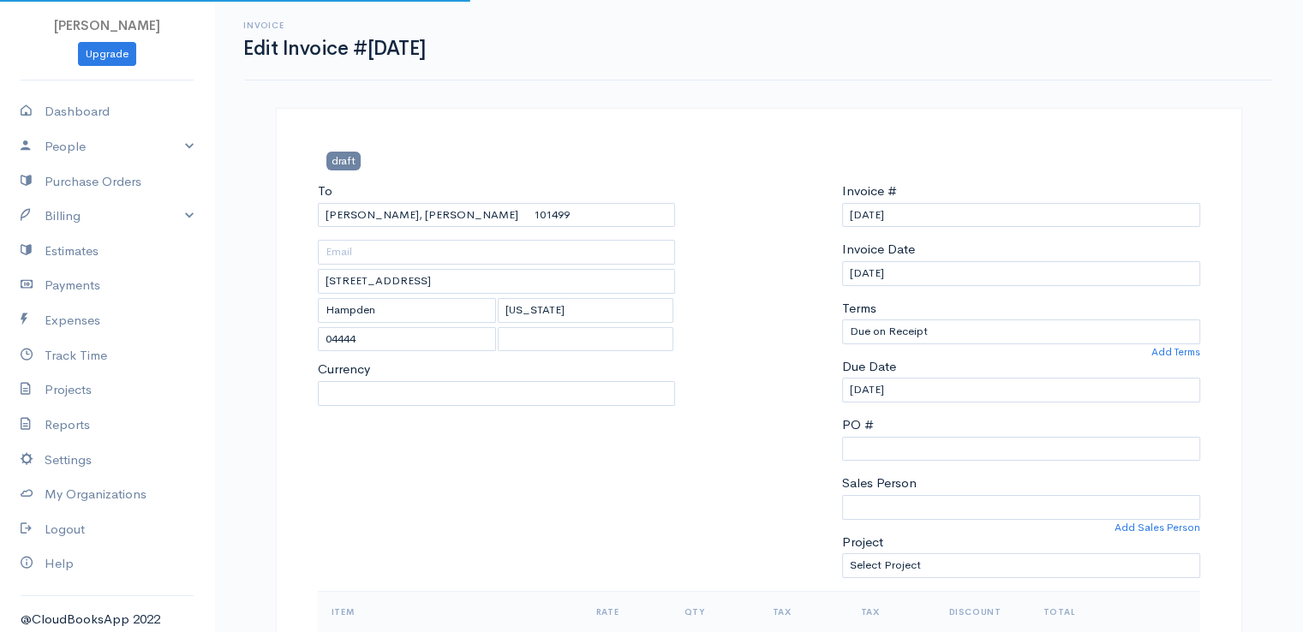
select select "[GEOGRAPHIC_DATA]"
select select "USD"
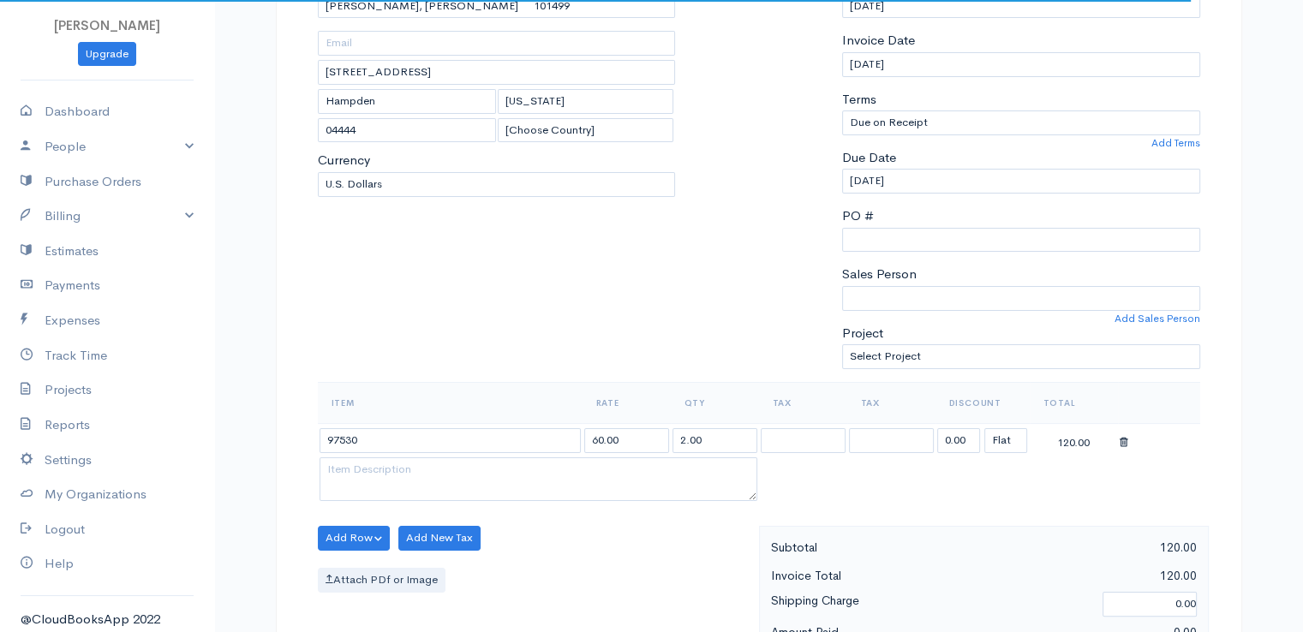
scroll to position [343, 0]
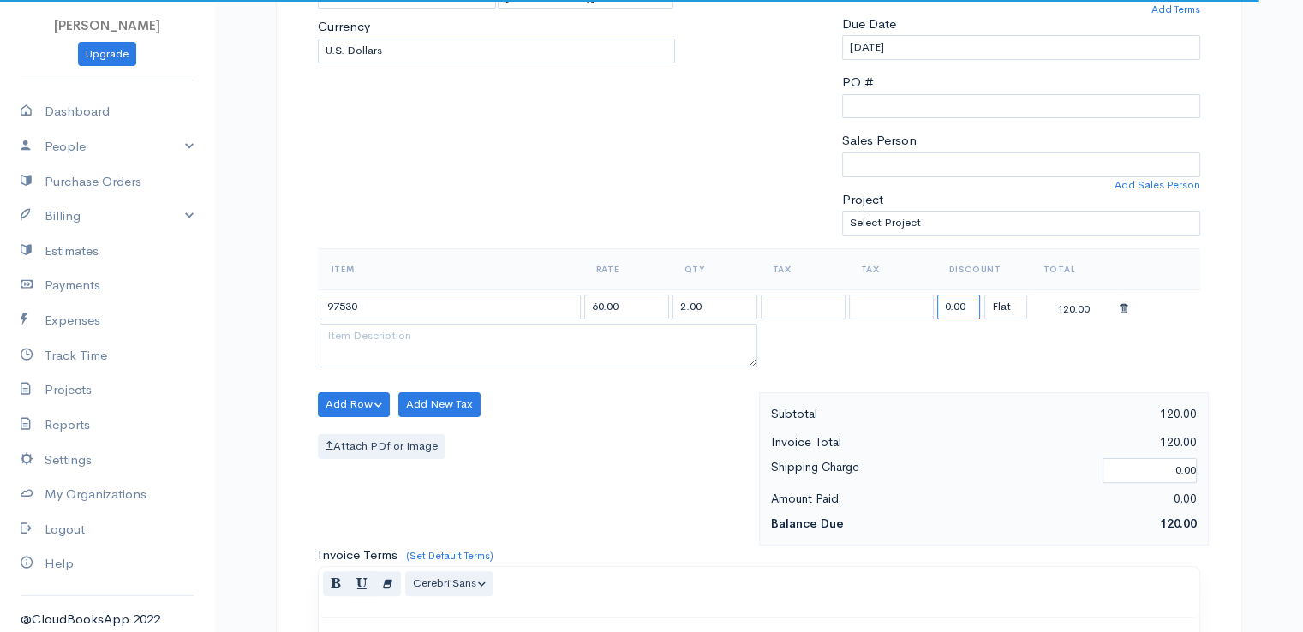
click at [964, 295] on input "0.00" at bounding box center [958, 307] width 43 height 25
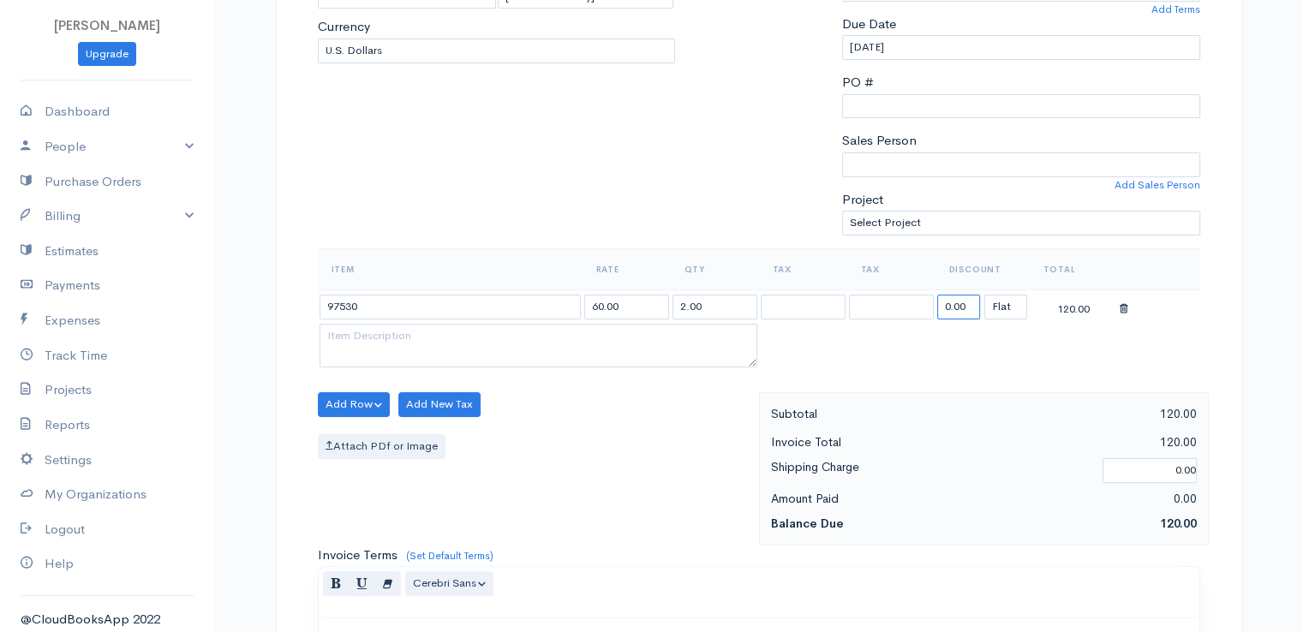
click at [964, 295] on input "0.00" at bounding box center [958, 307] width 43 height 25
type input "72.58"
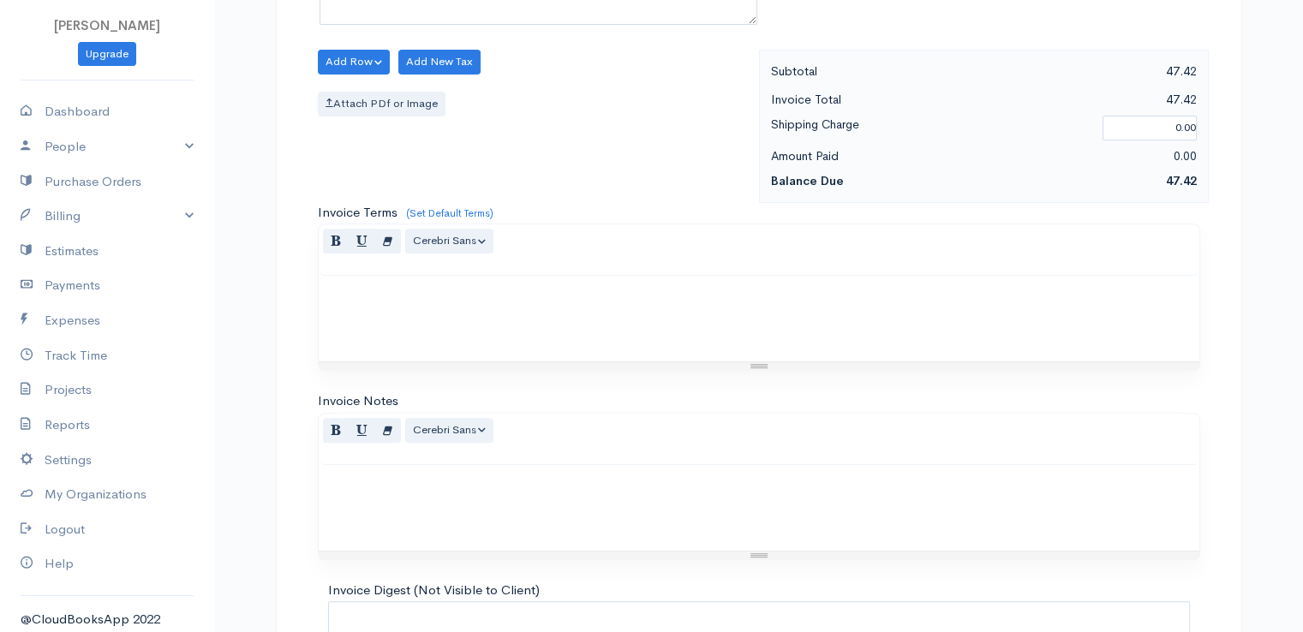
scroll to position [843, 0]
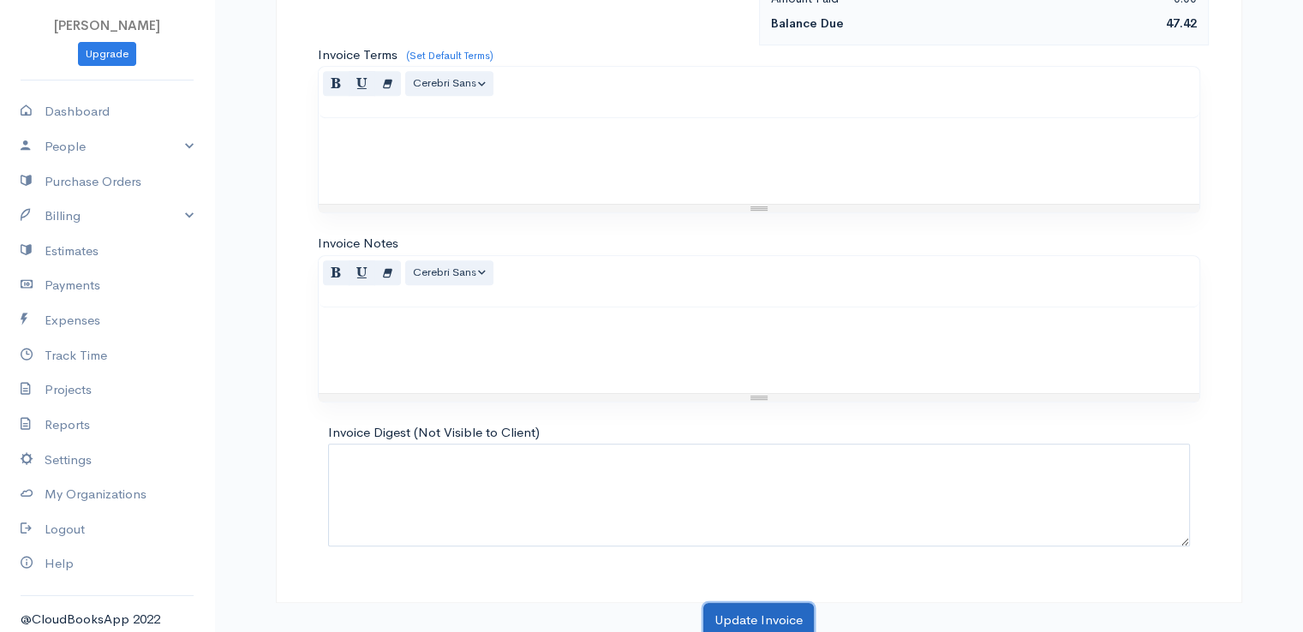
click at [740, 618] on button "Update Invoice" at bounding box center [758, 620] width 111 height 35
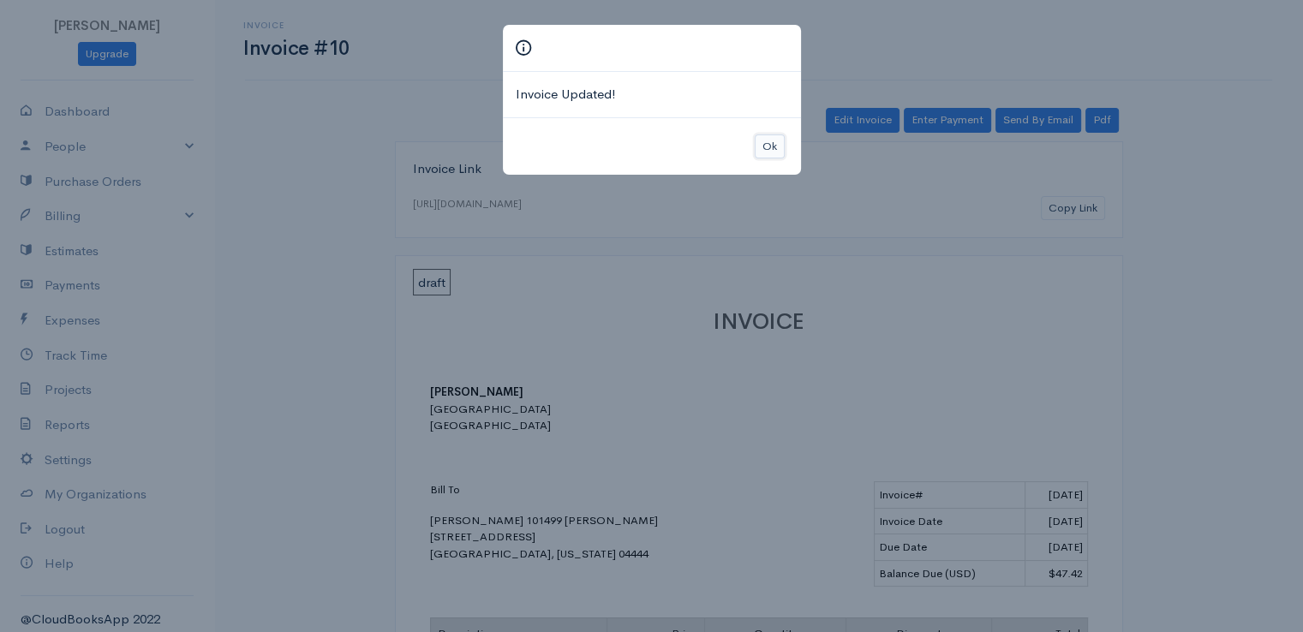
click at [769, 147] on button "Ok" at bounding box center [770, 147] width 30 height 25
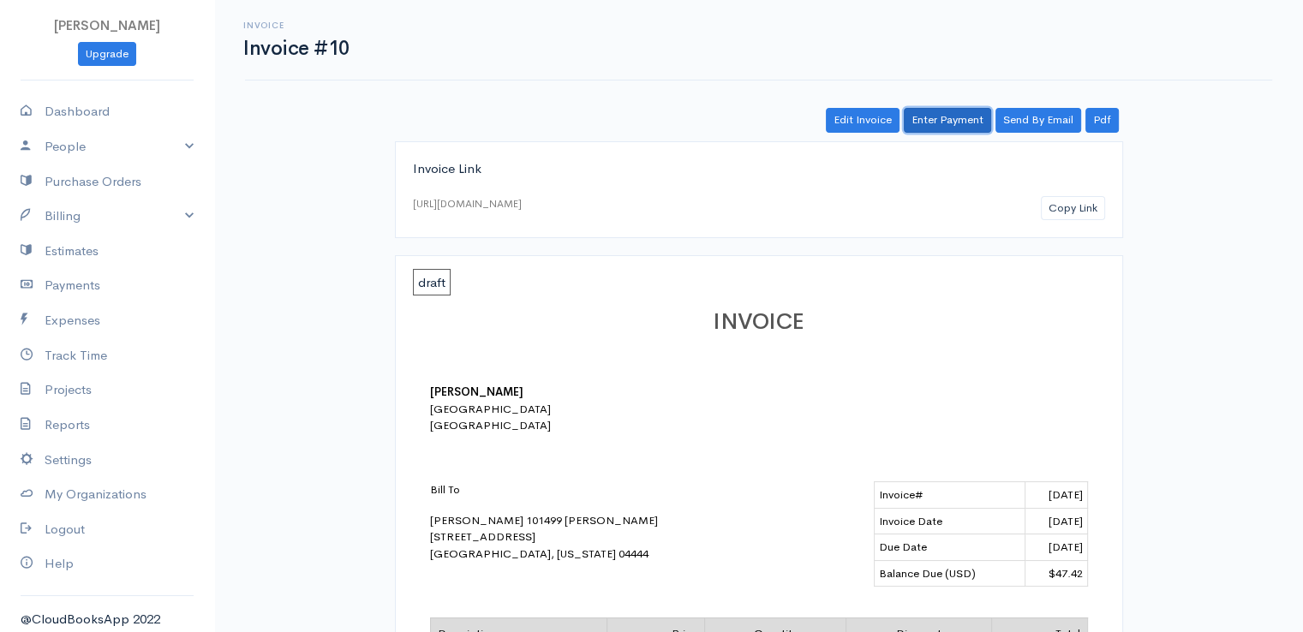
click at [948, 117] on link "Enter Payment" at bounding box center [947, 120] width 87 height 25
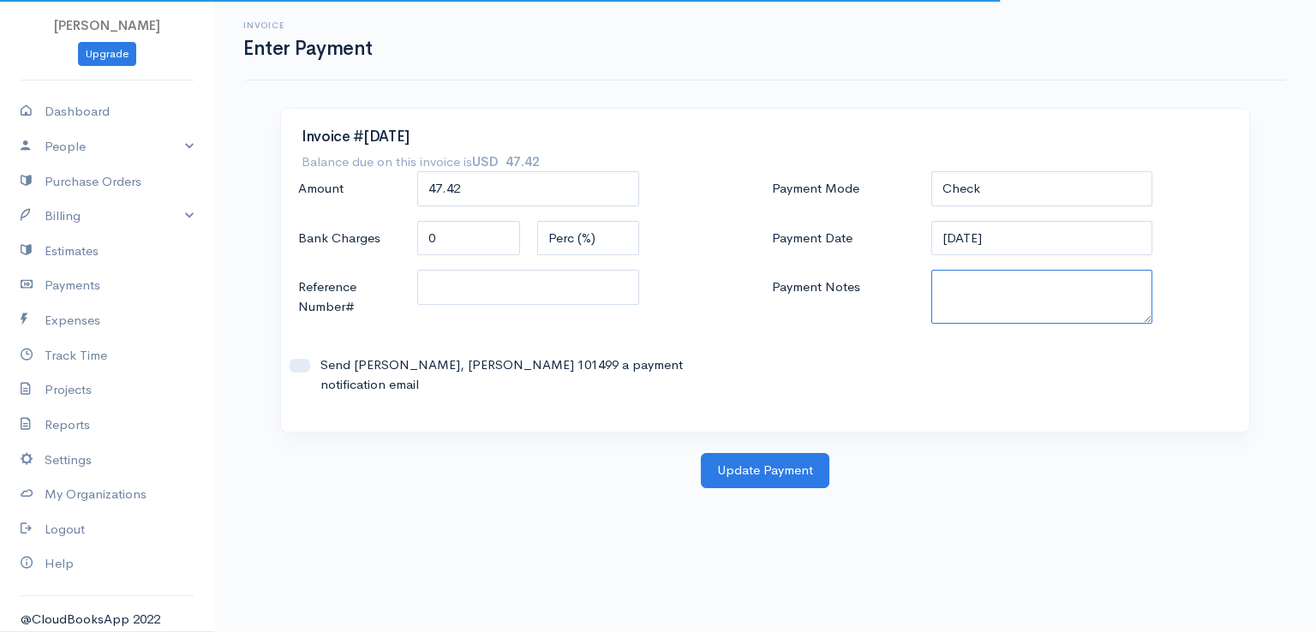
paste textarea "0080141956"
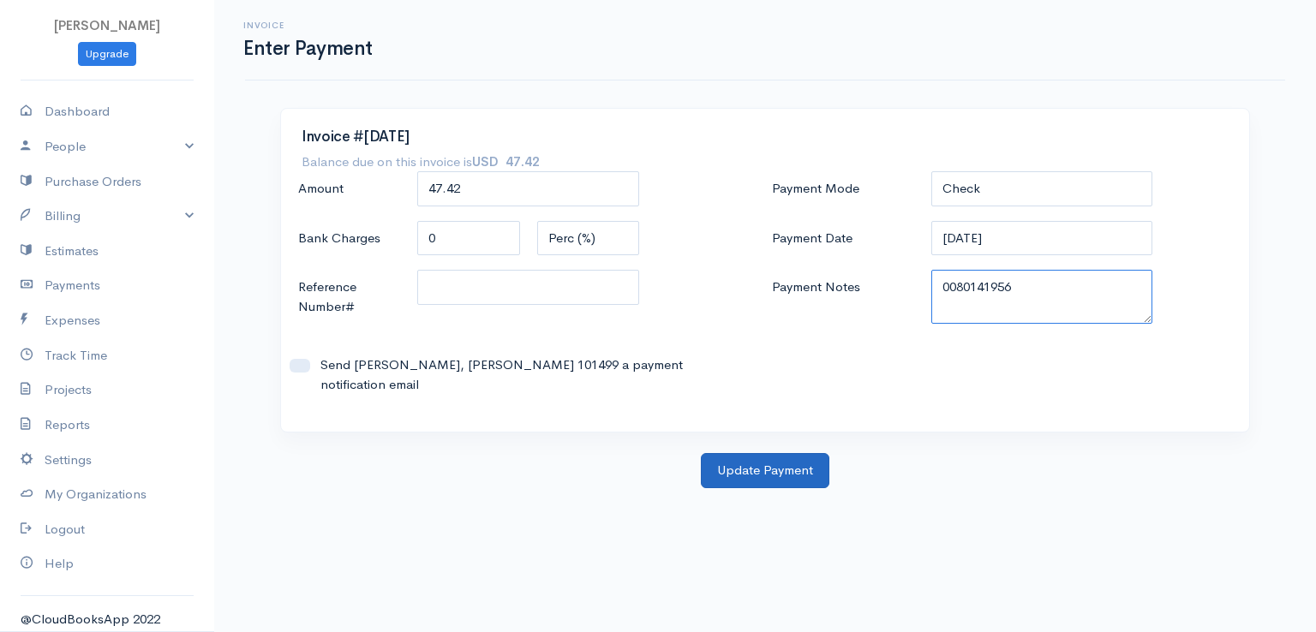
type textarea "0080141956"
click at [732, 453] on button "Update Payment" at bounding box center [765, 470] width 129 height 35
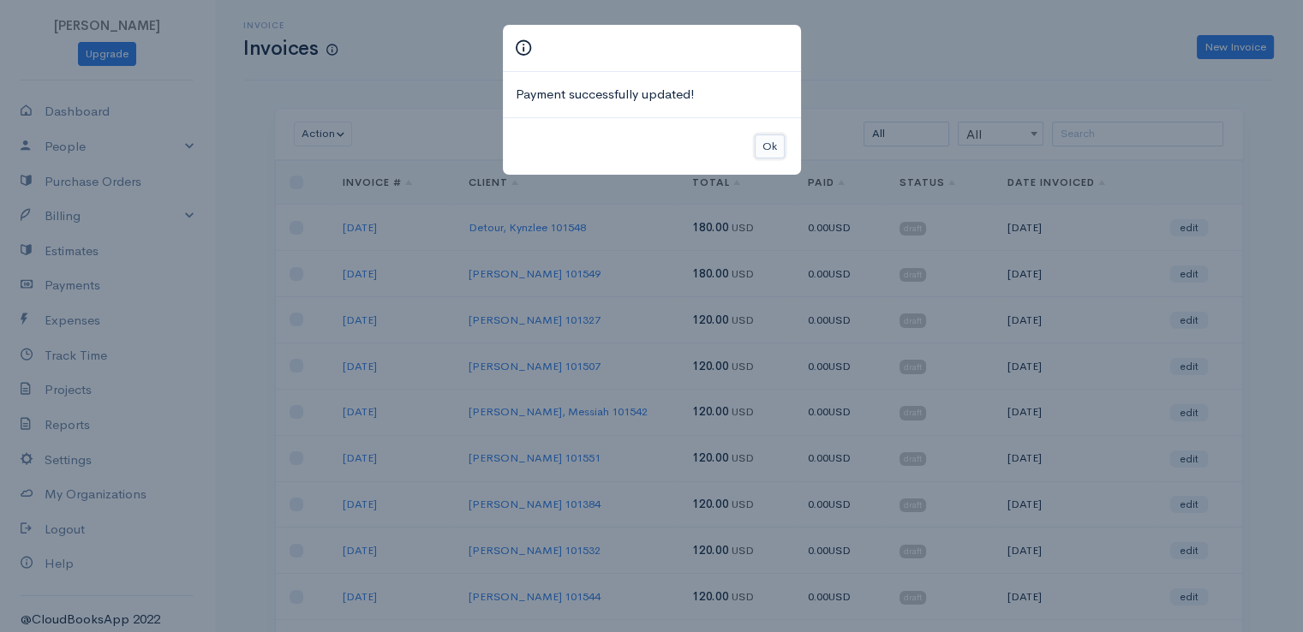
drag, startPoint x: 774, startPoint y: 145, endPoint x: 802, endPoint y: 152, distance: 29.1
click at [774, 145] on button "Ok" at bounding box center [770, 147] width 30 height 25
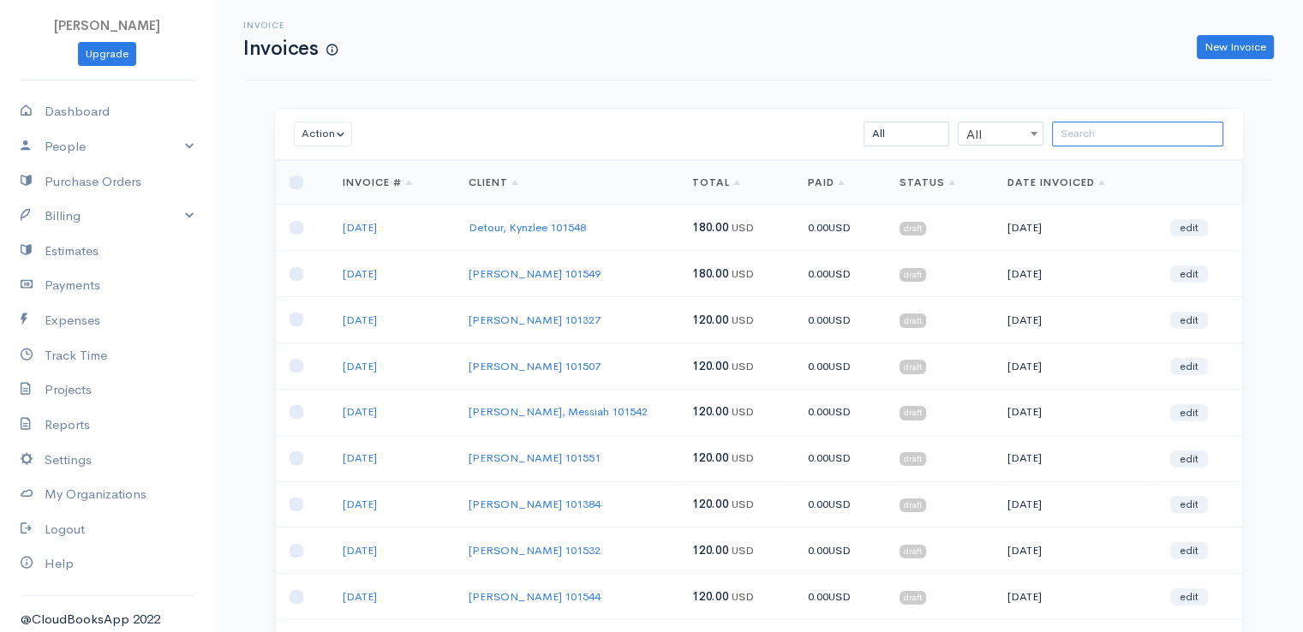
click at [1082, 132] on input "search" at bounding box center [1137, 134] width 171 height 25
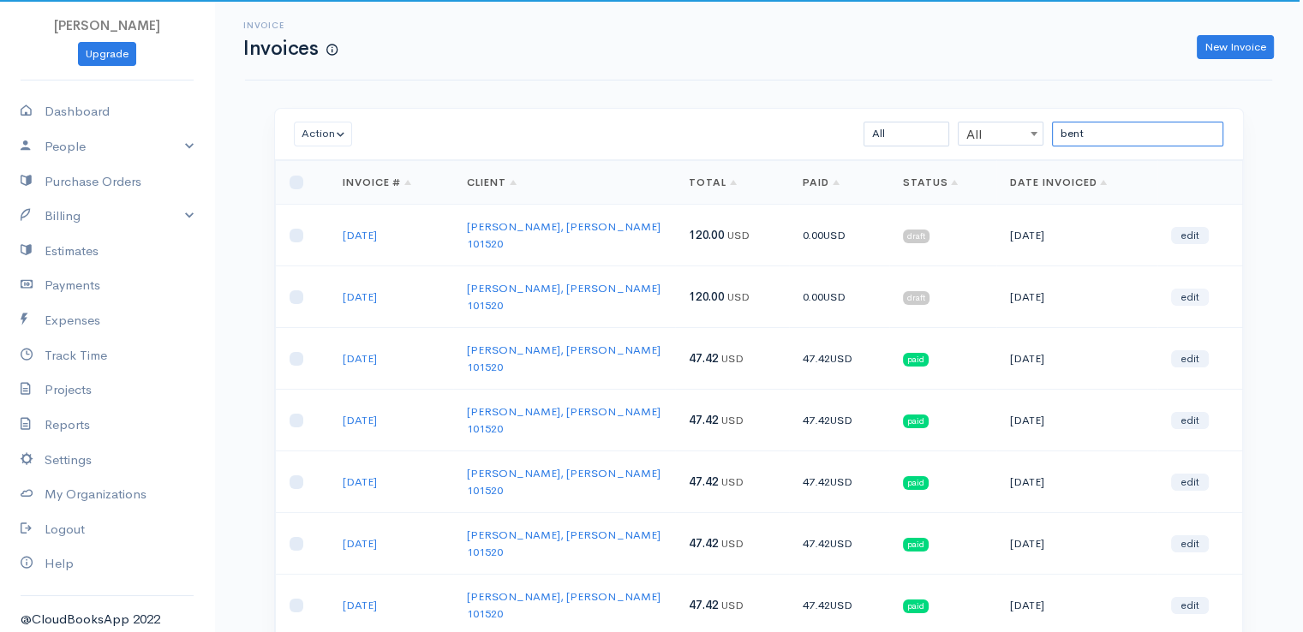
type input "bent"
click at [1191, 289] on link "edit" at bounding box center [1190, 297] width 38 height 17
select select "2"
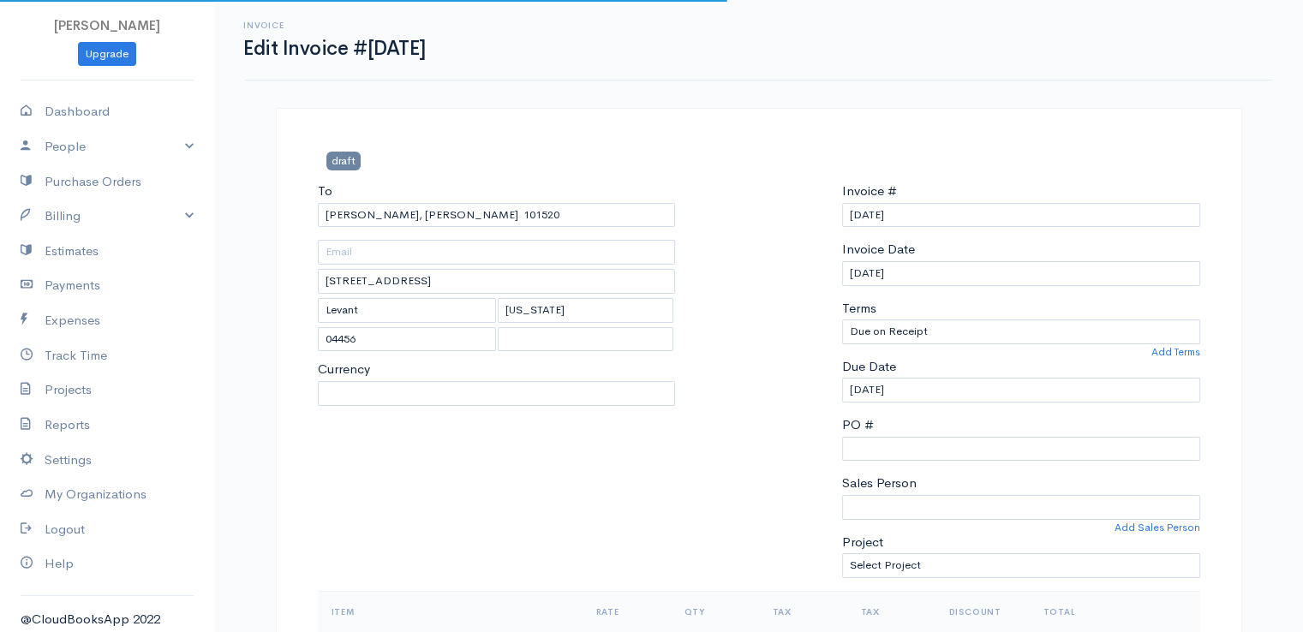
select select "[GEOGRAPHIC_DATA]"
select select "USD"
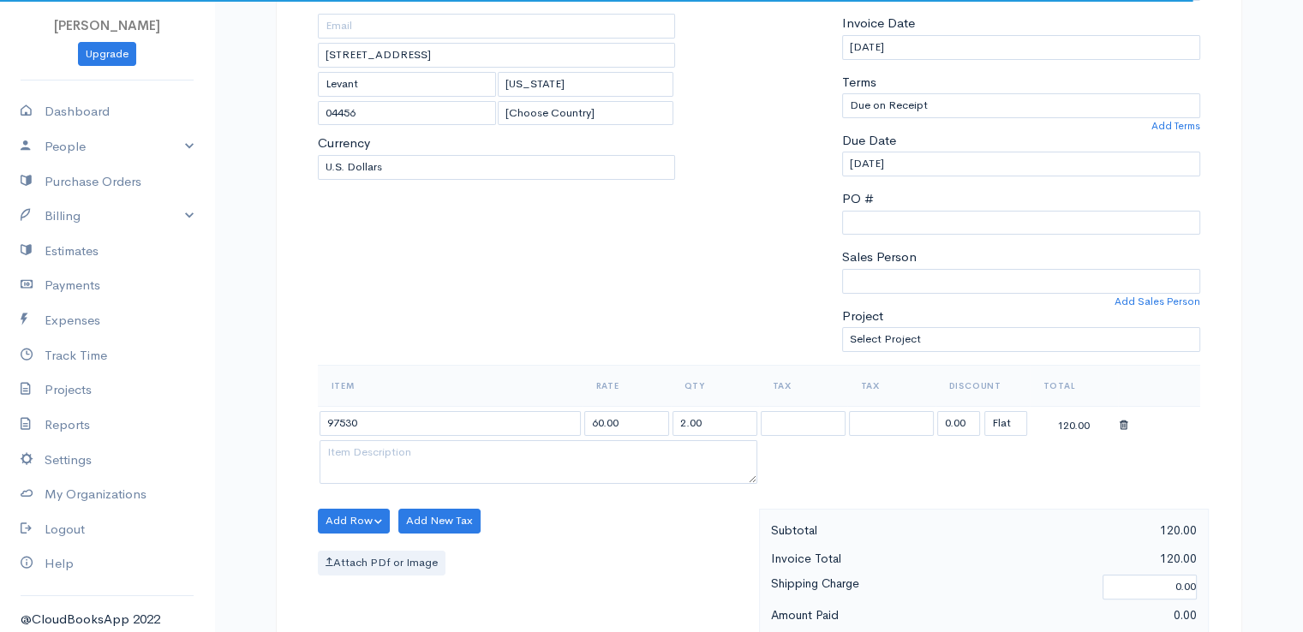
scroll to position [428, 0]
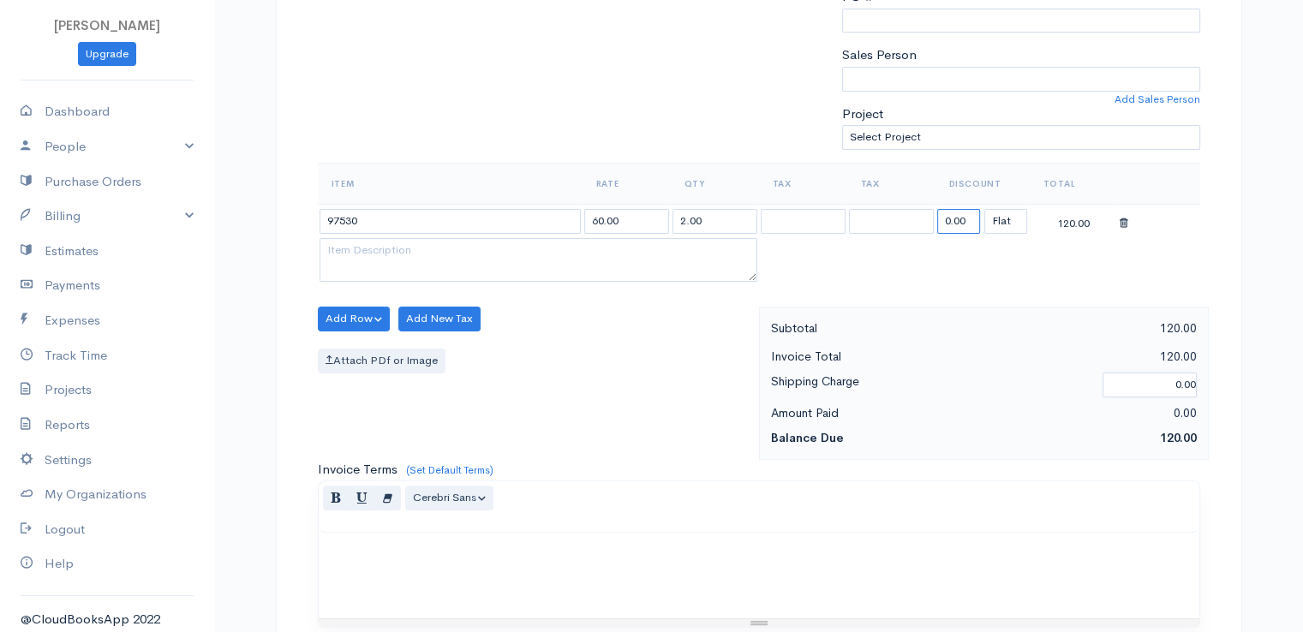
click at [965, 218] on input "0.00" at bounding box center [958, 221] width 43 height 25
type input "72.58"
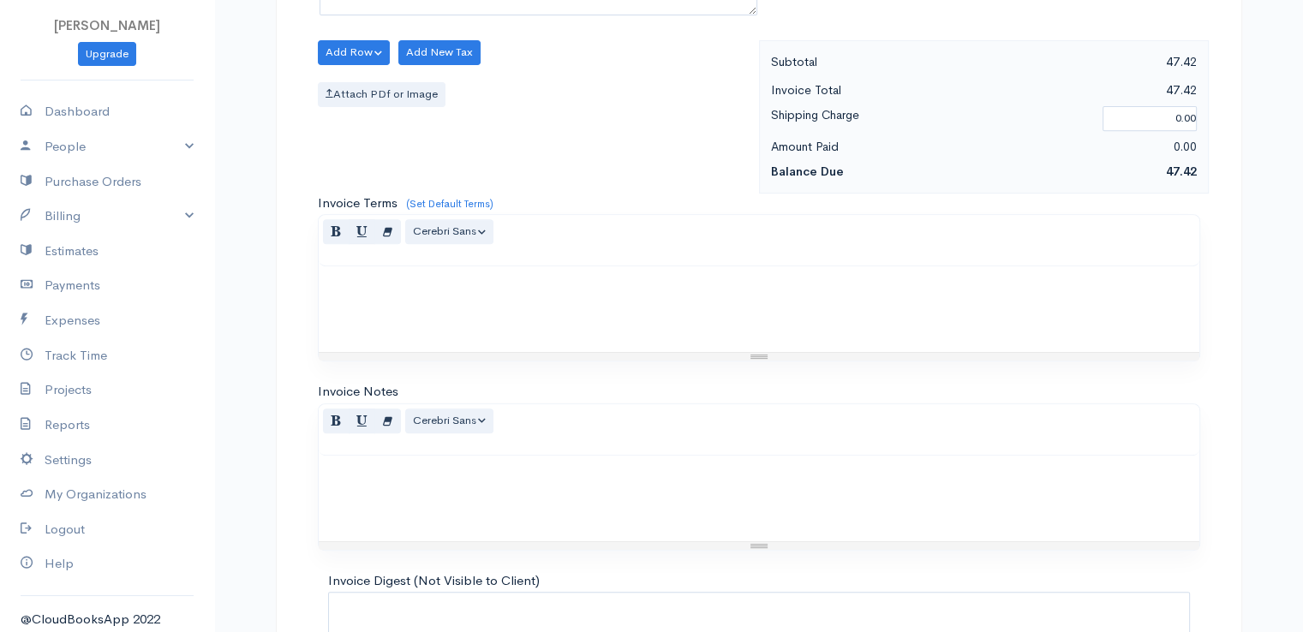
scroll to position [843, 0]
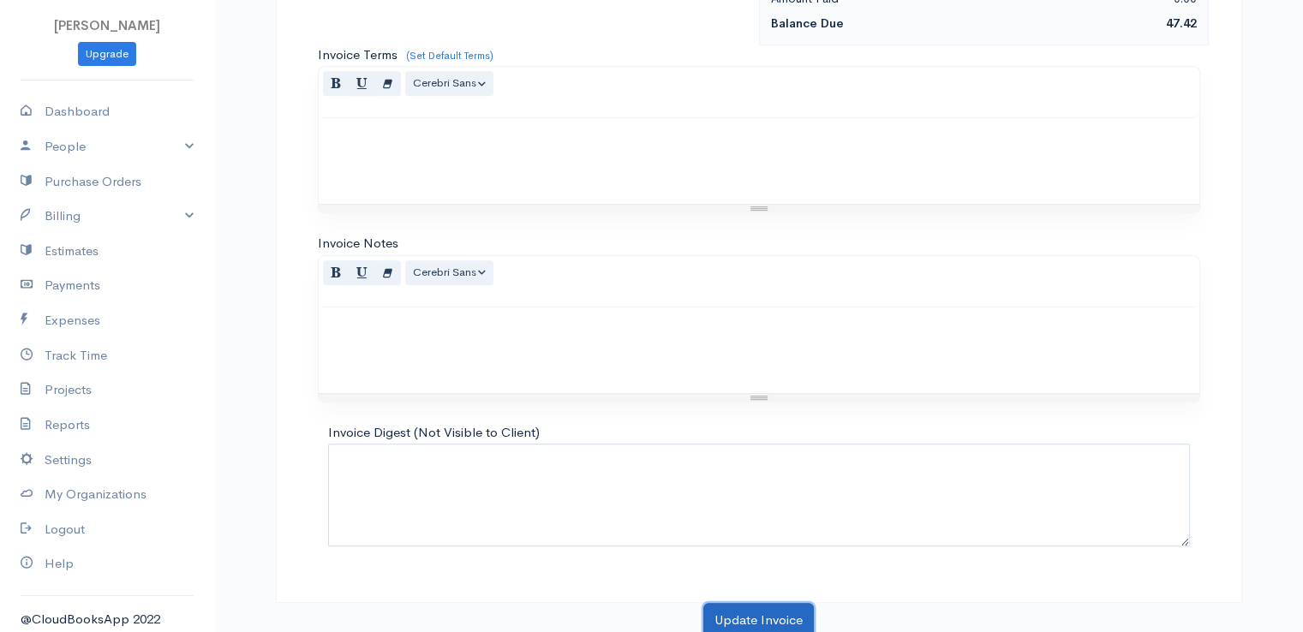
click at [717, 613] on button "Update Invoice" at bounding box center [758, 620] width 111 height 35
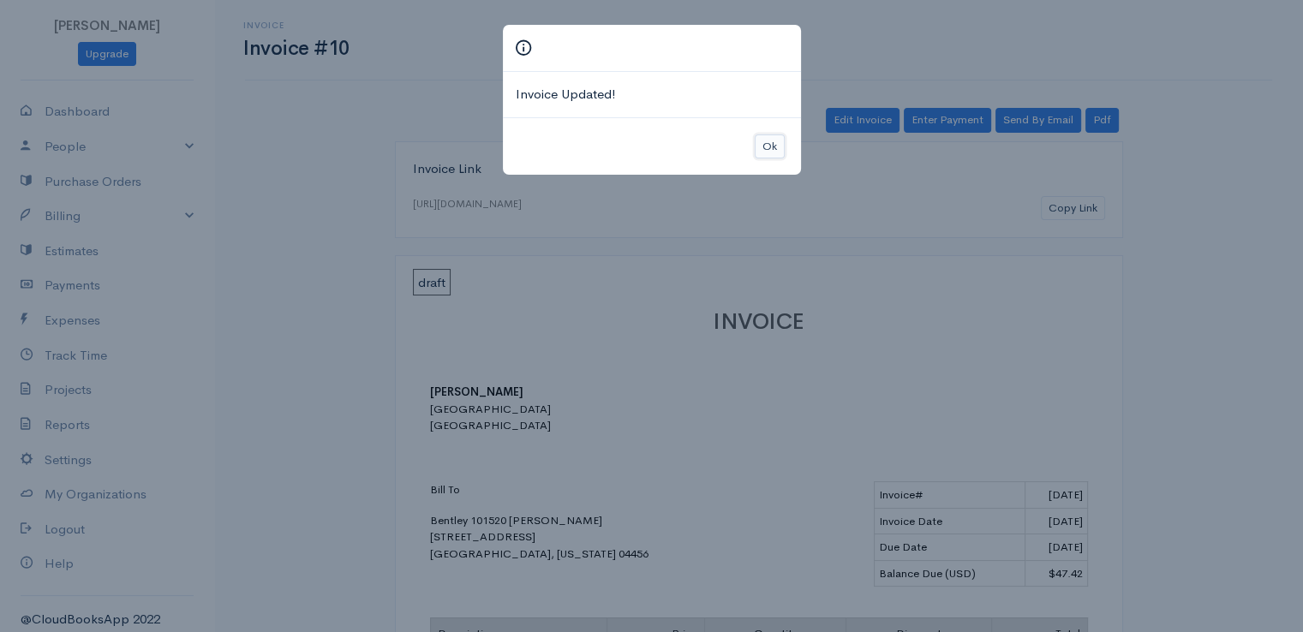
click at [774, 147] on button "Ok" at bounding box center [770, 147] width 30 height 25
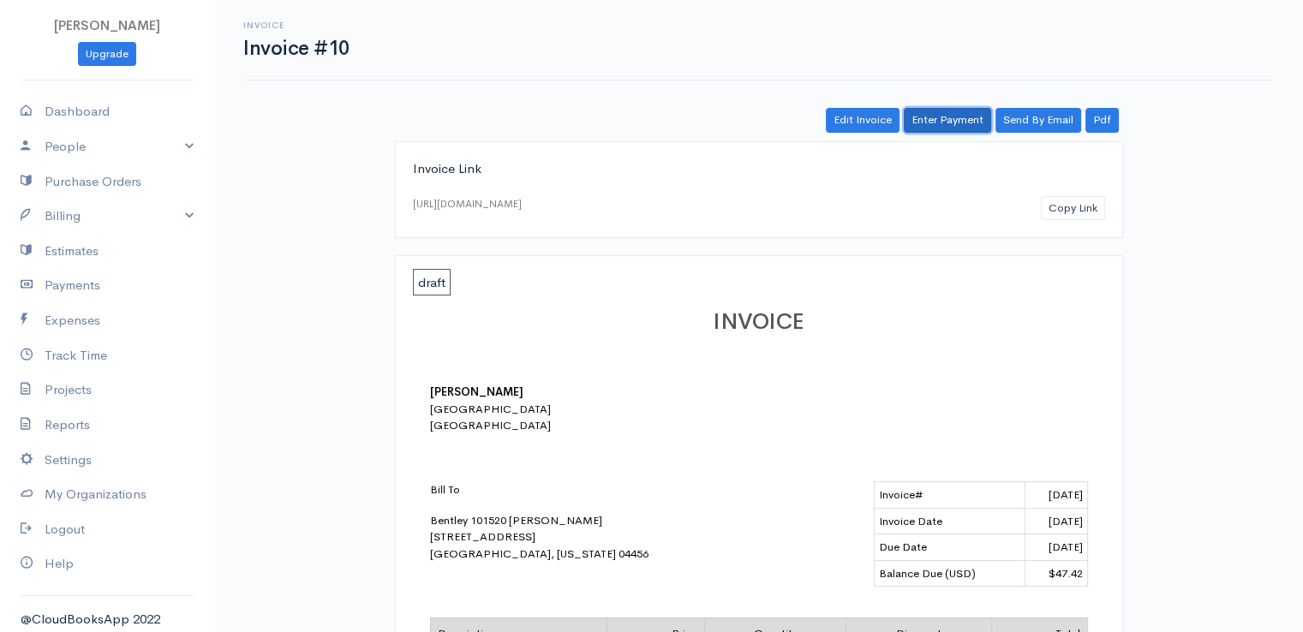
click at [957, 117] on link "Enter Payment" at bounding box center [947, 120] width 87 height 25
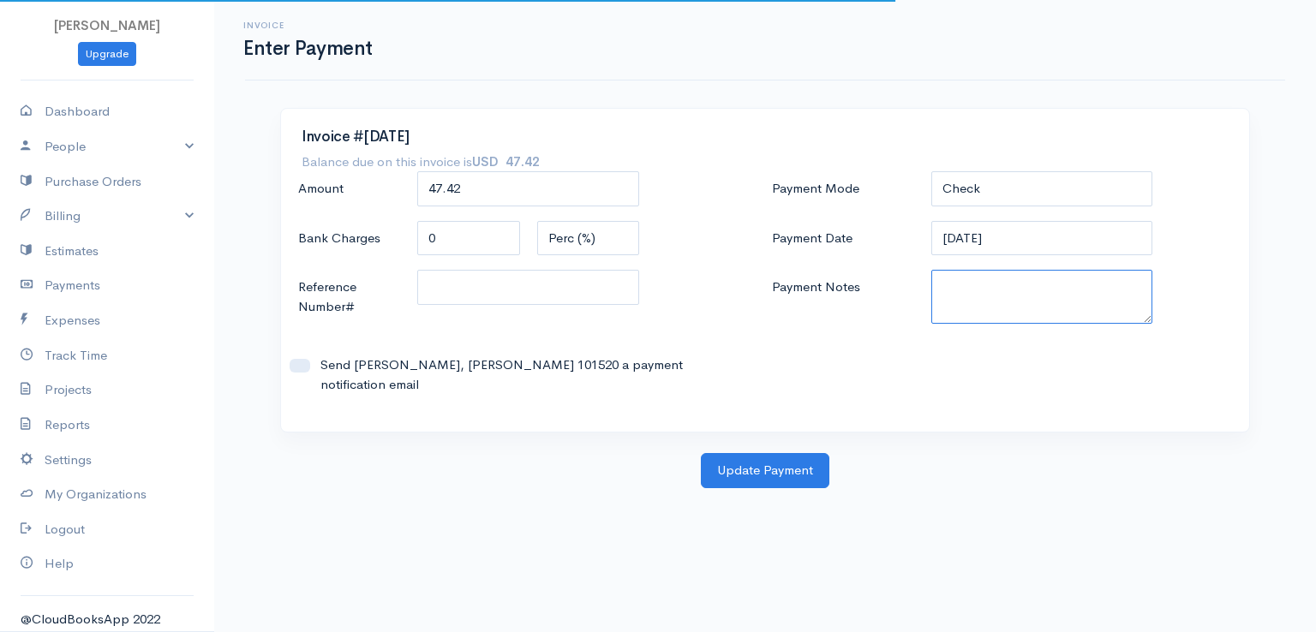
click at [984, 299] on textarea "Payment Notes" at bounding box center [1042, 297] width 222 height 54
paste textarea "0080141956"
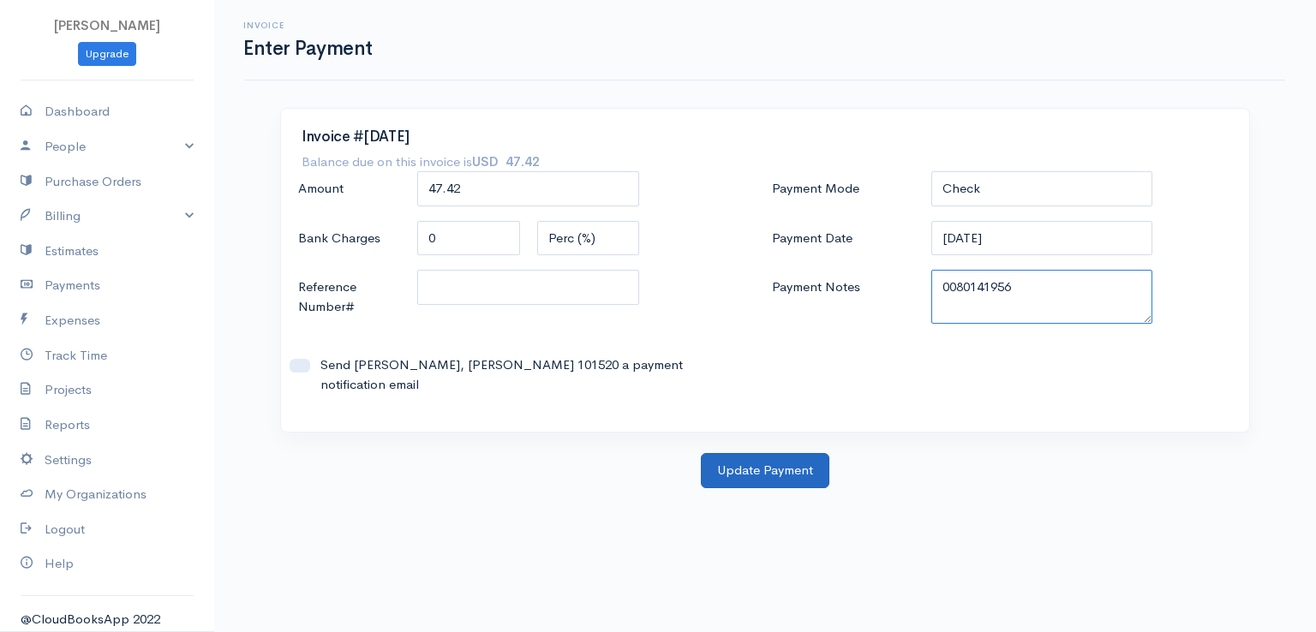
type textarea "0080141956"
click at [765, 453] on button "Update Payment" at bounding box center [765, 470] width 129 height 35
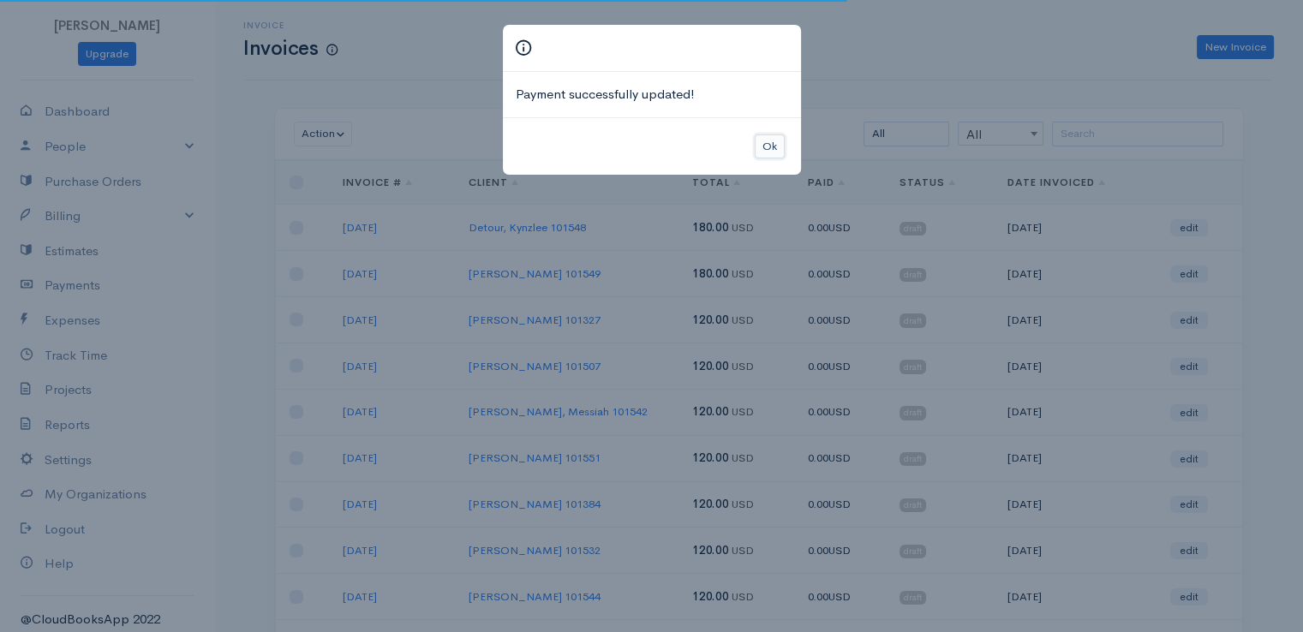
drag, startPoint x: 771, startPoint y: 146, endPoint x: 811, endPoint y: 148, distance: 40.4
click at [771, 145] on button "Ok" at bounding box center [770, 147] width 30 height 25
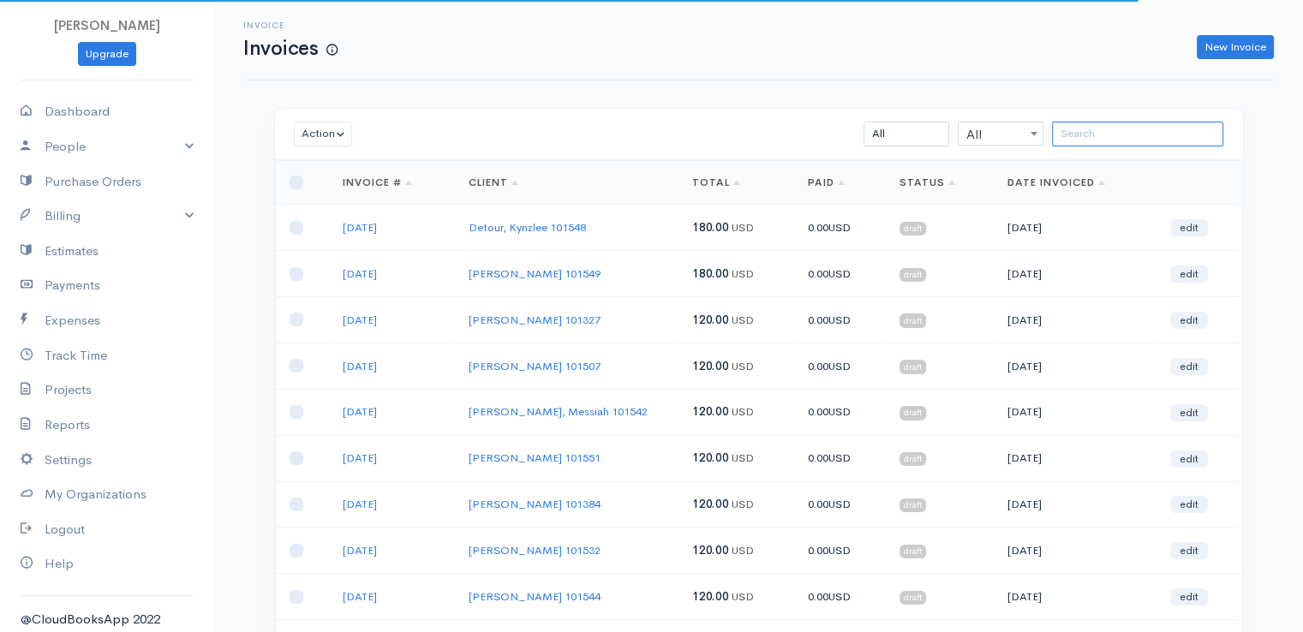
click at [1169, 130] on input "search" at bounding box center [1137, 134] width 171 height 25
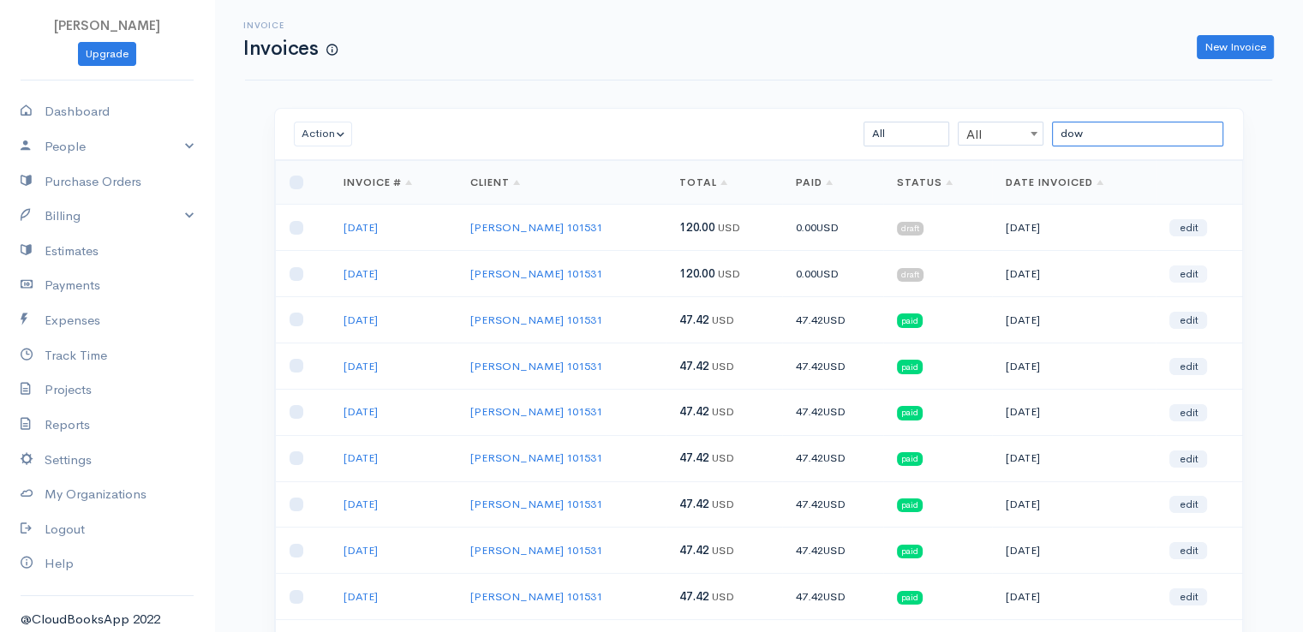
type input "dow"
click at [1174, 277] on link "edit" at bounding box center [1188, 274] width 38 height 17
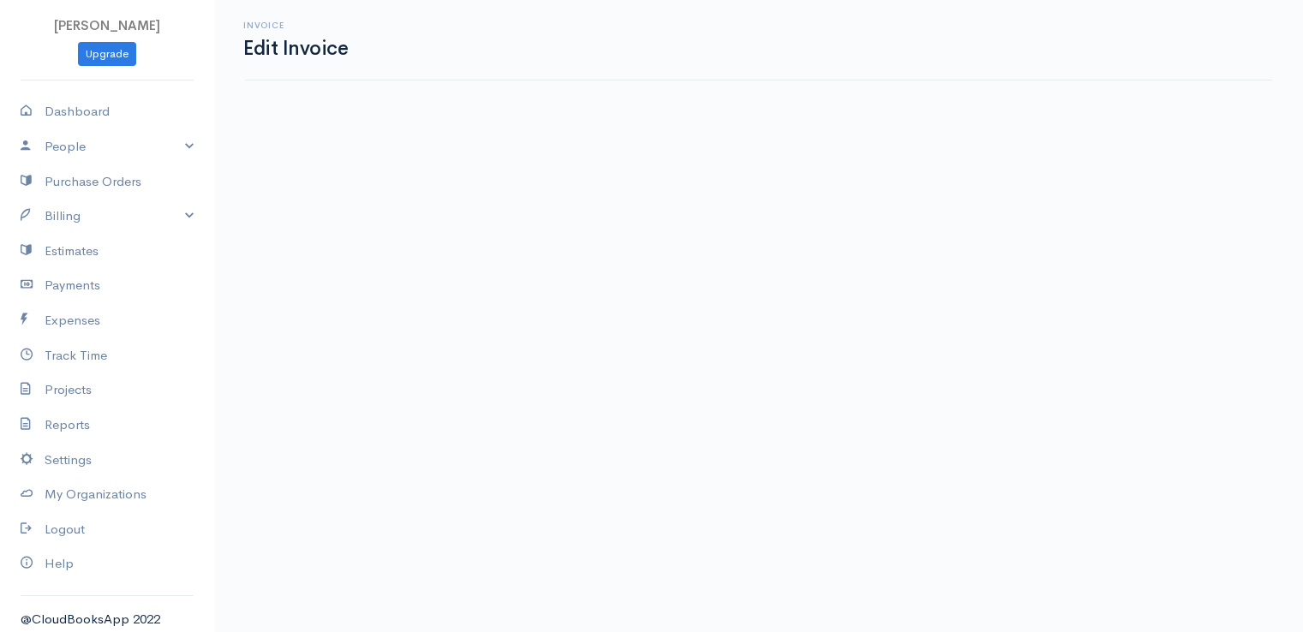
select select "2"
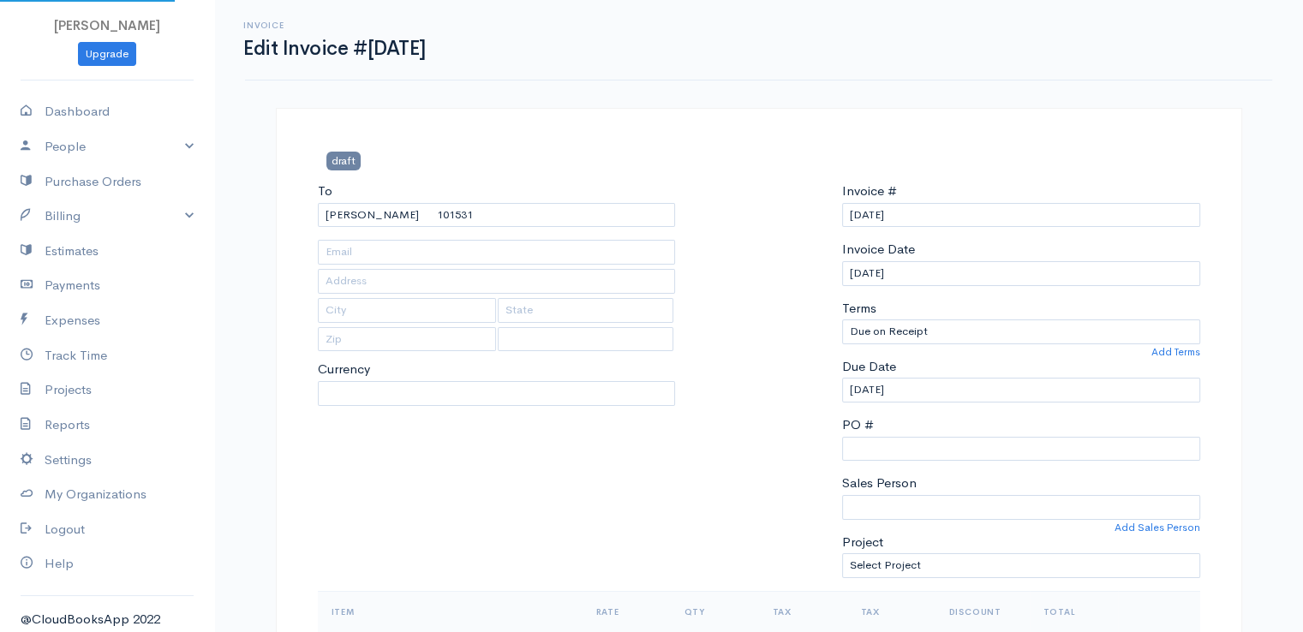
select select "[GEOGRAPHIC_DATA]"
select select "USD"
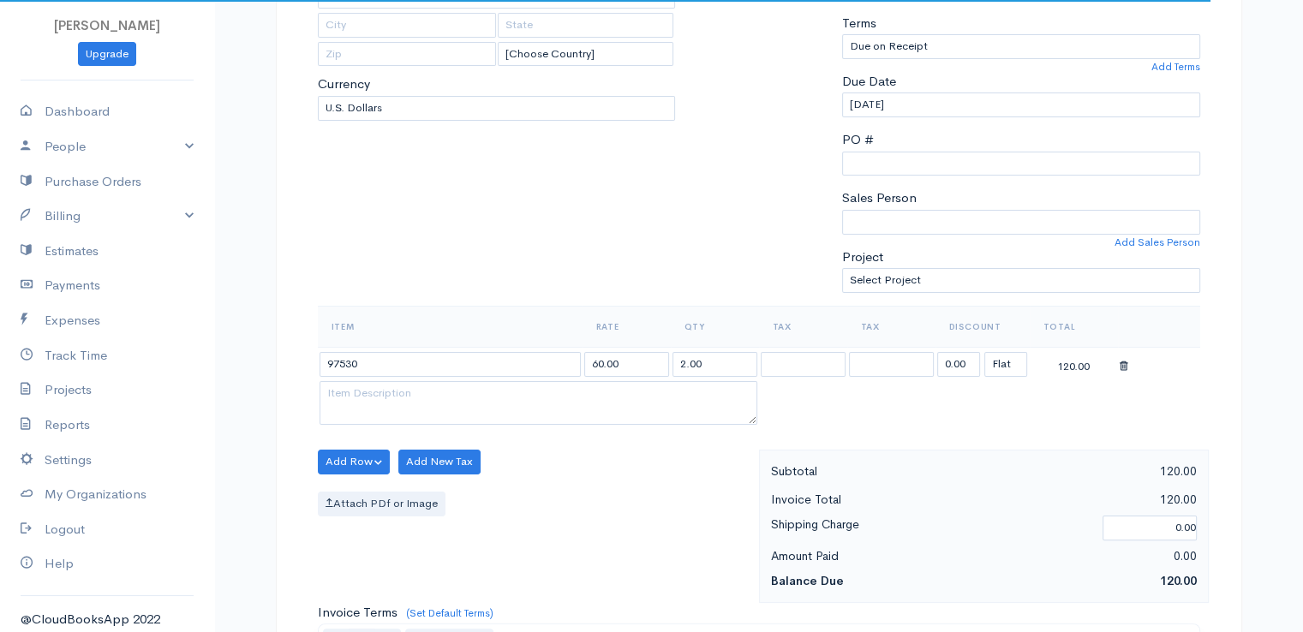
scroll to position [343, 0]
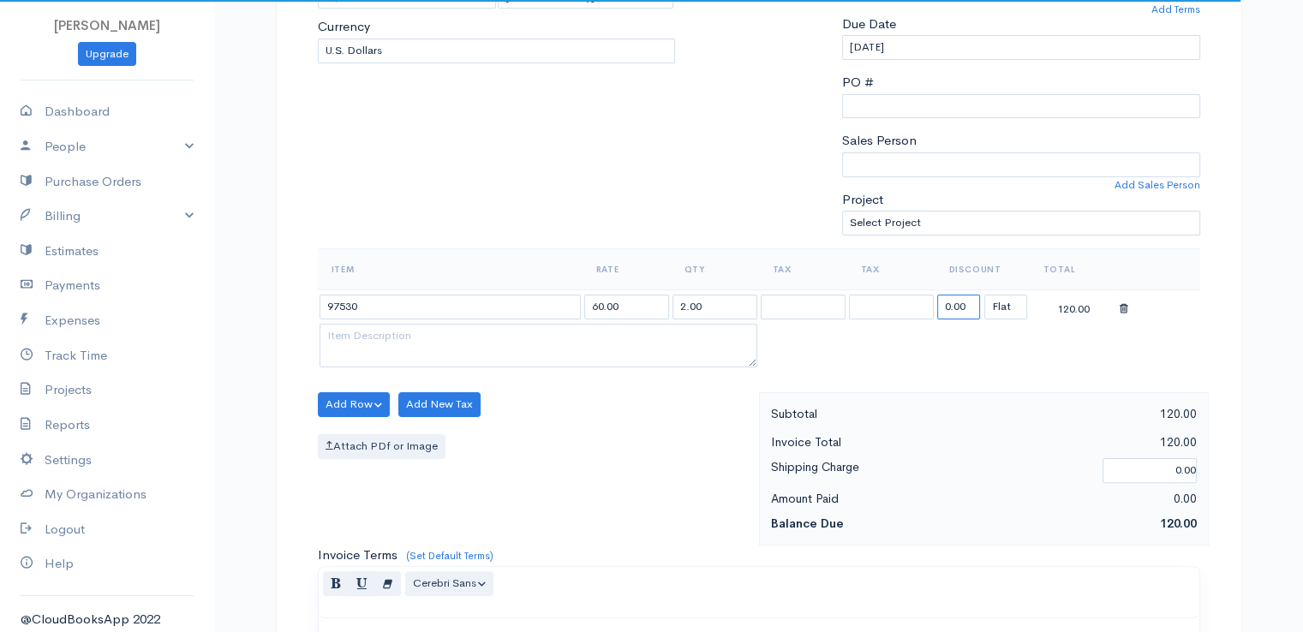
click at [963, 306] on input "0.00" at bounding box center [958, 307] width 43 height 25
click at [964, 306] on input "0.00" at bounding box center [958, 307] width 43 height 25
type input "72.58"
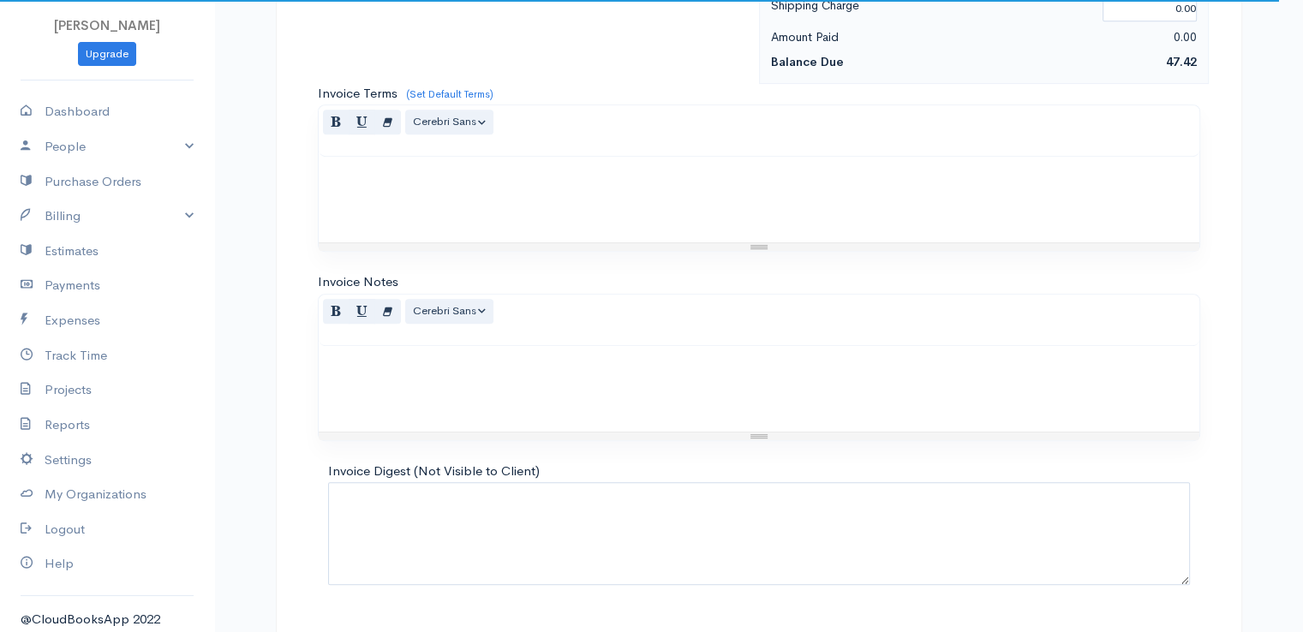
scroll to position [843, 0]
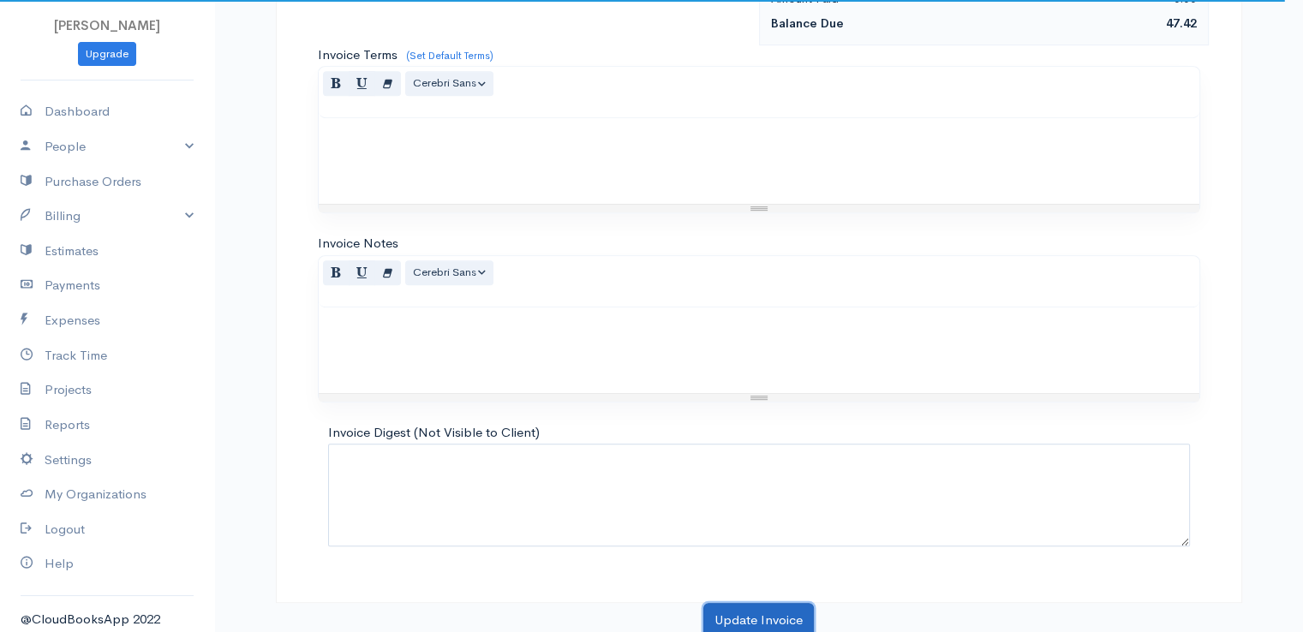
click at [744, 625] on button "Update Invoice" at bounding box center [758, 620] width 111 height 35
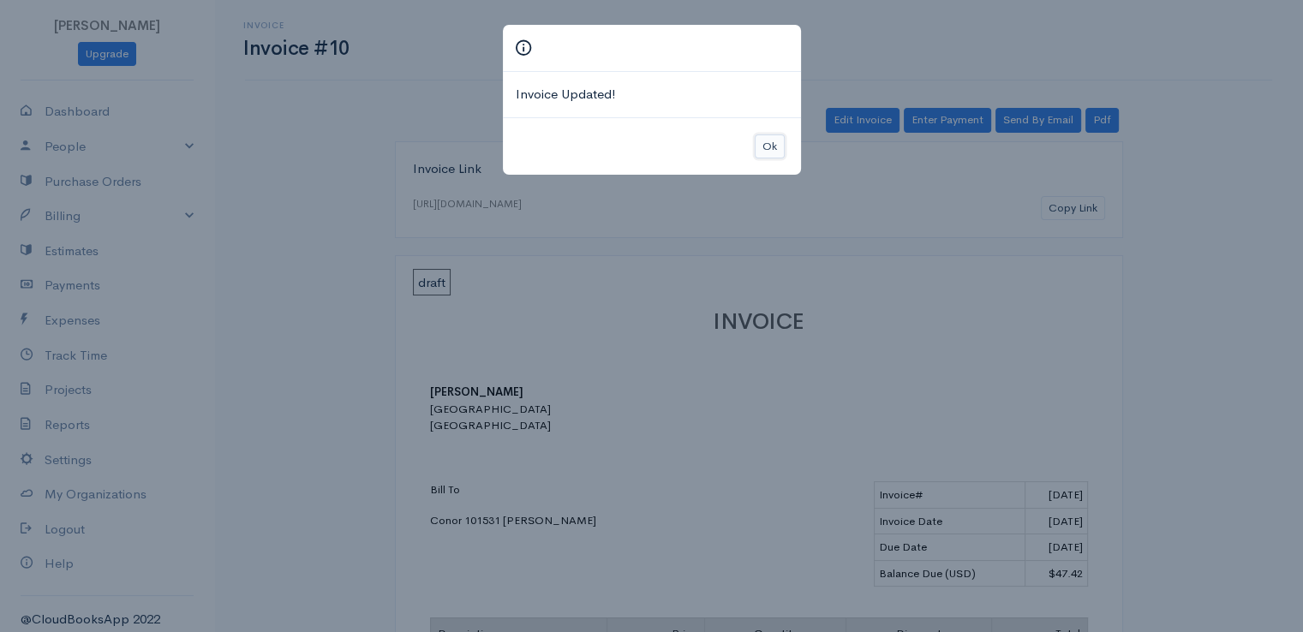
click at [763, 141] on button "Ok" at bounding box center [770, 147] width 30 height 25
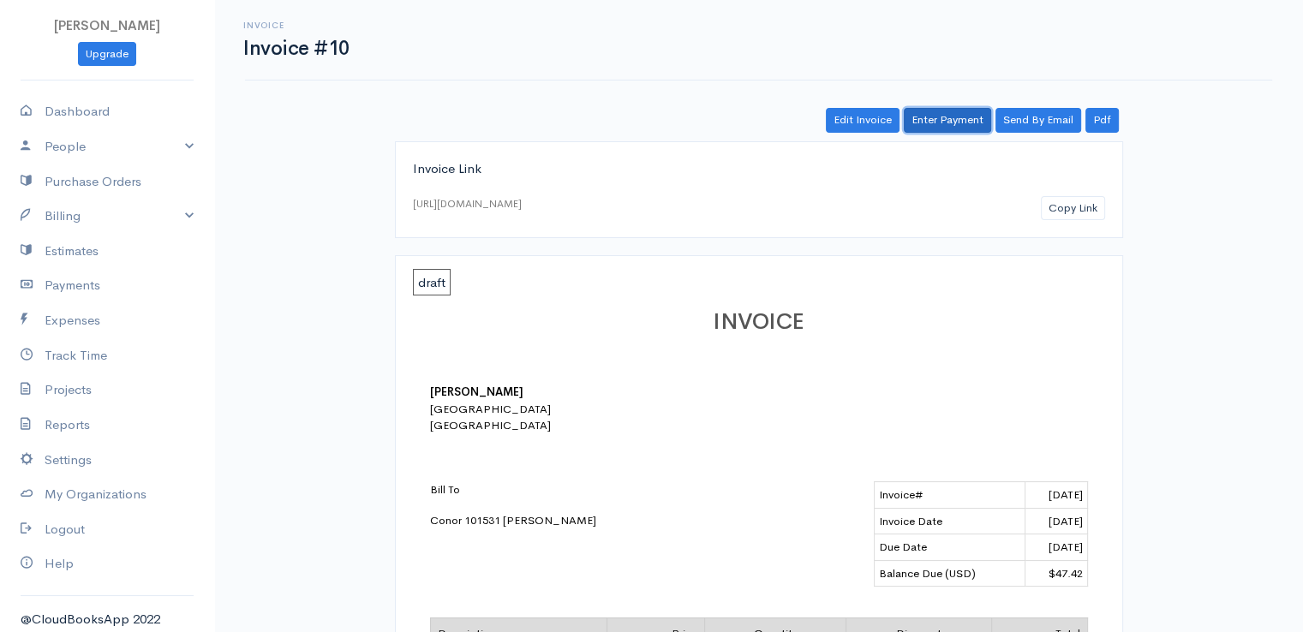
click at [935, 123] on link "Enter Payment" at bounding box center [947, 120] width 87 height 25
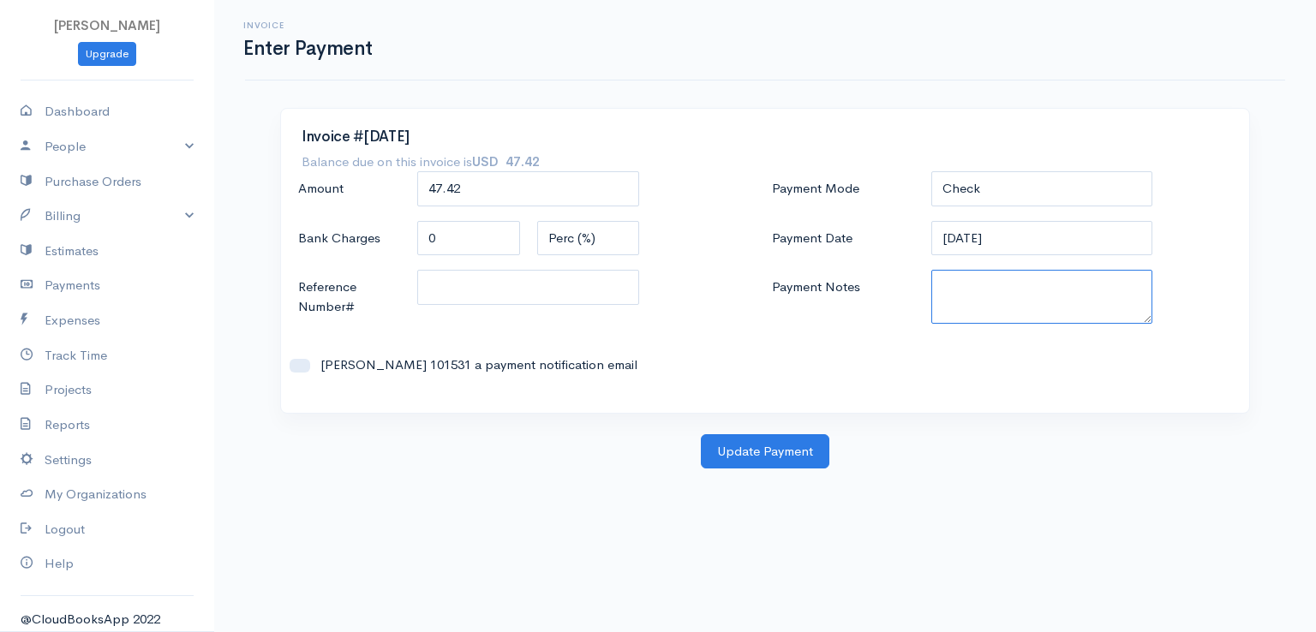
paste textarea "0080141956"
type textarea "0080141956"
drag, startPoint x: 772, startPoint y: 454, endPoint x: 720, endPoint y: 454, distance: 52.3
click at [721, 455] on button "Update Payment" at bounding box center [765, 451] width 129 height 35
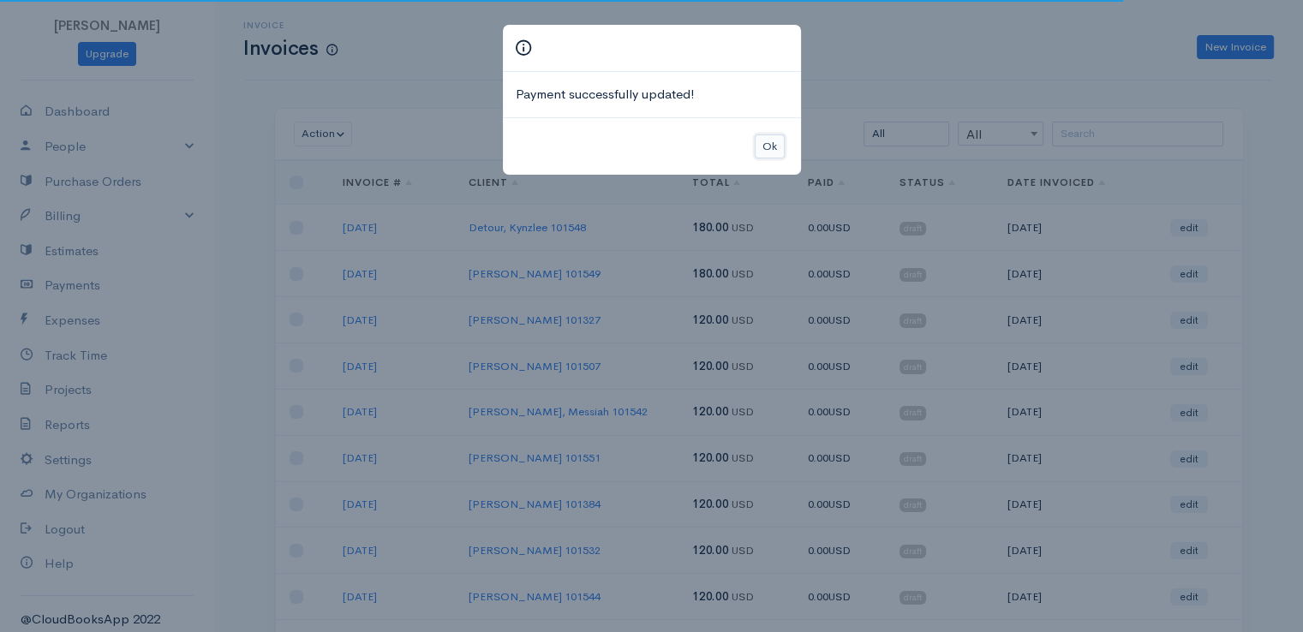
click at [769, 142] on button "Ok" at bounding box center [770, 147] width 30 height 25
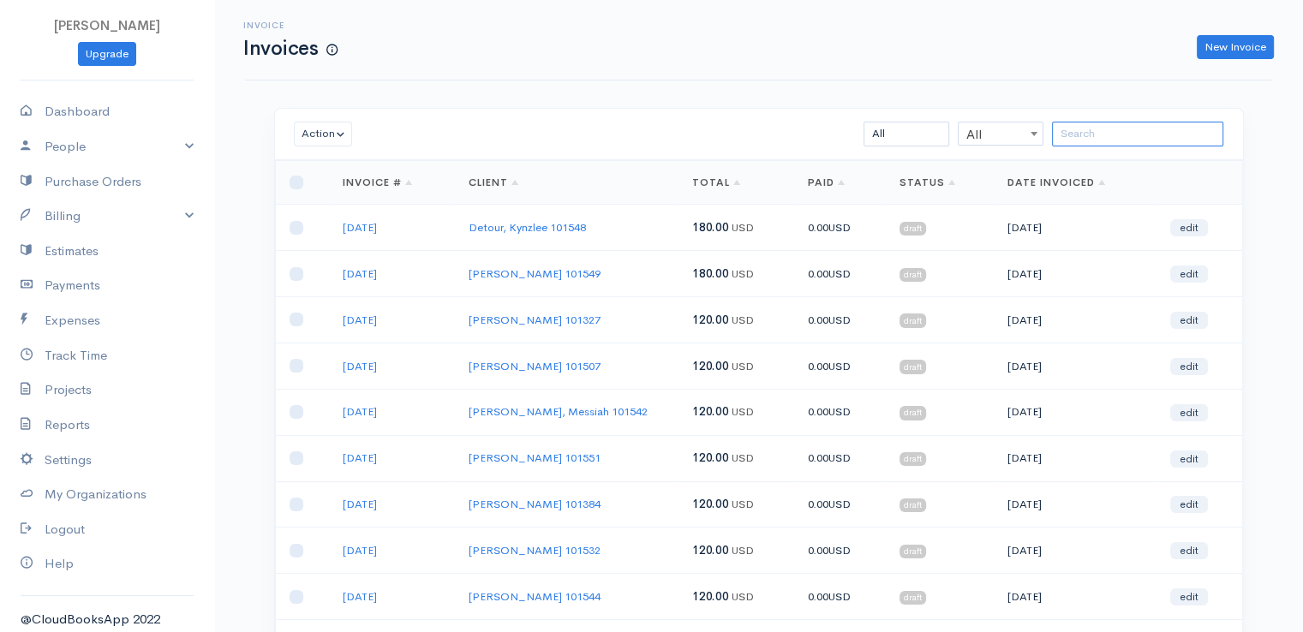
click at [1087, 132] on input "search" at bounding box center [1137, 134] width 171 height 25
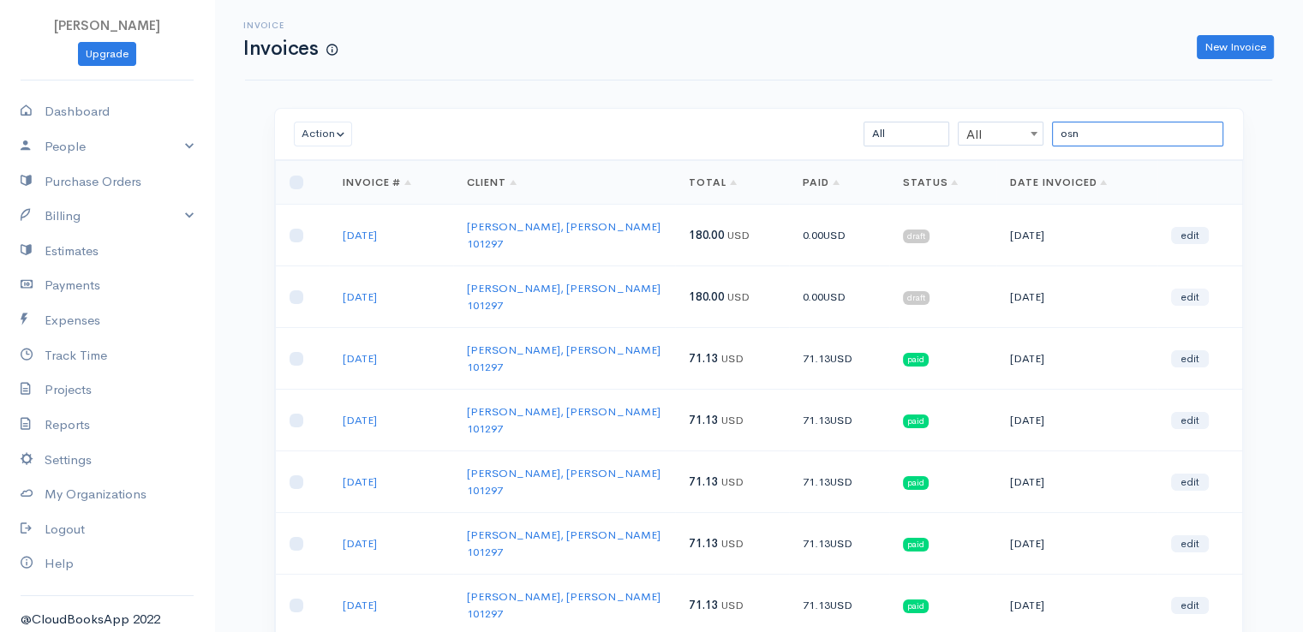
type input "osn"
click at [1199, 289] on link "edit" at bounding box center [1190, 297] width 38 height 17
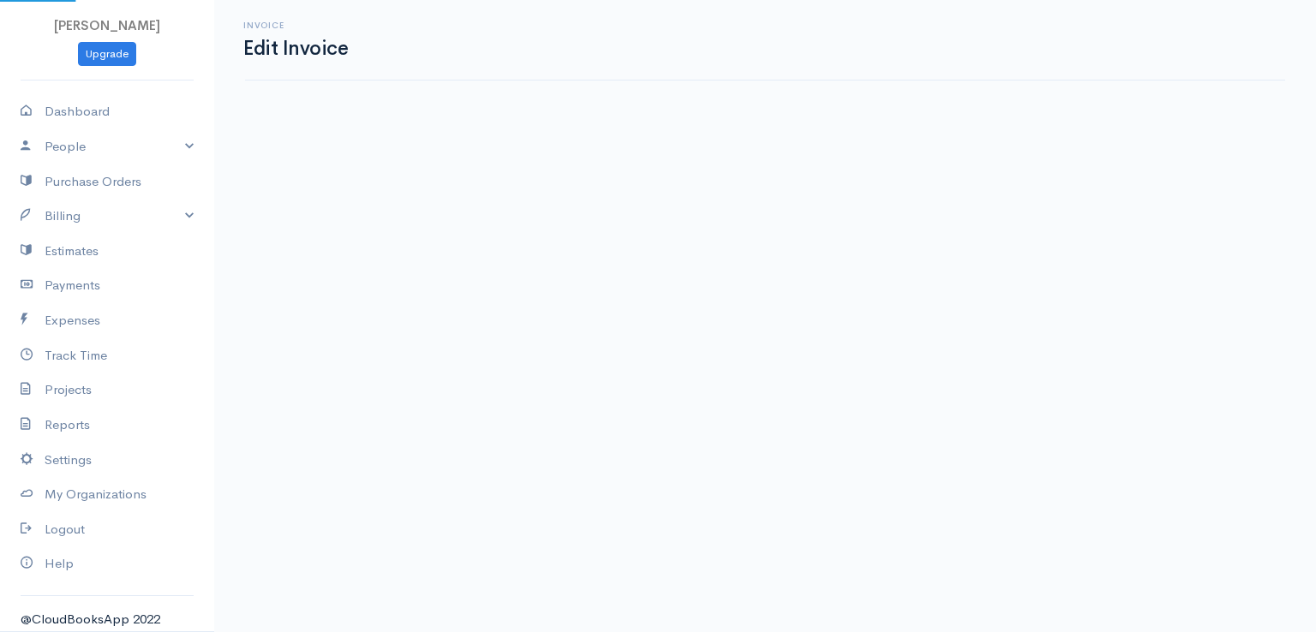
select select "2"
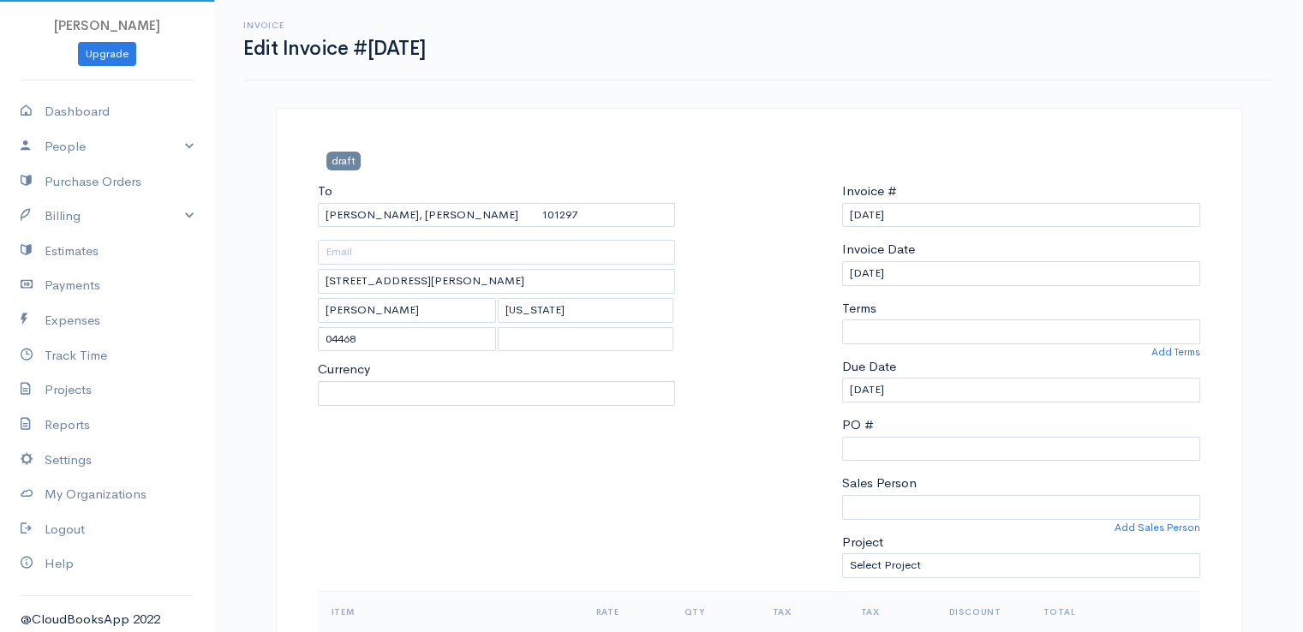
select select "[GEOGRAPHIC_DATA]"
select select "USD"
select select "0"
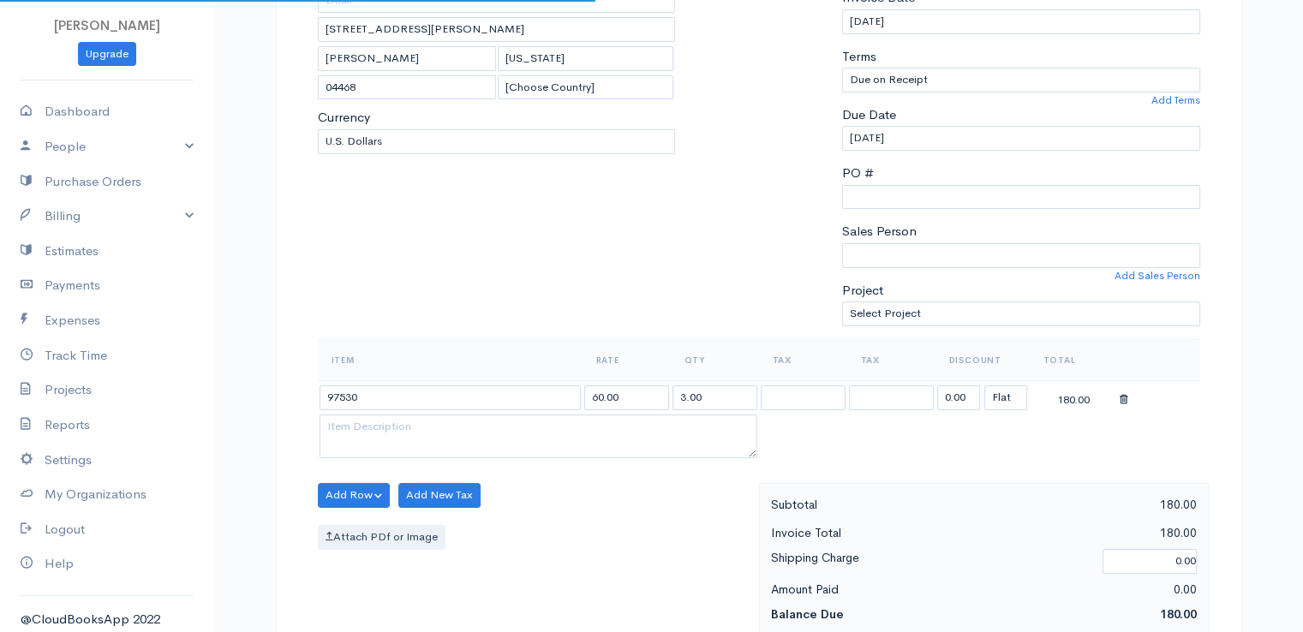
scroll to position [343, 0]
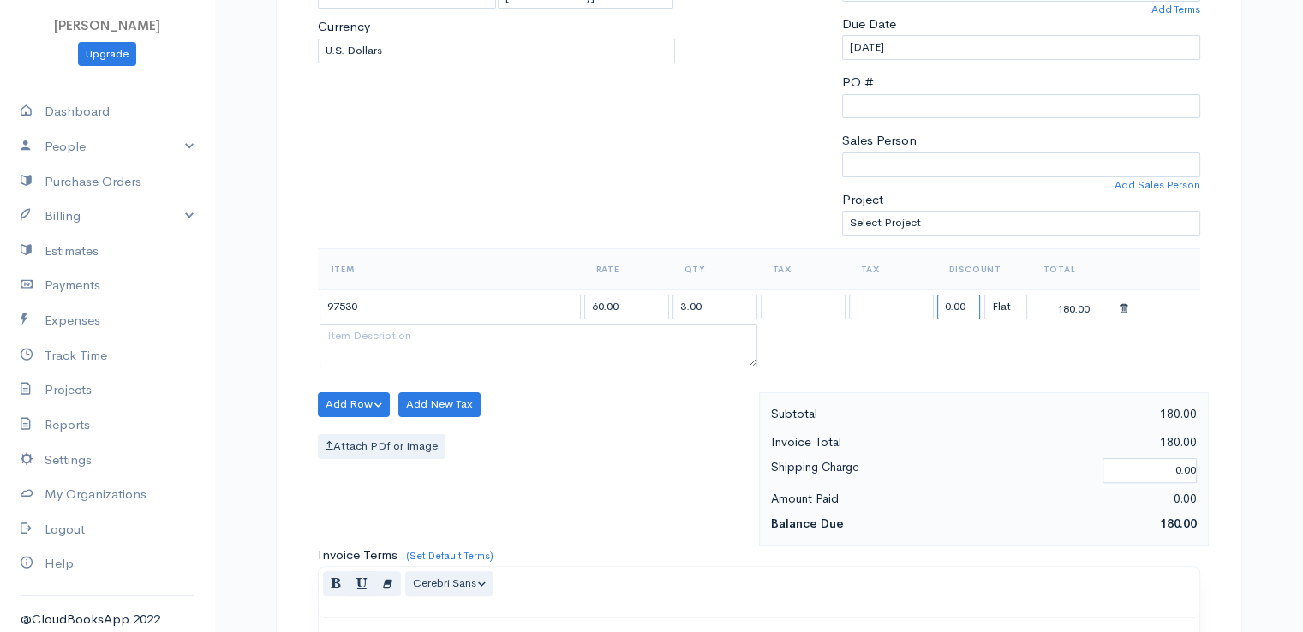
click at [962, 305] on input "0.00" at bounding box center [958, 307] width 43 height 25
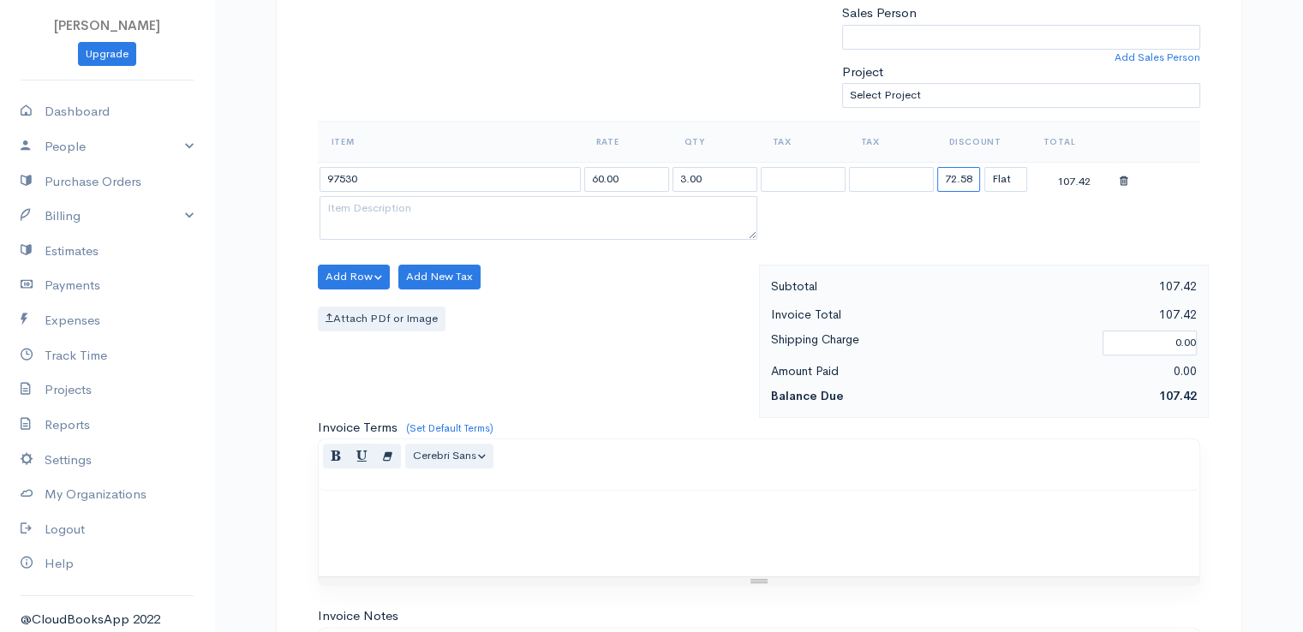
scroll to position [428, 0]
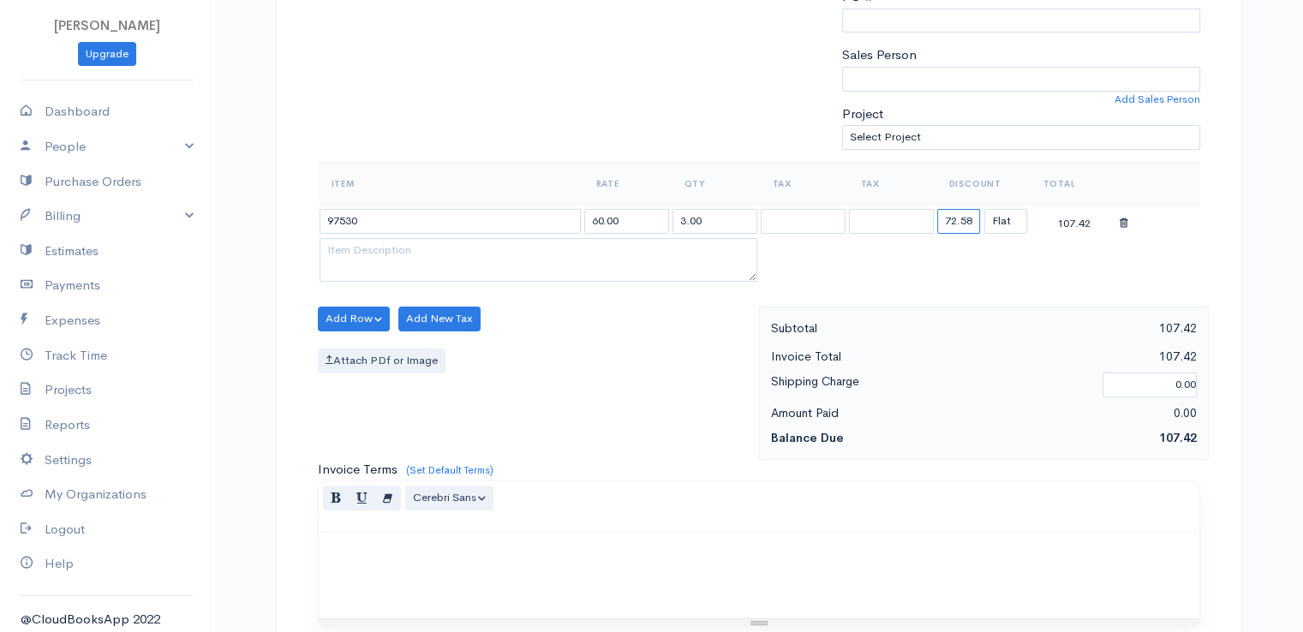
click at [964, 214] on input "72.58" at bounding box center [958, 221] width 43 height 25
click at [964, 215] on input "72.58" at bounding box center [958, 221] width 43 height 25
type input "108.87"
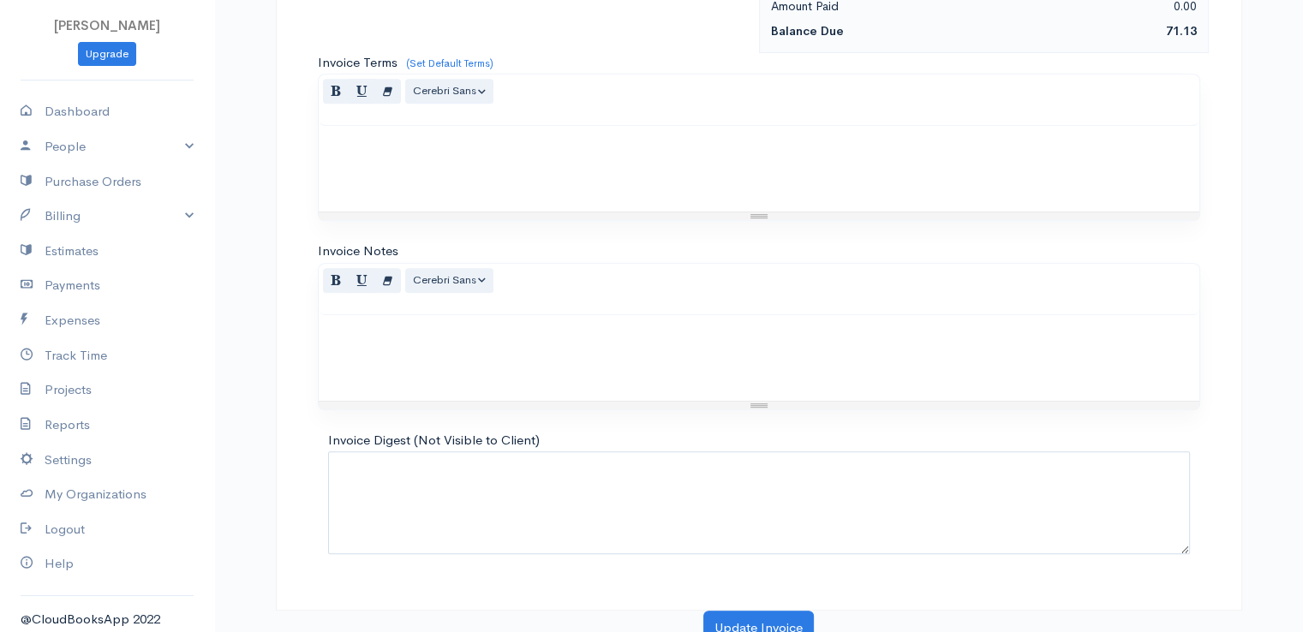
scroll to position [843, 0]
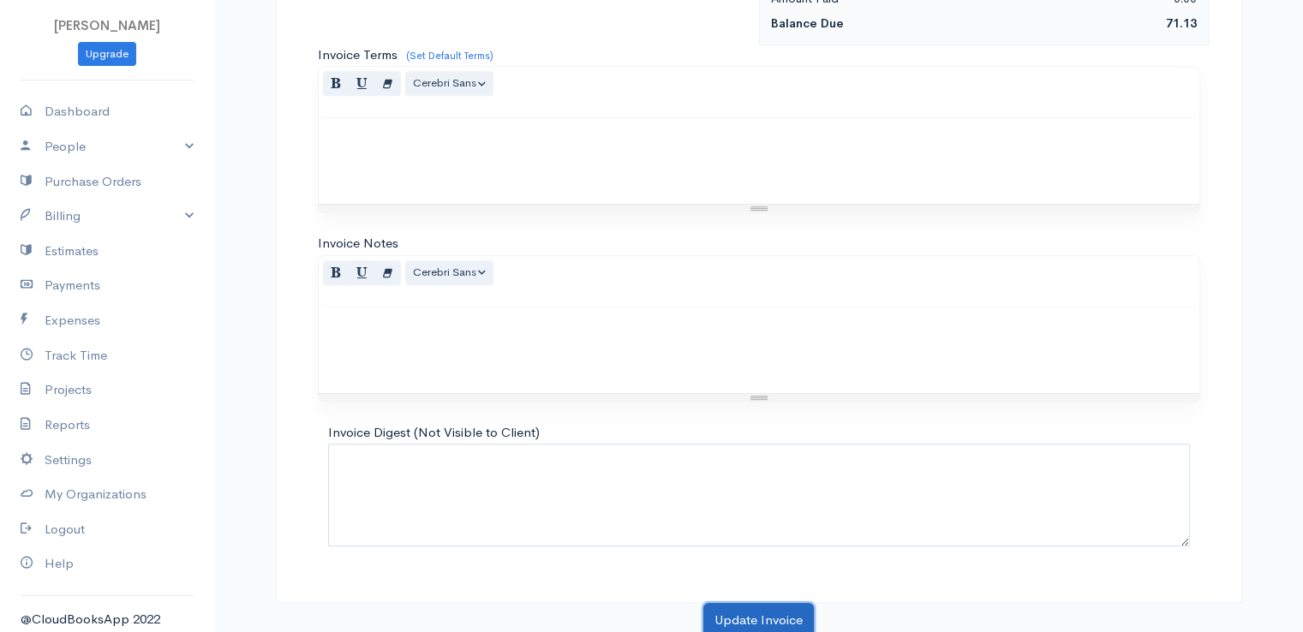
click at [768, 610] on button "Update Invoice" at bounding box center [758, 620] width 111 height 35
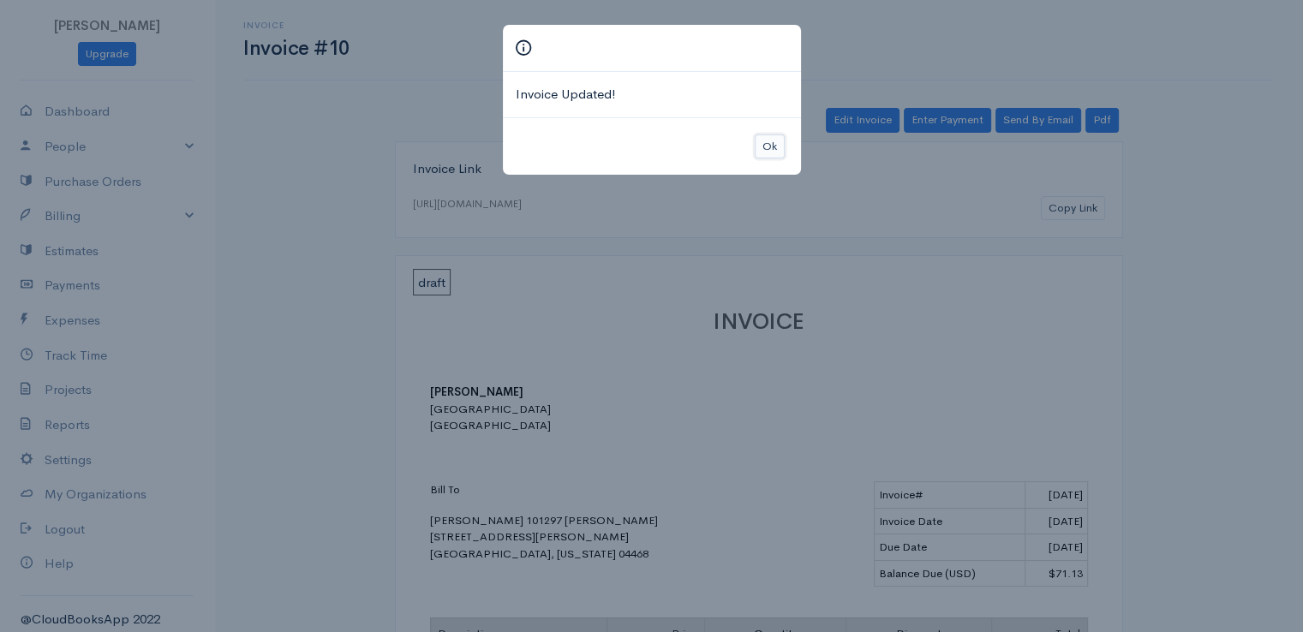
click at [770, 146] on button "Ok" at bounding box center [770, 147] width 30 height 25
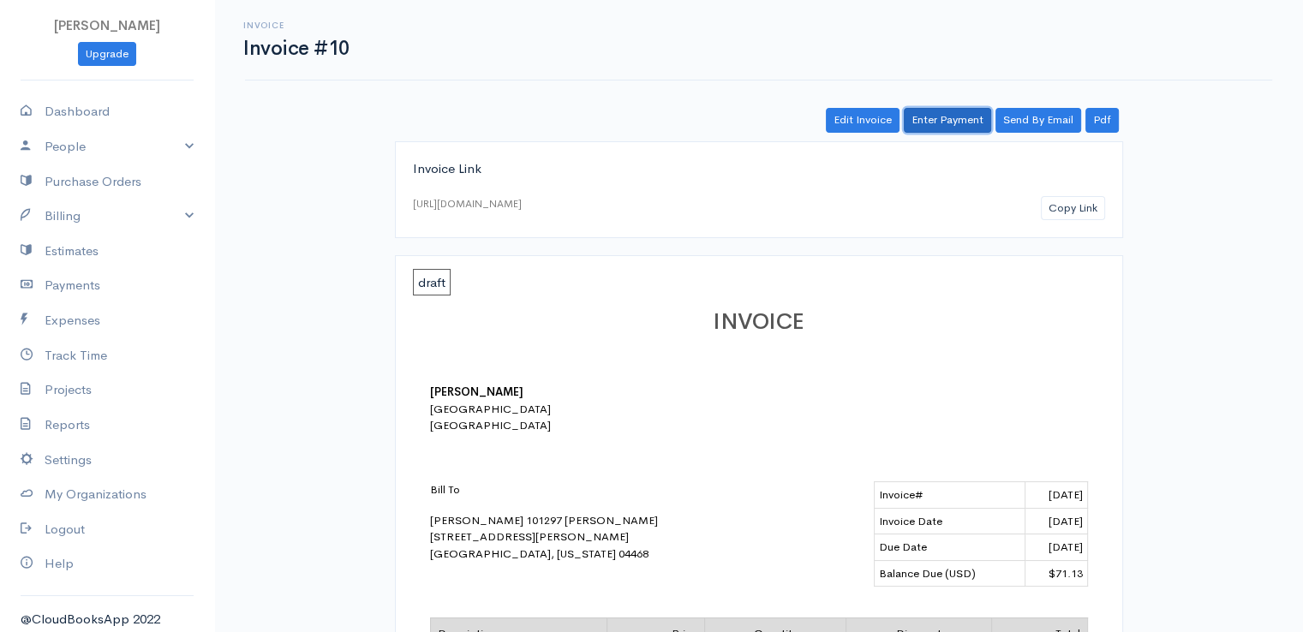
click at [942, 118] on link "Enter Payment" at bounding box center [947, 120] width 87 height 25
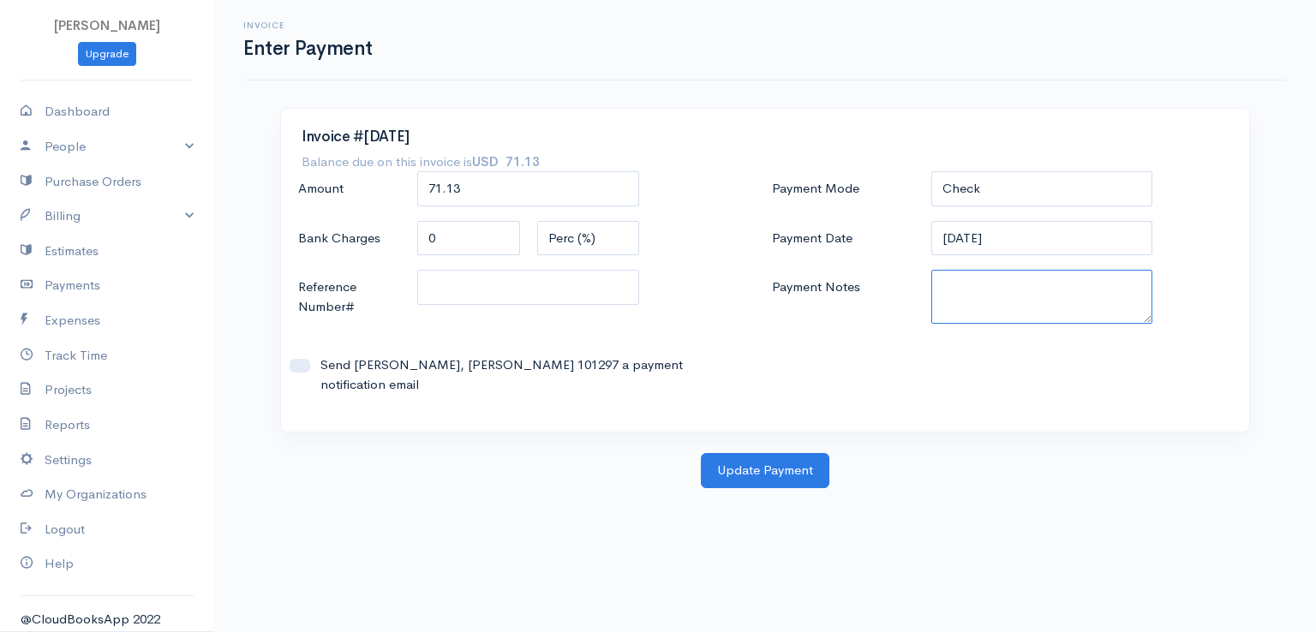
click at [950, 295] on textarea "Payment Notes" at bounding box center [1042, 297] width 222 height 54
paste textarea "0080141956"
type textarea "0080141956"
click at [787, 457] on button "Update Payment" at bounding box center [765, 470] width 129 height 35
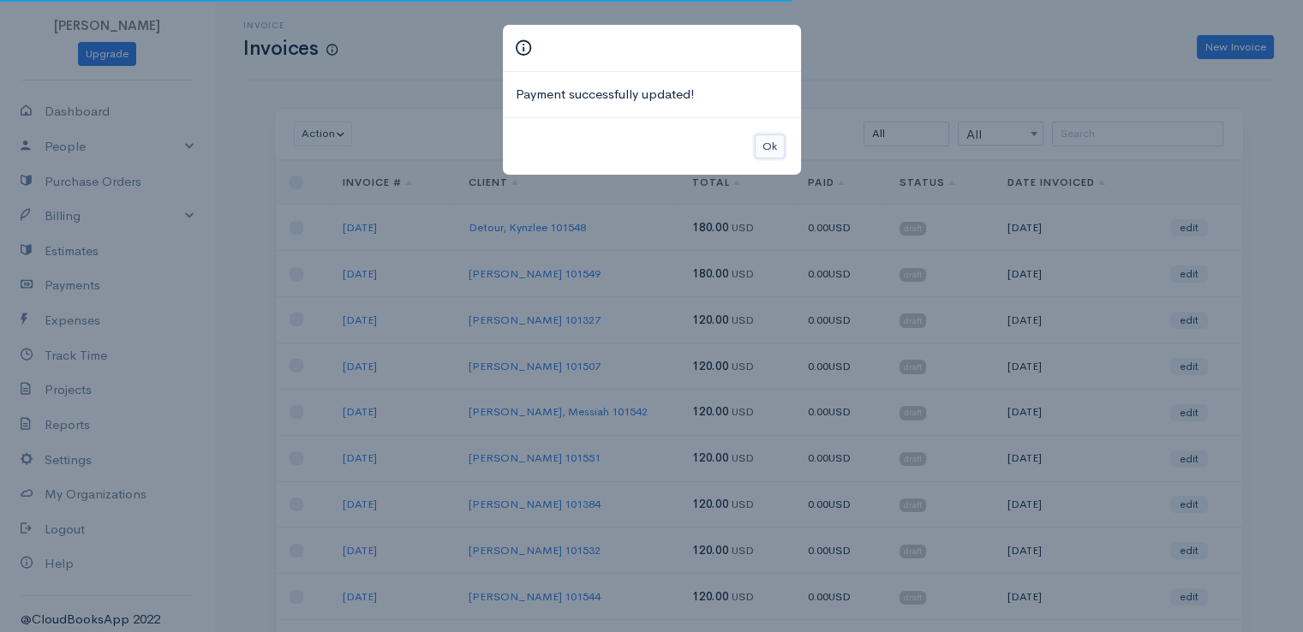
click at [782, 144] on button "Ok" at bounding box center [770, 147] width 30 height 25
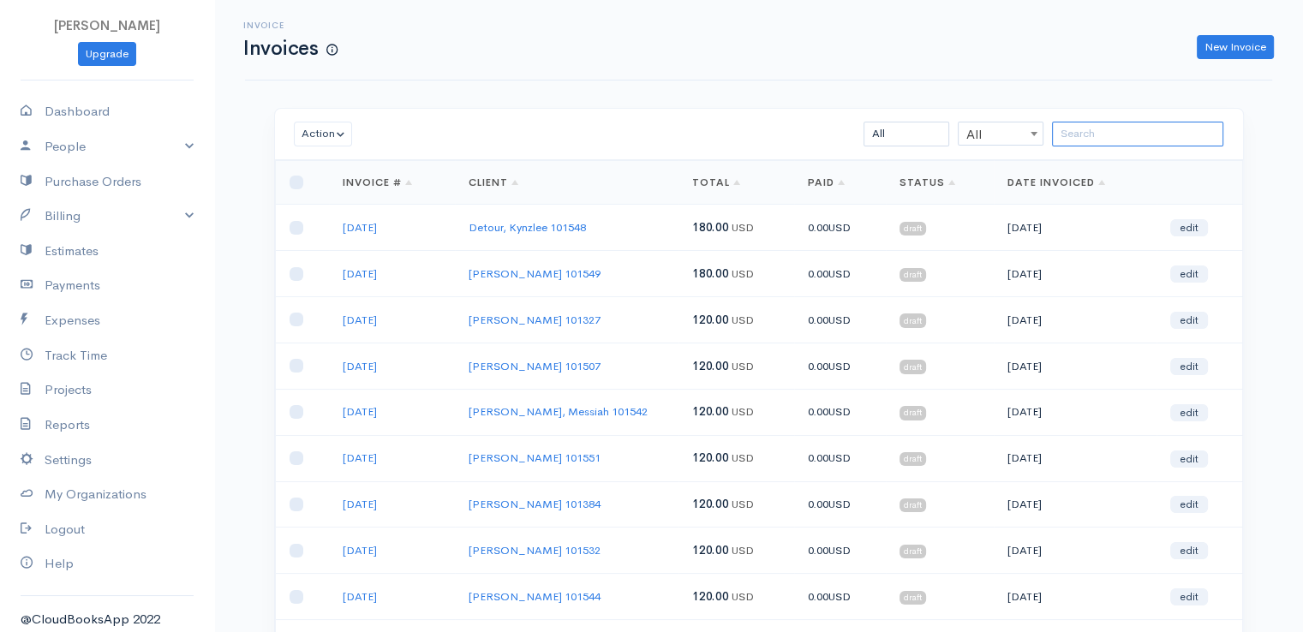
click at [1168, 134] on input "search" at bounding box center [1137, 134] width 171 height 25
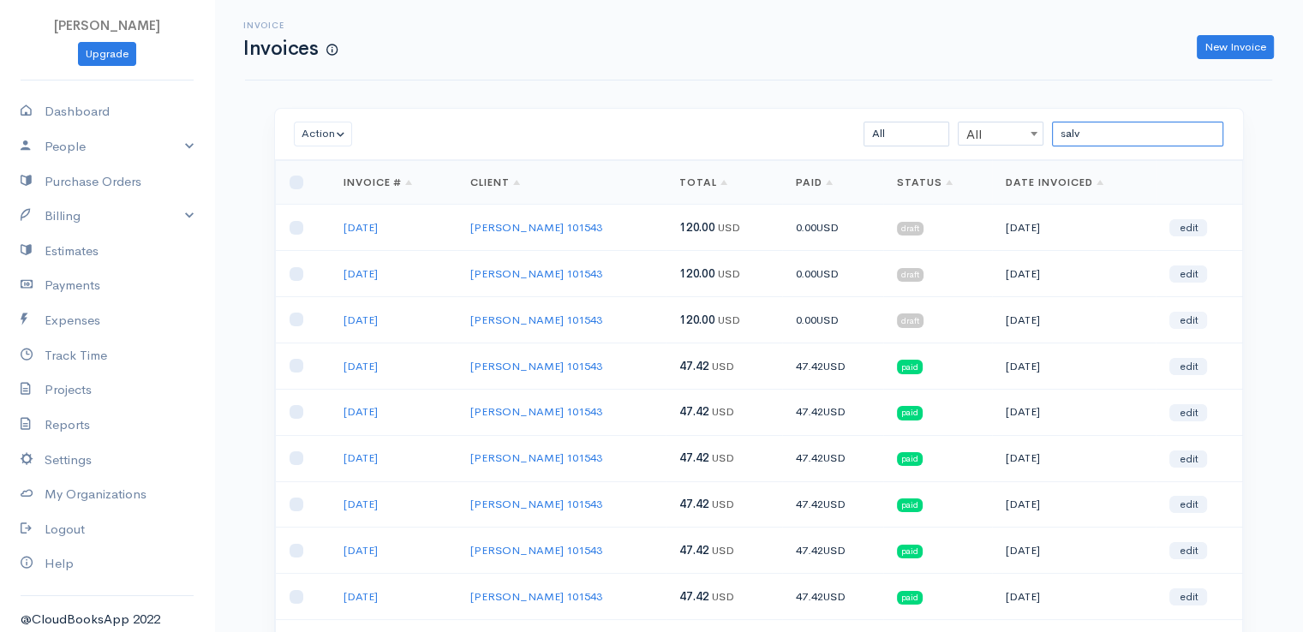
type input "salv"
click at [1191, 320] on link "edit" at bounding box center [1188, 320] width 38 height 17
select select "2"
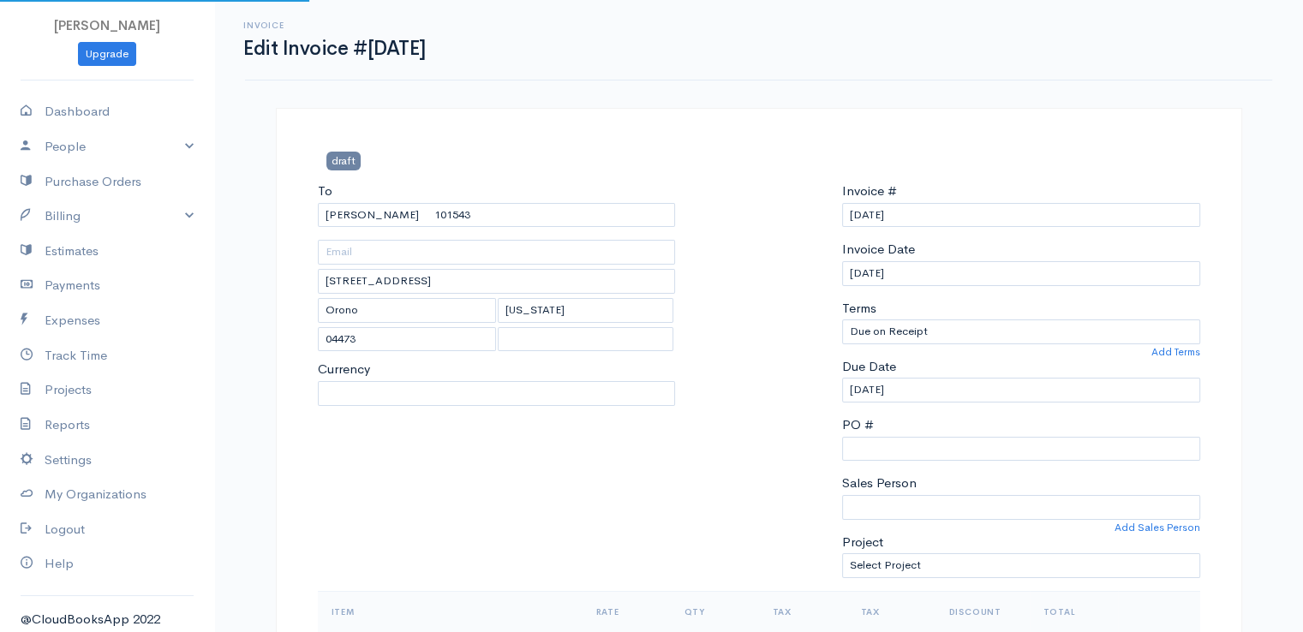
select select "[GEOGRAPHIC_DATA]"
select select "USD"
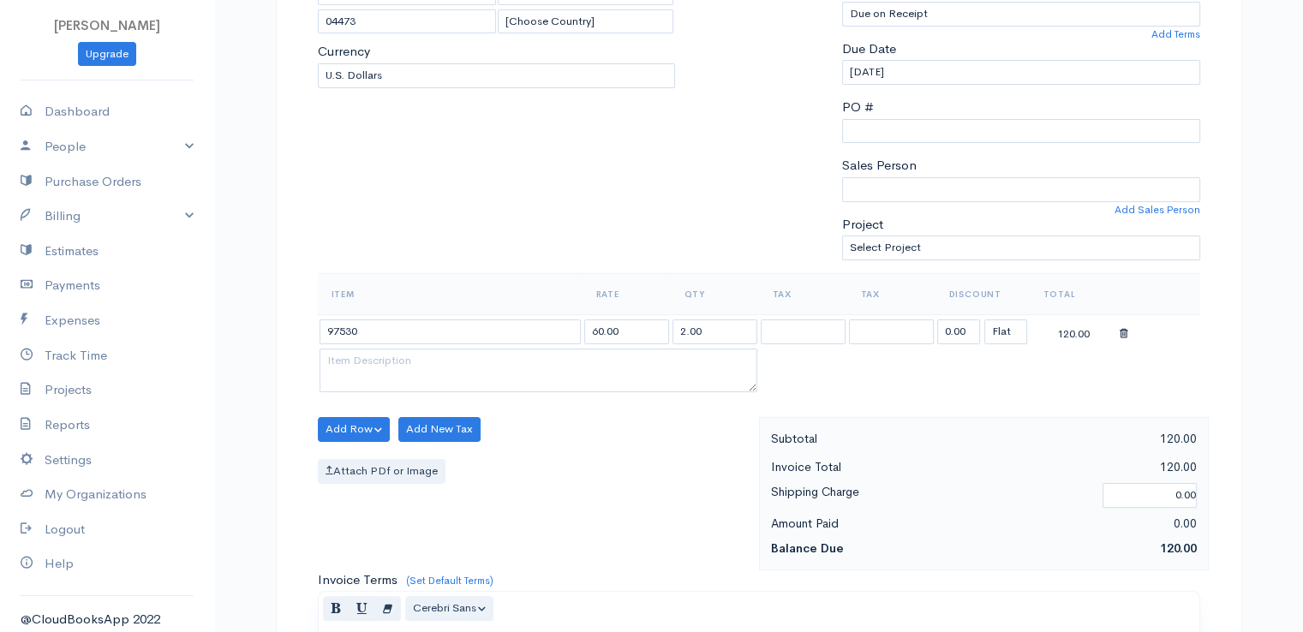
scroll to position [428, 0]
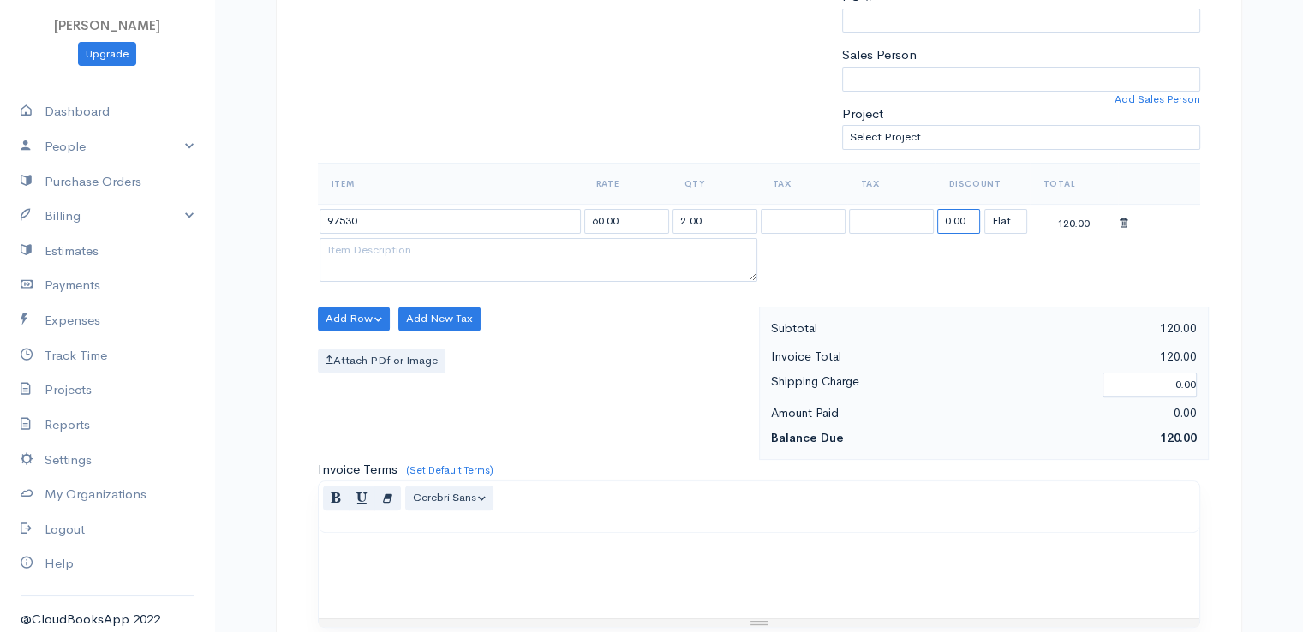
click at [949, 218] on input "0.00" at bounding box center [958, 221] width 43 height 25
click at [946, 219] on input "0.00" at bounding box center [958, 221] width 43 height 25
click at [943, 210] on input "0.007" at bounding box center [958, 221] width 43 height 25
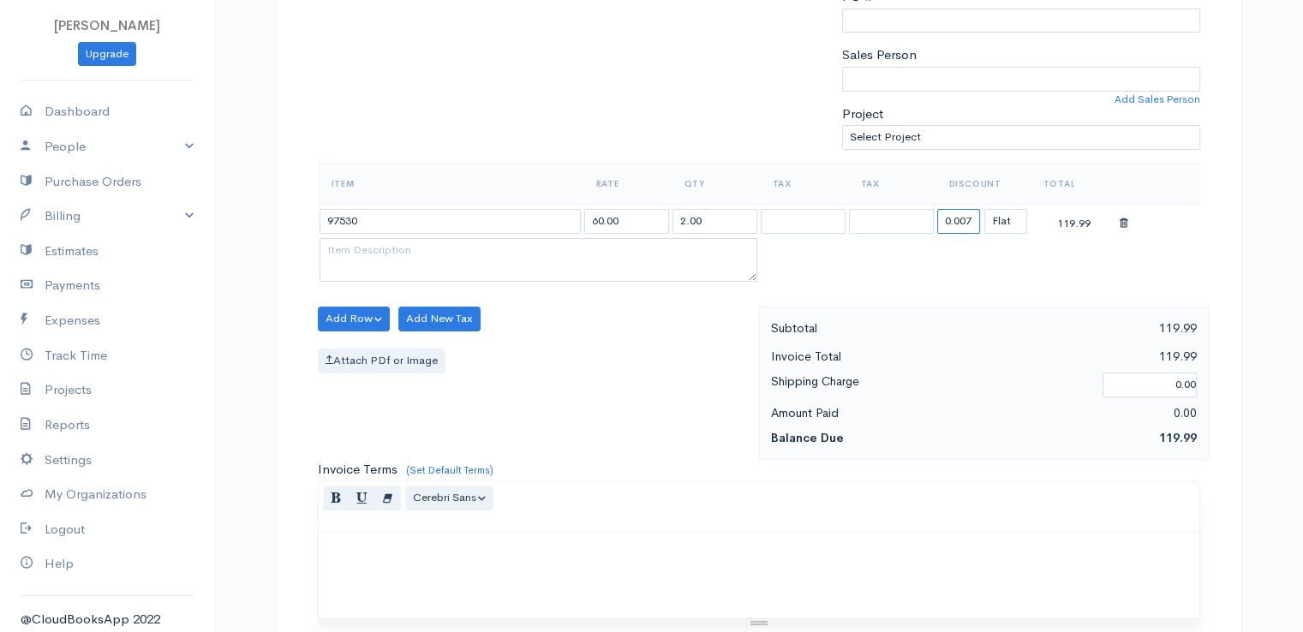
click at [956, 217] on input "0.007" at bounding box center [958, 221] width 43 height 25
type input "72.58"
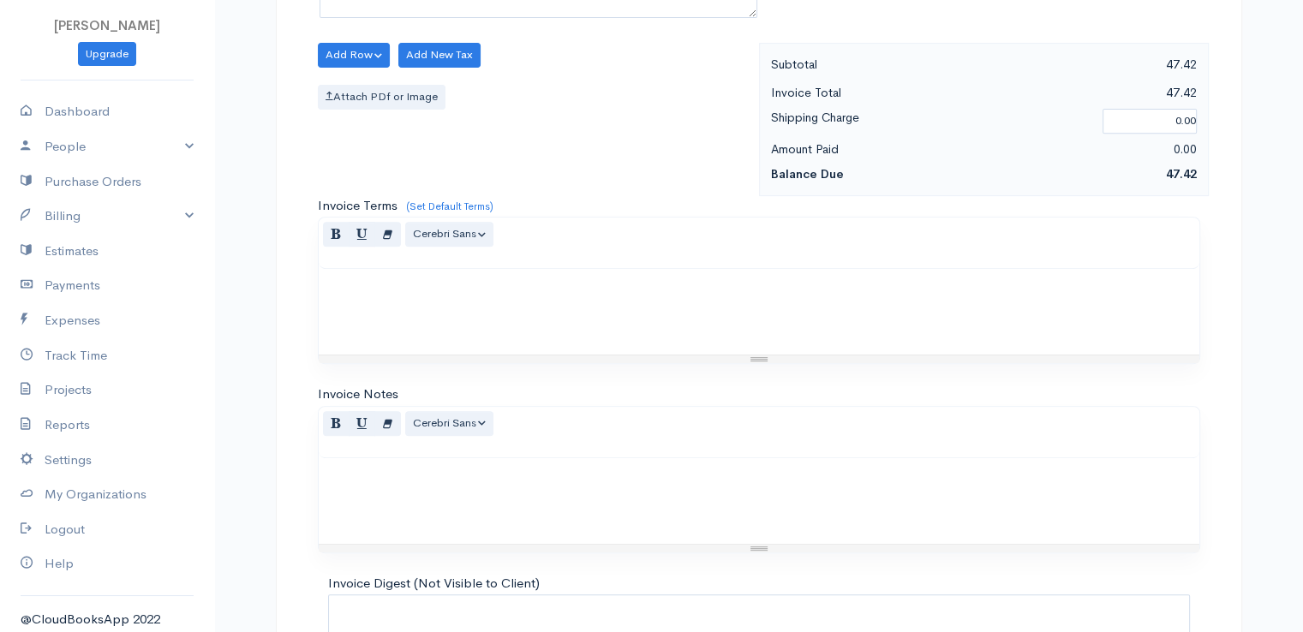
scroll to position [843, 0]
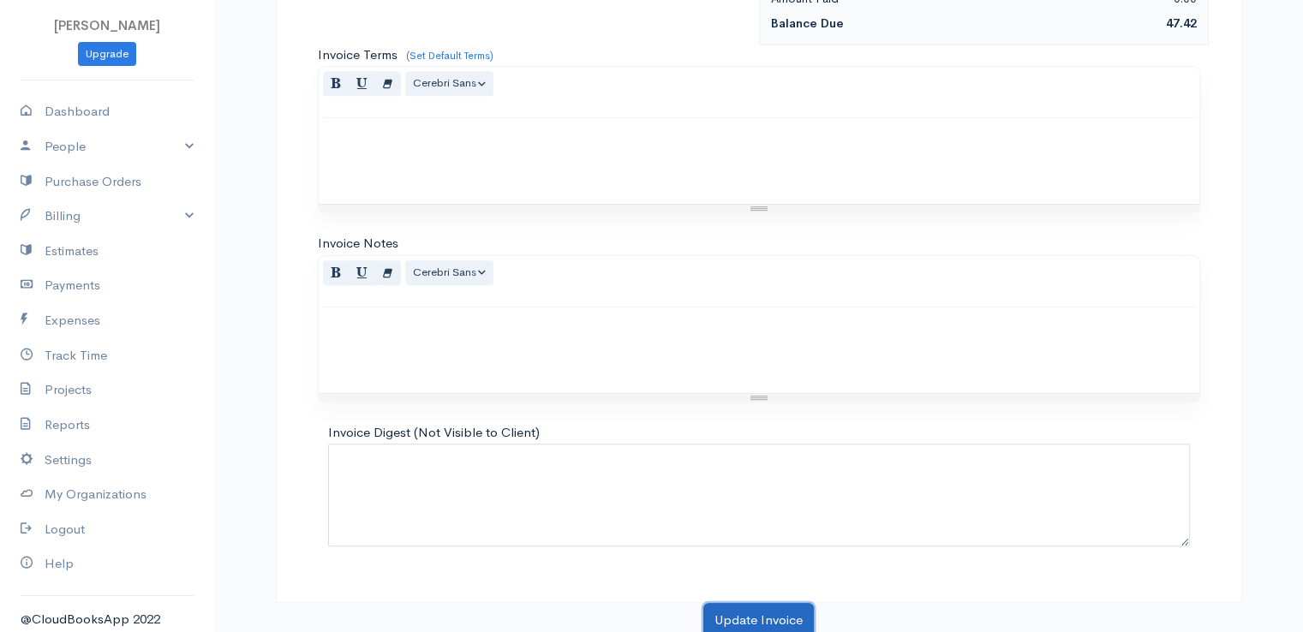
click at [740, 607] on button "Update Invoice" at bounding box center [758, 620] width 111 height 35
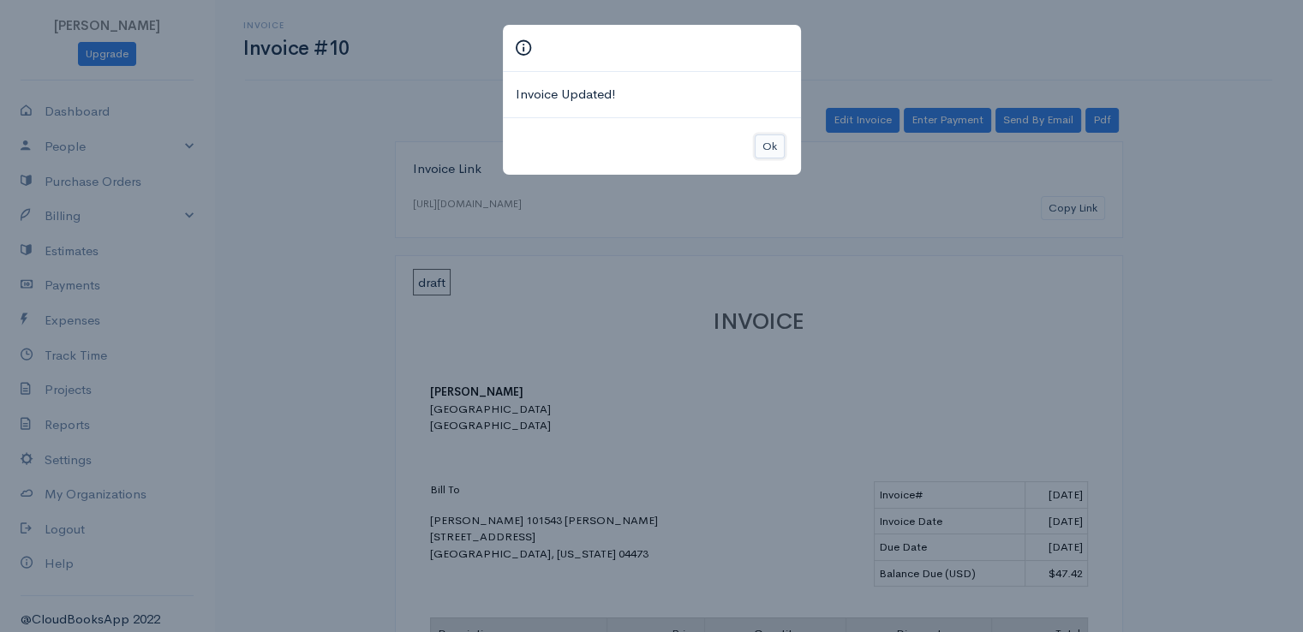
click at [767, 142] on button "Ok" at bounding box center [770, 147] width 30 height 25
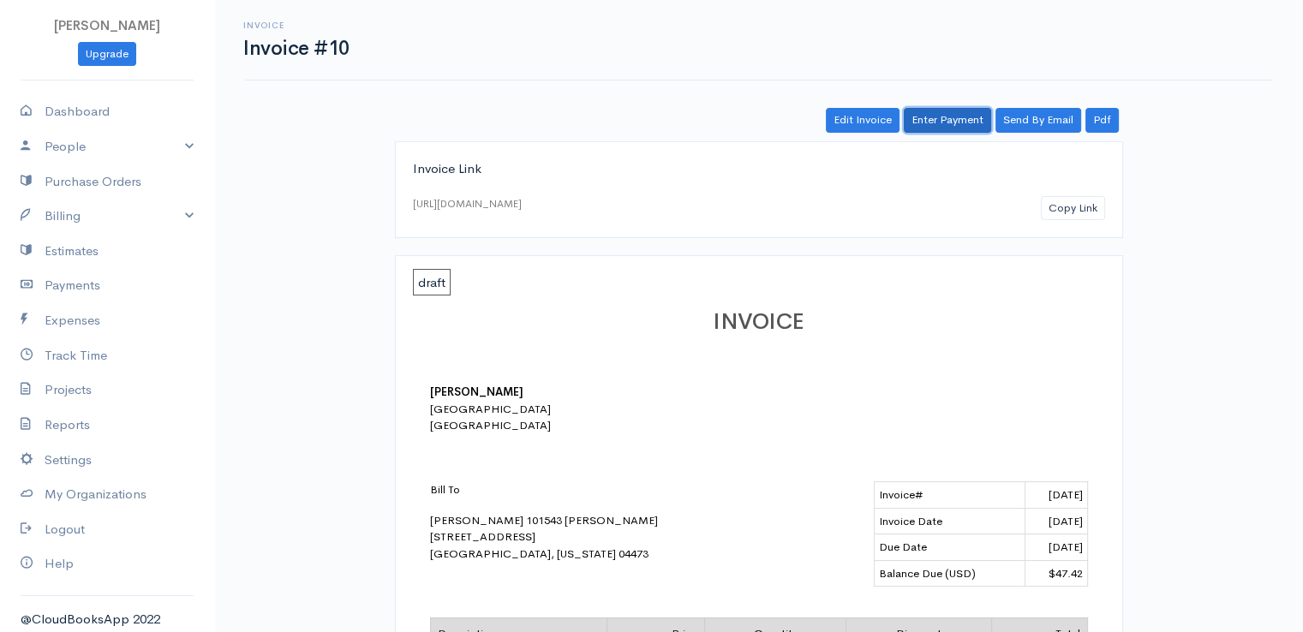
click at [940, 121] on link "Enter Payment" at bounding box center [947, 120] width 87 height 25
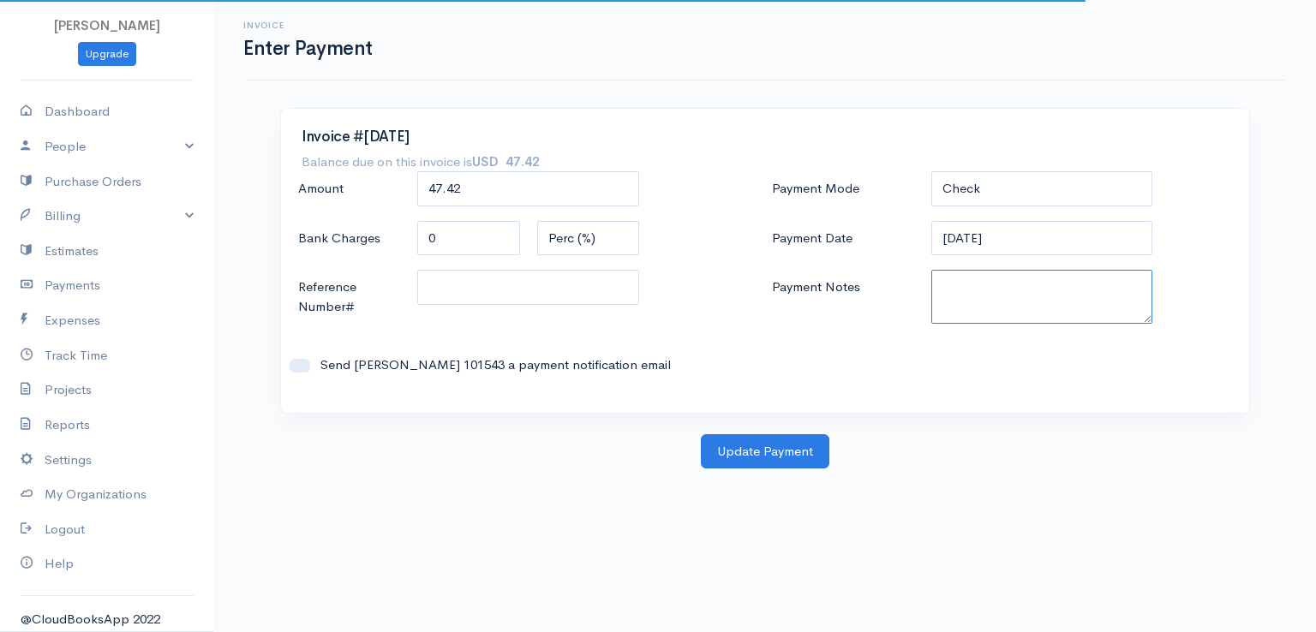
click at [973, 298] on textarea "Payment Notes" at bounding box center [1042, 297] width 222 height 54
paste textarea "0080141956"
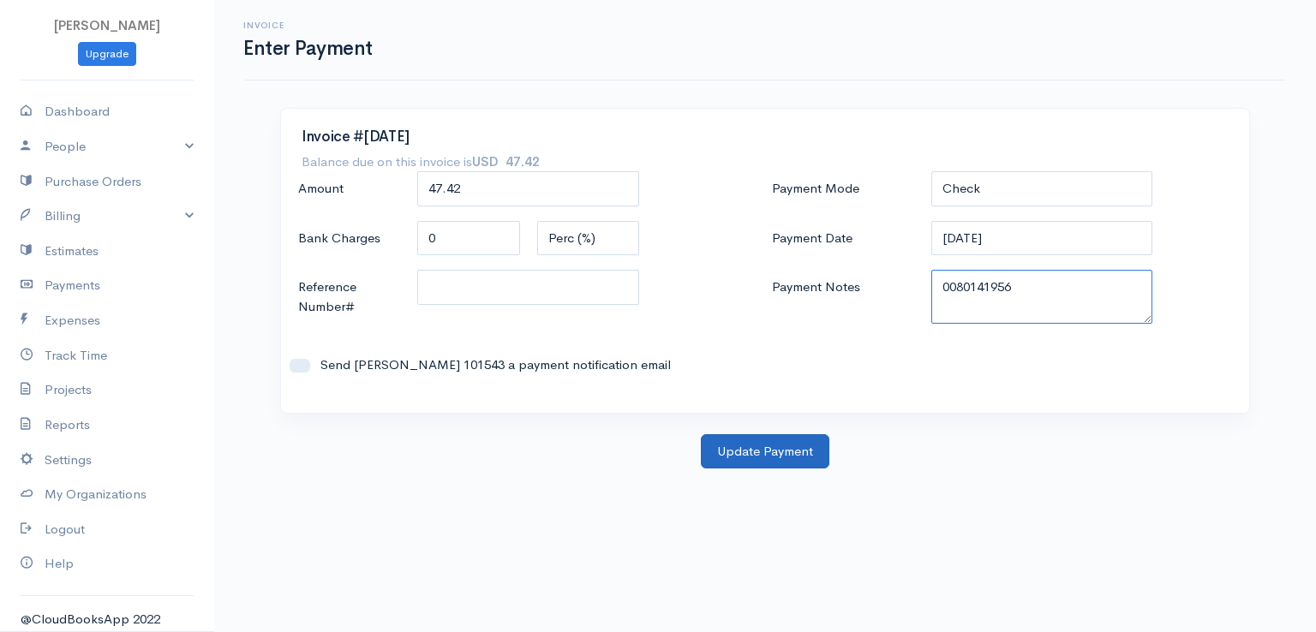
type textarea "0080141956"
click at [767, 450] on button "Update Payment" at bounding box center [765, 451] width 129 height 35
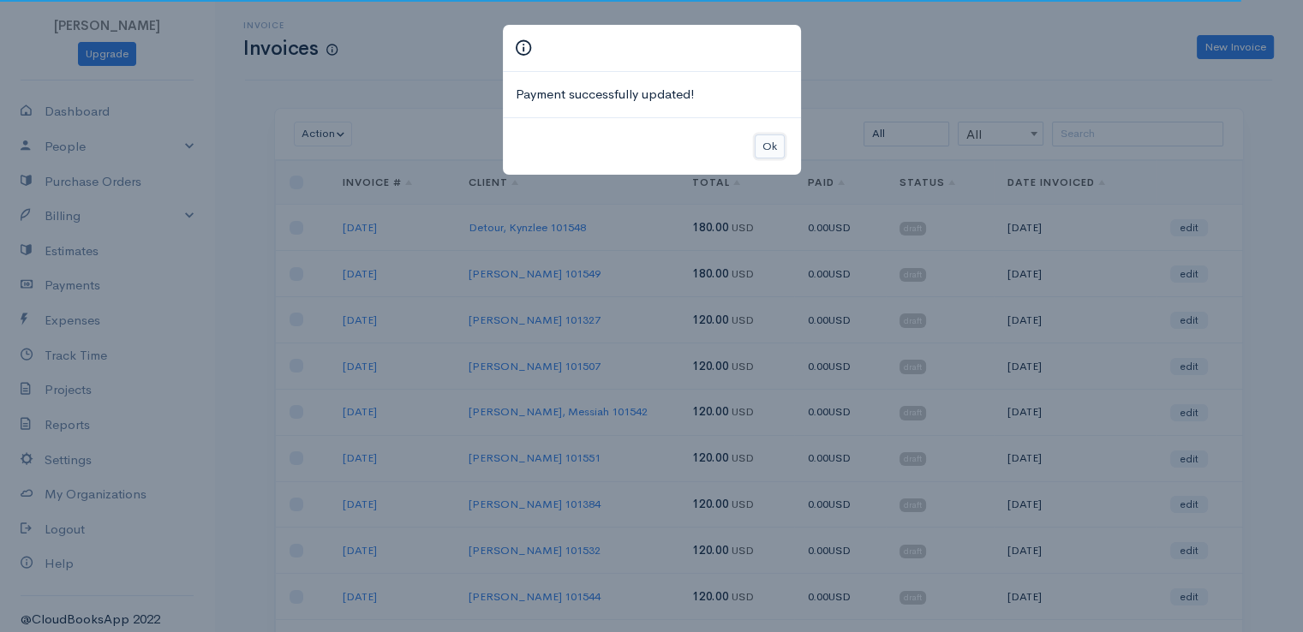
click at [775, 147] on button "Ok" at bounding box center [770, 147] width 30 height 25
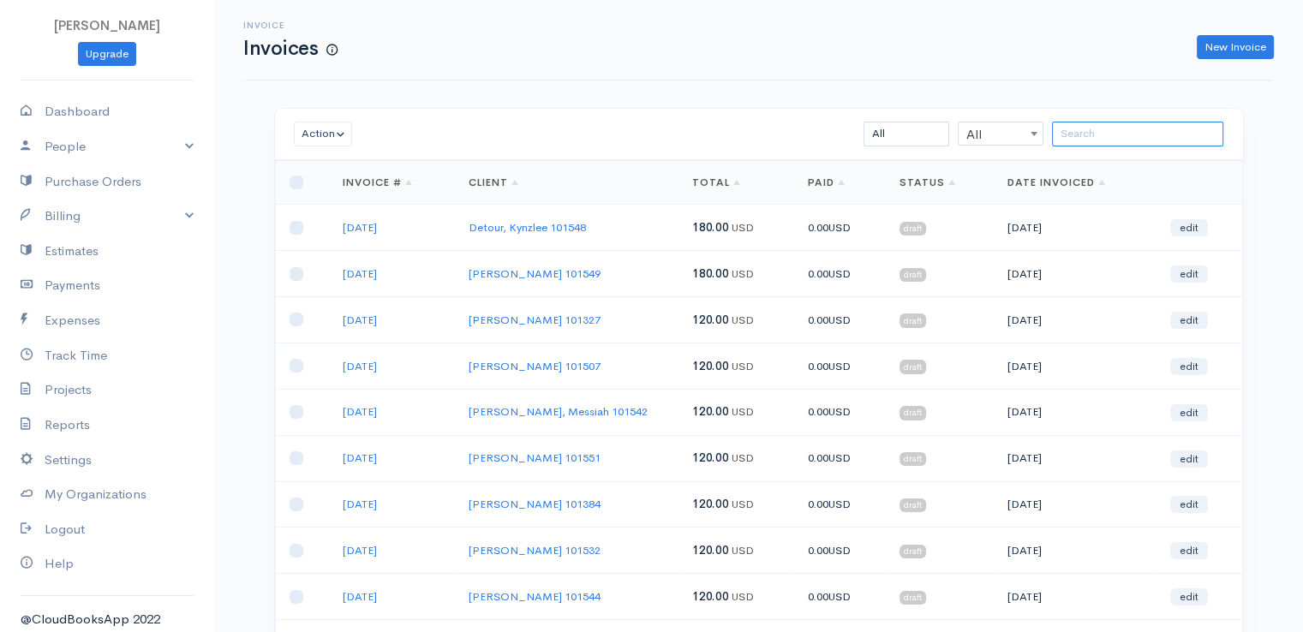
click at [1098, 131] on input "search" at bounding box center [1137, 134] width 171 height 25
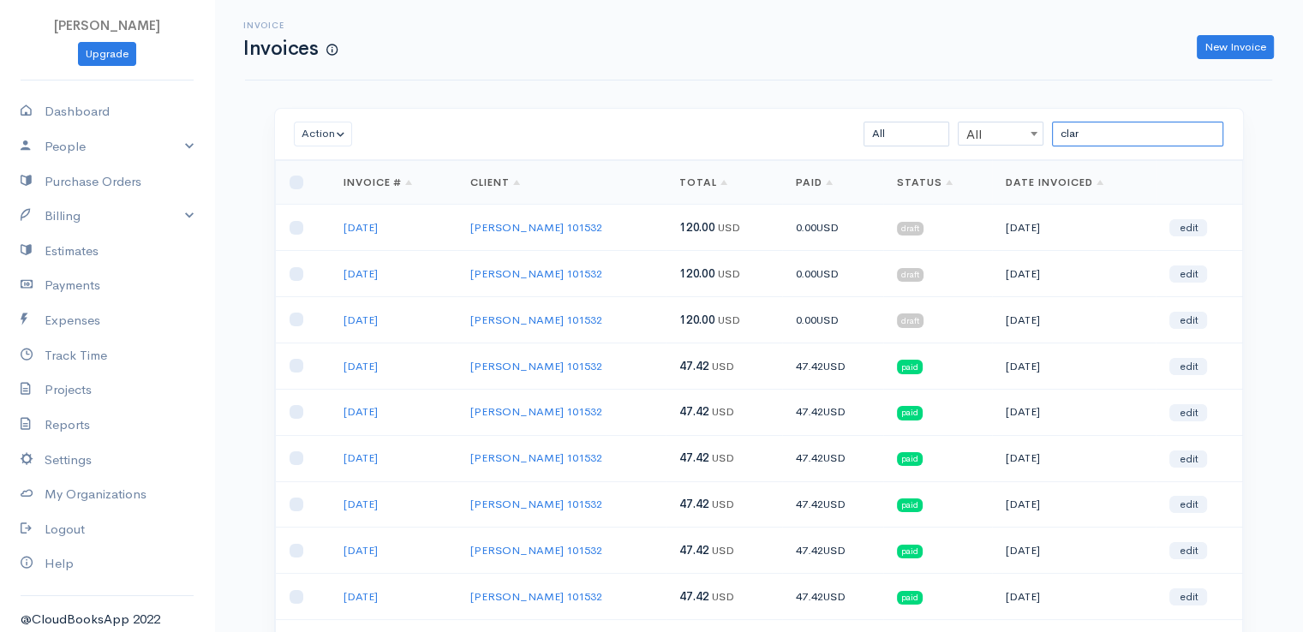
type input "clar"
click at [1195, 316] on link "edit" at bounding box center [1188, 320] width 38 height 17
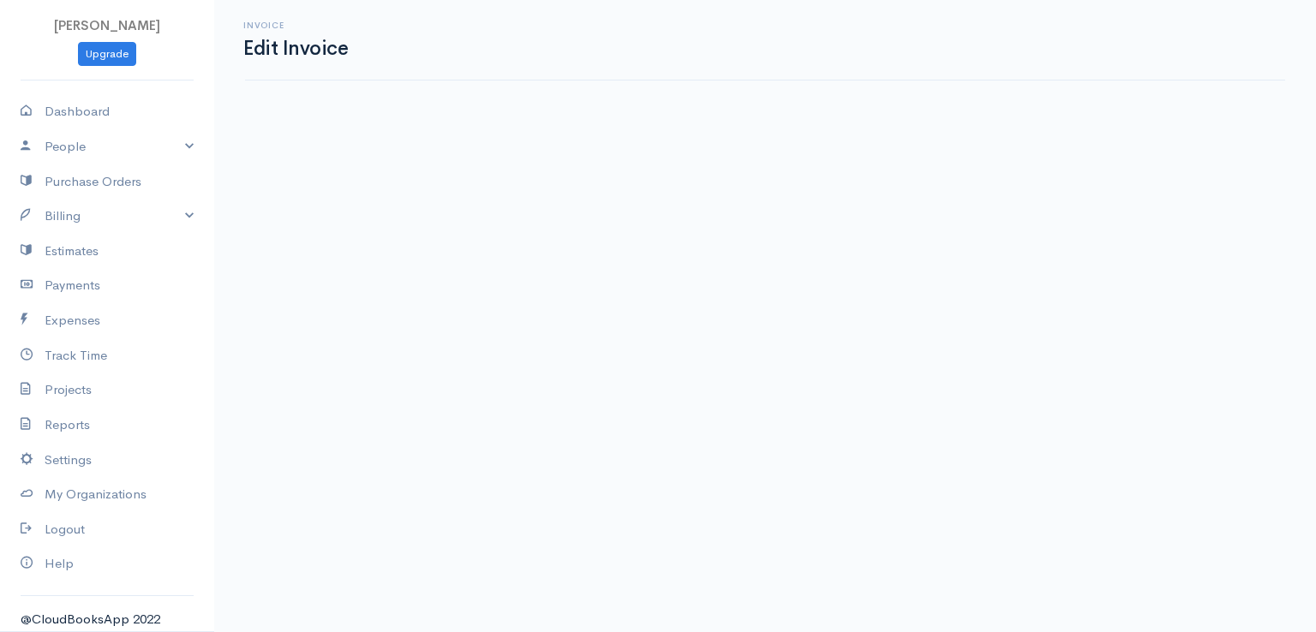
select select "2"
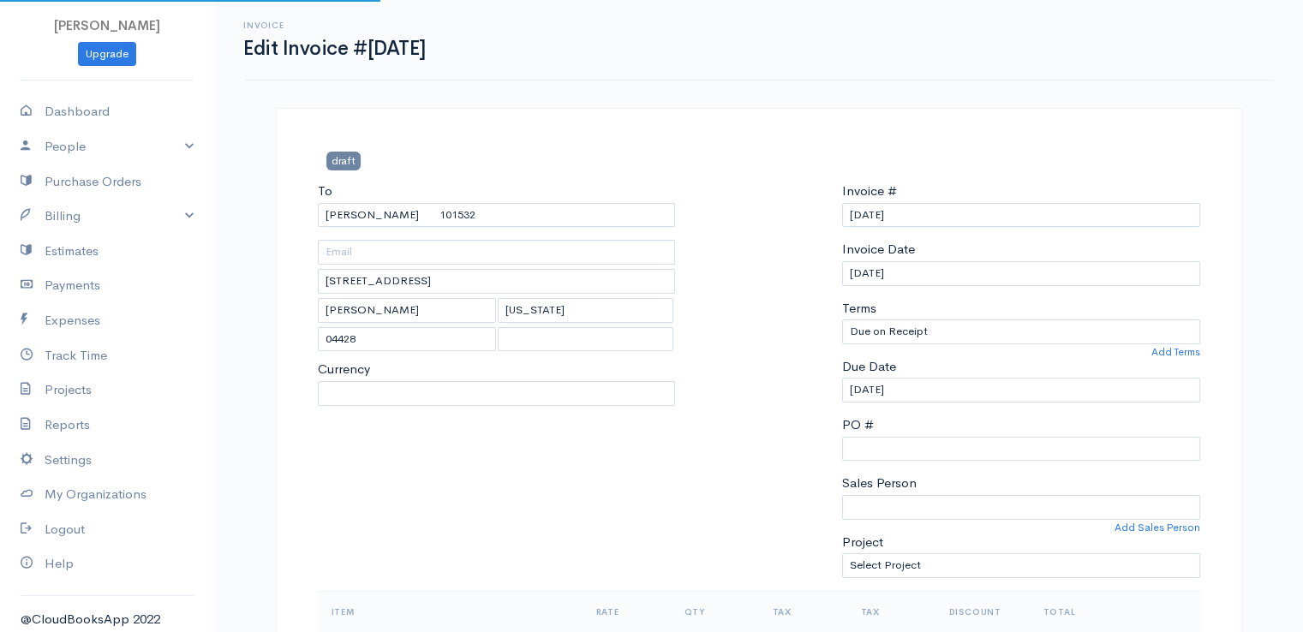
select select "[GEOGRAPHIC_DATA]"
select select "USD"
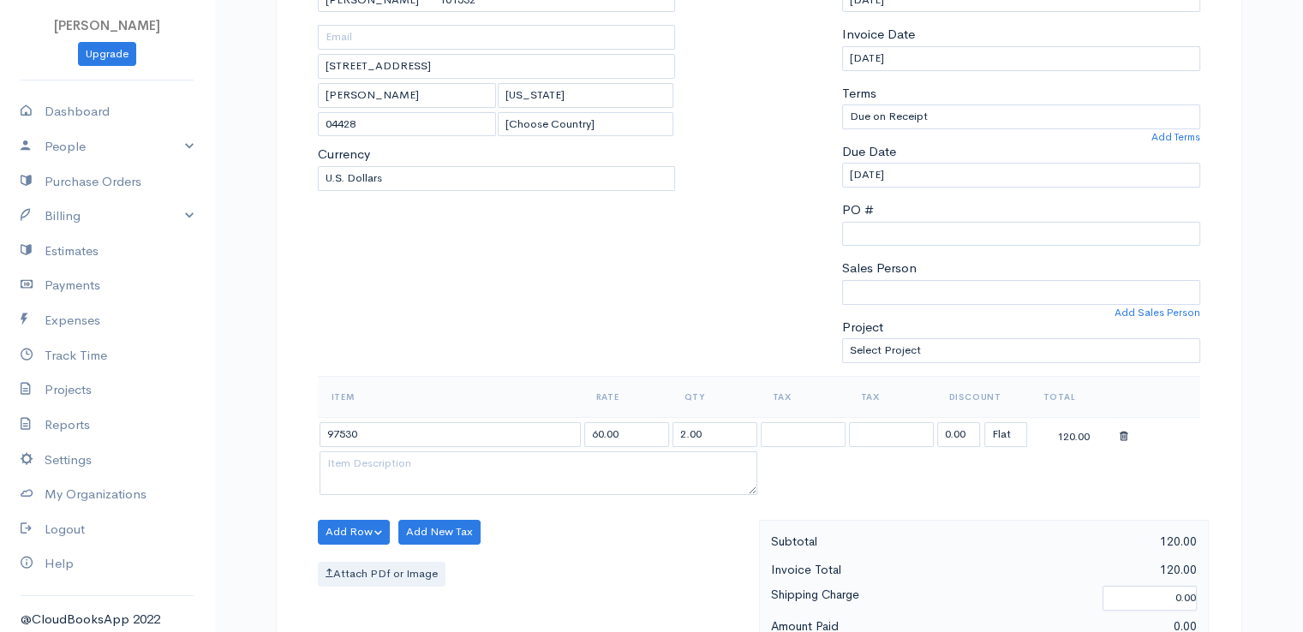
scroll to position [428, 0]
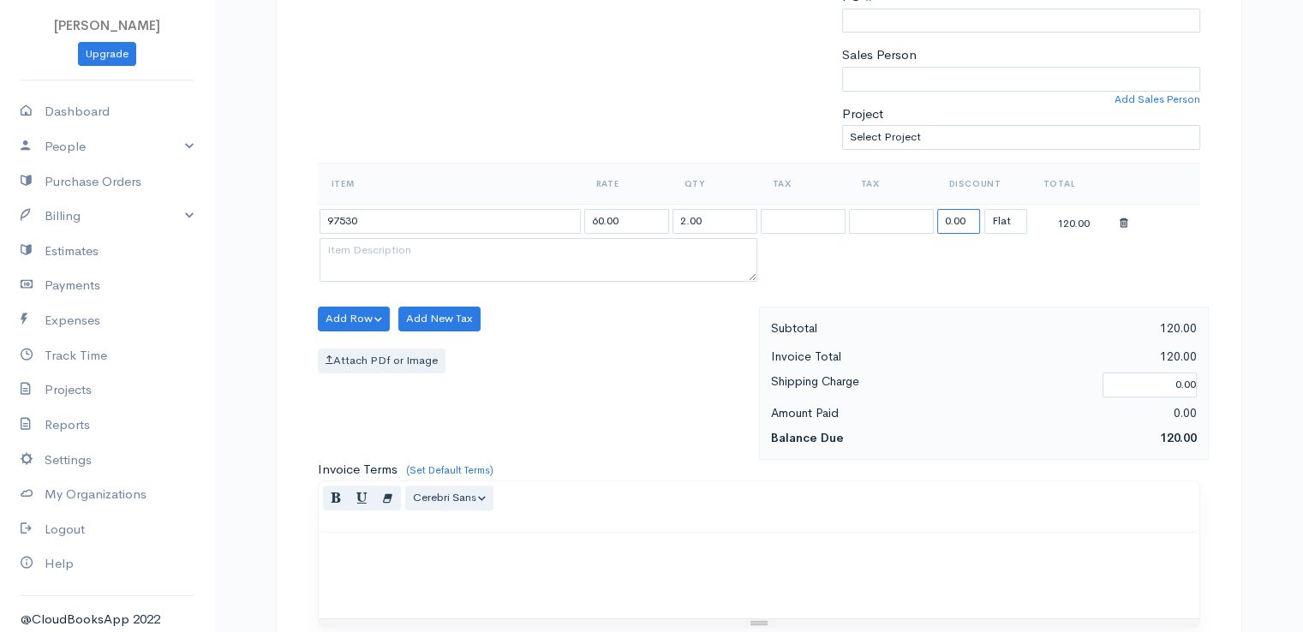
click at [950, 218] on input "0.00" at bounding box center [958, 221] width 43 height 25
type input "72.58"
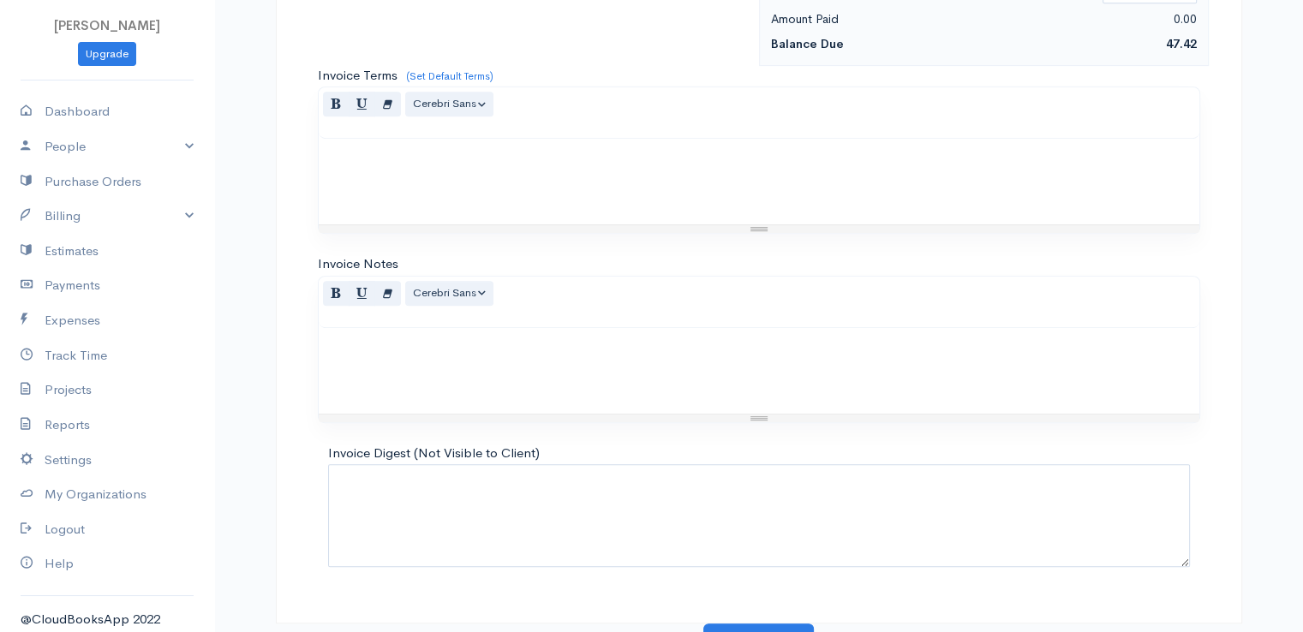
scroll to position [843, 0]
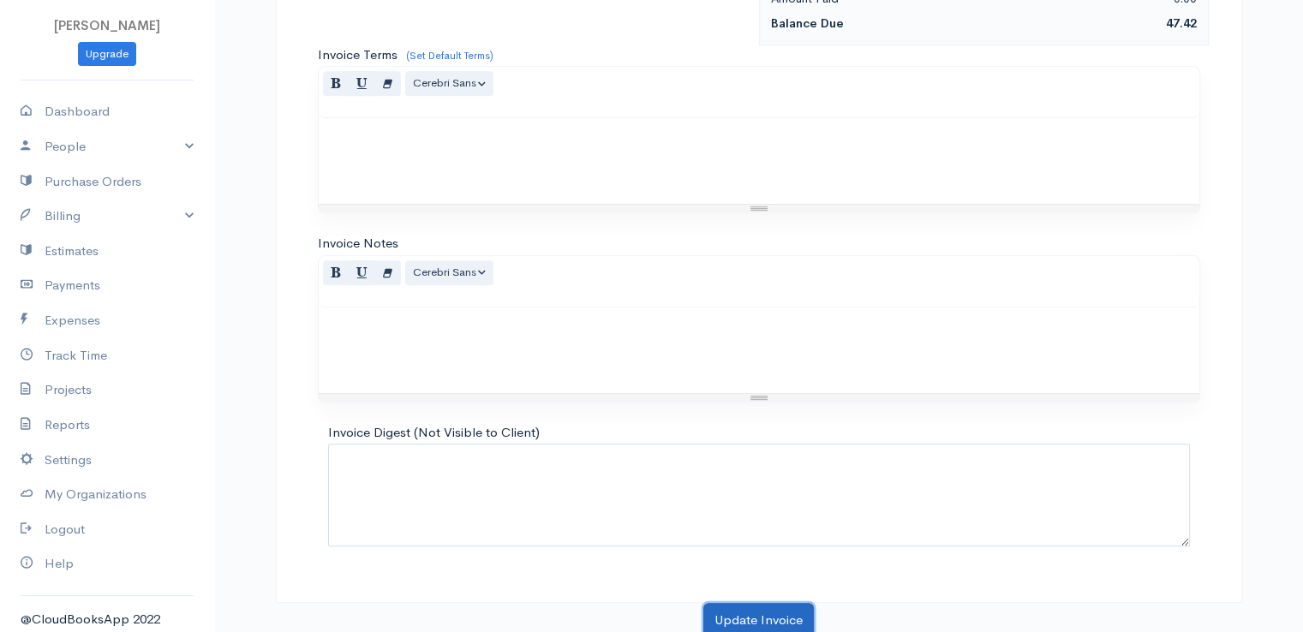
click at [761, 614] on button "Update Invoice" at bounding box center [758, 620] width 111 height 35
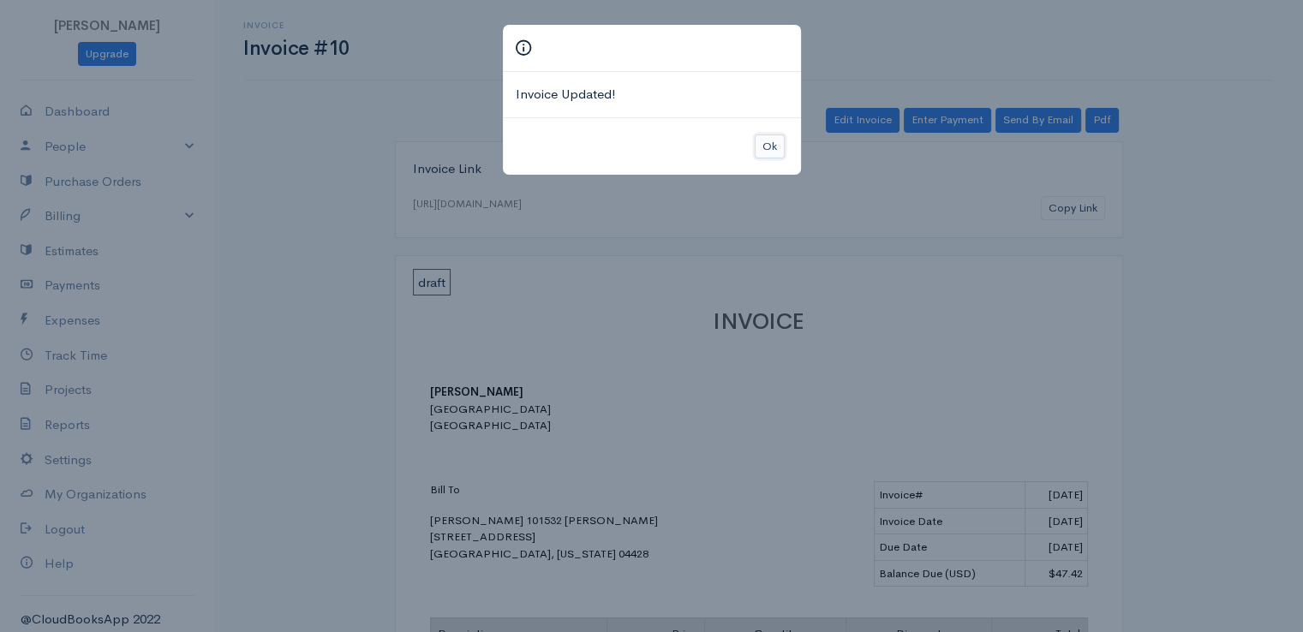
click at [775, 153] on button "Ok" at bounding box center [770, 147] width 30 height 25
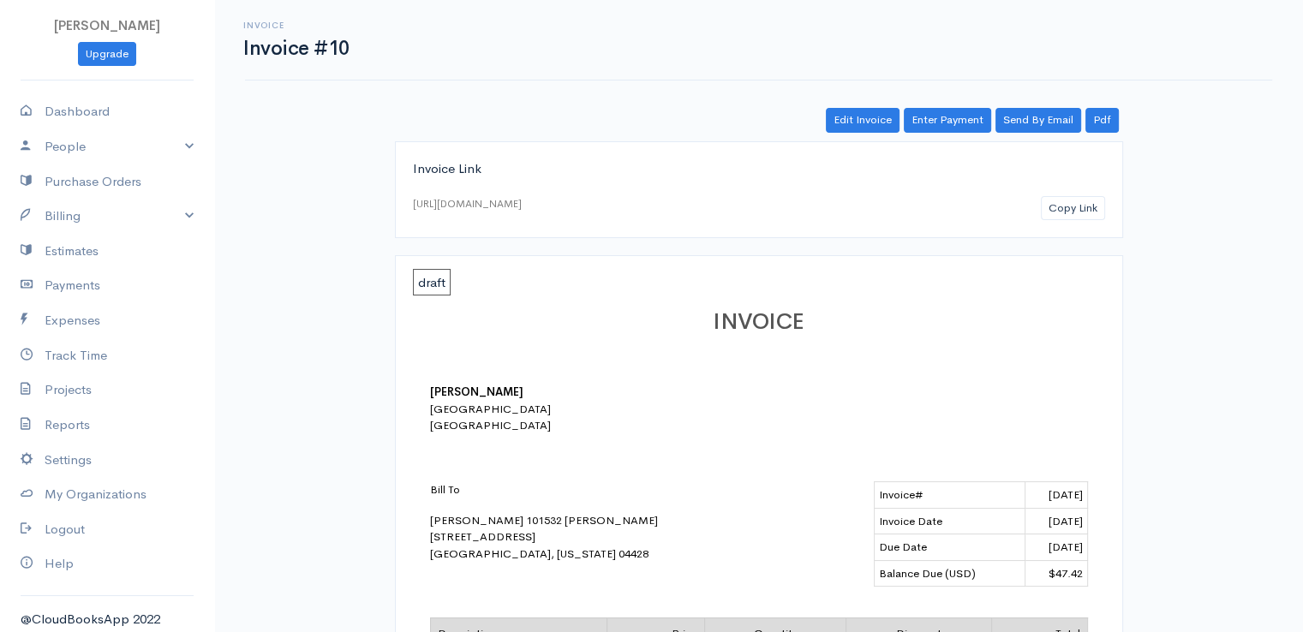
click at [948, 106] on div "Invoice Invoice #10 Actions Edit Invoice Enter Payment Print Send By Email PDF …" at bounding box center [758, 575] width 1089 height 1151
click at [946, 117] on link "Enter Payment" at bounding box center [947, 120] width 87 height 25
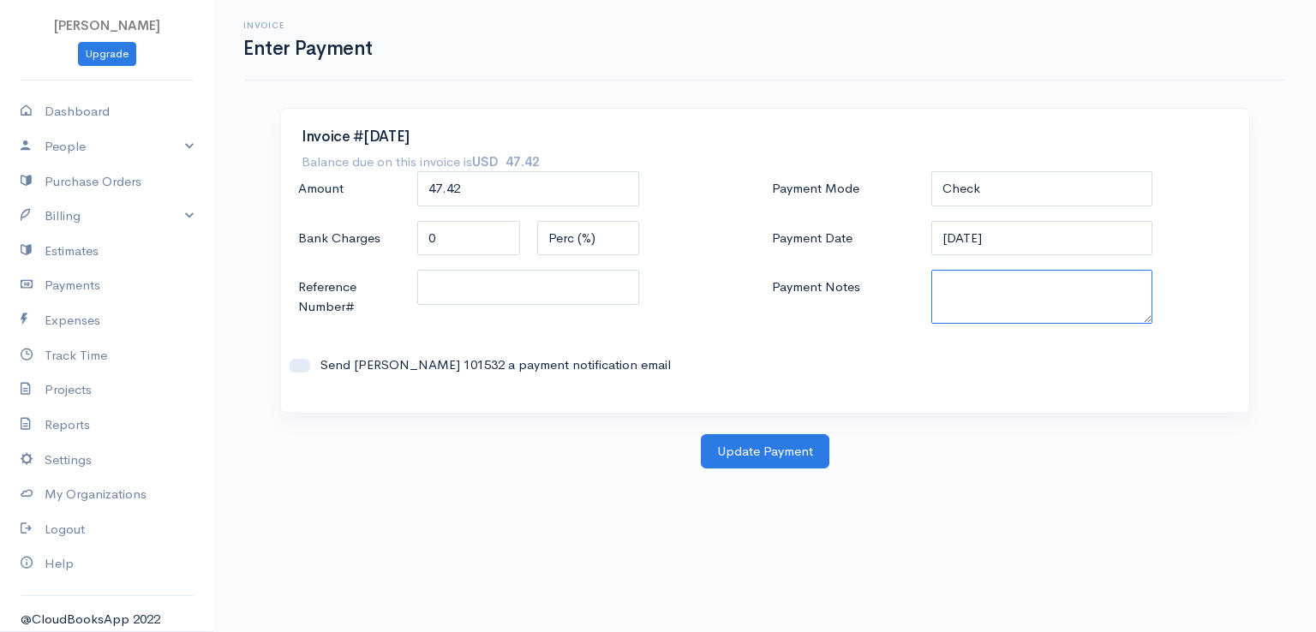
click at [963, 297] on textarea "Payment Notes" at bounding box center [1042, 297] width 222 height 54
paste textarea "0080141956"
type textarea "0080141956"
click at [763, 457] on button "Update Payment" at bounding box center [765, 451] width 129 height 35
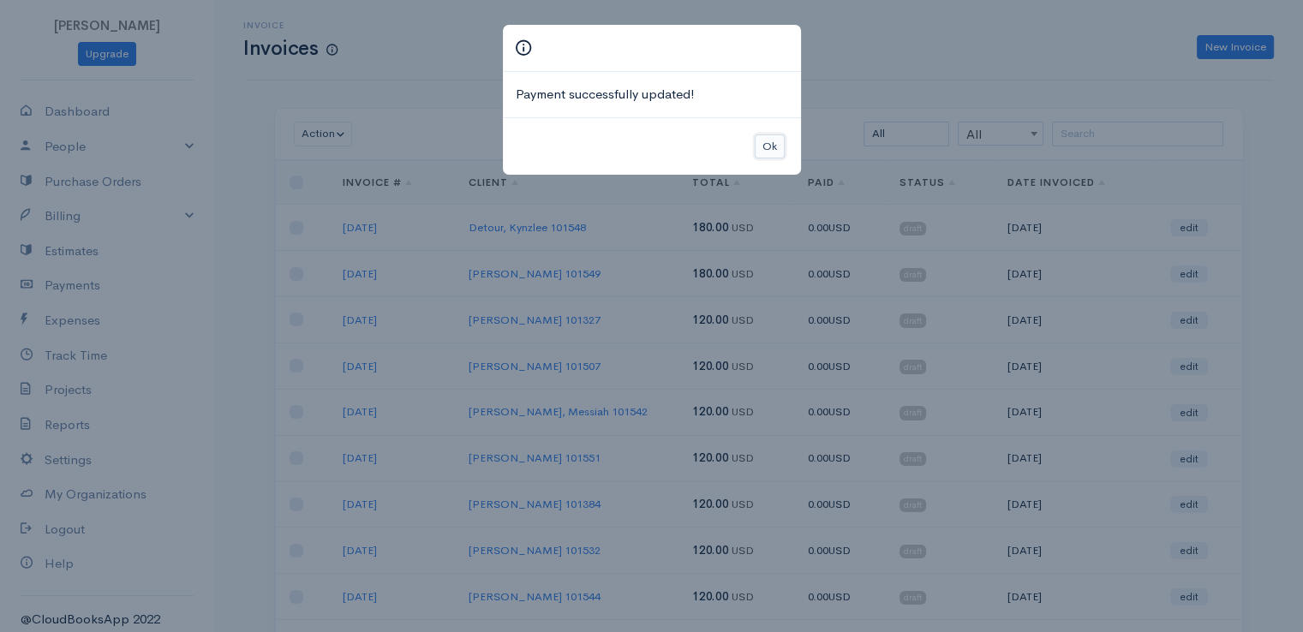
click at [764, 154] on button "Ok" at bounding box center [770, 147] width 30 height 25
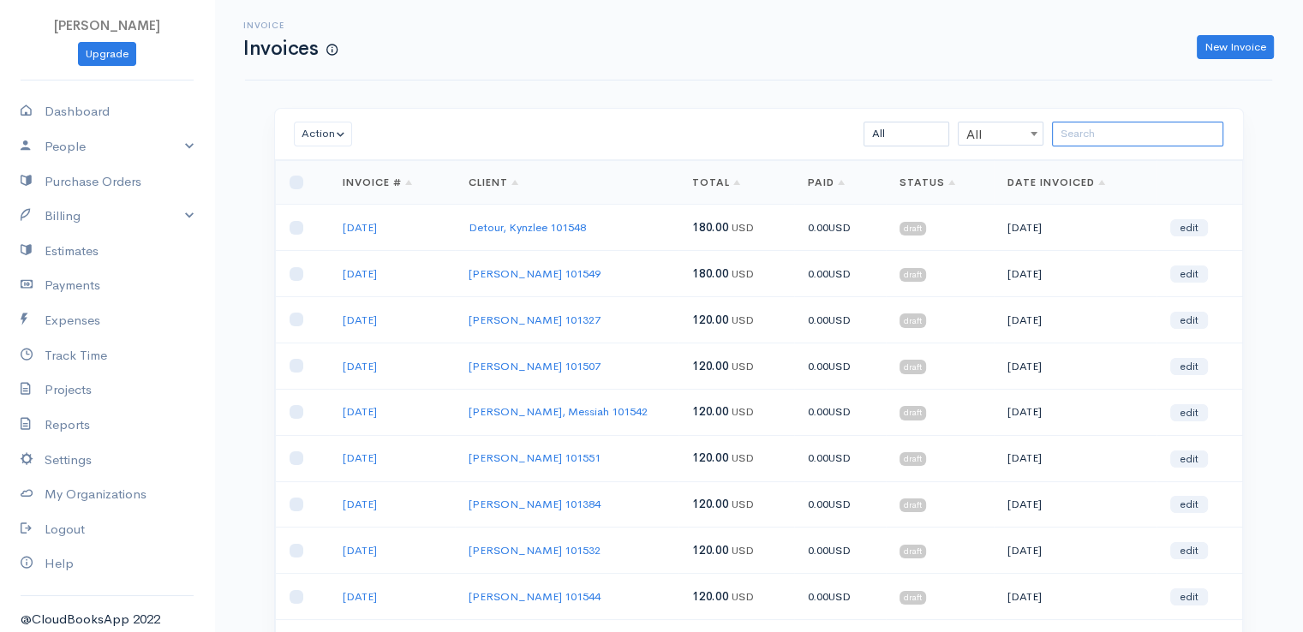
click at [1128, 134] on input "search" at bounding box center [1137, 134] width 171 height 25
click at [1092, 131] on input "search" at bounding box center [1137, 134] width 171 height 25
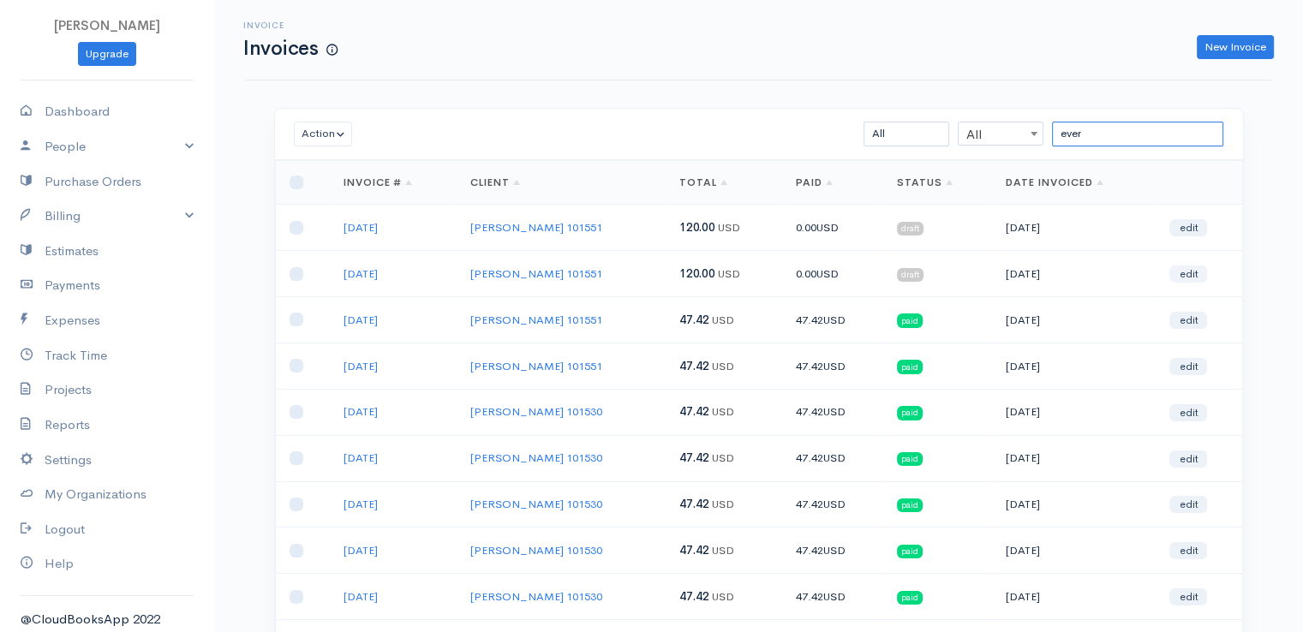
type input "ever"
click at [1185, 272] on link "edit" at bounding box center [1188, 274] width 38 height 17
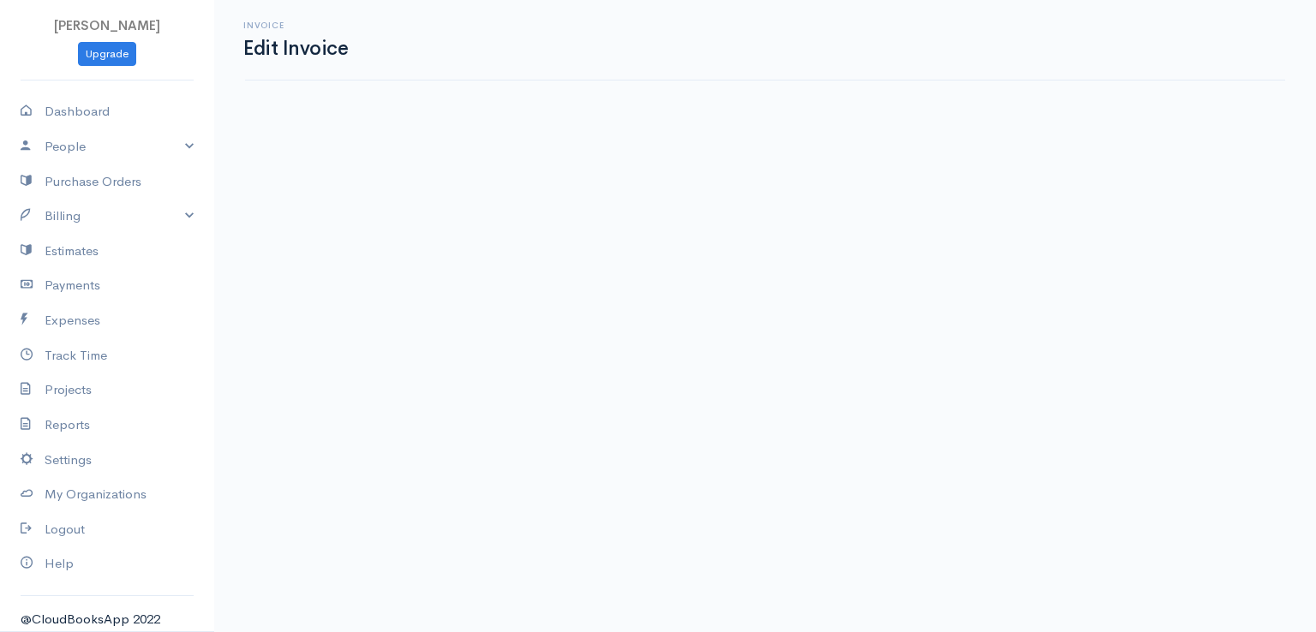
select select "2"
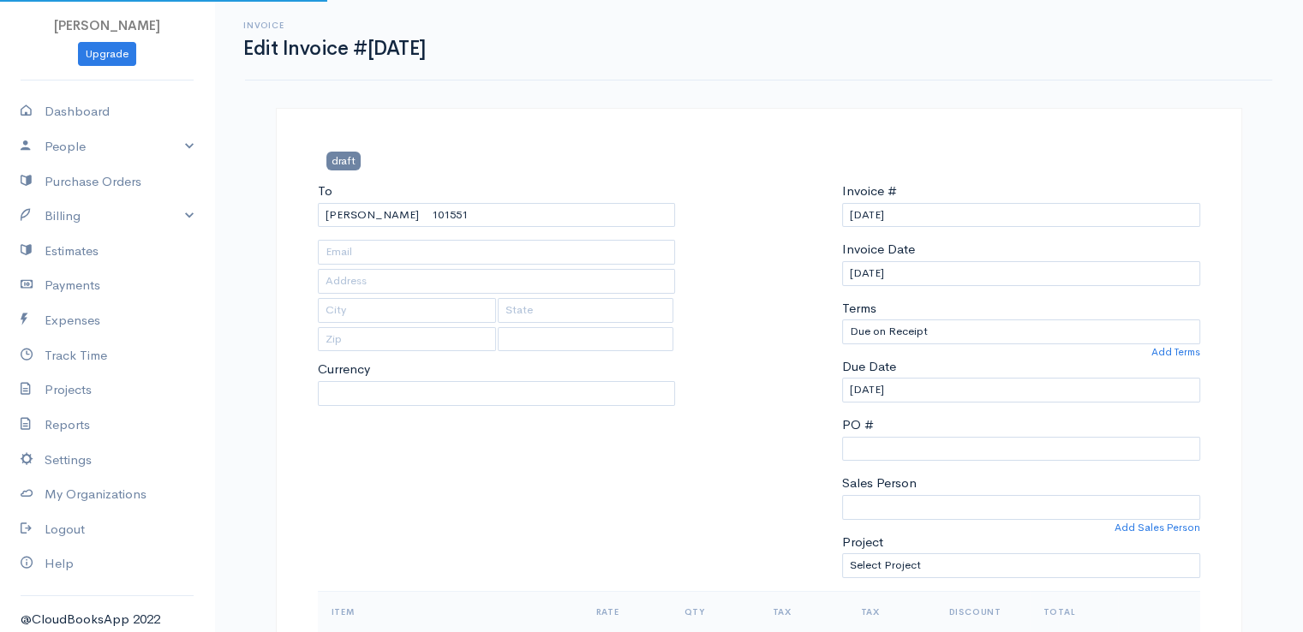
select select "[GEOGRAPHIC_DATA]"
select select "USD"
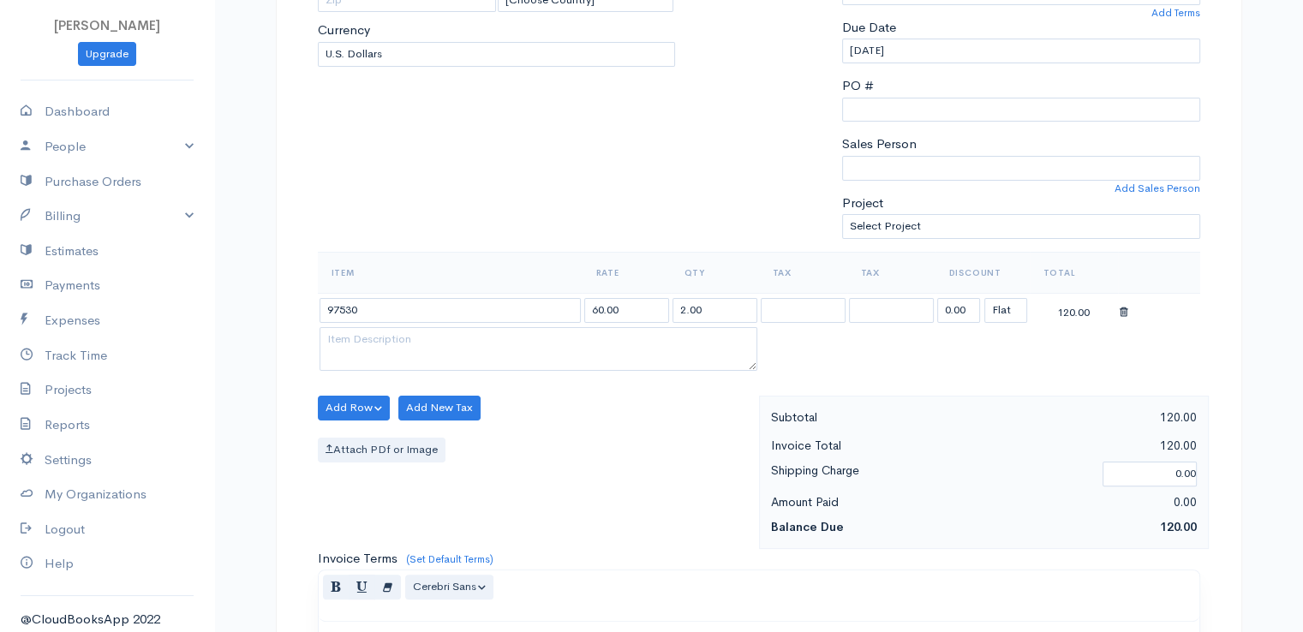
scroll to position [343, 0]
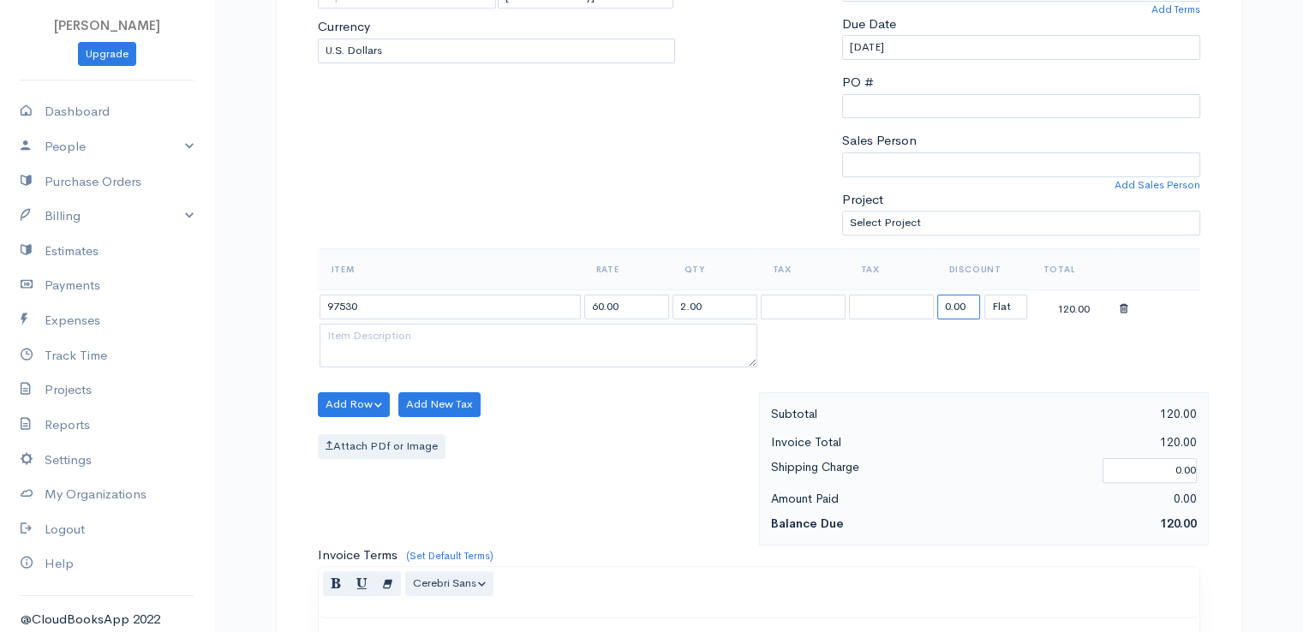
click at [958, 302] on input "0.00" at bounding box center [958, 307] width 43 height 25
type input "72.58"
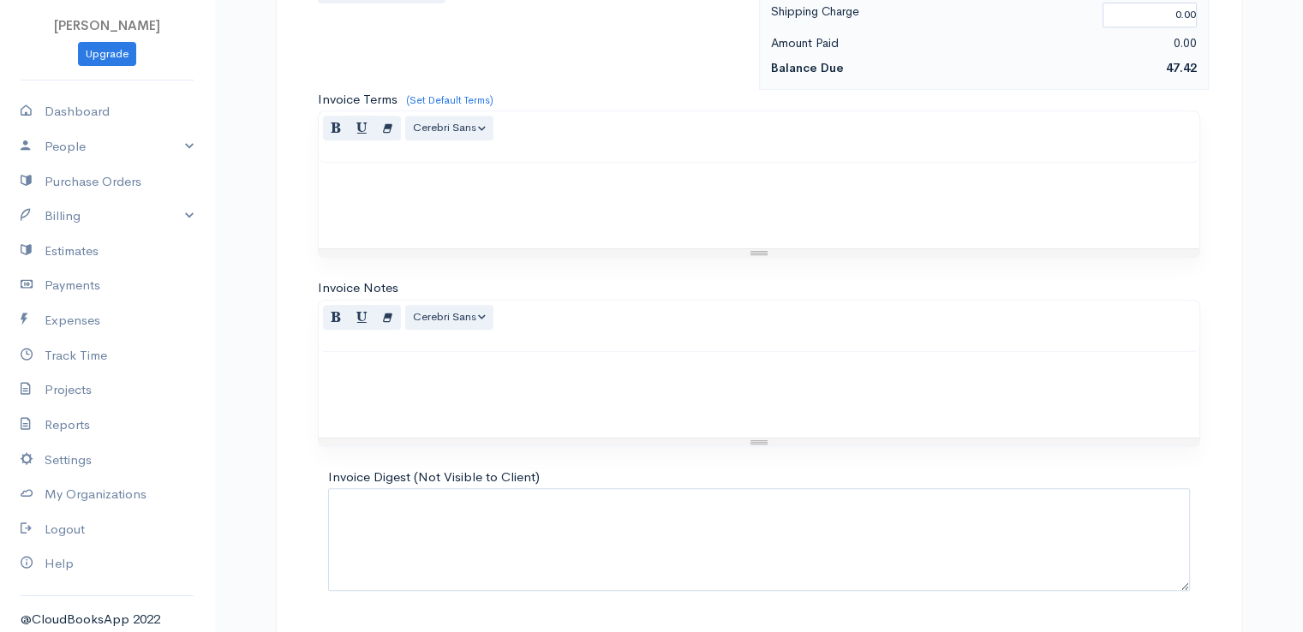
scroll to position [843, 0]
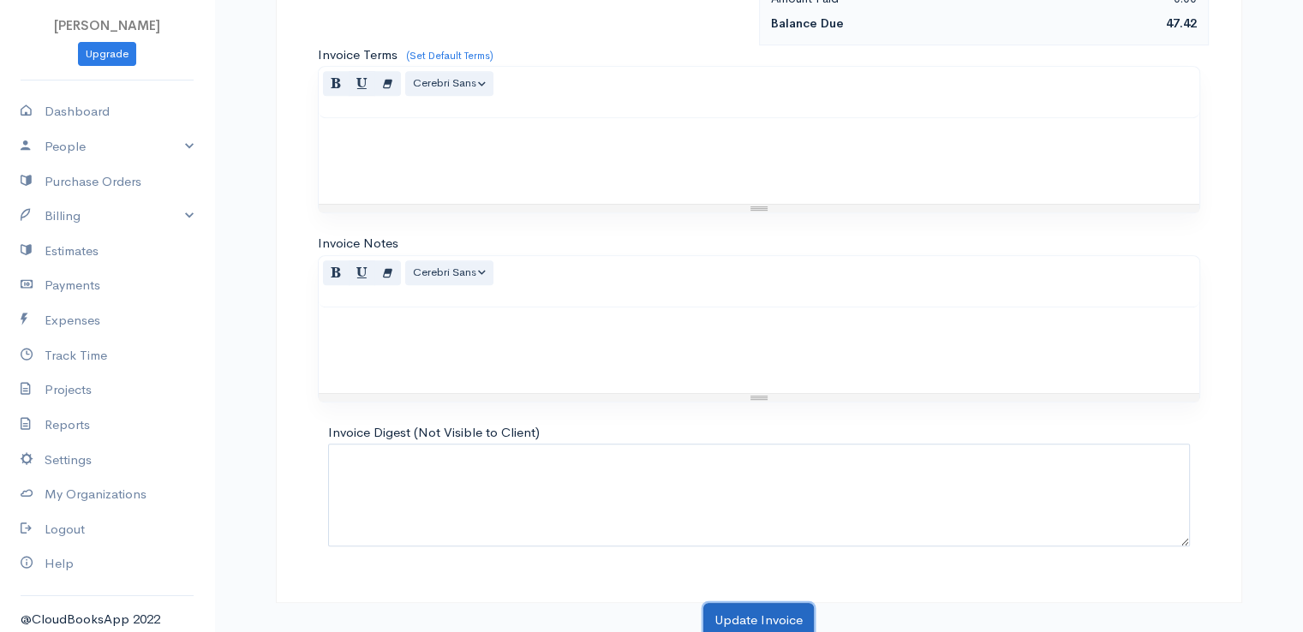
click at [747, 611] on button "Update Invoice" at bounding box center [758, 620] width 111 height 35
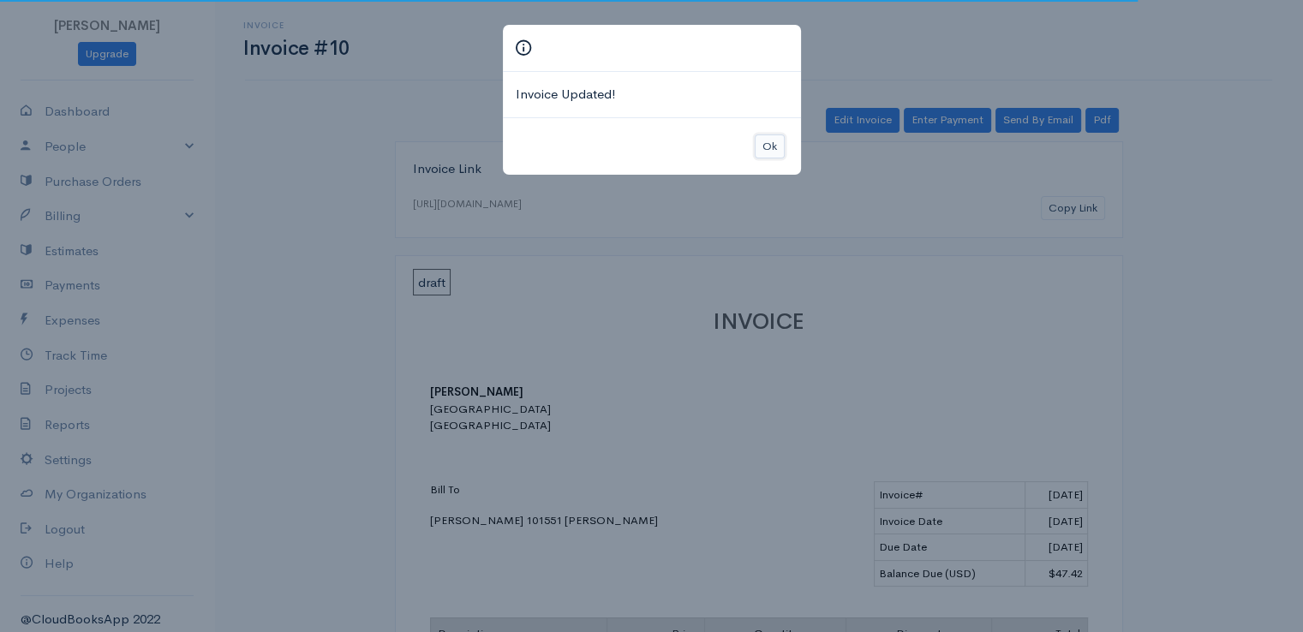
click at [768, 141] on button "Ok" at bounding box center [770, 147] width 30 height 25
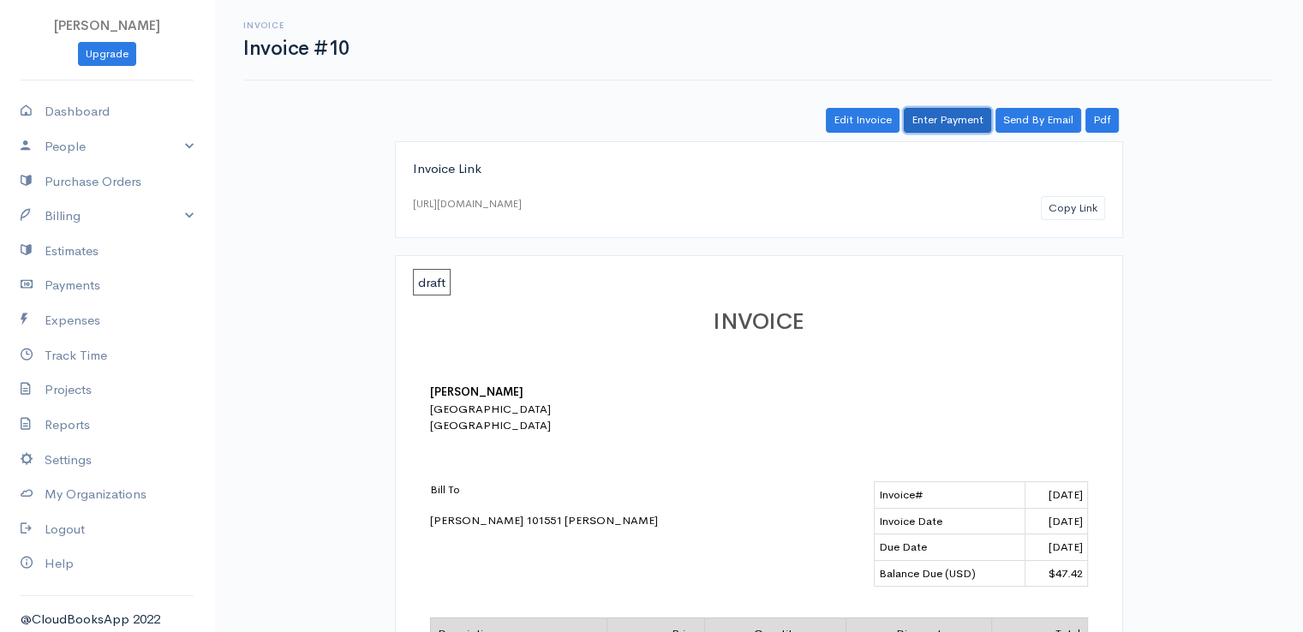
click at [932, 118] on link "Enter Payment" at bounding box center [947, 120] width 87 height 25
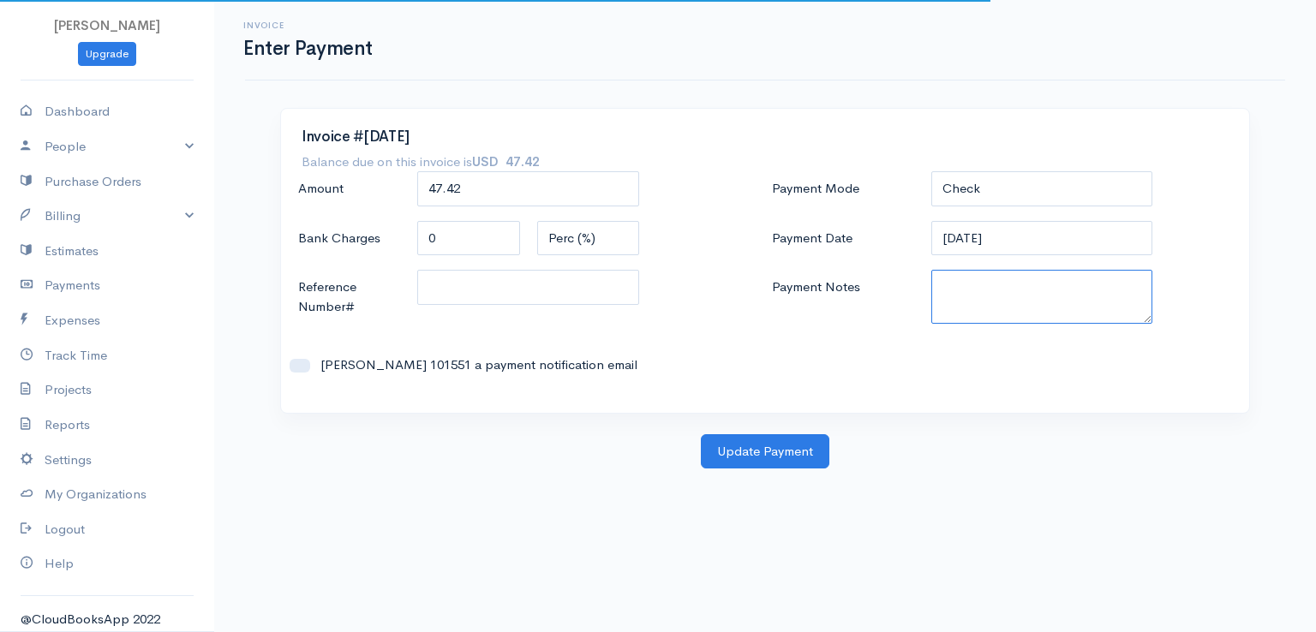
click at [980, 298] on textarea "Payment Notes" at bounding box center [1042, 297] width 222 height 54
paste textarea "0080141956"
type textarea "0080141956"
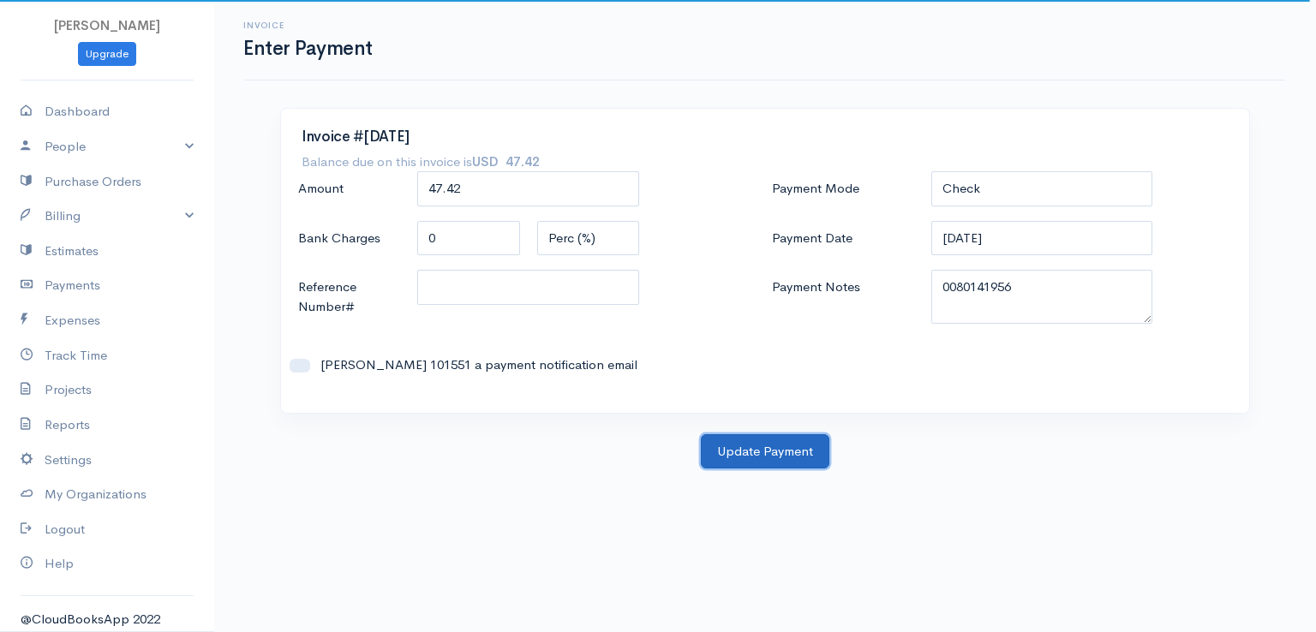
click at [781, 445] on button "Update Payment" at bounding box center [765, 451] width 129 height 35
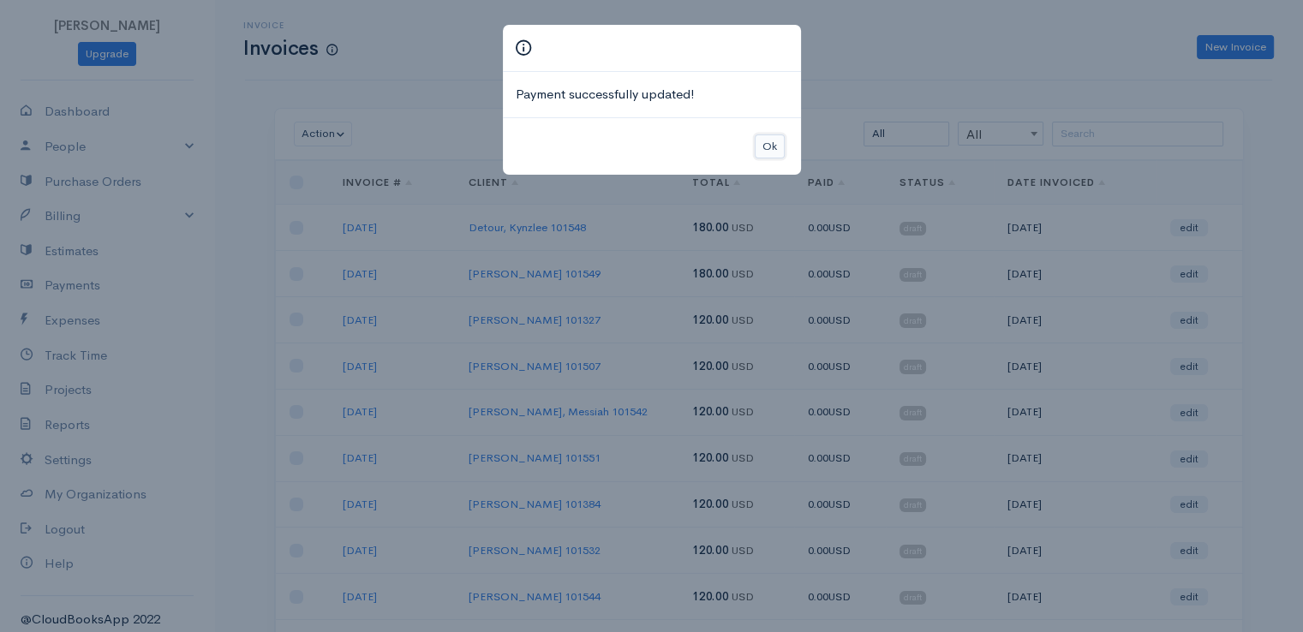
click at [760, 148] on button "Ok" at bounding box center [770, 147] width 30 height 25
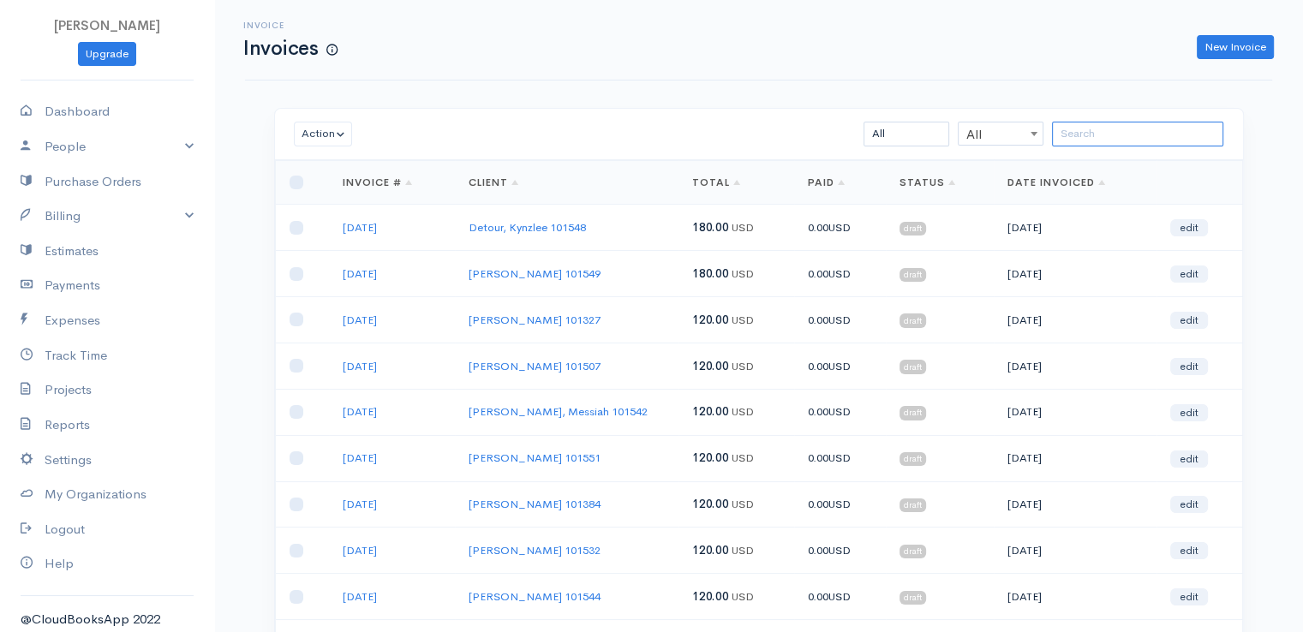
click at [1086, 137] on input "search" at bounding box center [1137, 134] width 171 height 25
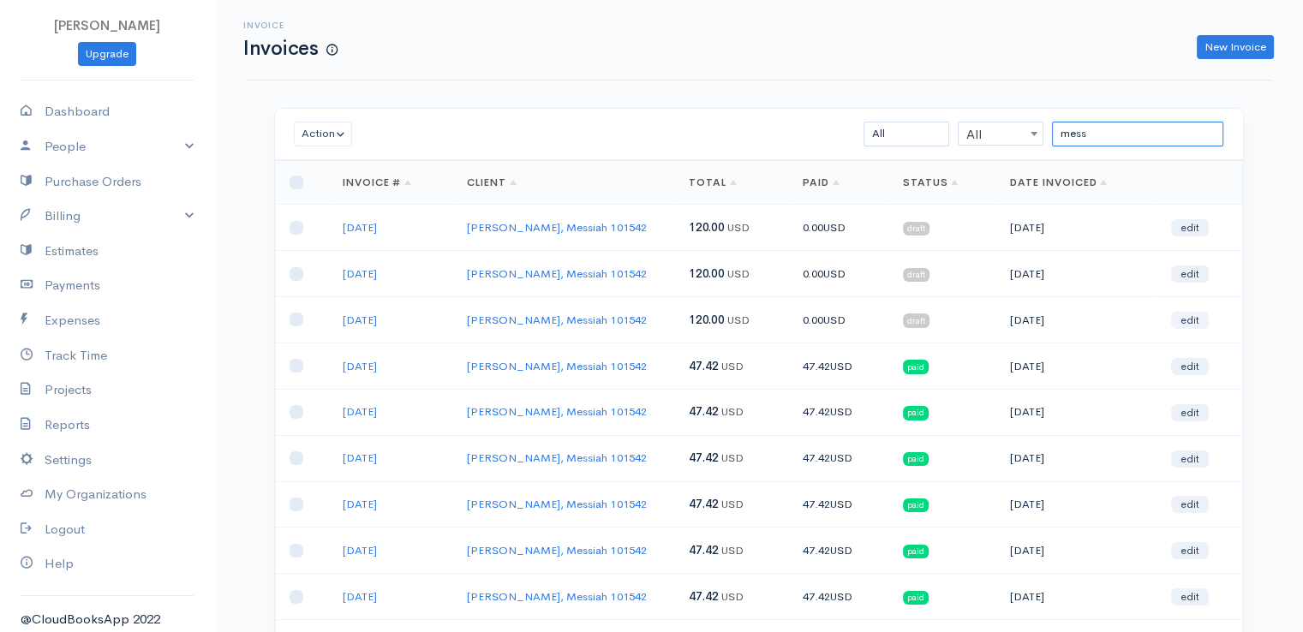
type input "mess"
click at [1192, 316] on link "edit" at bounding box center [1190, 320] width 38 height 17
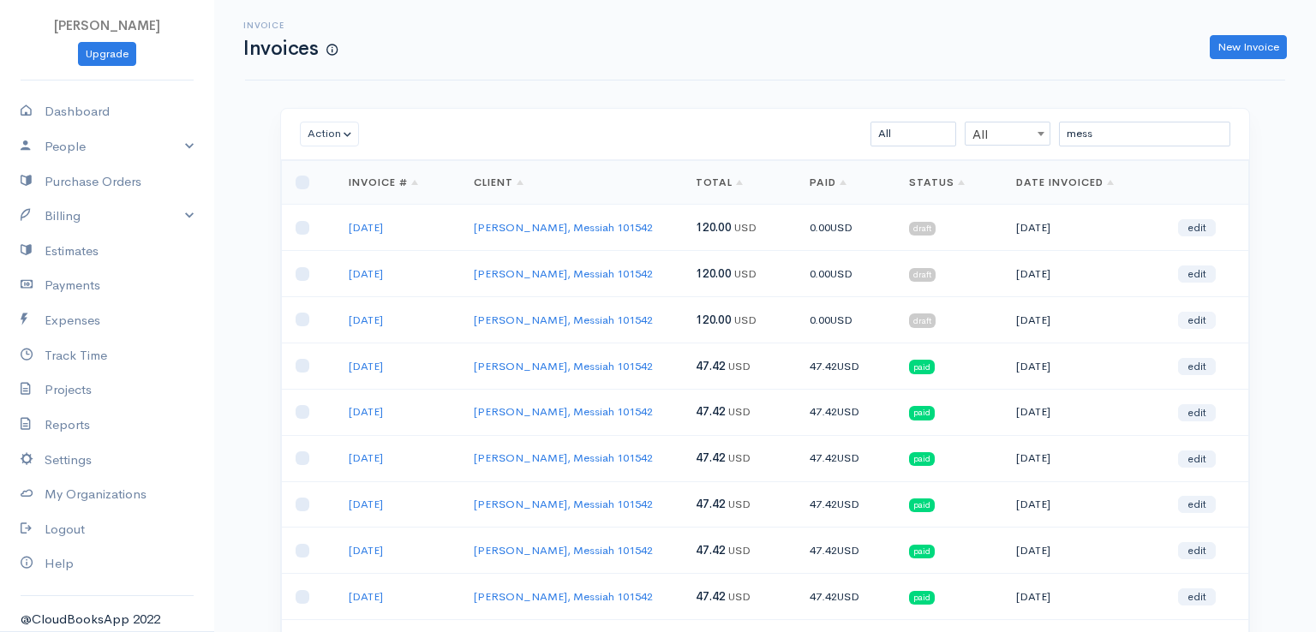
select select "2"
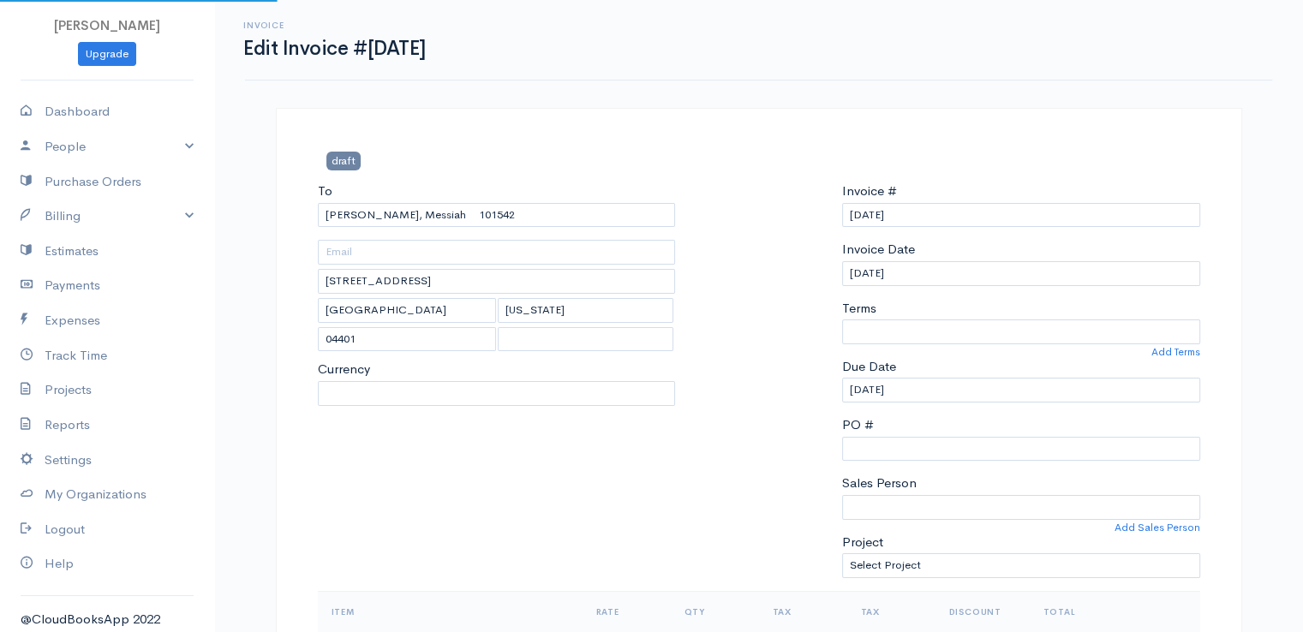
select select "[GEOGRAPHIC_DATA]"
select select "USD"
select select "0"
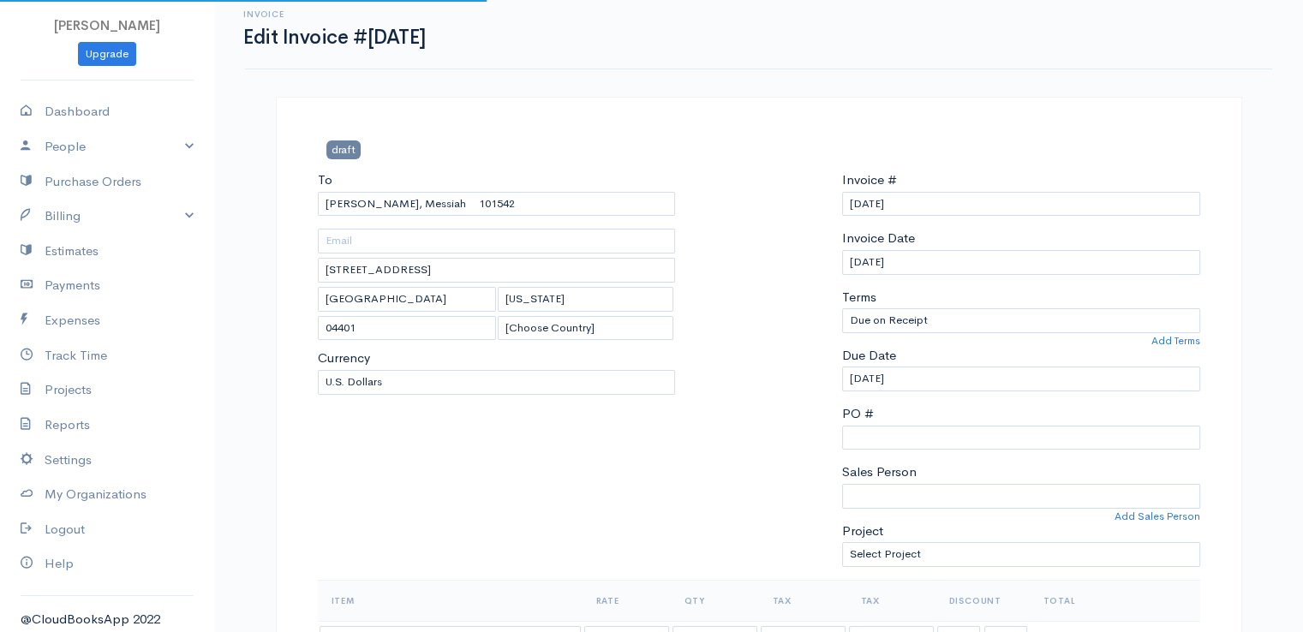
scroll to position [257, 0]
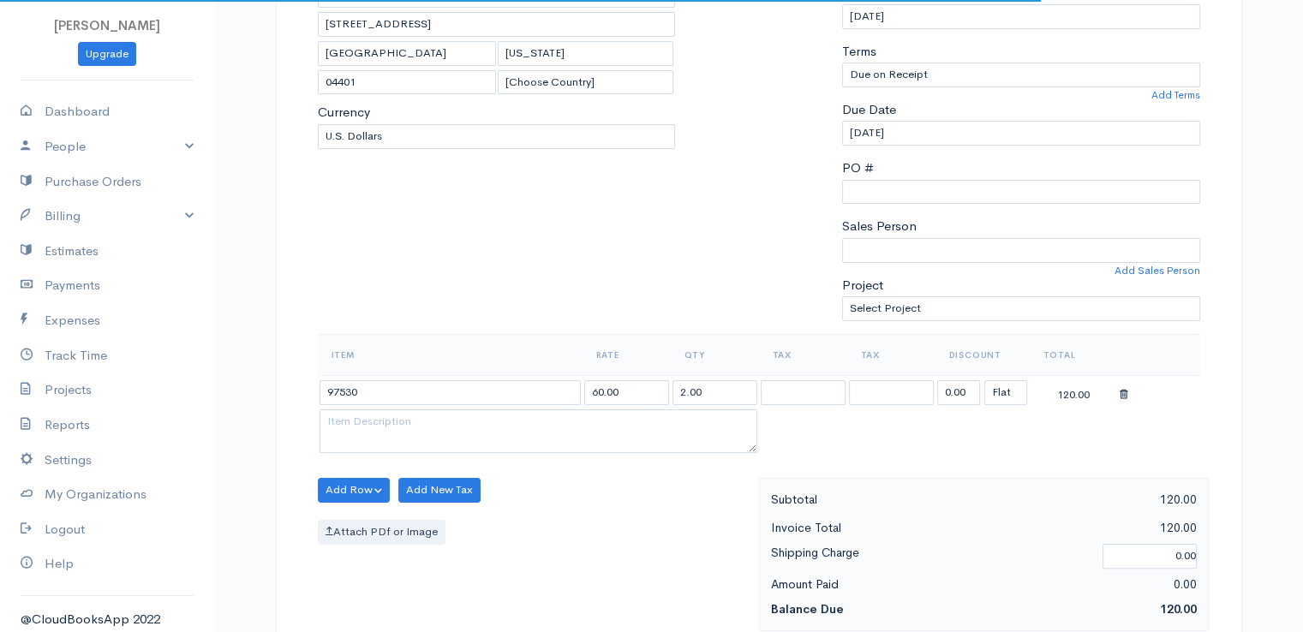
drag, startPoint x: 902, startPoint y: 411, endPoint x: 993, endPoint y: 393, distance: 92.6
click at [993, 394] on table "Item Rate Qty Tax Tax Discount Total 97530 60.00 2.00 0.00 (%) Flat 120.00" at bounding box center [759, 395] width 882 height 123
click at [959, 394] on input "0.00" at bounding box center [958, 392] width 43 height 25
click at [959, 393] on input "0.00" at bounding box center [958, 392] width 43 height 25
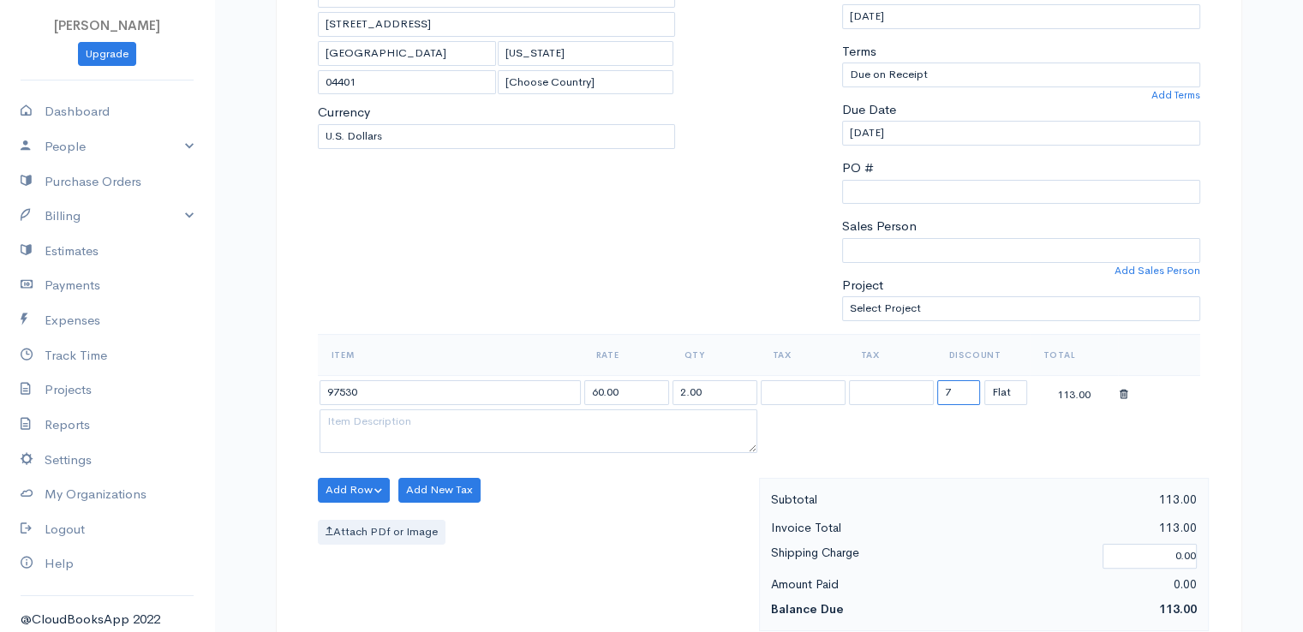
type input "72.58"
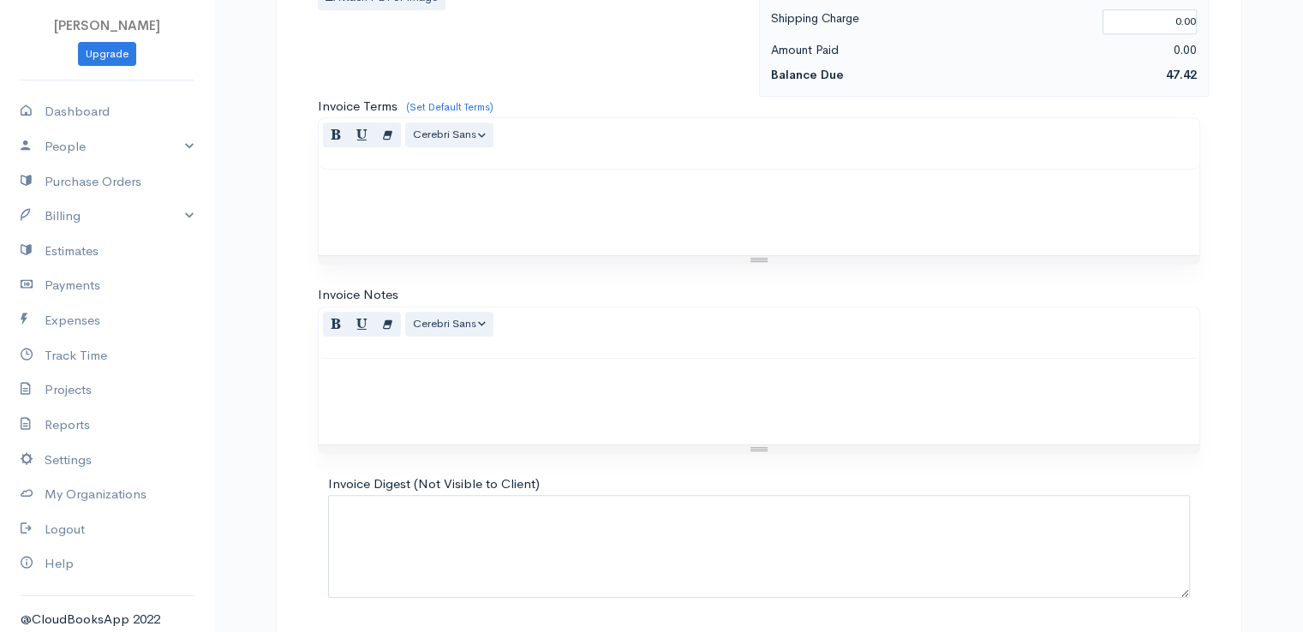
scroll to position [843, 0]
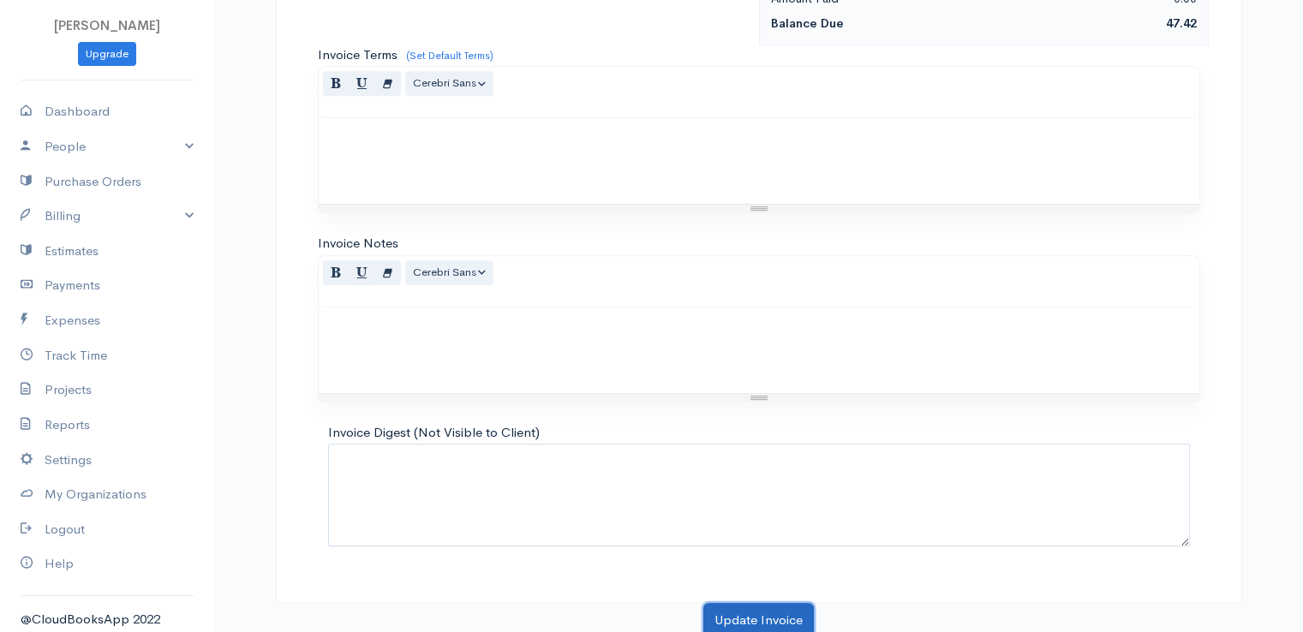
click at [753, 617] on button "Update Invoice" at bounding box center [758, 620] width 111 height 35
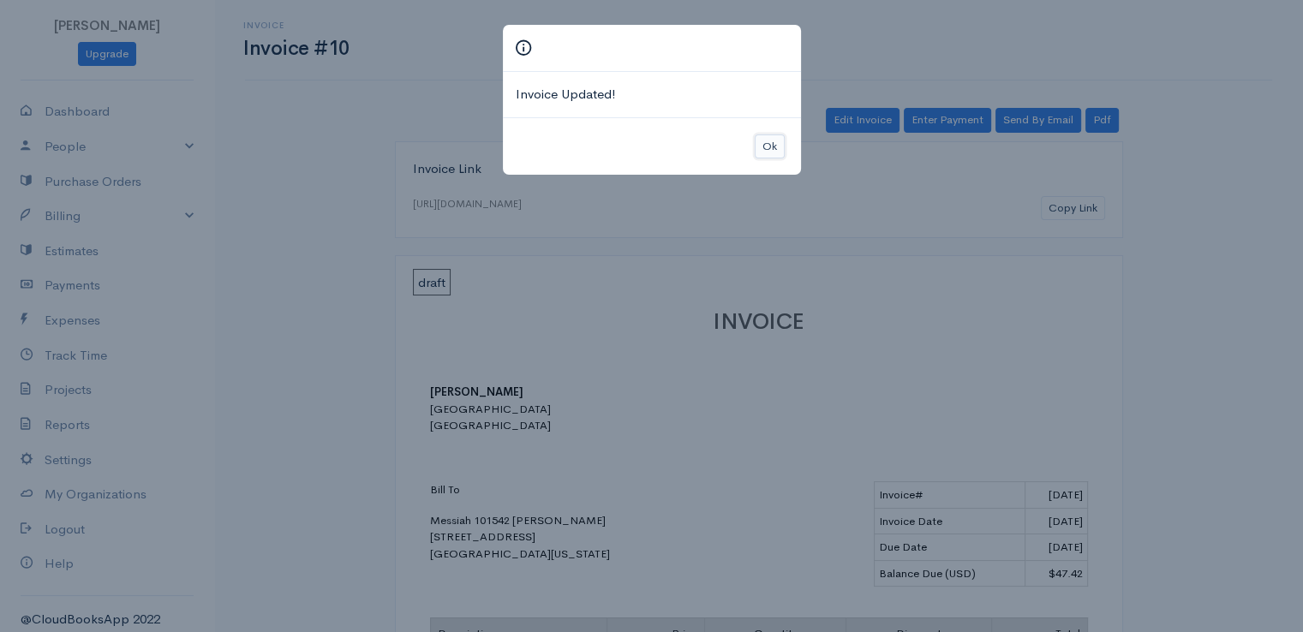
click at [768, 140] on button "Ok" at bounding box center [770, 147] width 30 height 25
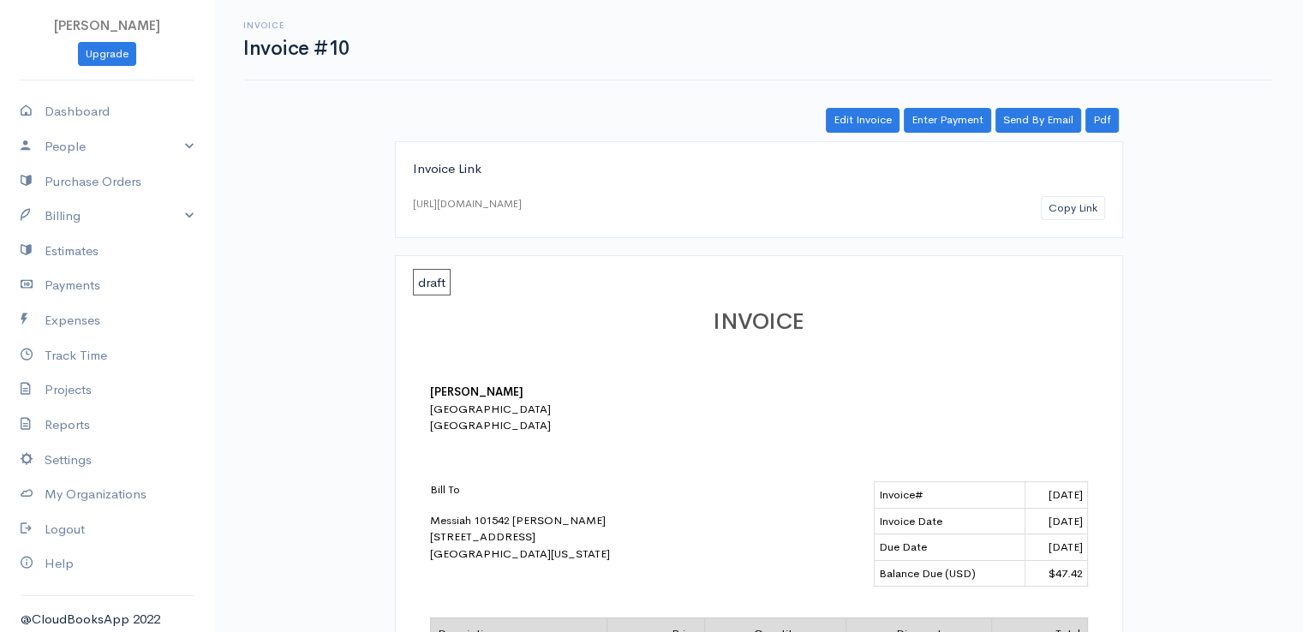
click at [953, 137] on div "Edit Invoice Enter Payment Send By Email Pdf Invoice Link [URL][DOMAIN_NAME] Co…" at bounding box center [759, 629] width 1028 height 1043
click at [946, 124] on link "Enter Payment" at bounding box center [947, 120] width 87 height 25
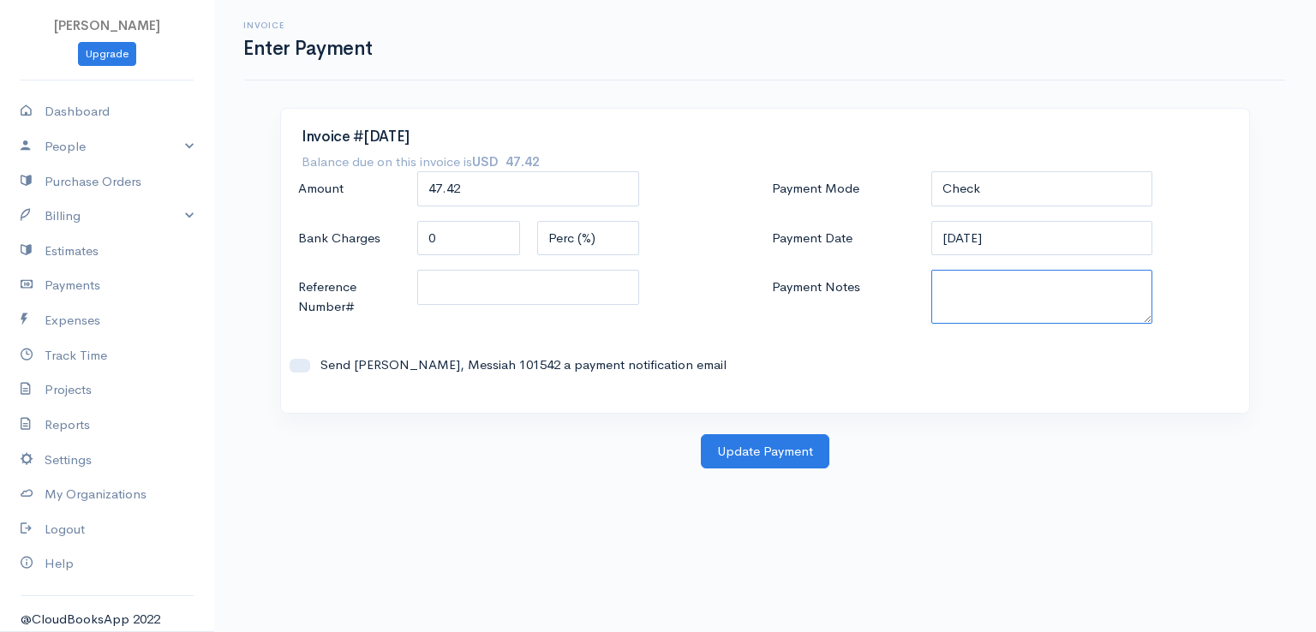
click at [955, 284] on textarea "Payment Notes" at bounding box center [1042, 297] width 222 height 54
paste textarea "0080141956"
type textarea "0080141956"
click at [733, 453] on button "Update Payment" at bounding box center [765, 451] width 129 height 35
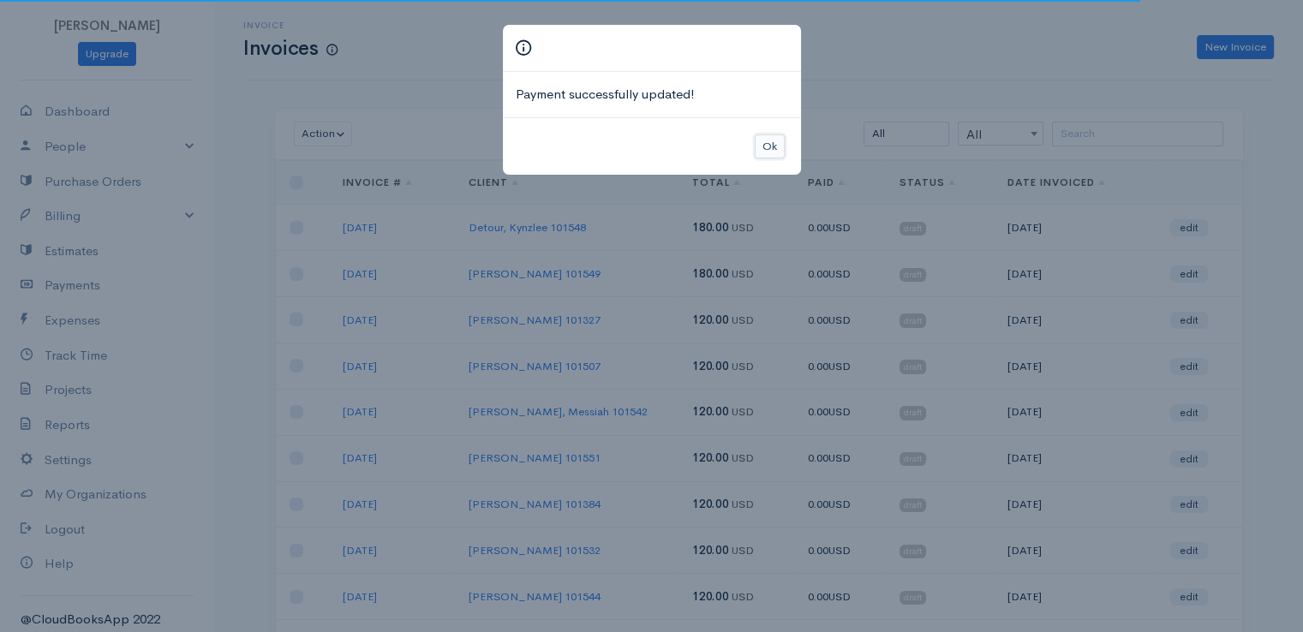
click at [771, 138] on button "Ok" at bounding box center [770, 147] width 30 height 25
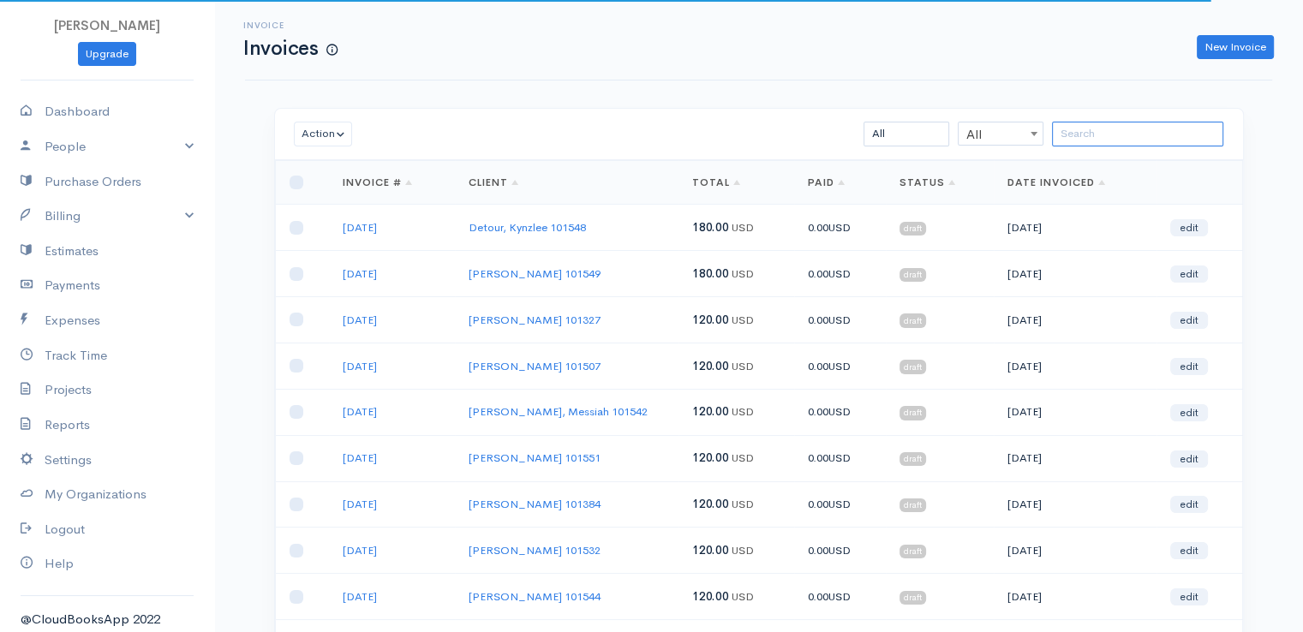
click at [1068, 129] on input "search" at bounding box center [1137, 134] width 171 height 25
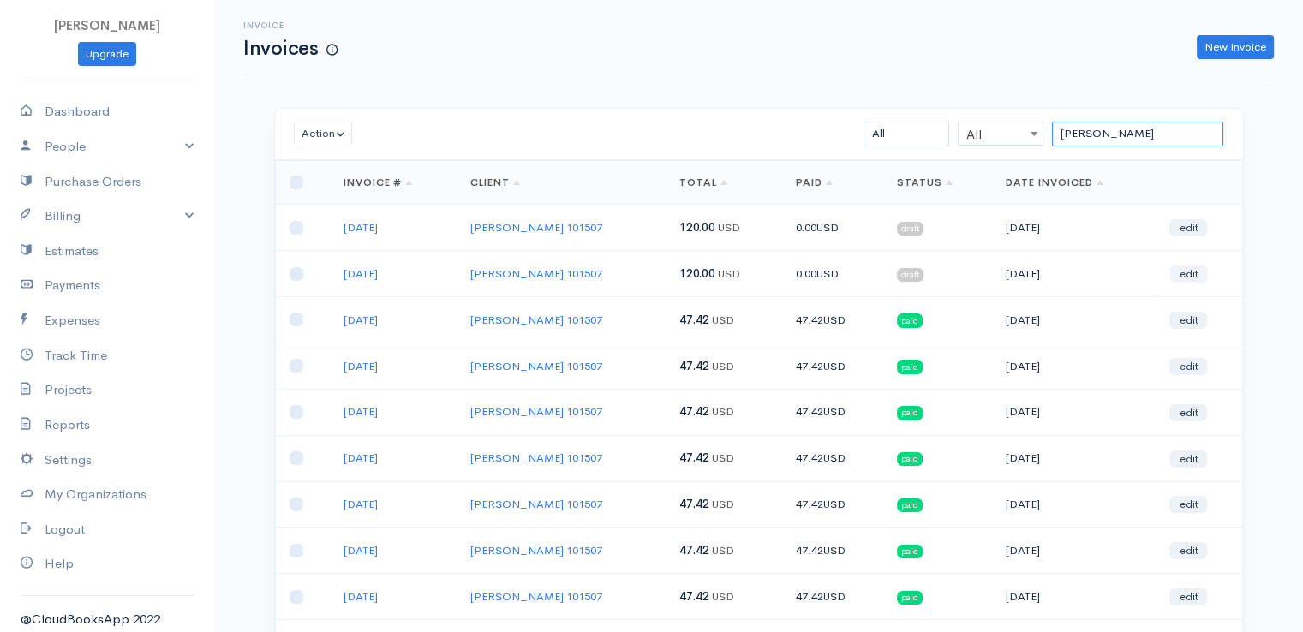
type input "[PERSON_NAME]"
click at [1187, 268] on link "edit" at bounding box center [1188, 274] width 38 height 17
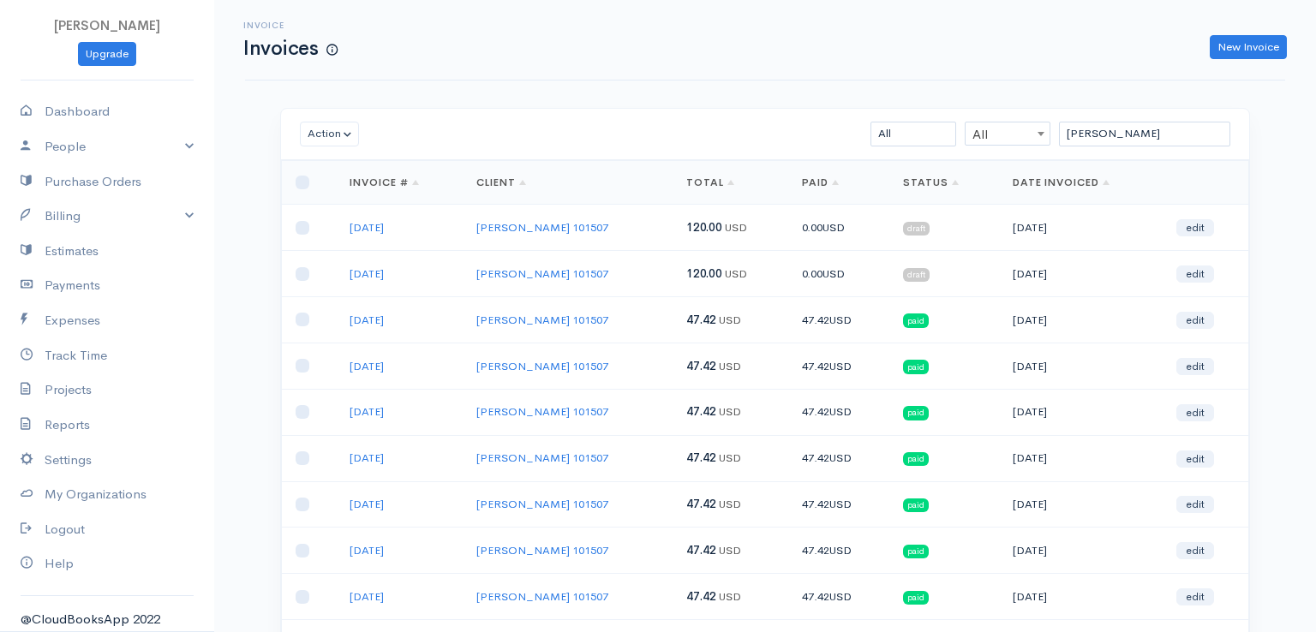
select select "2"
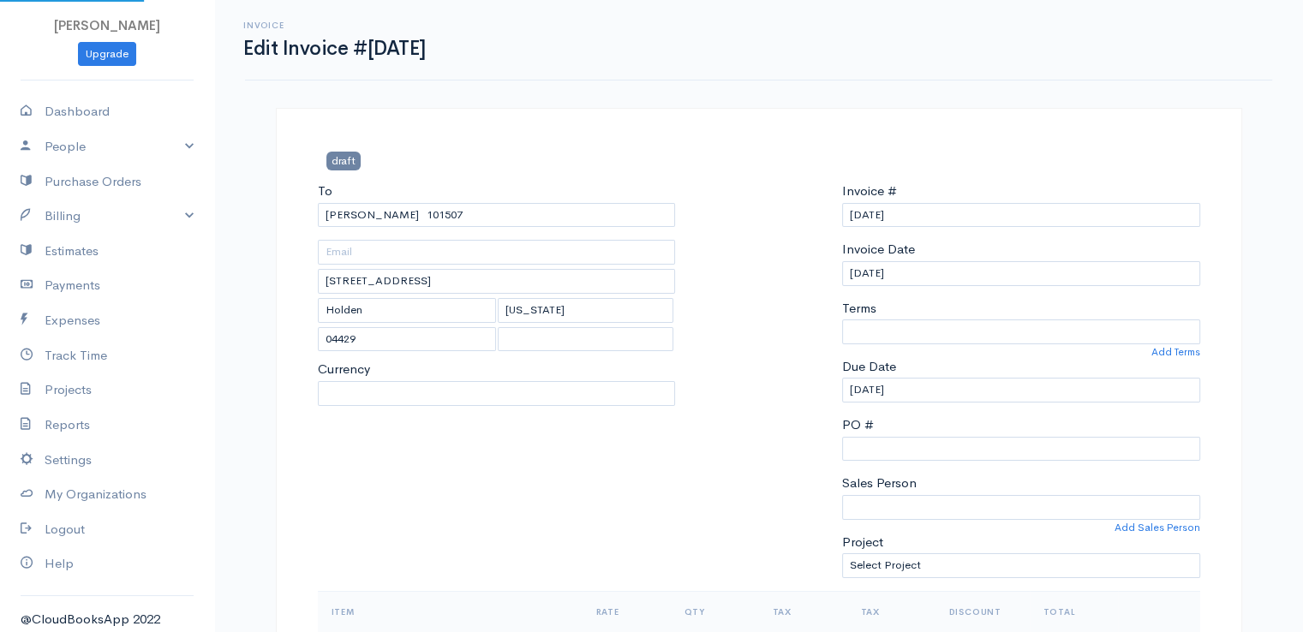
select select "[GEOGRAPHIC_DATA]"
select select "USD"
select select "0"
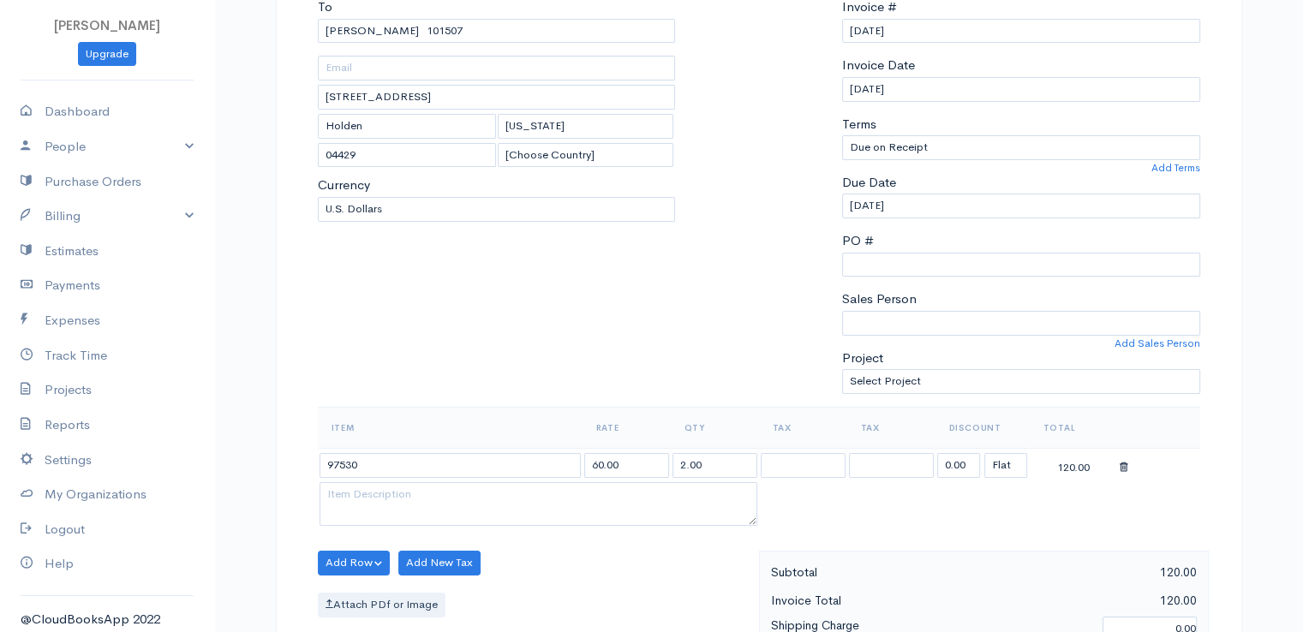
scroll to position [428, 0]
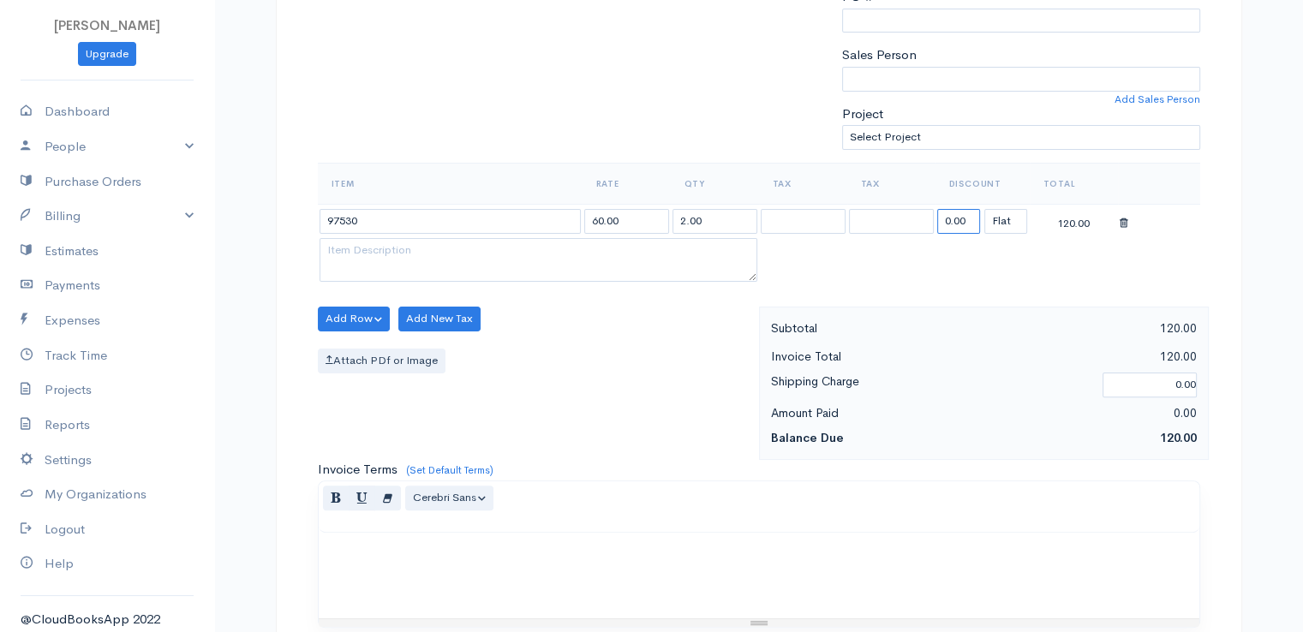
click at [960, 217] on input "0.00" at bounding box center [958, 221] width 43 height 25
type input "72.58"
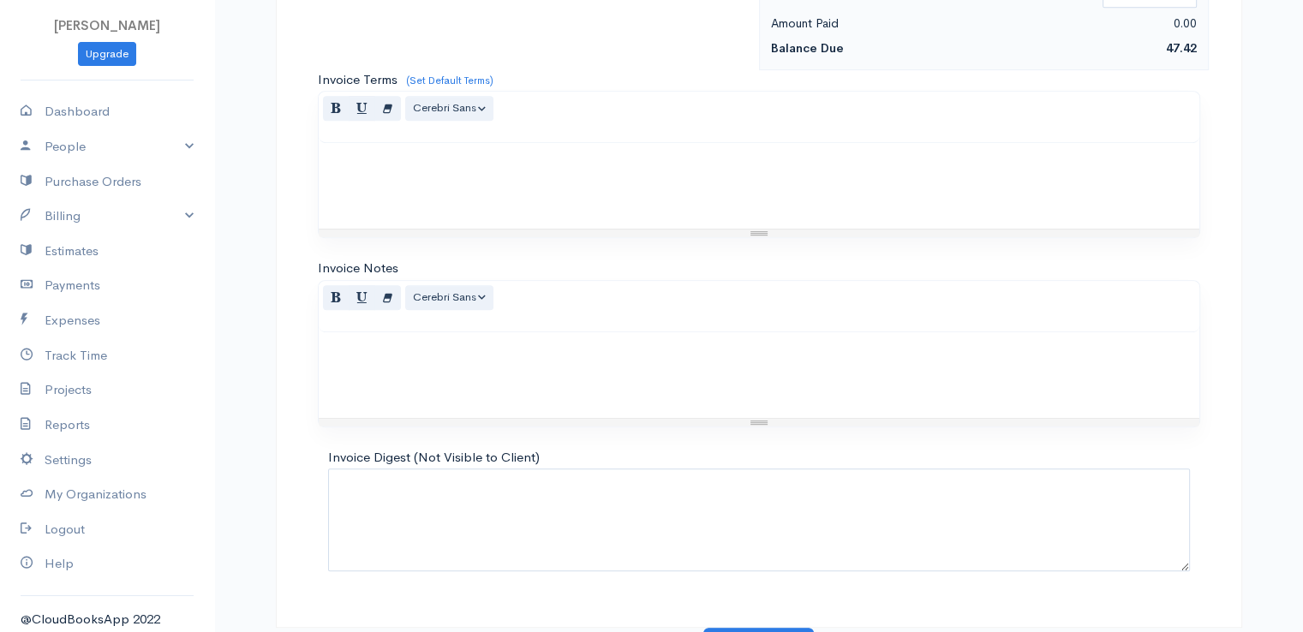
scroll to position [843, 0]
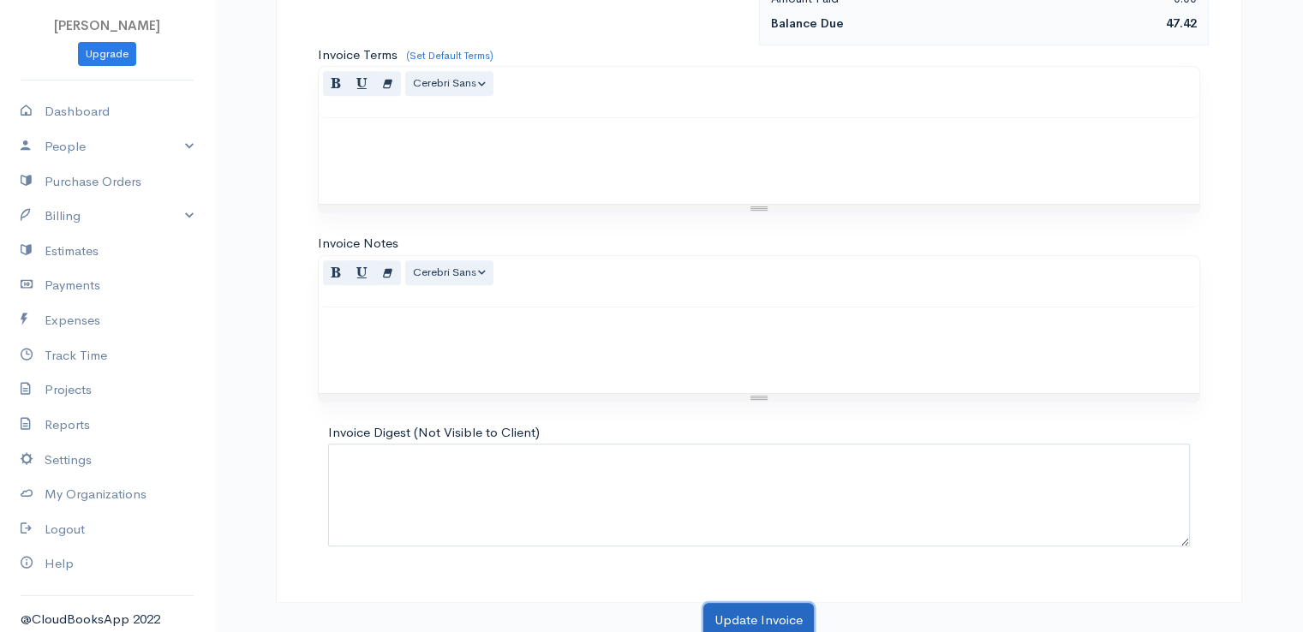
click at [759, 626] on button "Update Invoice" at bounding box center [758, 620] width 111 height 35
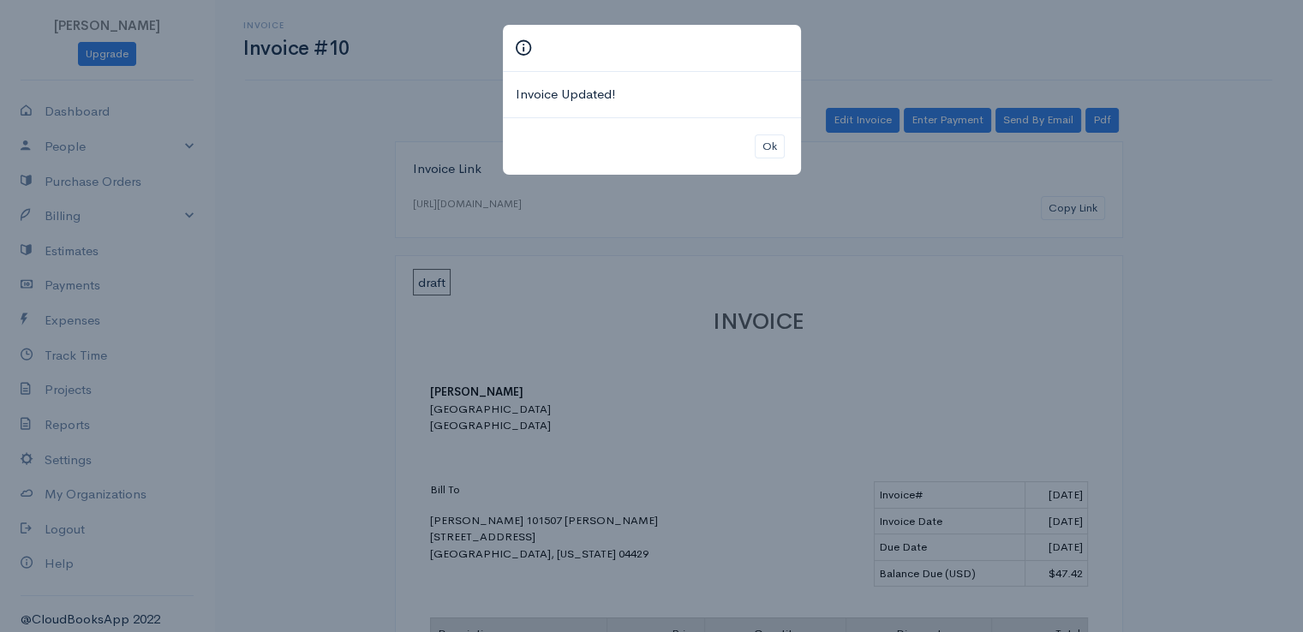
drag, startPoint x: 777, startPoint y: 164, endPoint x: 857, endPoint y: 162, distance: 79.7
drag, startPoint x: 857, startPoint y: 162, endPoint x: 769, endPoint y: 147, distance: 89.6
click at [769, 147] on button "Ok" at bounding box center [770, 147] width 30 height 25
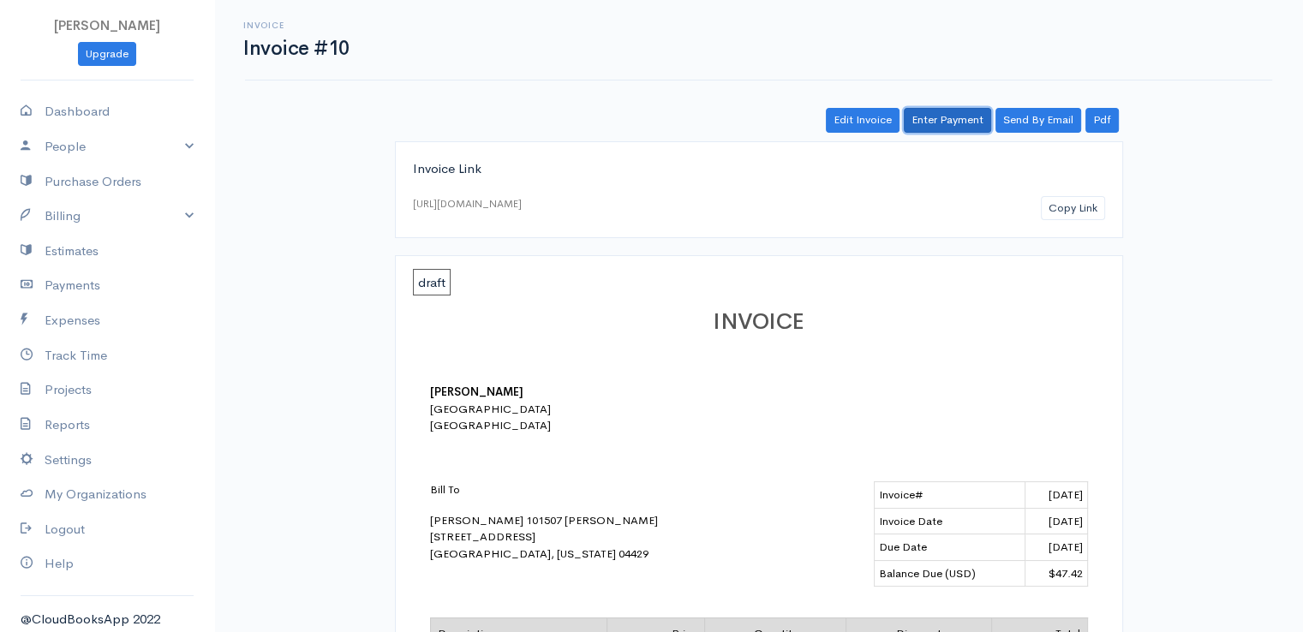
click at [948, 115] on link "Enter Payment" at bounding box center [947, 120] width 87 height 25
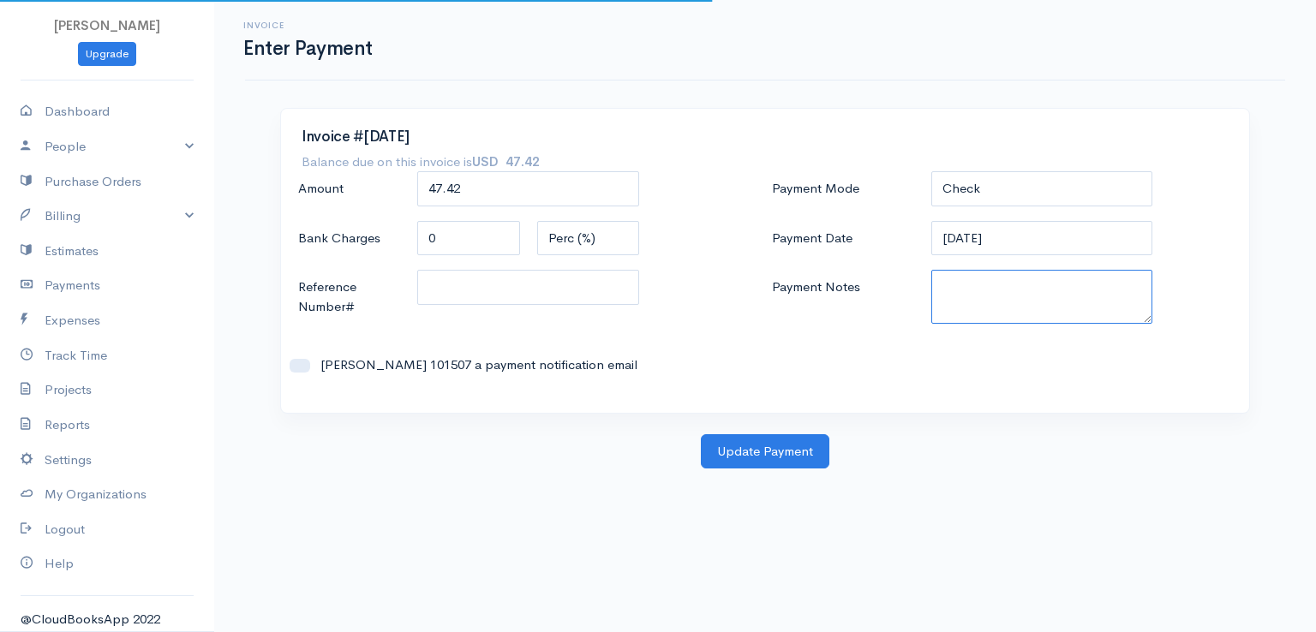
click at [966, 295] on textarea "Payment Notes" at bounding box center [1042, 297] width 222 height 54
paste textarea "0080141956"
click at [966, 290] on textarea "0080141956" at bounding box center [1042, 297] width 222 height 54
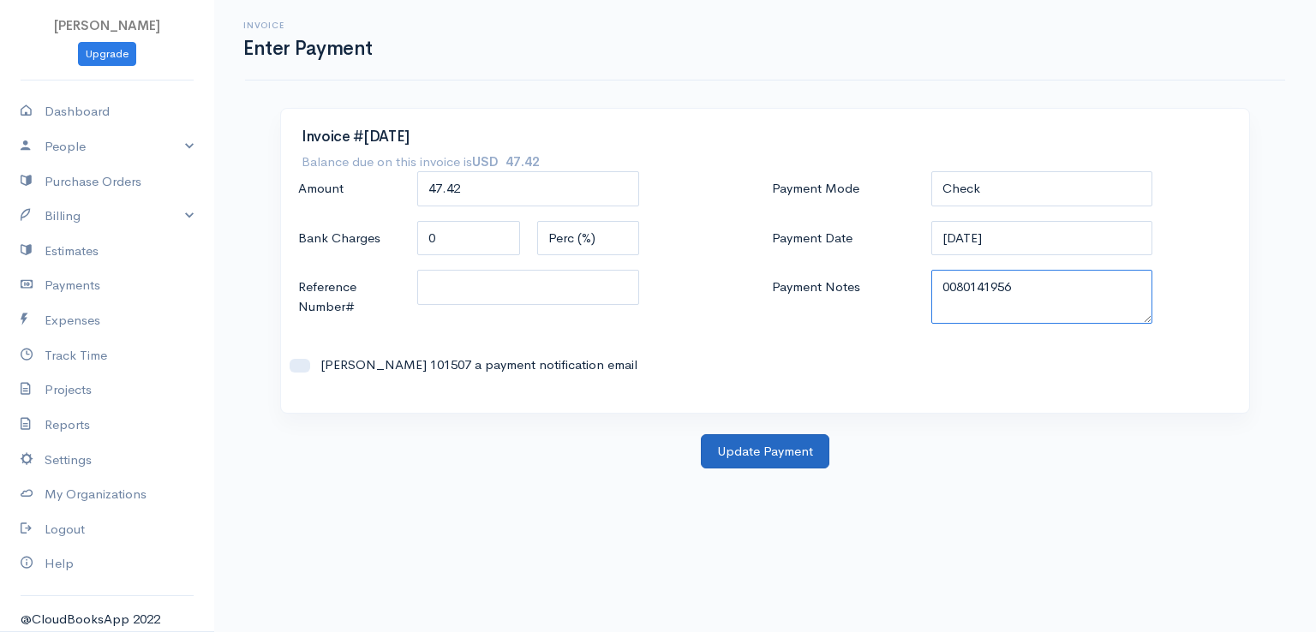
type textarea "0080141956"
click at [737, 450] on button "Update Payment" at bounding box center [765, 451] width 129 height 35
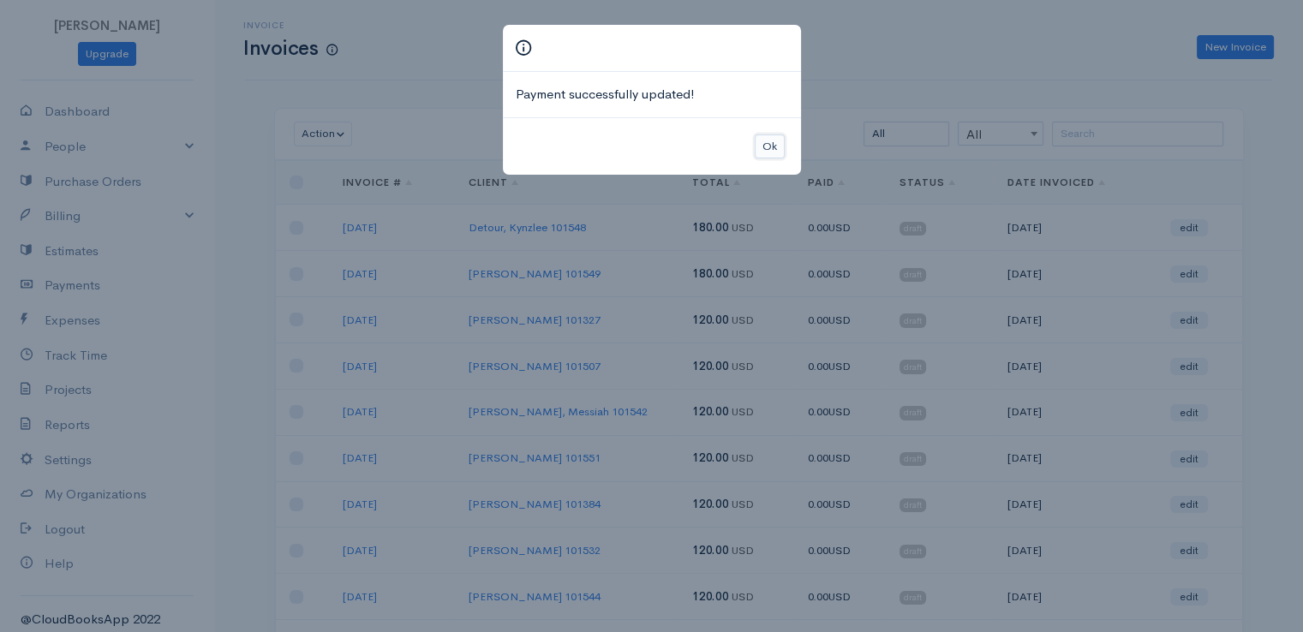
click at [768, 148] on button "Ok" at bounding box center [770, 147] width 30 height 25
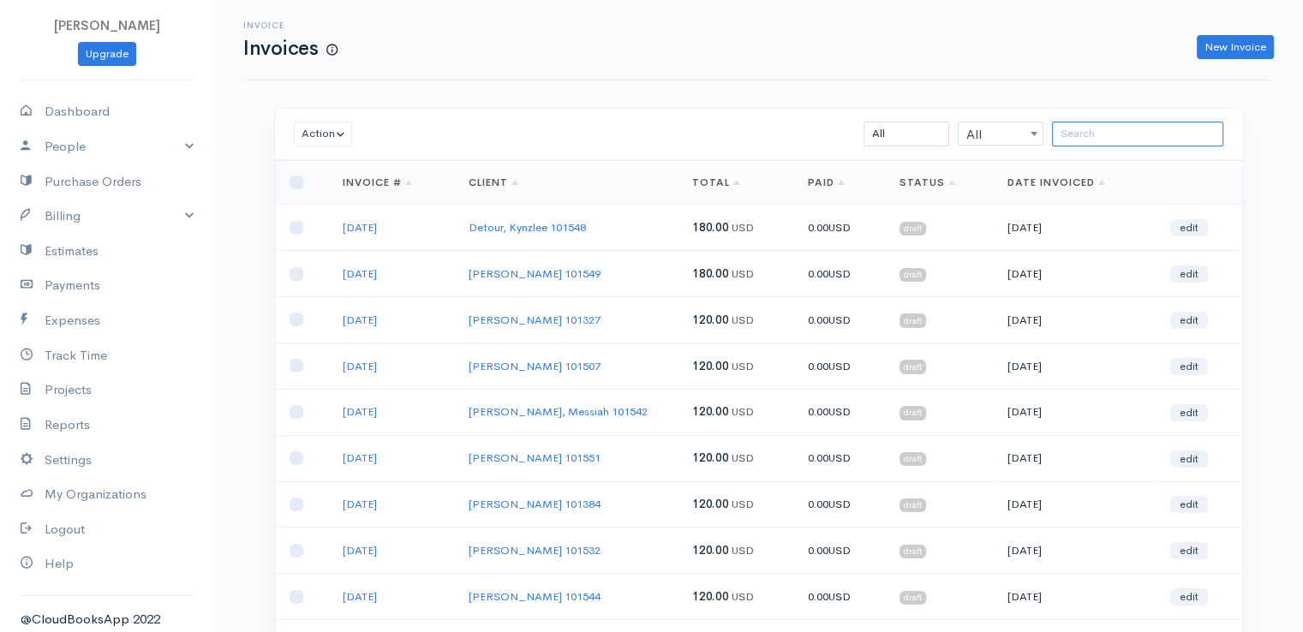
click at [1136, 132] on input "search" at bounding box center [1137, 134] width 171 height 25
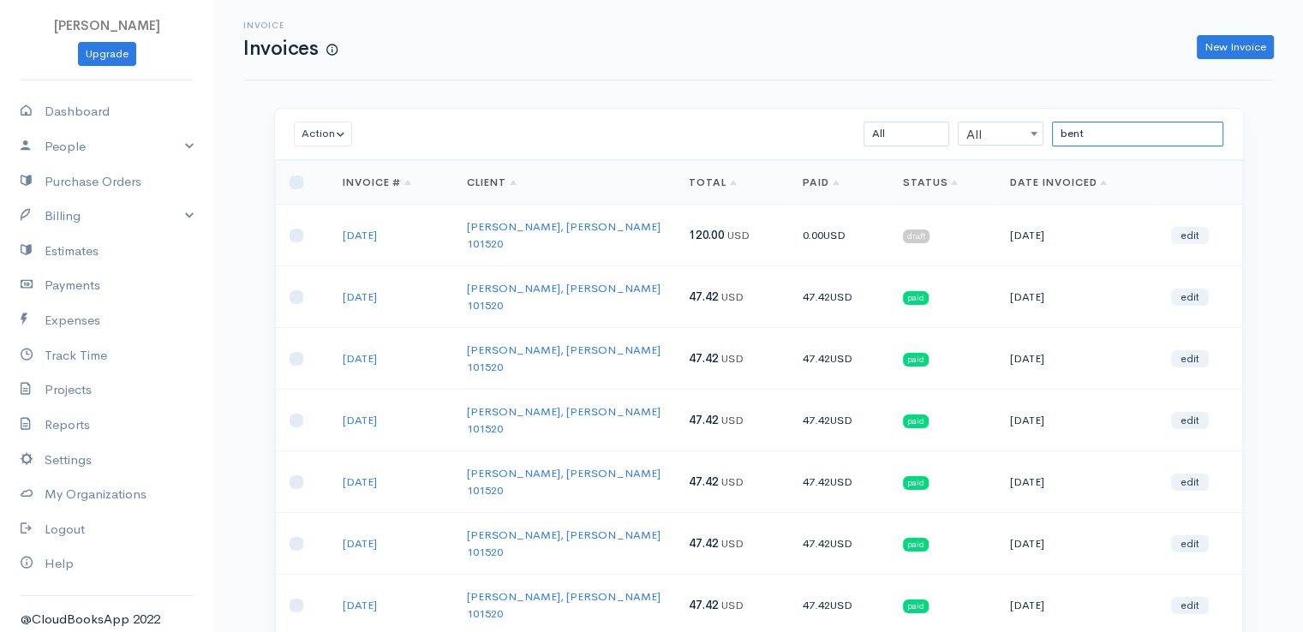
type input "bent"
click at [1193, 227] on link "edit" at bounding box center [1190, 235] width 38 height 17
select select "2"
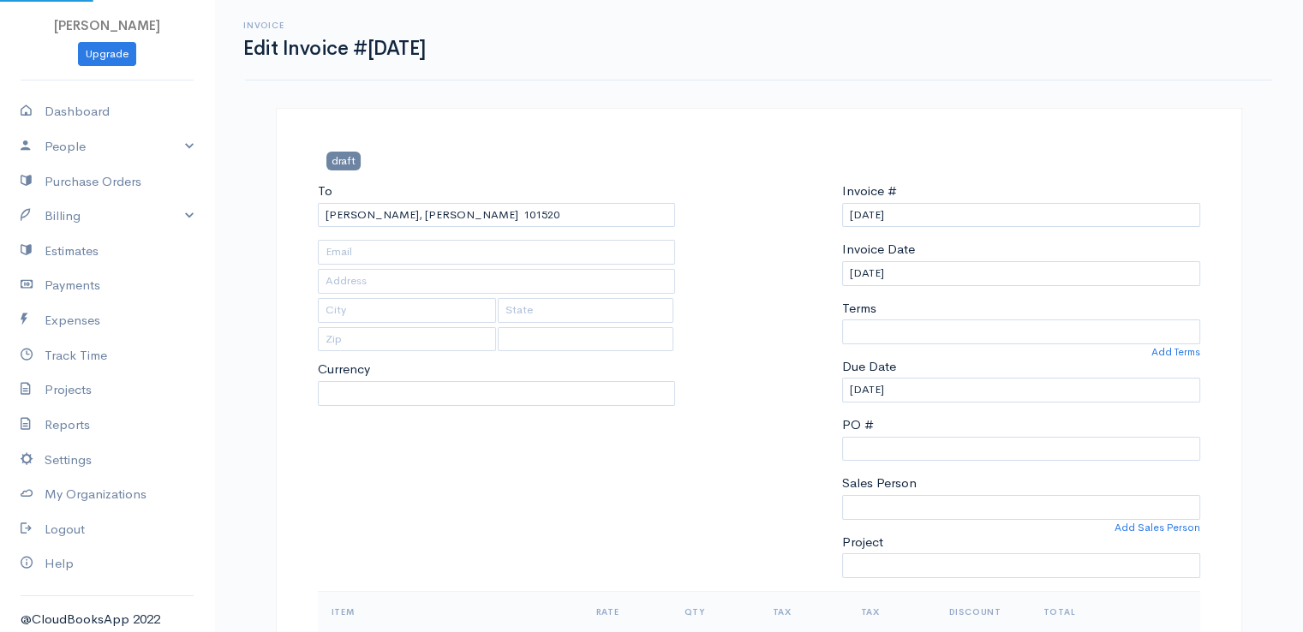
type input "[STREET_ADDRESS]"
type input "Levant"
type input "[US_STATE]"
type input "04456"
select select "[GEOGRAPHIC_DATA]"
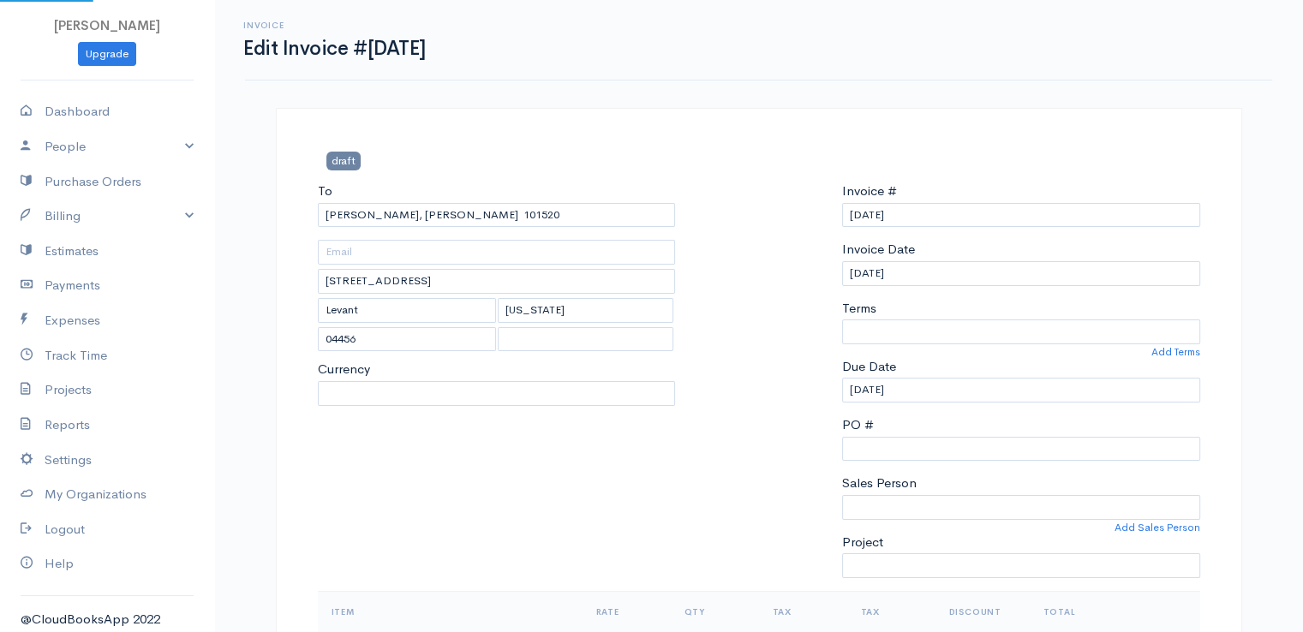
select select "USD"
select select "0"
select select
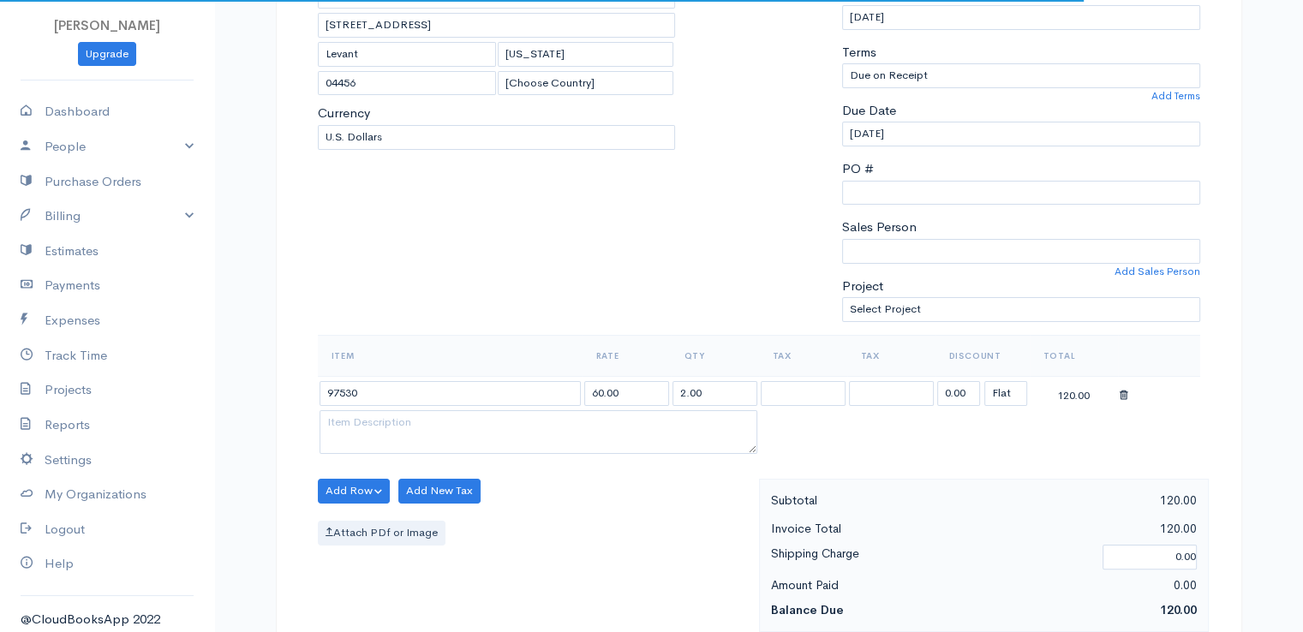
scroll to position [257, 0]
click at [956, 394] on input "0.00" at bounding box center [958, 392] width 43 height 25
click at [956, 392] on input "0.00" at bounding box center [958, 392] width 43 height 25
click at [955, 392] on input "0.070" at bounding box center [958, 392] width 43 height 25
click at [956, 392] on input "0.070" at bounding box center [958, 392] width 43 height 25
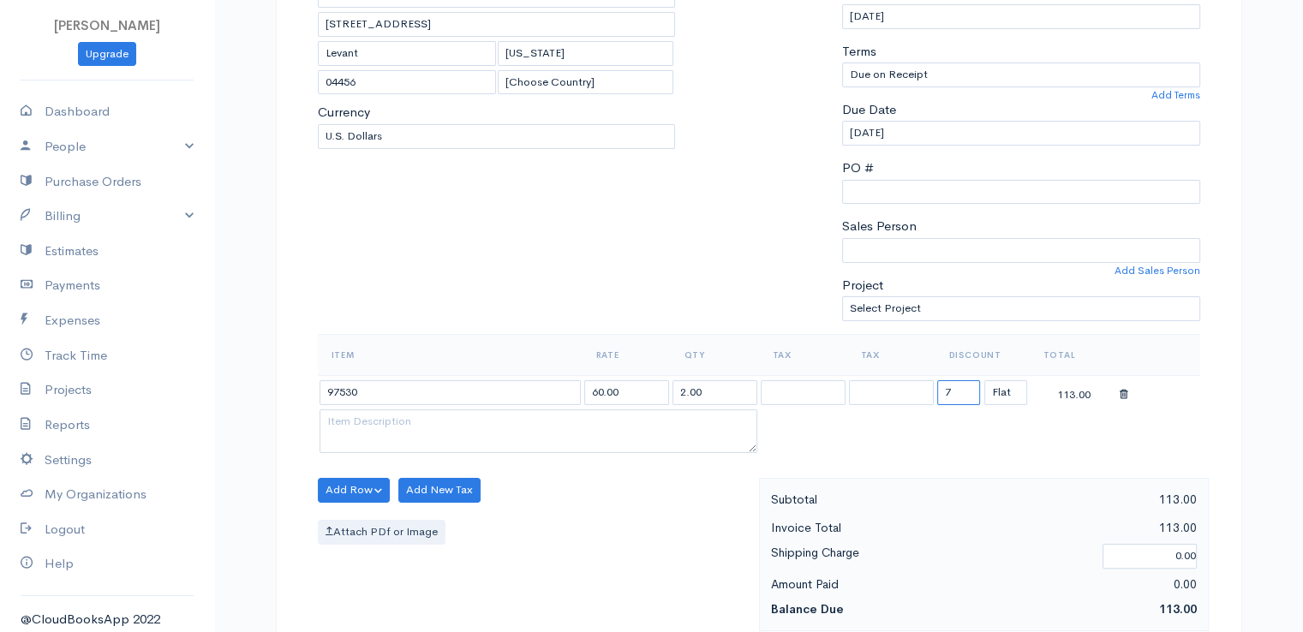
type input "72.58"
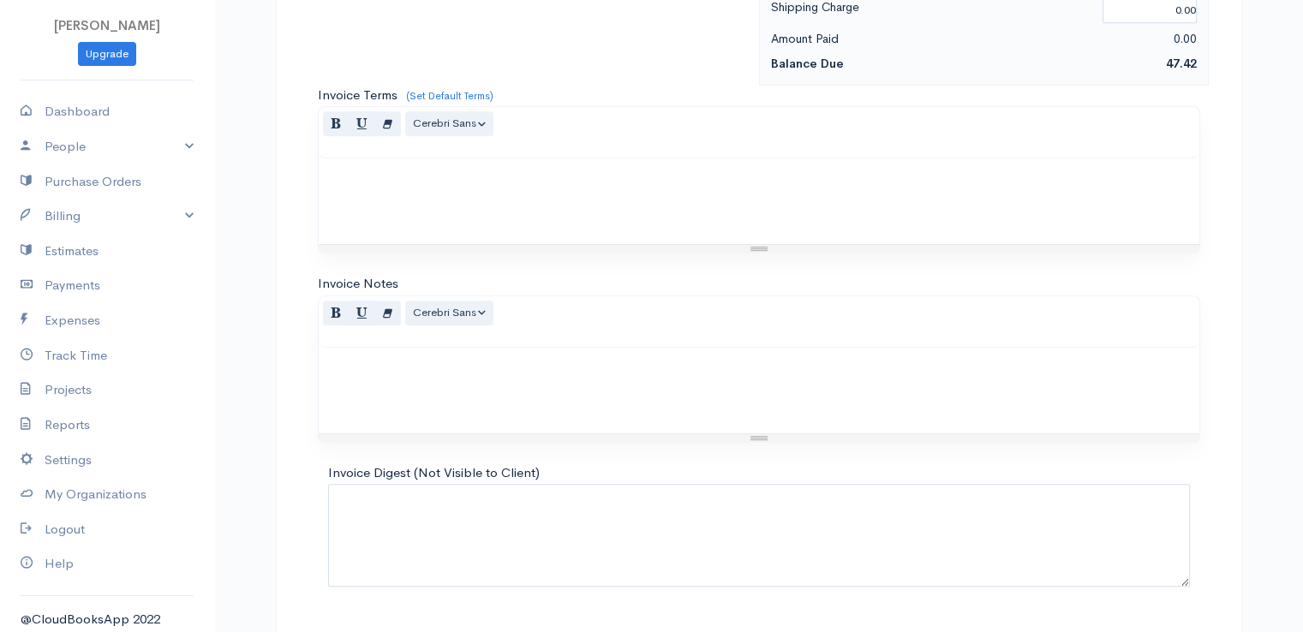
scroll to position [843, 0]
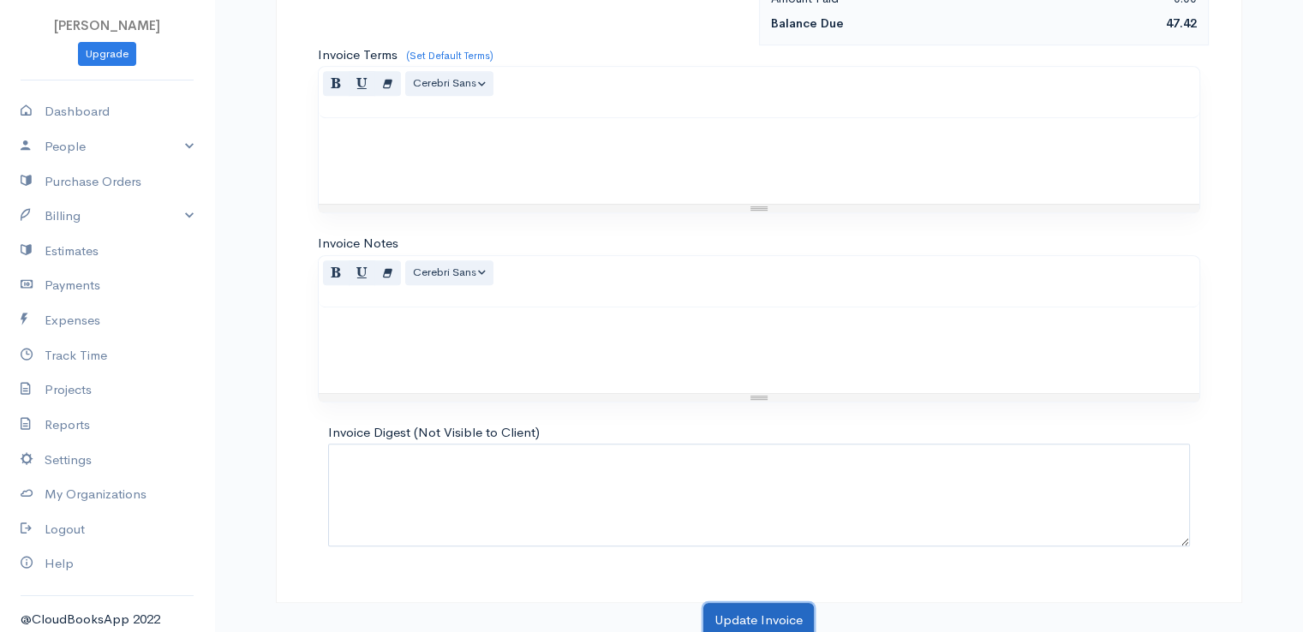
click at [739, 609] on button "Update Invoice" at bounding box center [758, 620] width 111 height 35
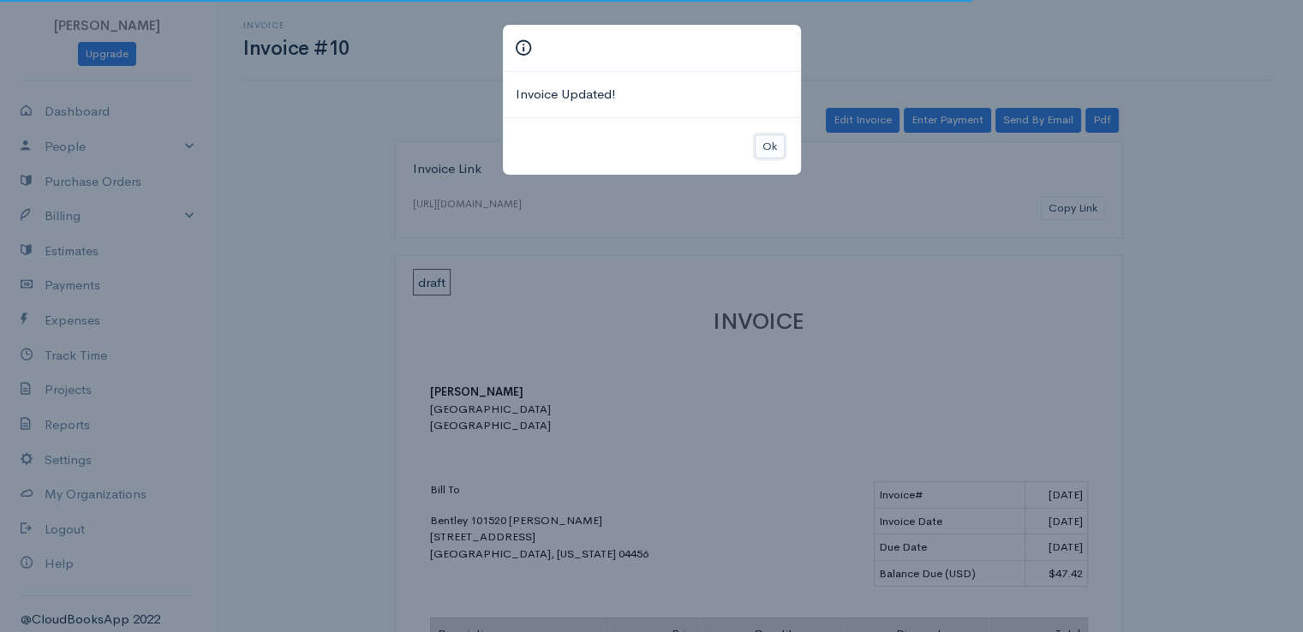
click at [764, 138] on button "Ok" at bounding box center [770, 147] width 30 height 25
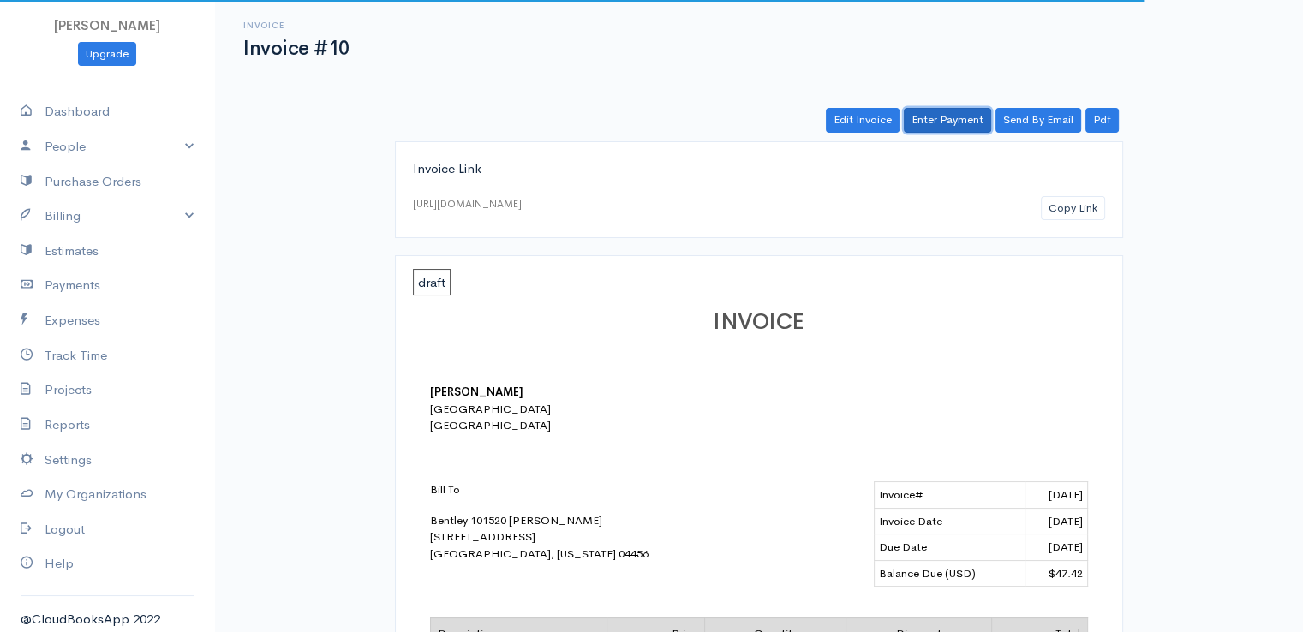
click at [965, 118] on link "Enter Payment" at bounding box center [947, 120] width 87 height 25
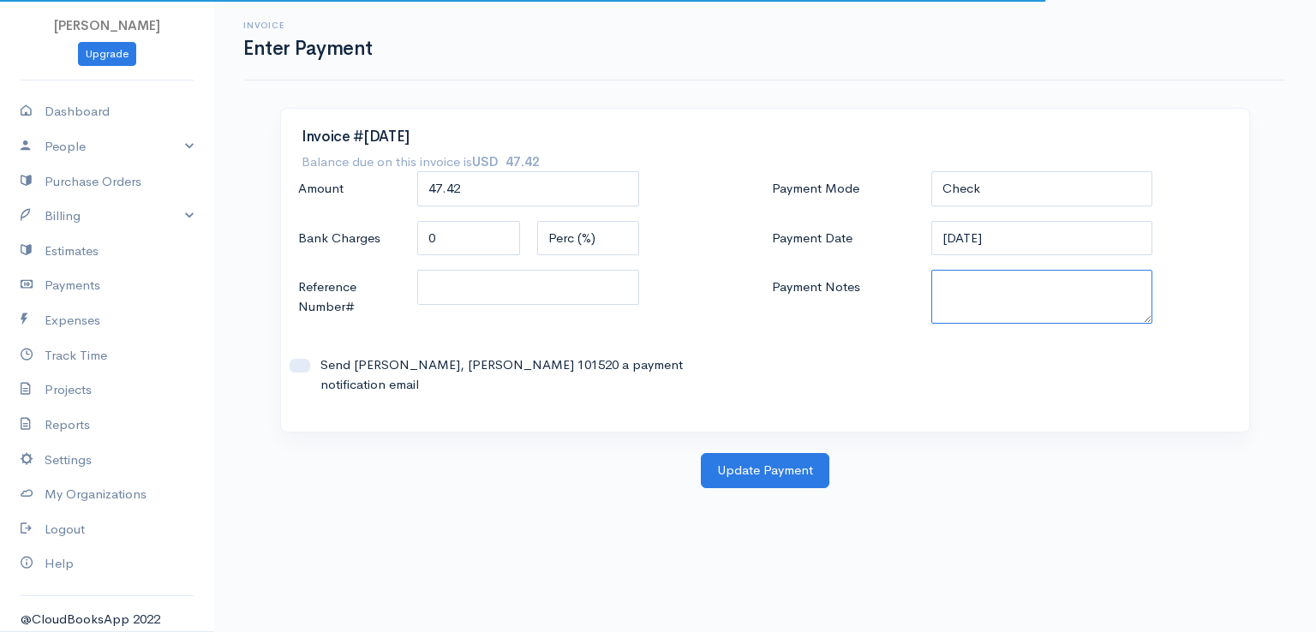
click at [967, 302] on textarea "Payment Notes" at bounding box center [1042, 297] width 222 height 54
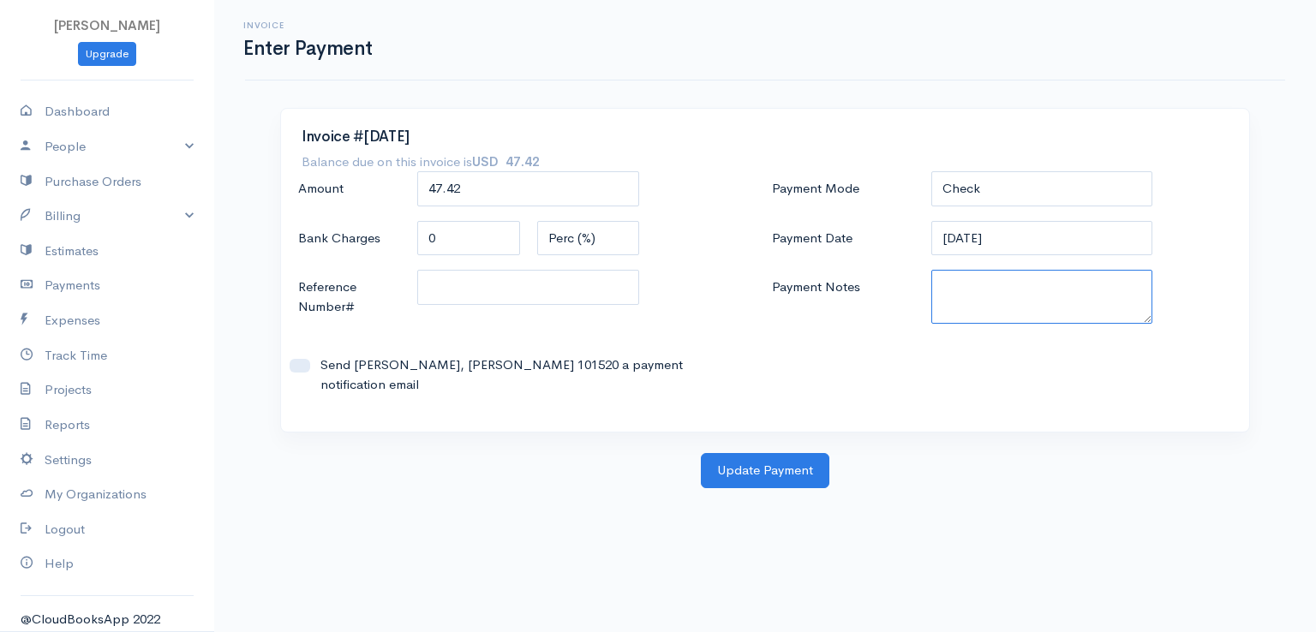
paste textarea "0080141956"
type textarea "0080141956"
click at [744, 453] on button "Update Payment" at bounding box center [765, 470] width 129 height 35
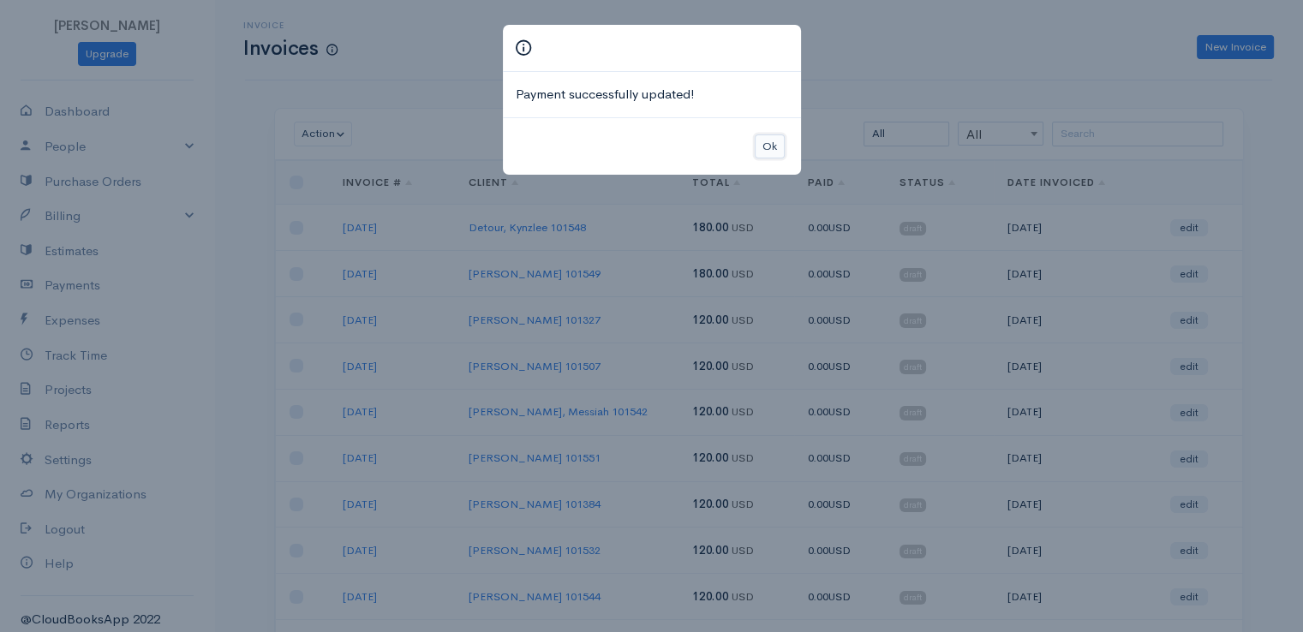
click at [773, 144] on button "Ok" at bounding box center [770, 147] width 30 height 25
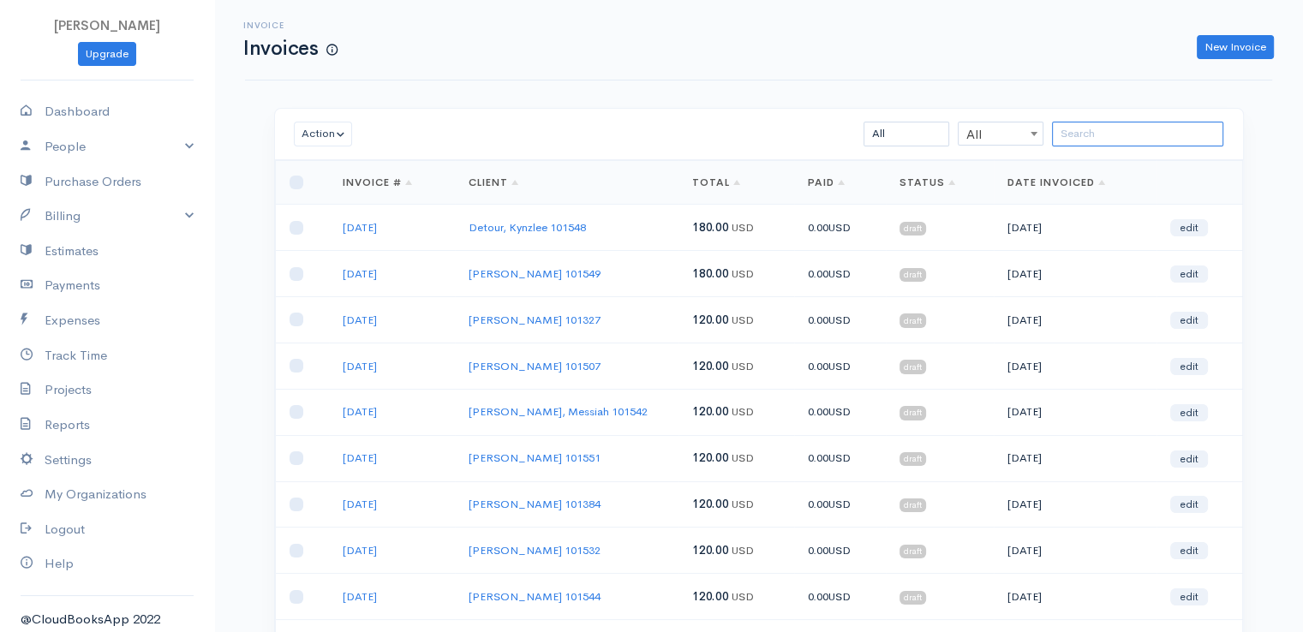
click at [1093, 138] on input "search" at bounding box center [1137, 134] width 171 height 25
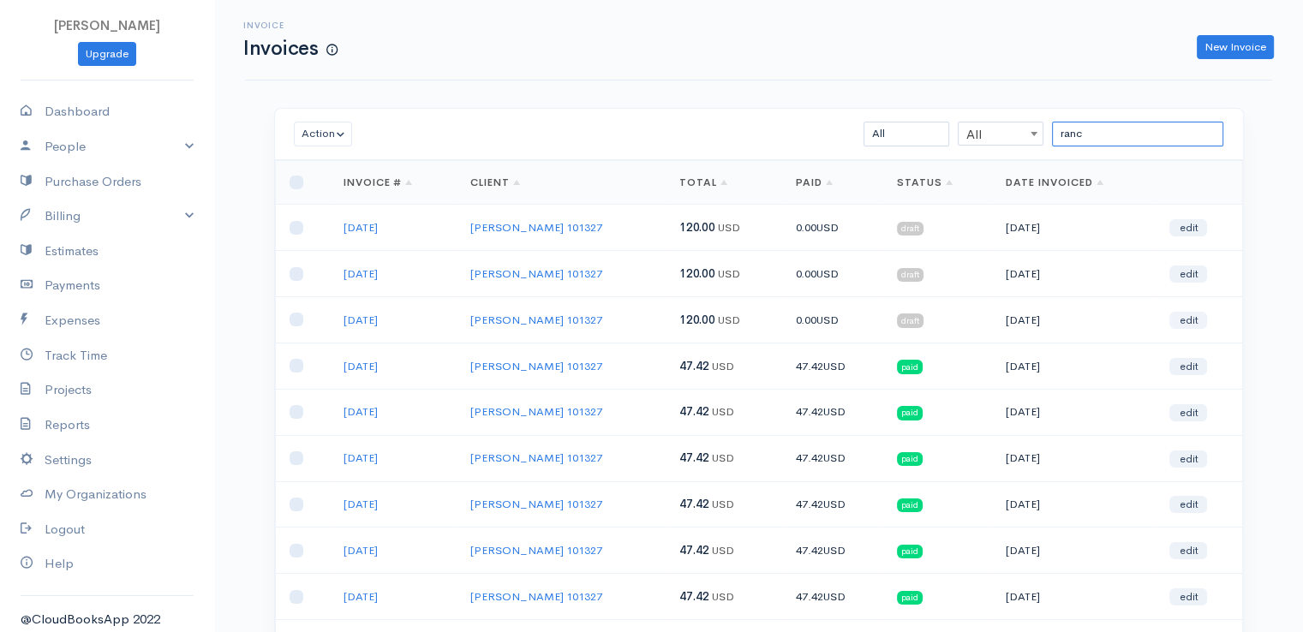
type input "ranc"
click at [1190, 319] on link "edit" at bounding box center [1188, 320] width 38 height 17
select select "2"
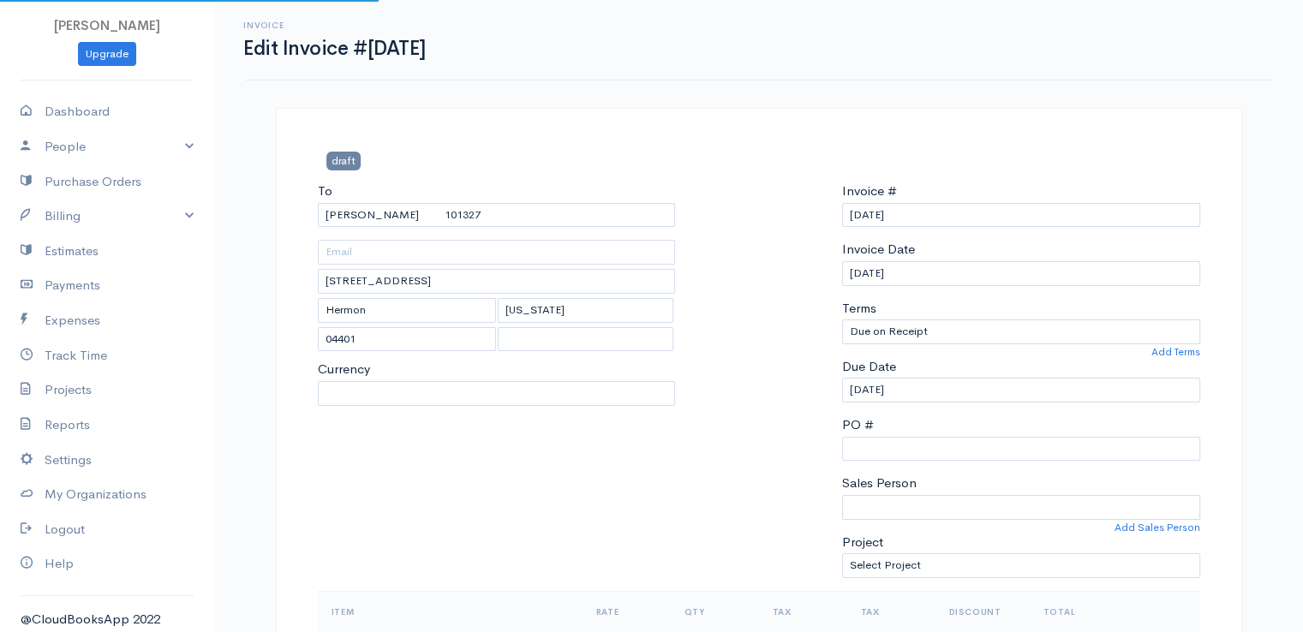
select select "[GEOGRAPHIC_DATA]"
select select "USD"
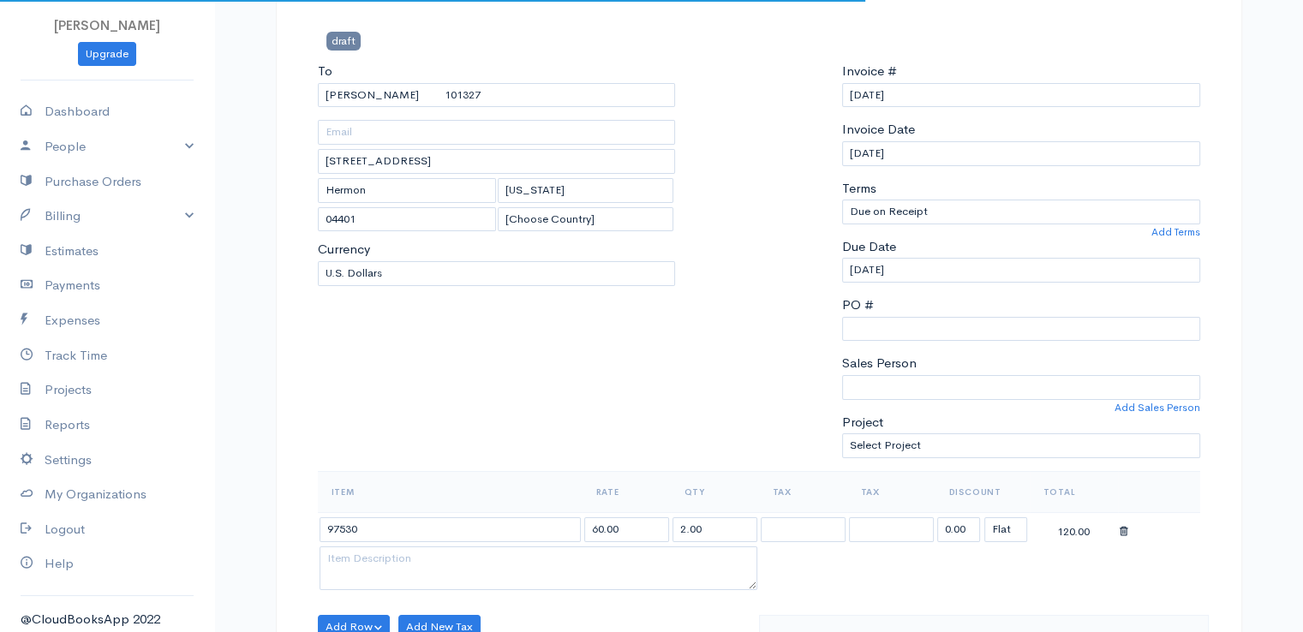
scroll to position [257, 0]
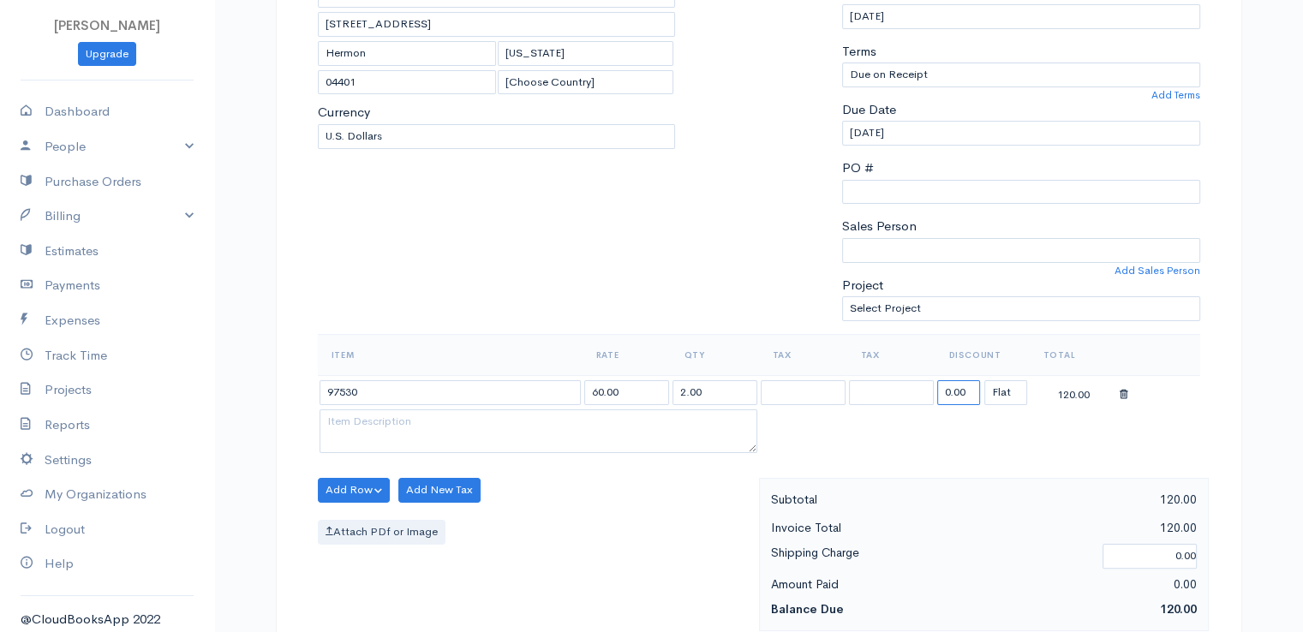
click at [945, 383] on input "0.00" at bounding box center [958, 392] width 43 height 25
type input "72.58"
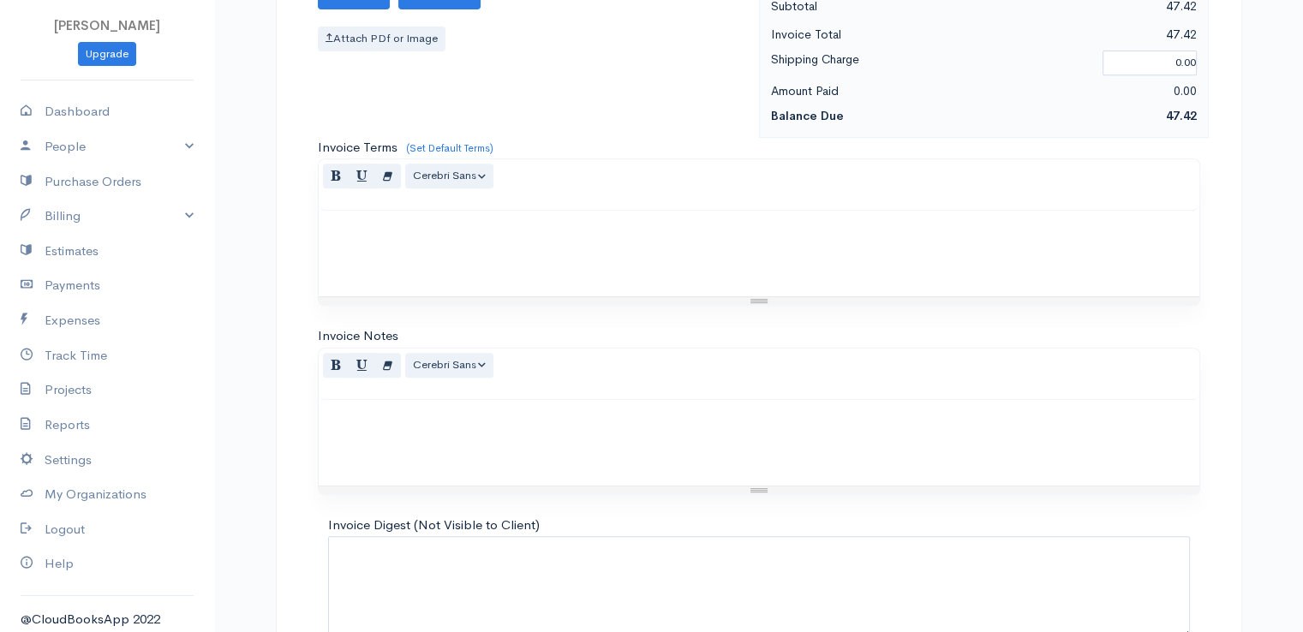
scroll to position [843, 0]
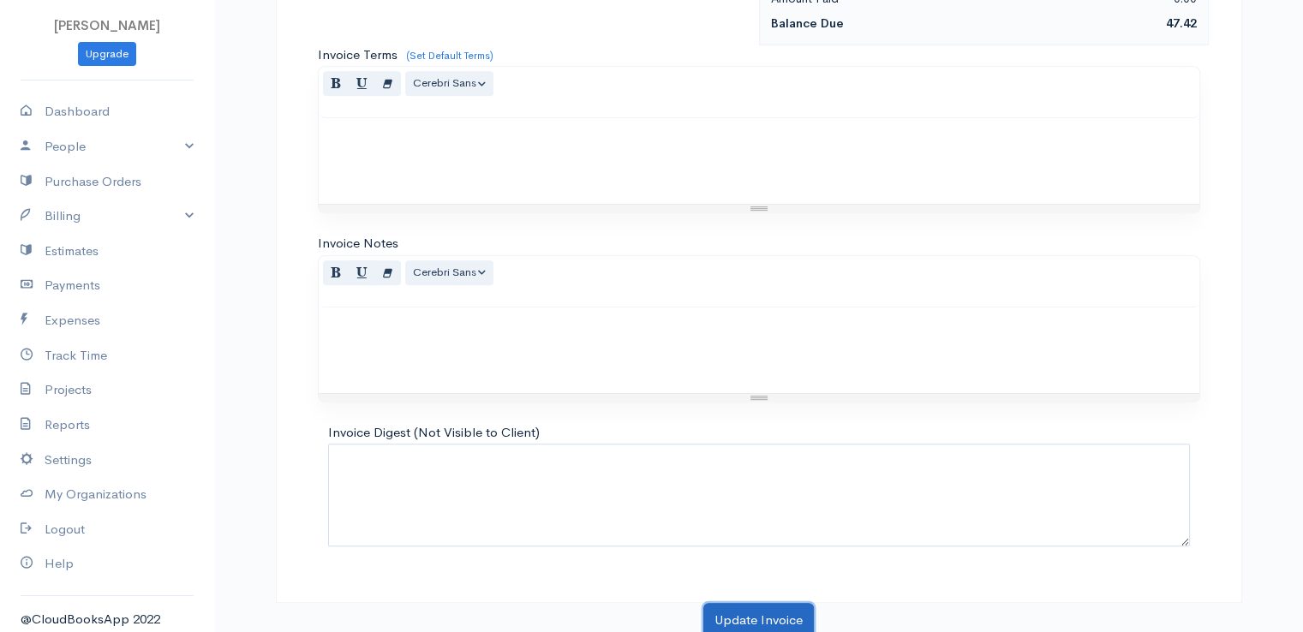
click at [752, 613] on button "Update Invoice" at bounding box center [758, 620] width 111 height 35
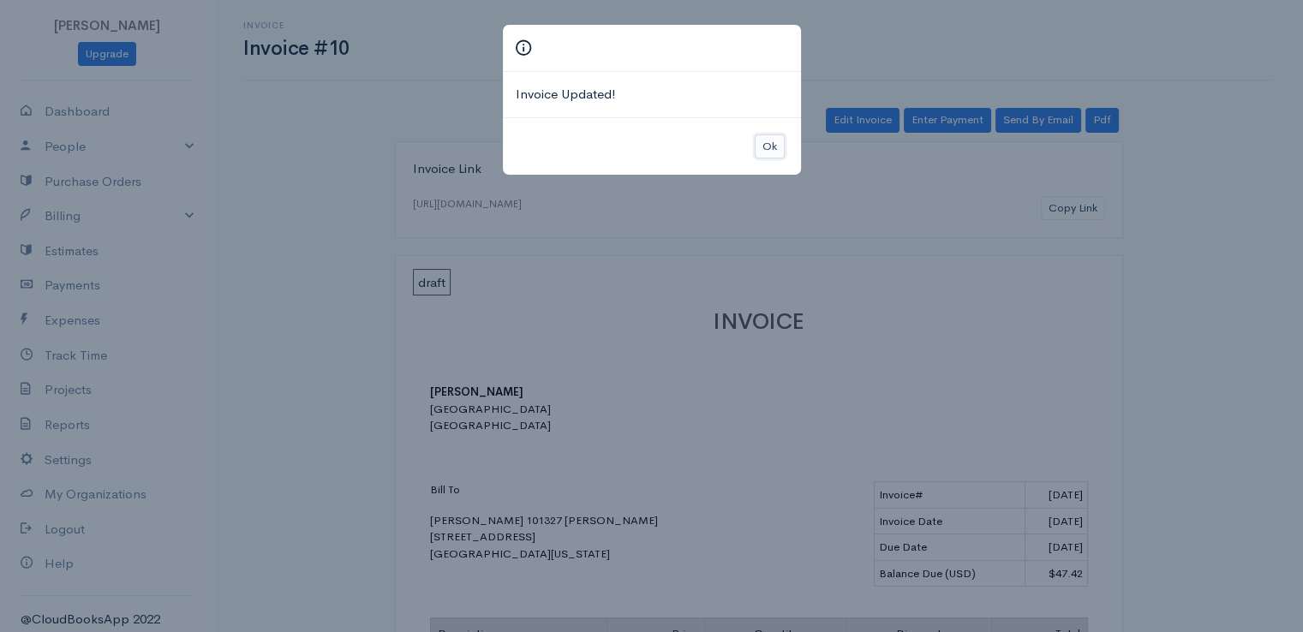
click at [776, 144] on button "Ok" at bounding box center [770, 147] width 30 height 25
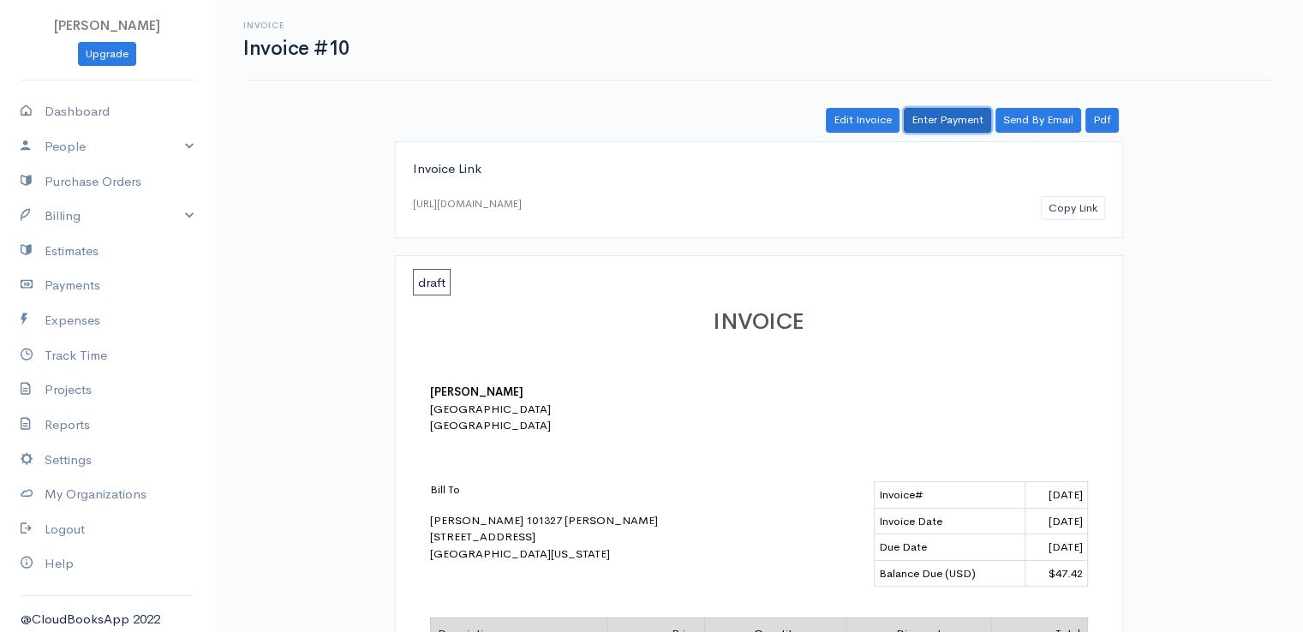
click at [942, 117] on link "Enter Payment" at bounding box center [947, 120] width 87 height 25
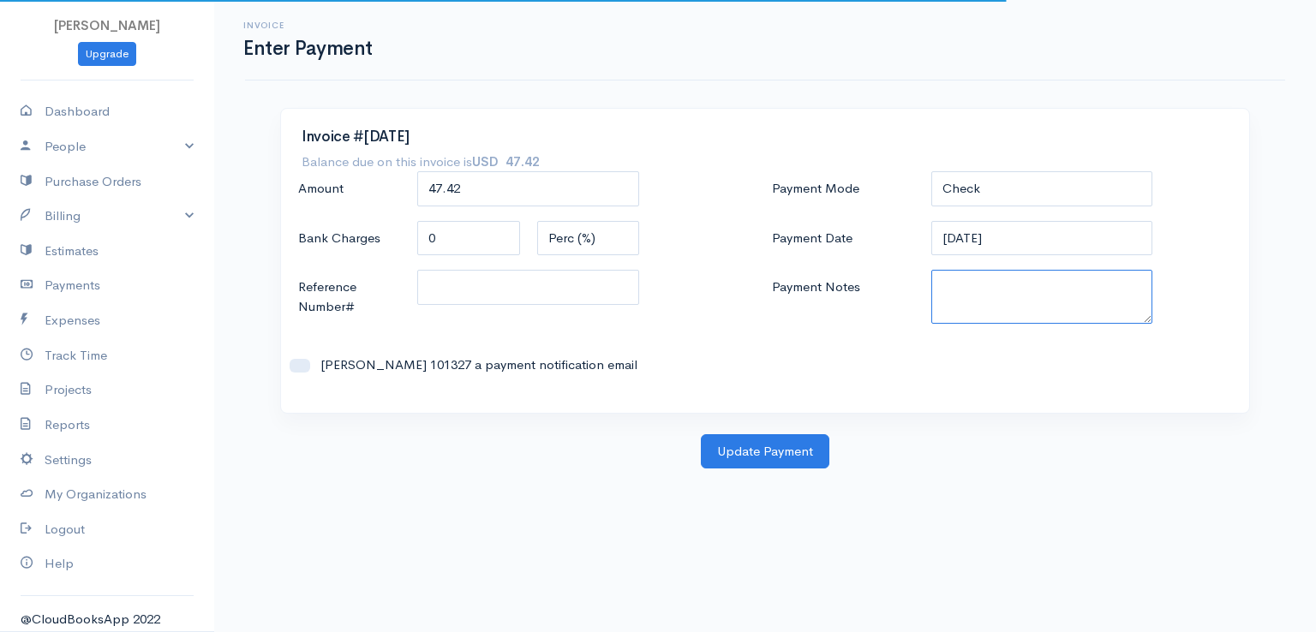
click at [942, 294] on textarea "Payment Notes" at bounding box center [1042, 297] width 222 height 54
paste textarea "0080141956"
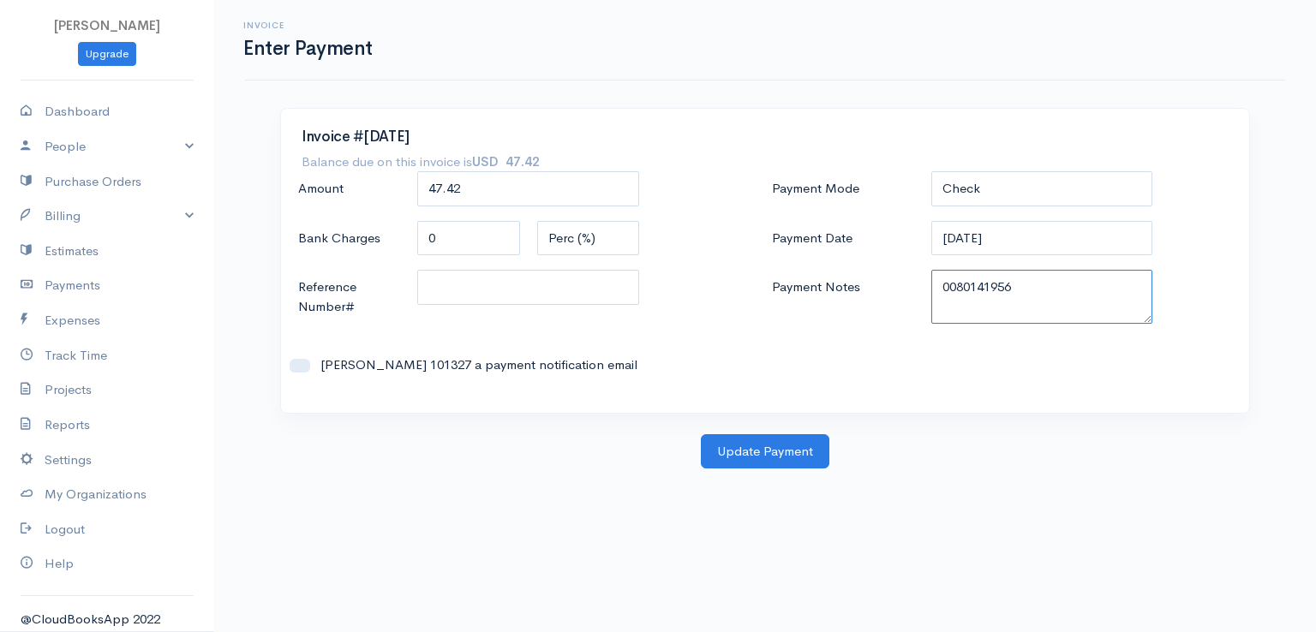
click at [940, 308] on textarea "0080141956" at bounding box center [1042, 297] width 222 height 54
type textarea "0080141956"
click at [799, 441] on button "Update Payment" at bounding box center [765, 451] width 129 height 35
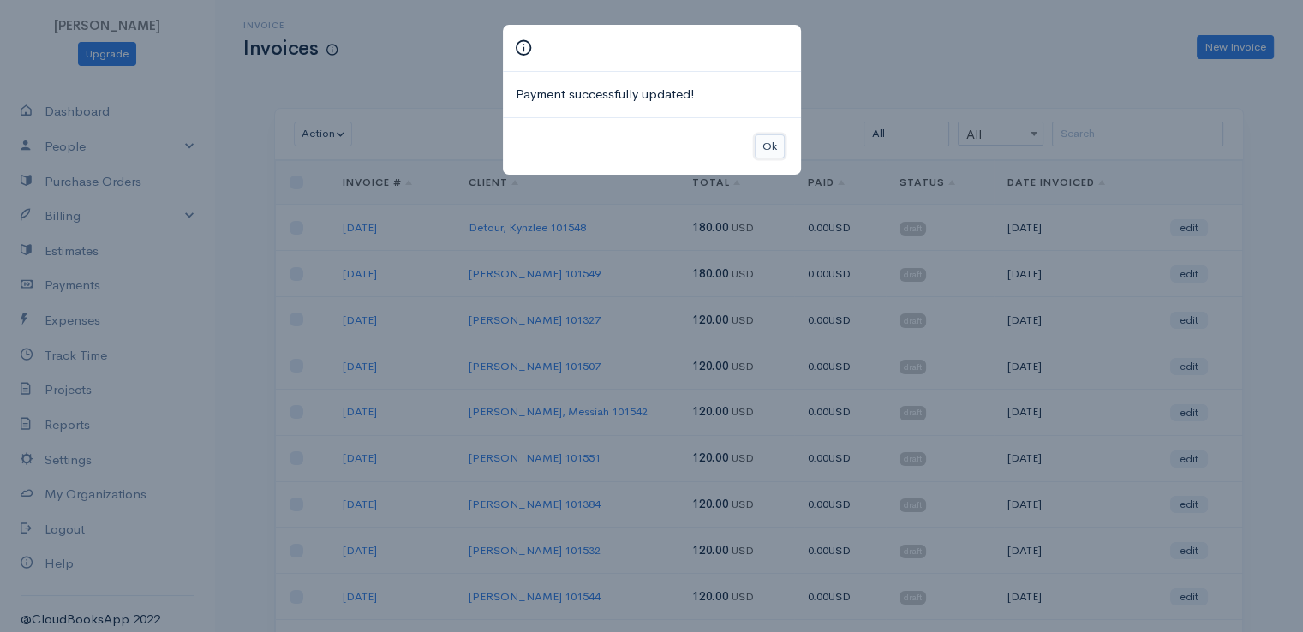
drag, startPoint x: 767, startPoint y: 147, endPoint x: 848, endPoint y: 153, distance: 81.6
click at [769, 147] on button "Ok" at bounding box center [770, 147] width 30 height 25
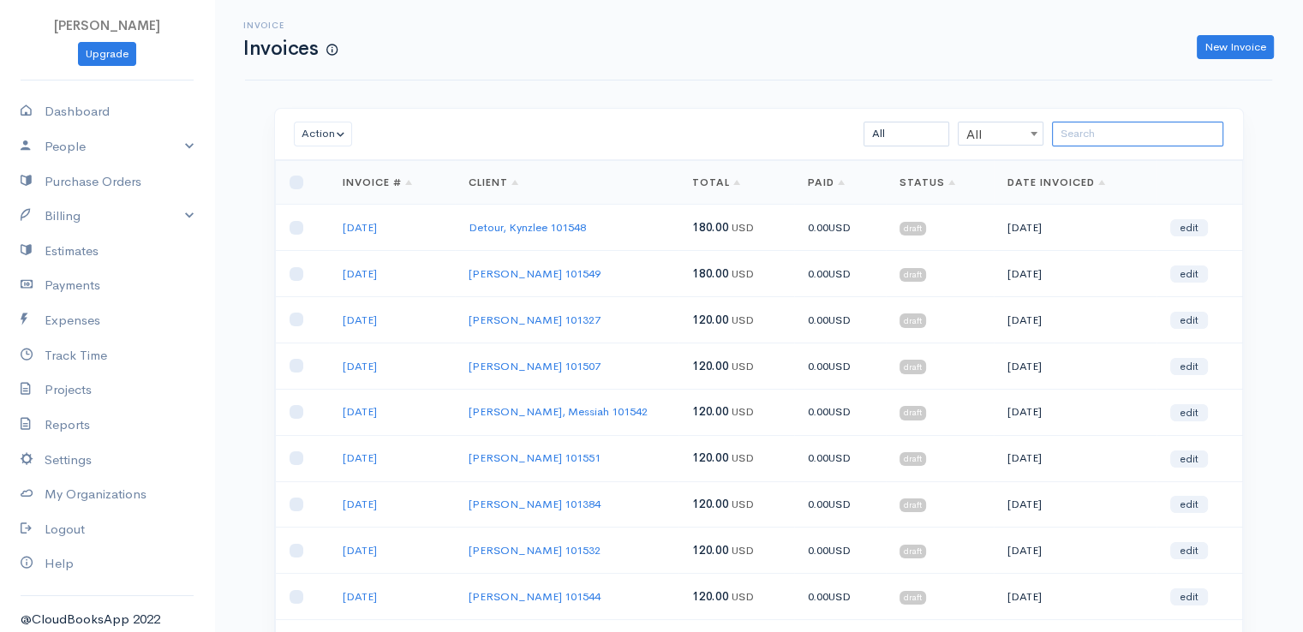
click at [1086, 136] on input "search" at bounding box center [1137, 134] width 171 height 25
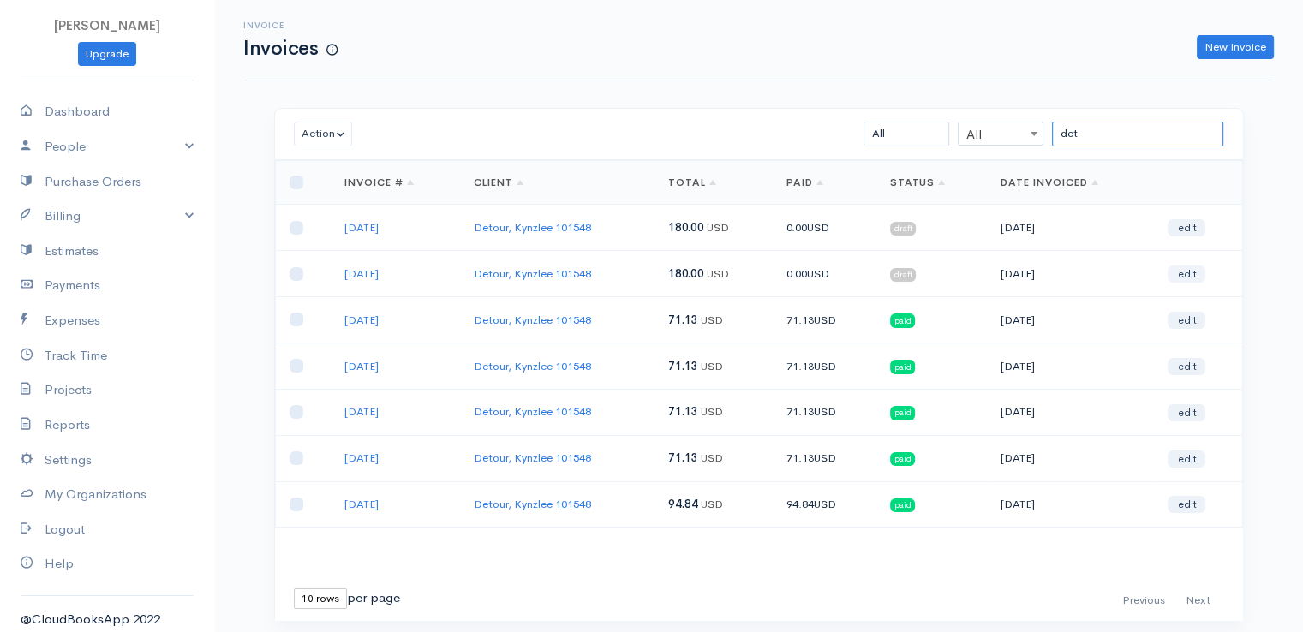
type input "det"
click at [1193, 275] on link "edit" at bounding box center [1187, 274] width 38 height 17
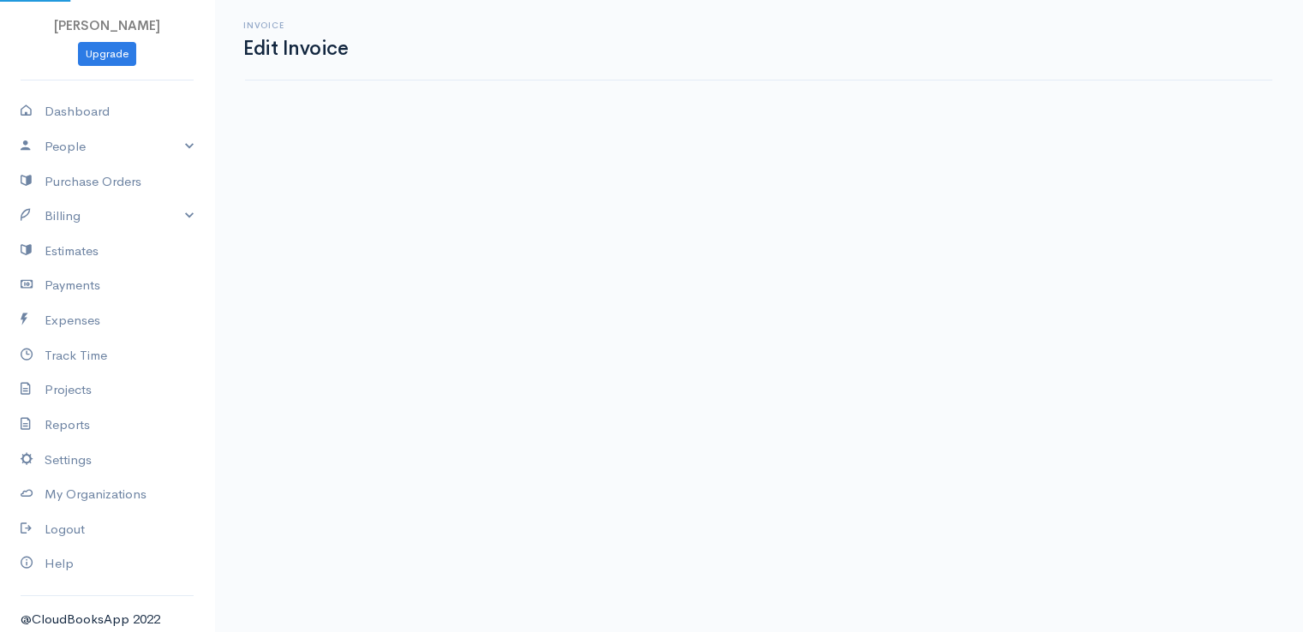
select select "[GEOGRAPHIC_DATA]"
select select "2"
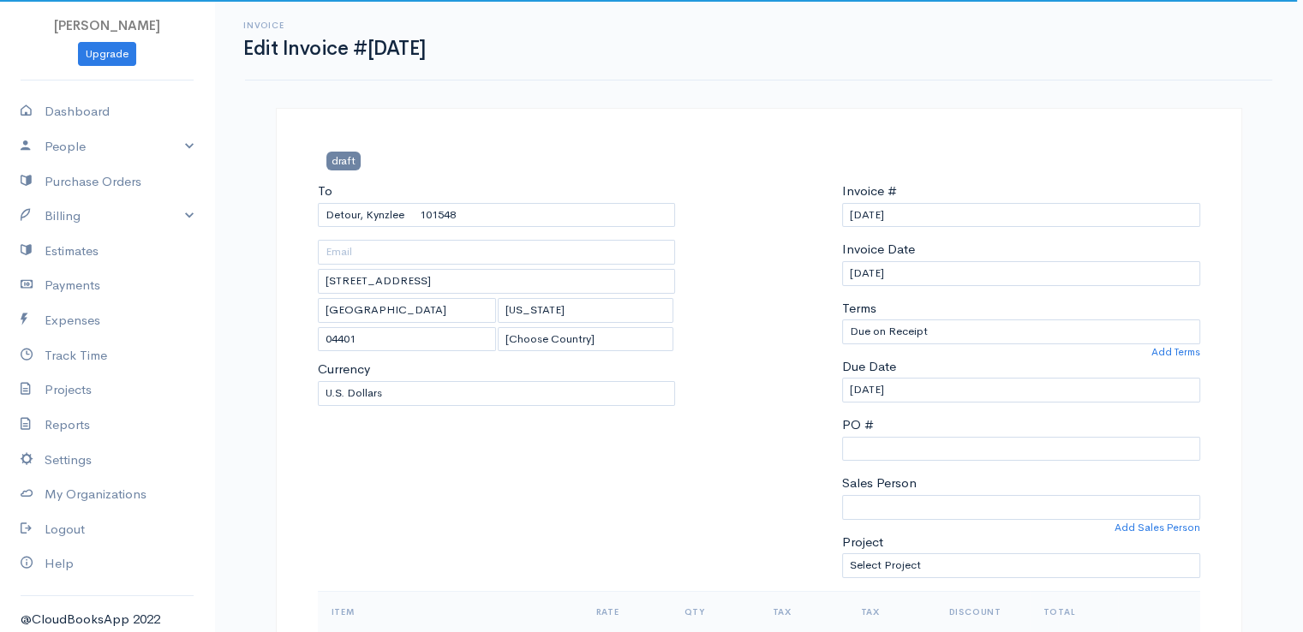
scroll to position [552, 0]
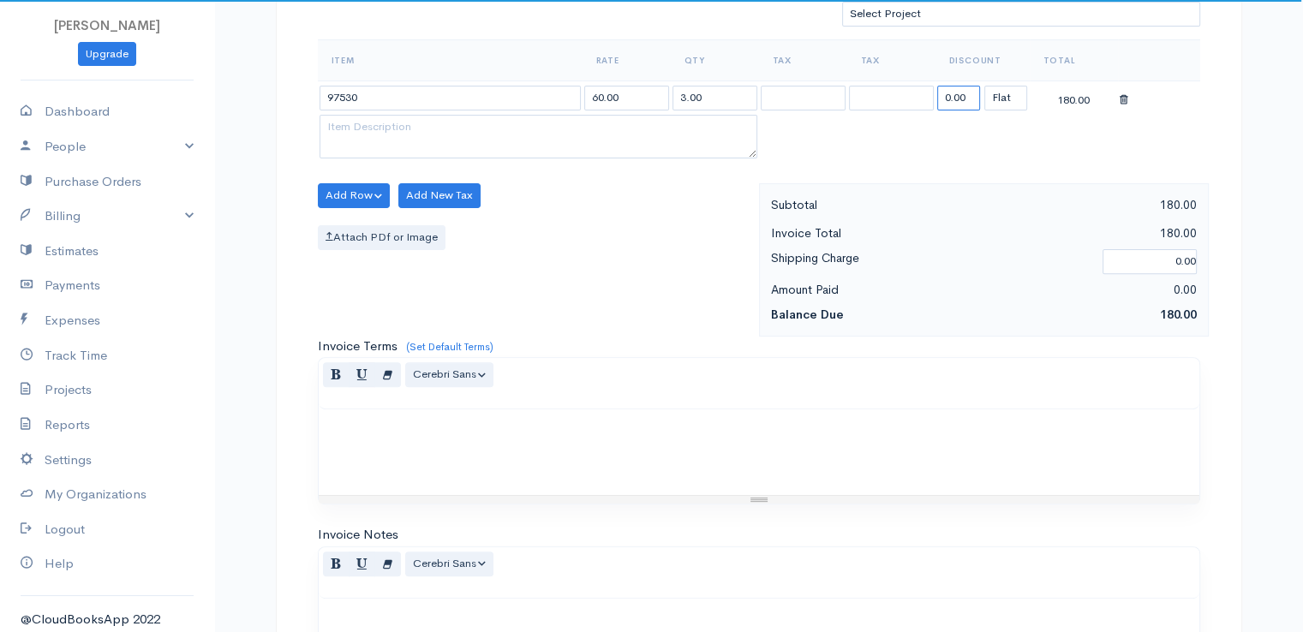
click at [953, 92] on input "0.00" at bounding box center [958, 98] width 43 height 25
type input "108.87"
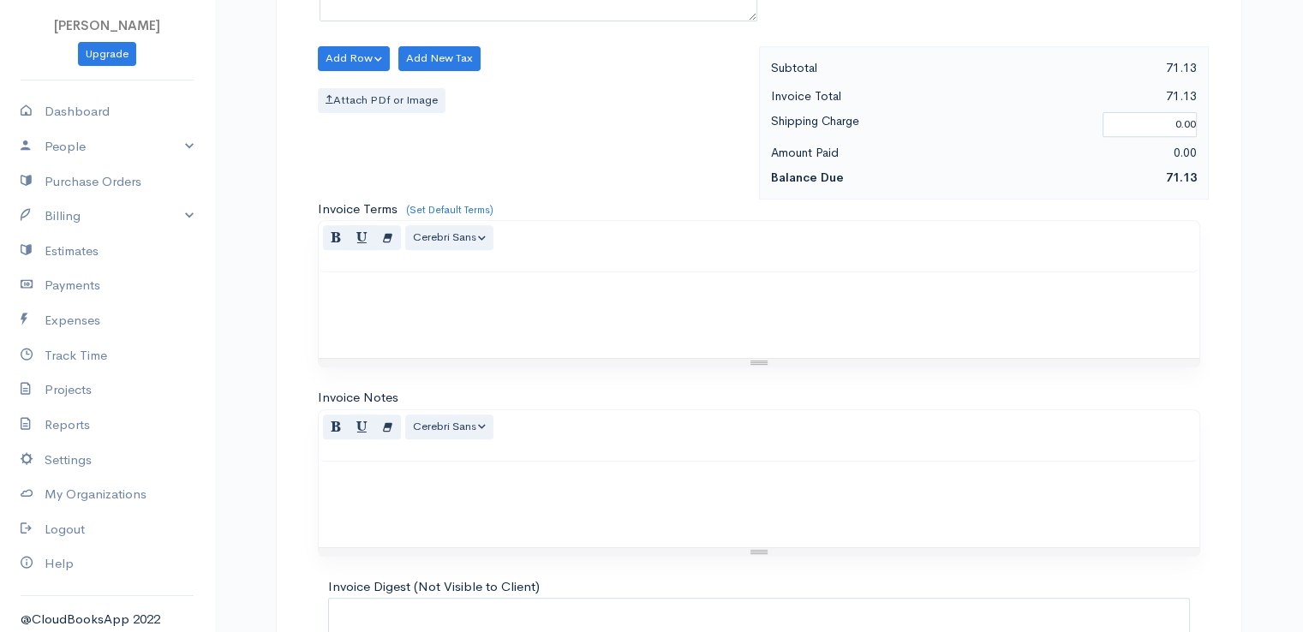
scroll to position [843, 0]
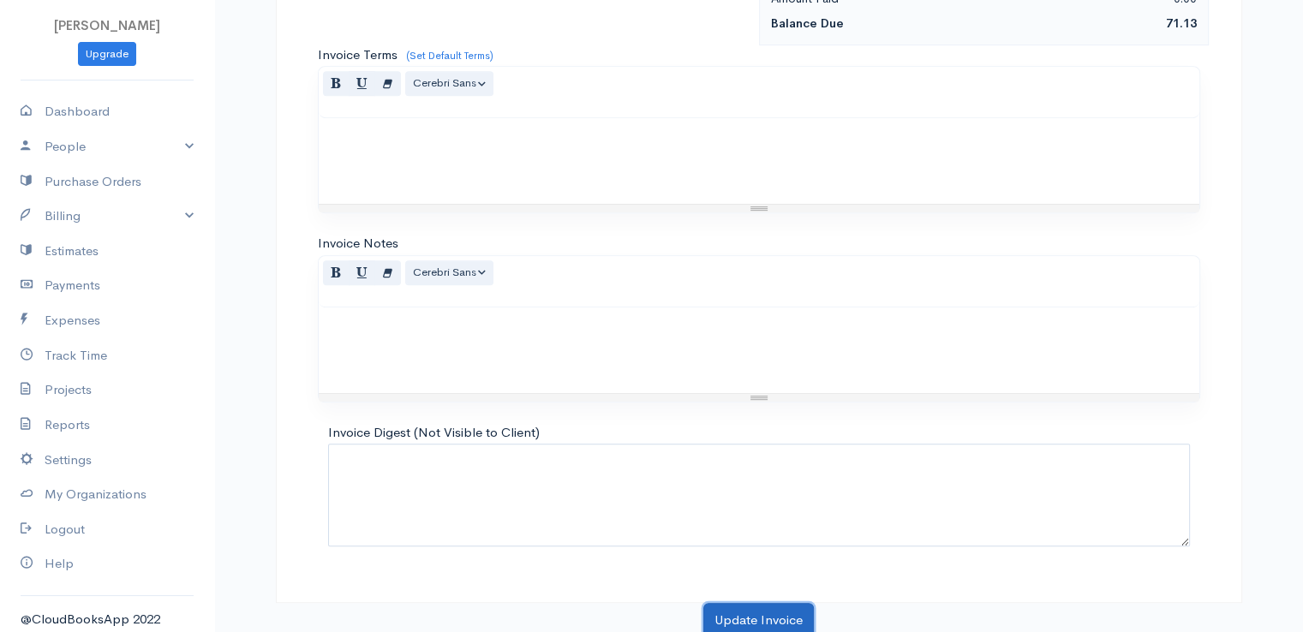
click at [742, 617] on button "Update Invoice" at bounding box center [758, 620] width 111 height 35
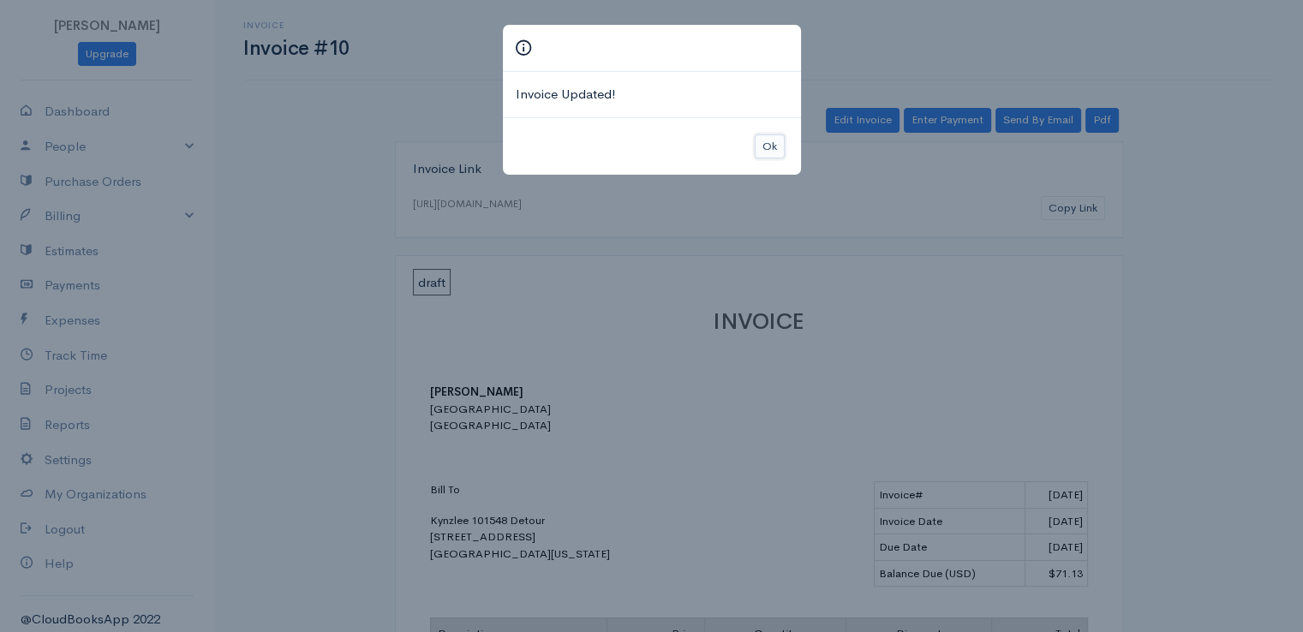
click at [769, 146] on button "Ok" at bounding box center [770, 147] width 30 height 25
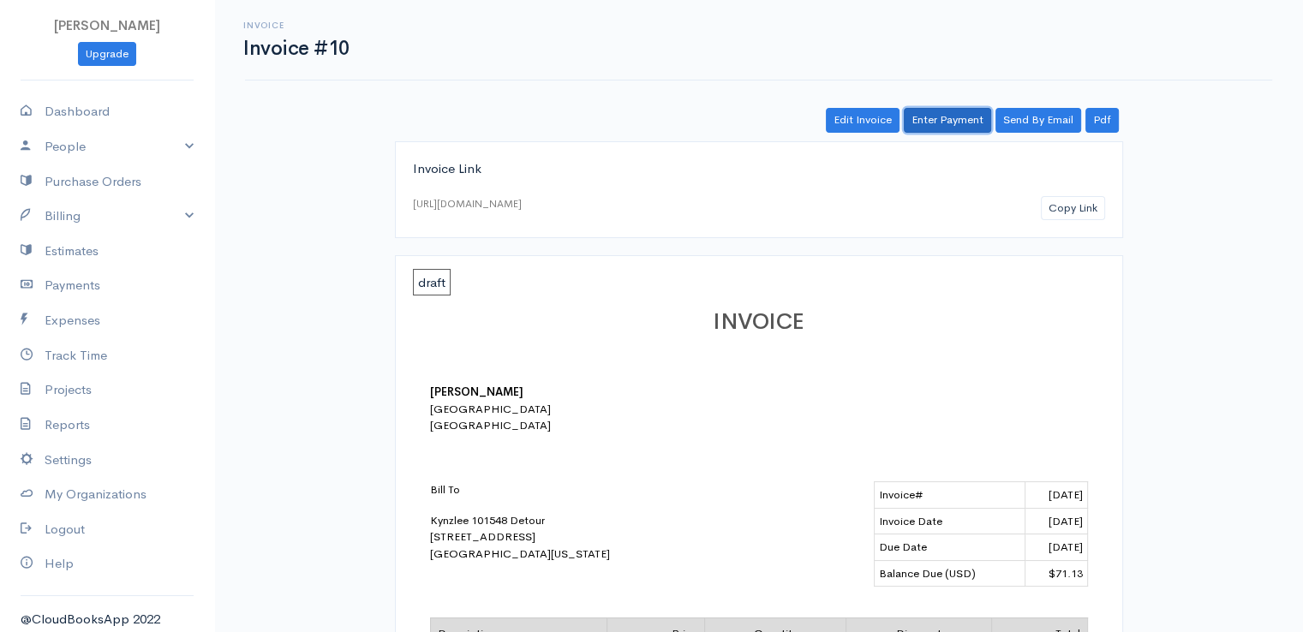
click at [948, 123] on link "Enter Payment" at bounding box center [947, 120] width 87 height 25
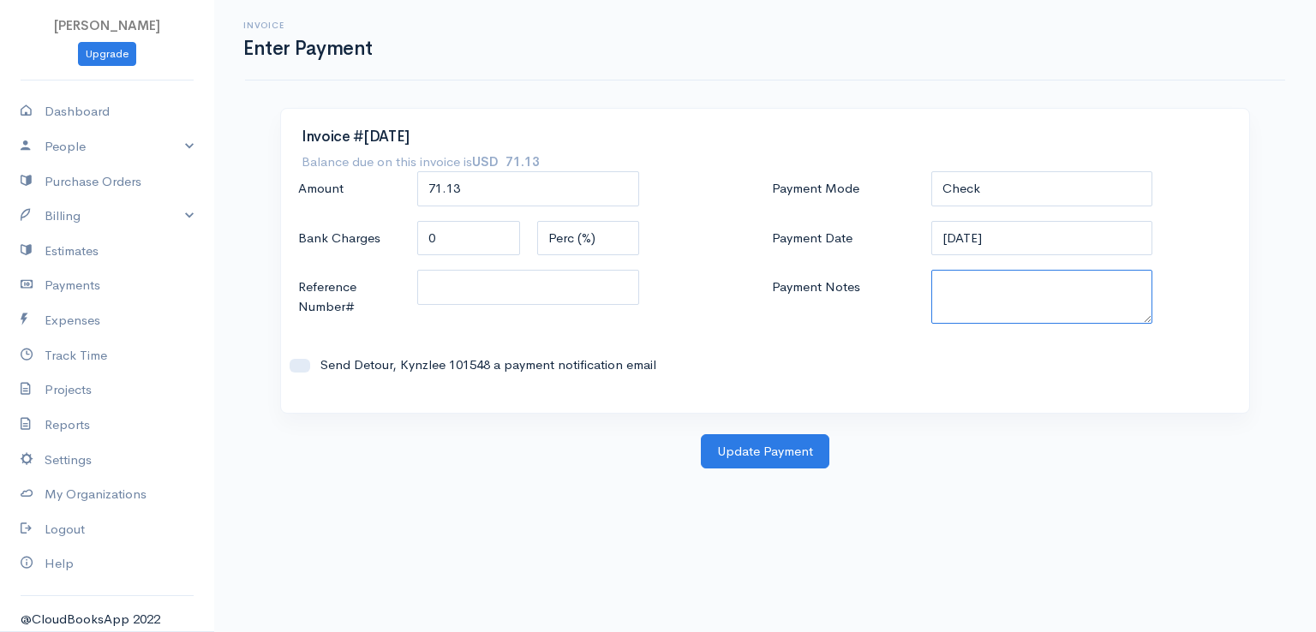
paste textarea "0080141956"
type textarea "0080141956"
click at [758, 458] on button "Update Payment" at bounding box center [765, 451] width 129 height 35
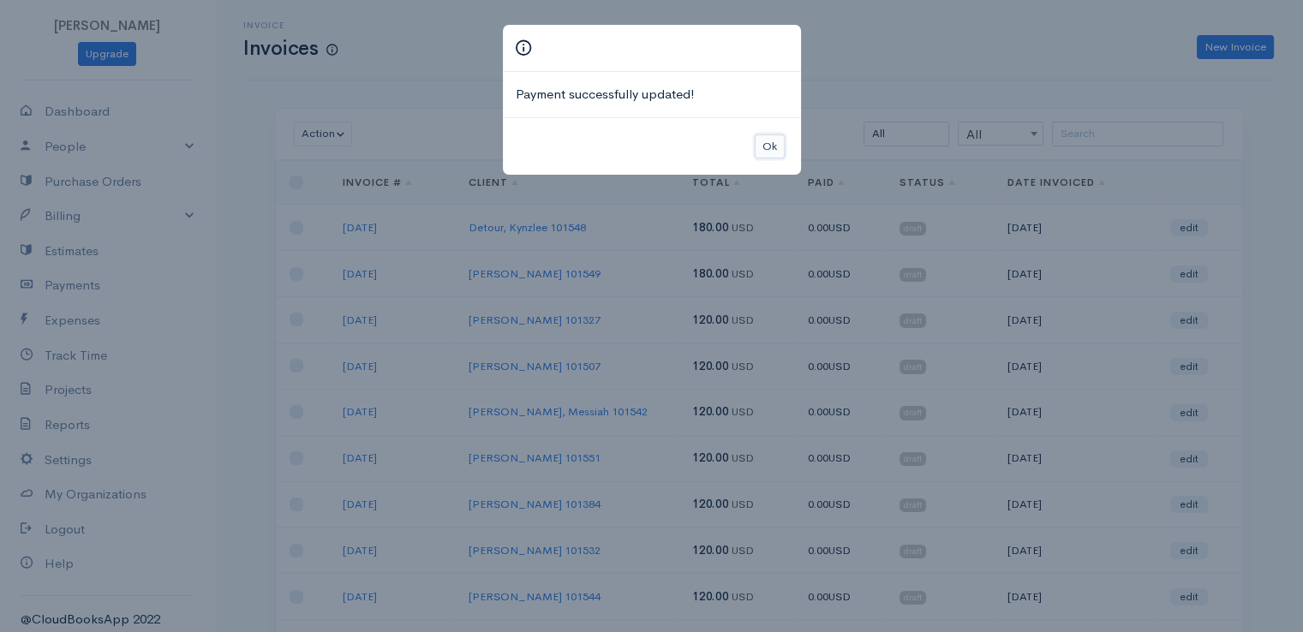
click at [771, 145] on button "Ok" at bounding box center [770, 147] width 30 height 25
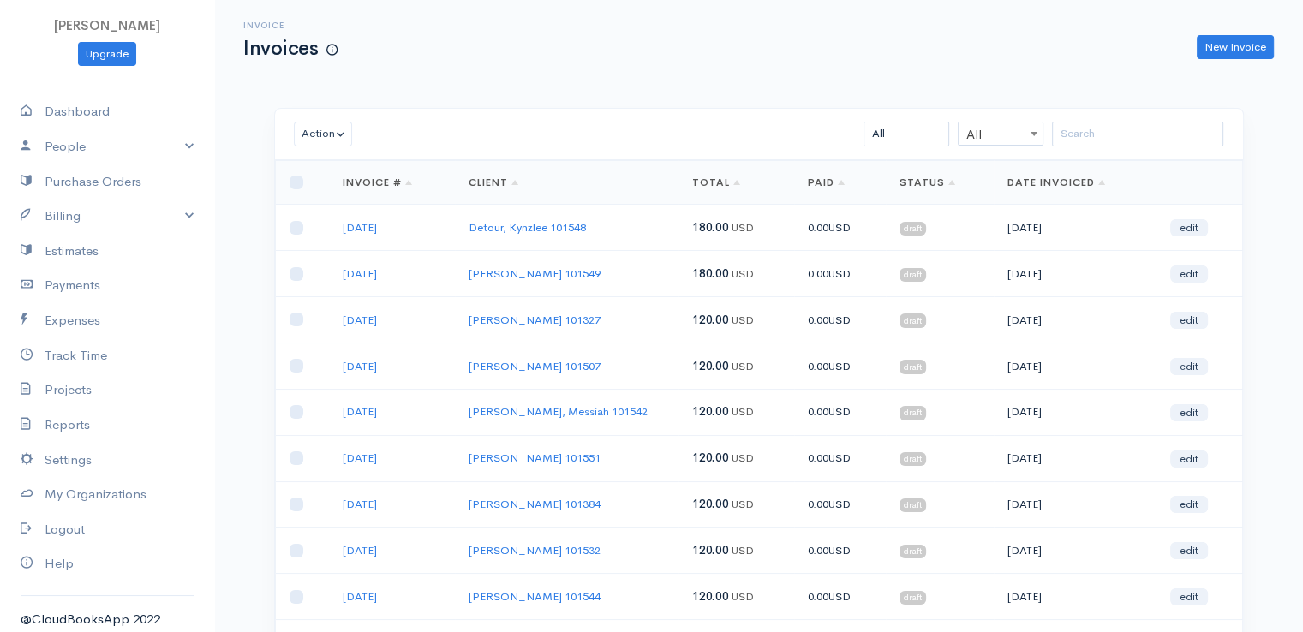
drag, startPoint x: 780, startPoint y: 182, endPoint x: 259, endPoint y: 629, distance: 686.0
